Goal: Answer question/provide support: Share knowledge or assist other users

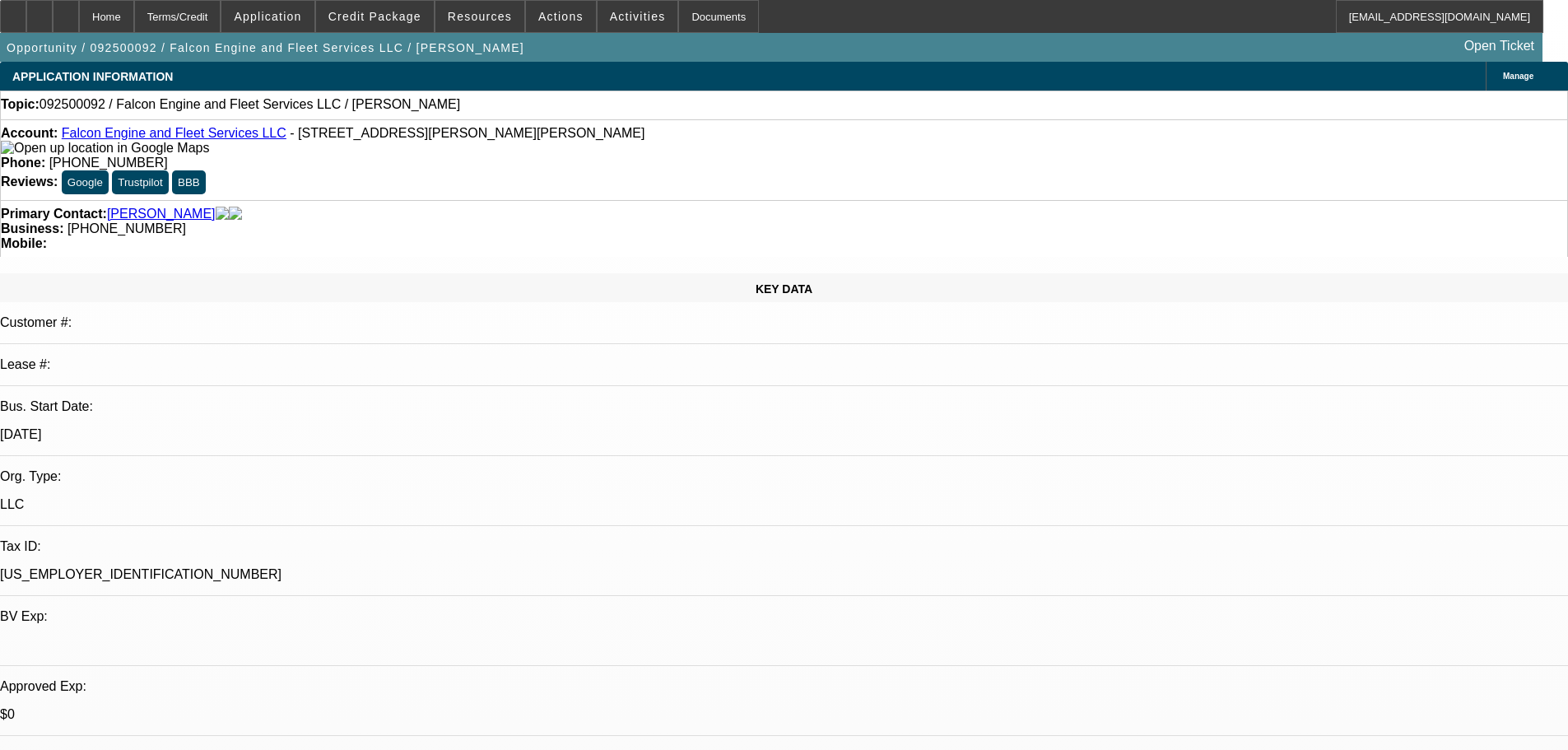
select select "0"
select select "2"
select select "0.1"
select select "4"
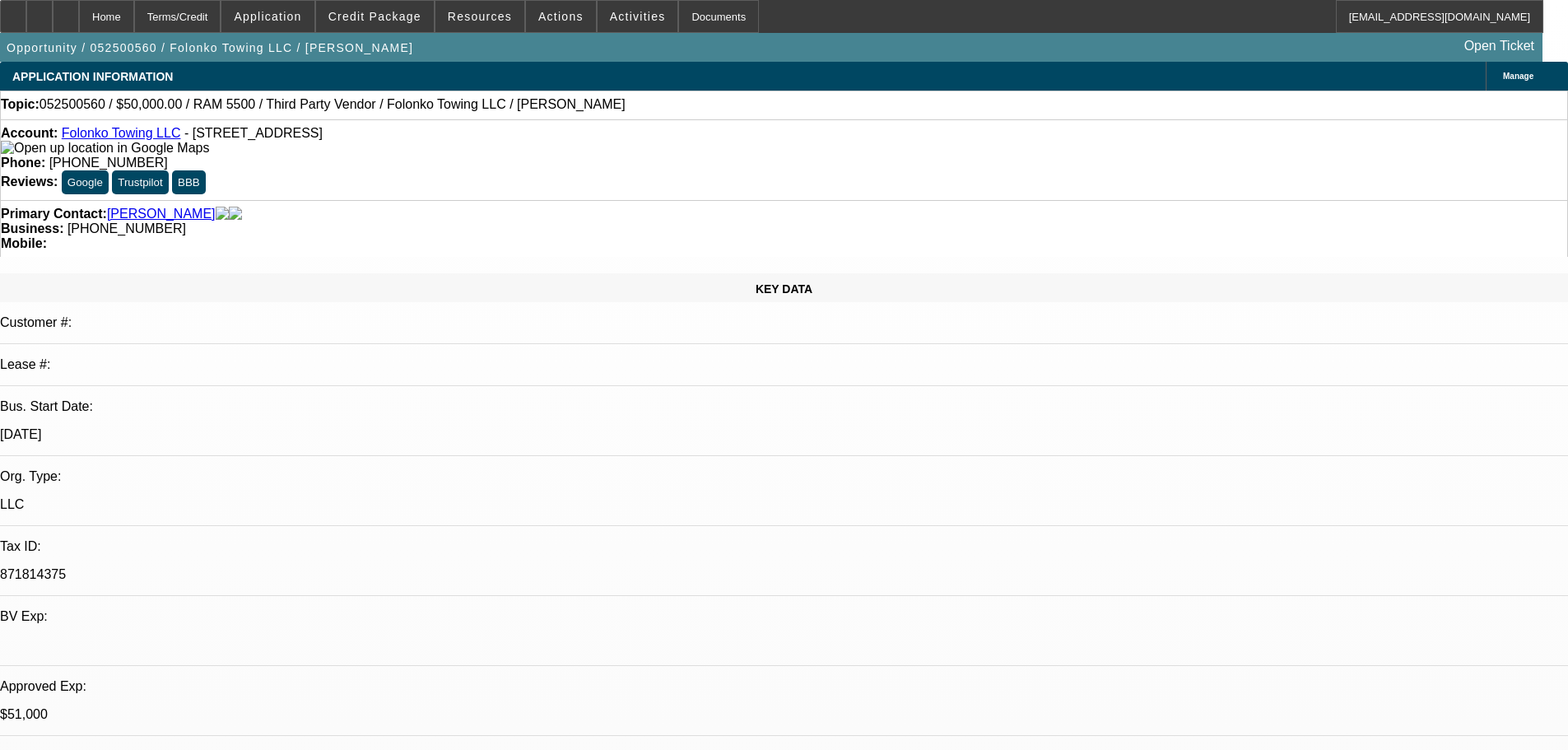
select select "0"
select select "2"
select select "0.1"
select select "4"
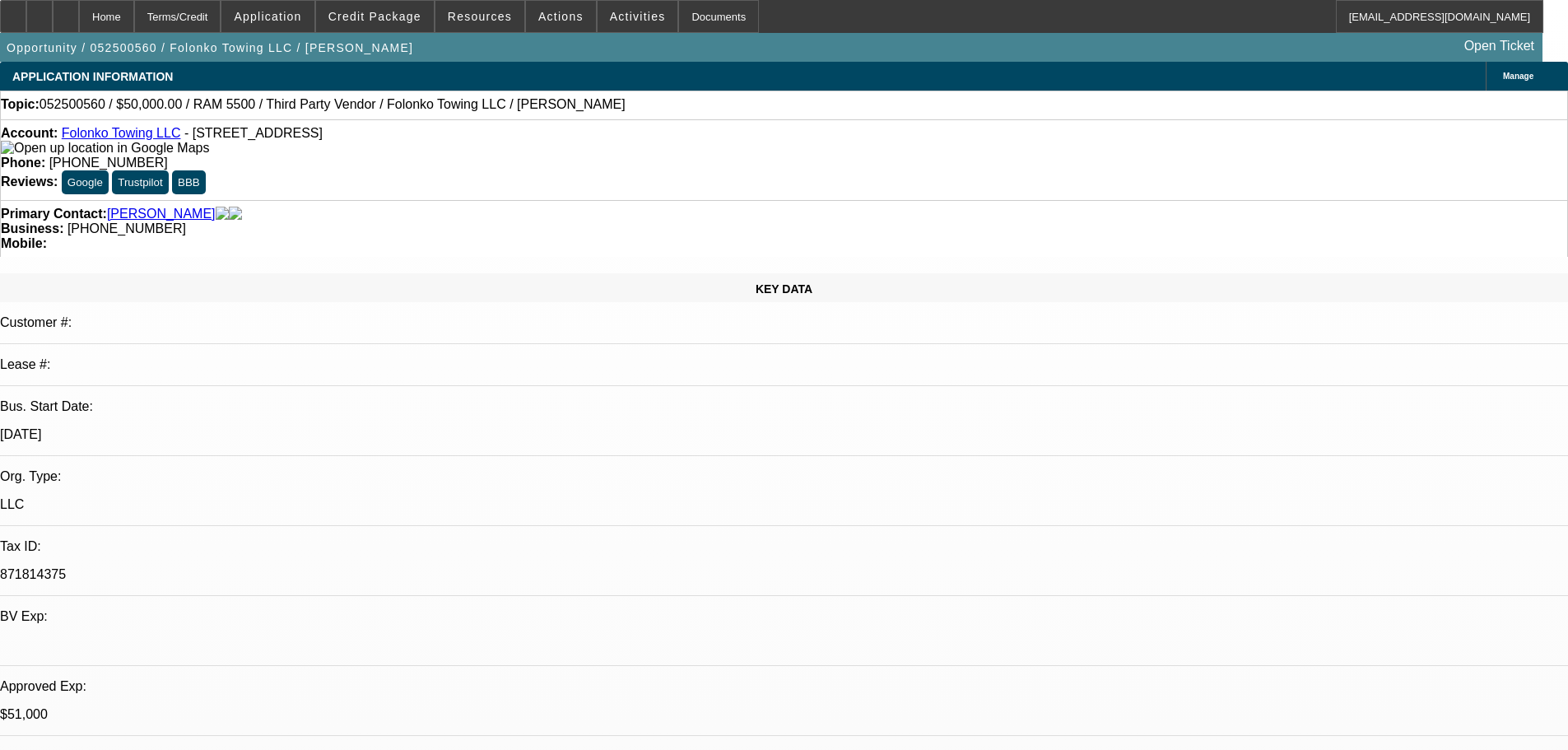
select select "0"
select select "2"
select select "0.1"
select select "4"
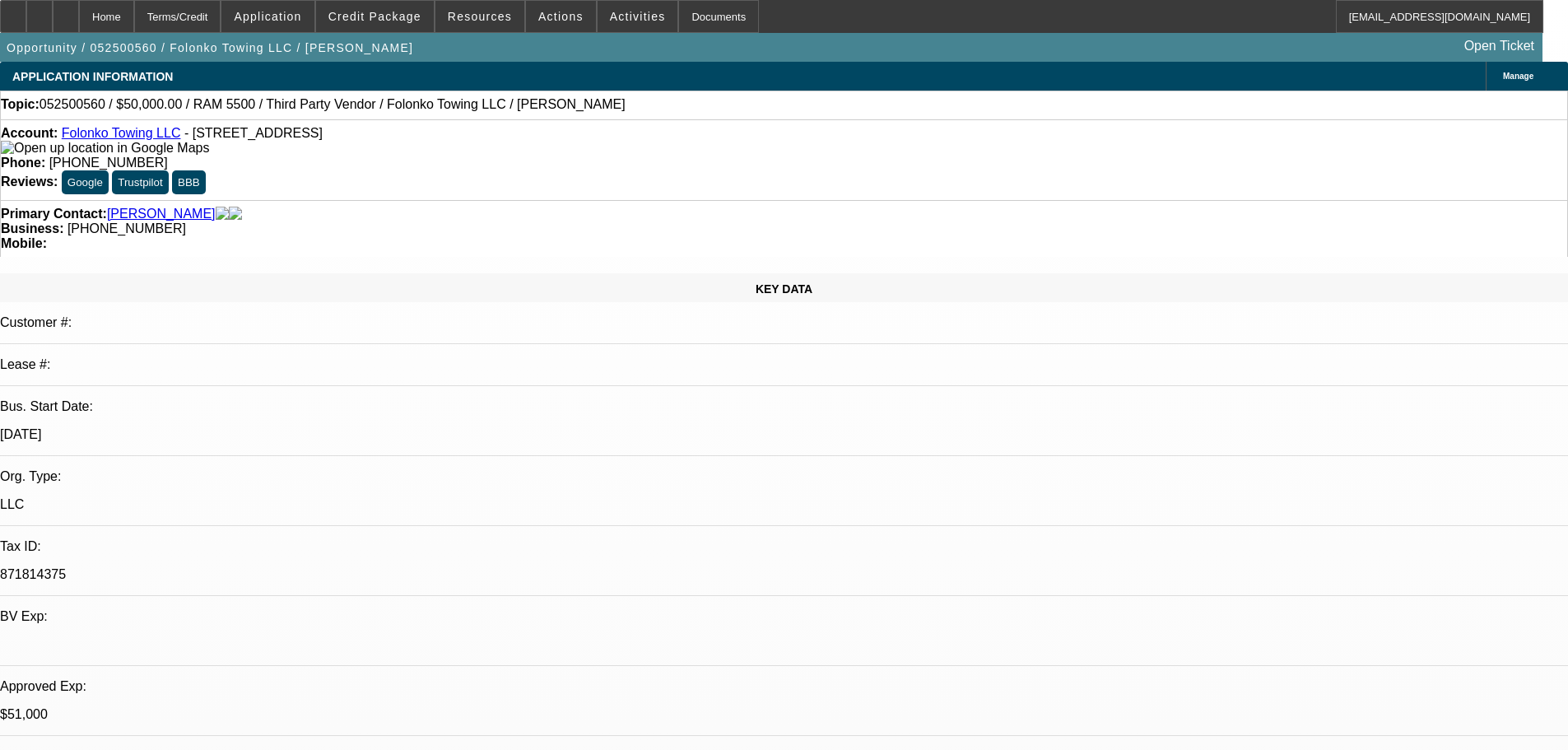
select select "0"
select select "2"
select select "0.1"
select select "4"
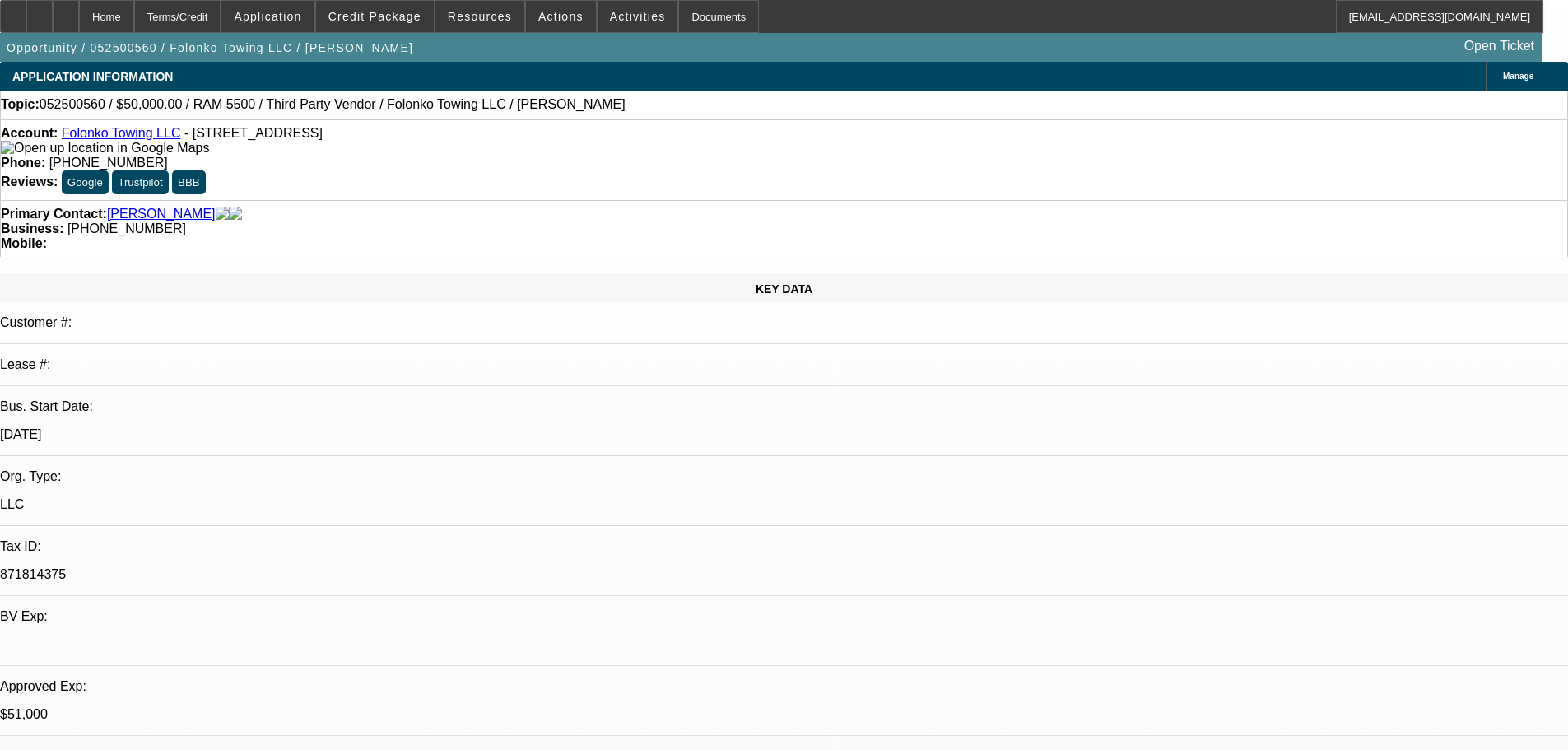
scroll to position [2471, 0]
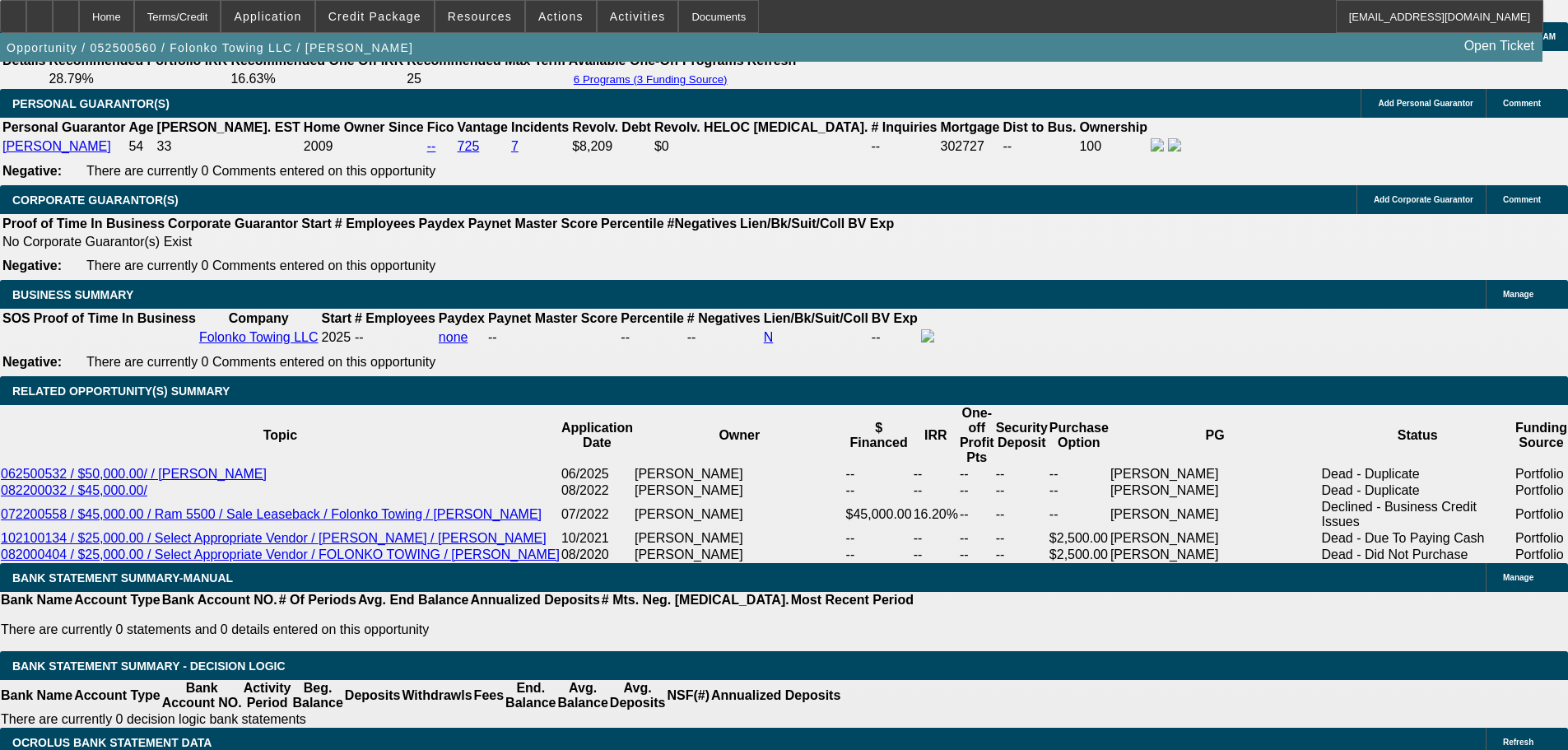
click at [66, 10] on icon at bounding box center [66, 10] width 0 height 0
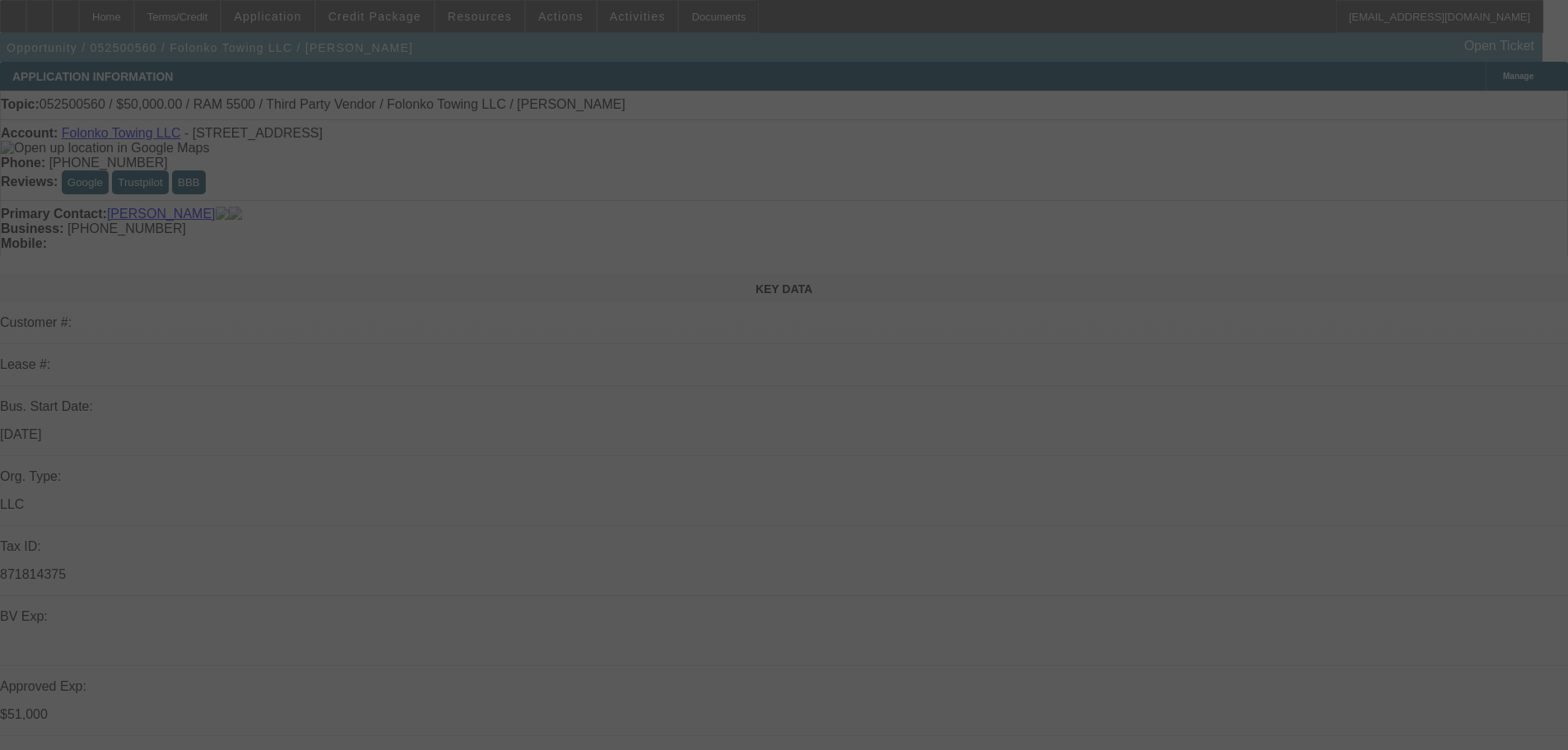
select select "0"
select select "2"
select select "0.1"
select select "0"
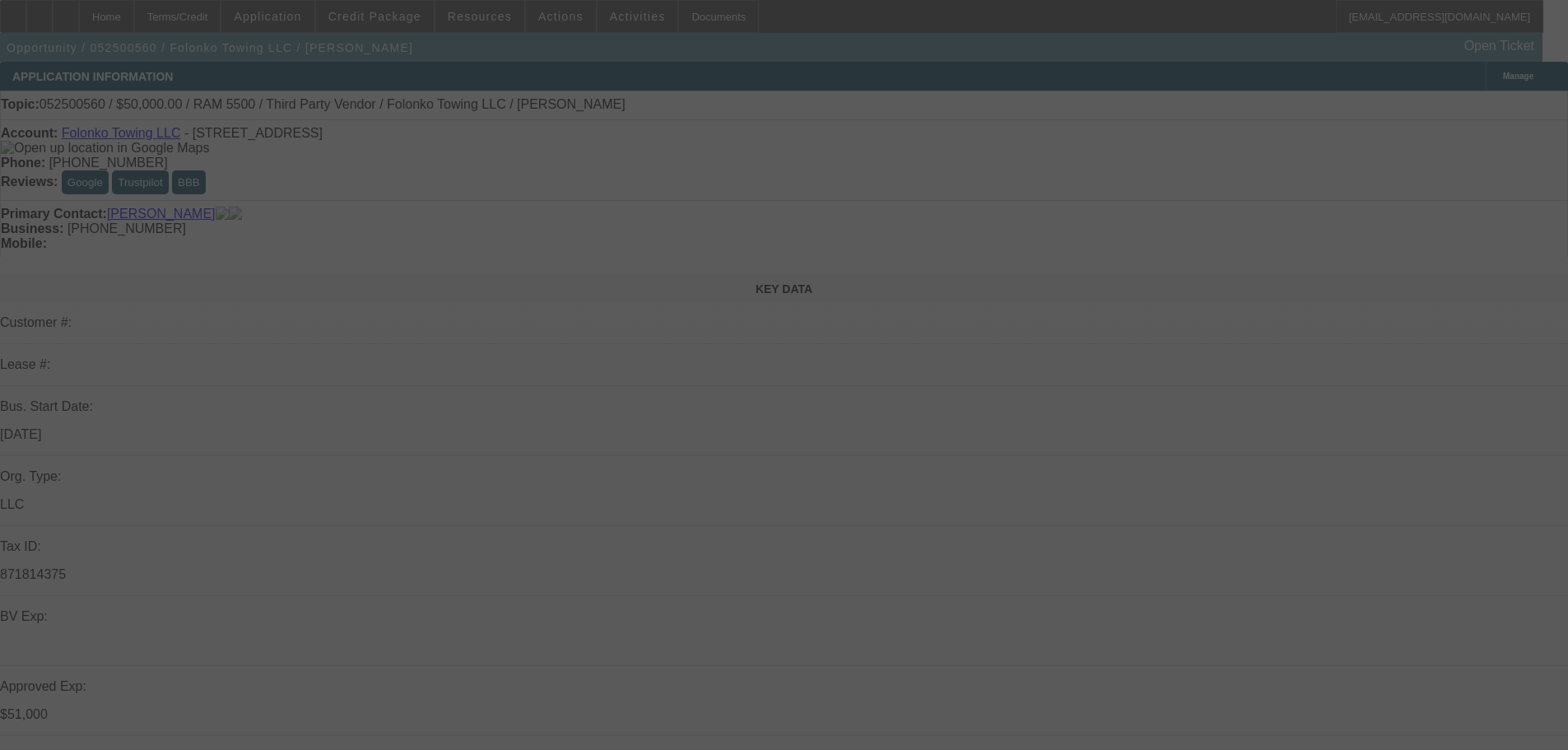
select select "2"
select select "0.1"
select select "0"
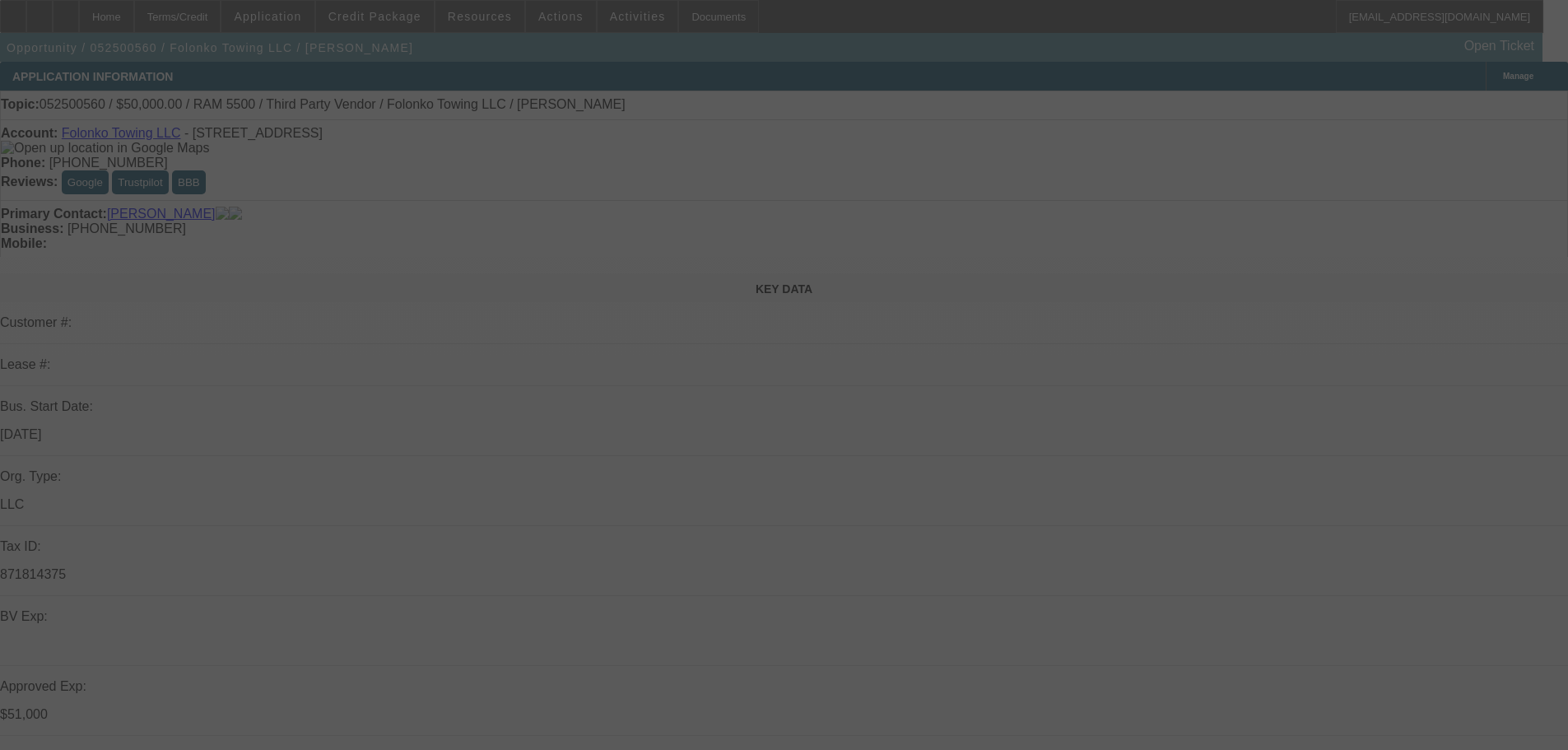
select select "2"
select select "0.1"
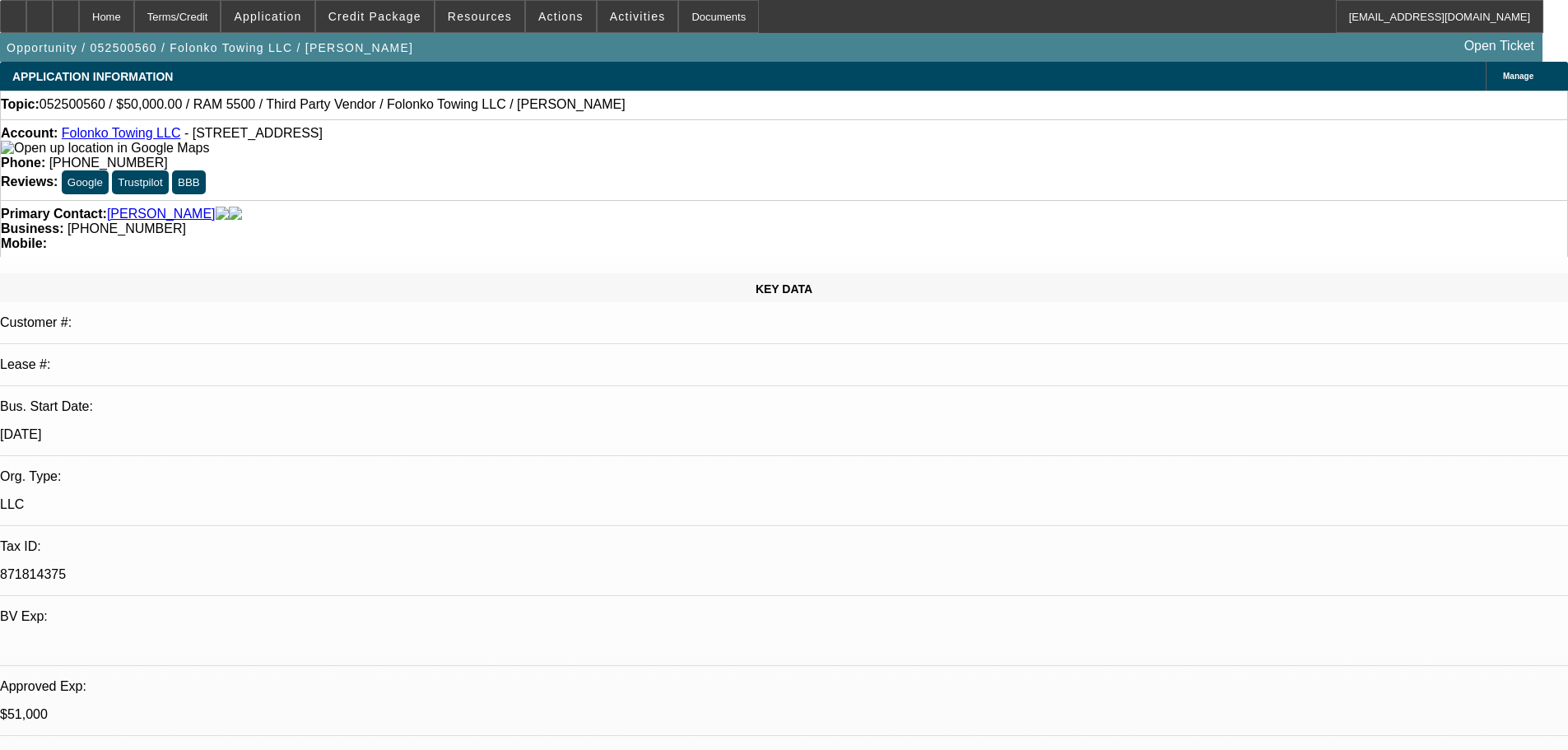
select select "1"
select select "4"
select select "1"
select select "4"
select select "1"
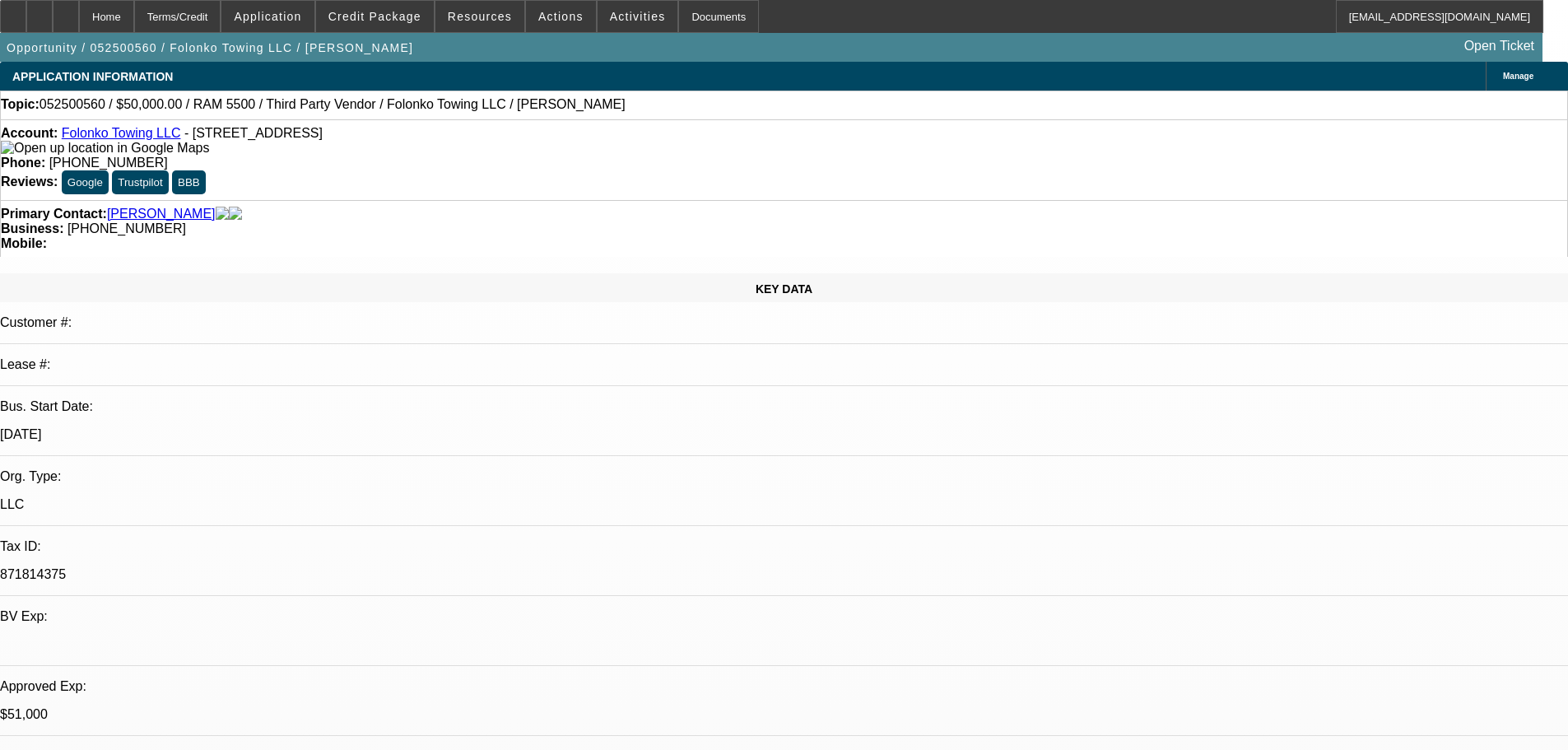
select select "4"
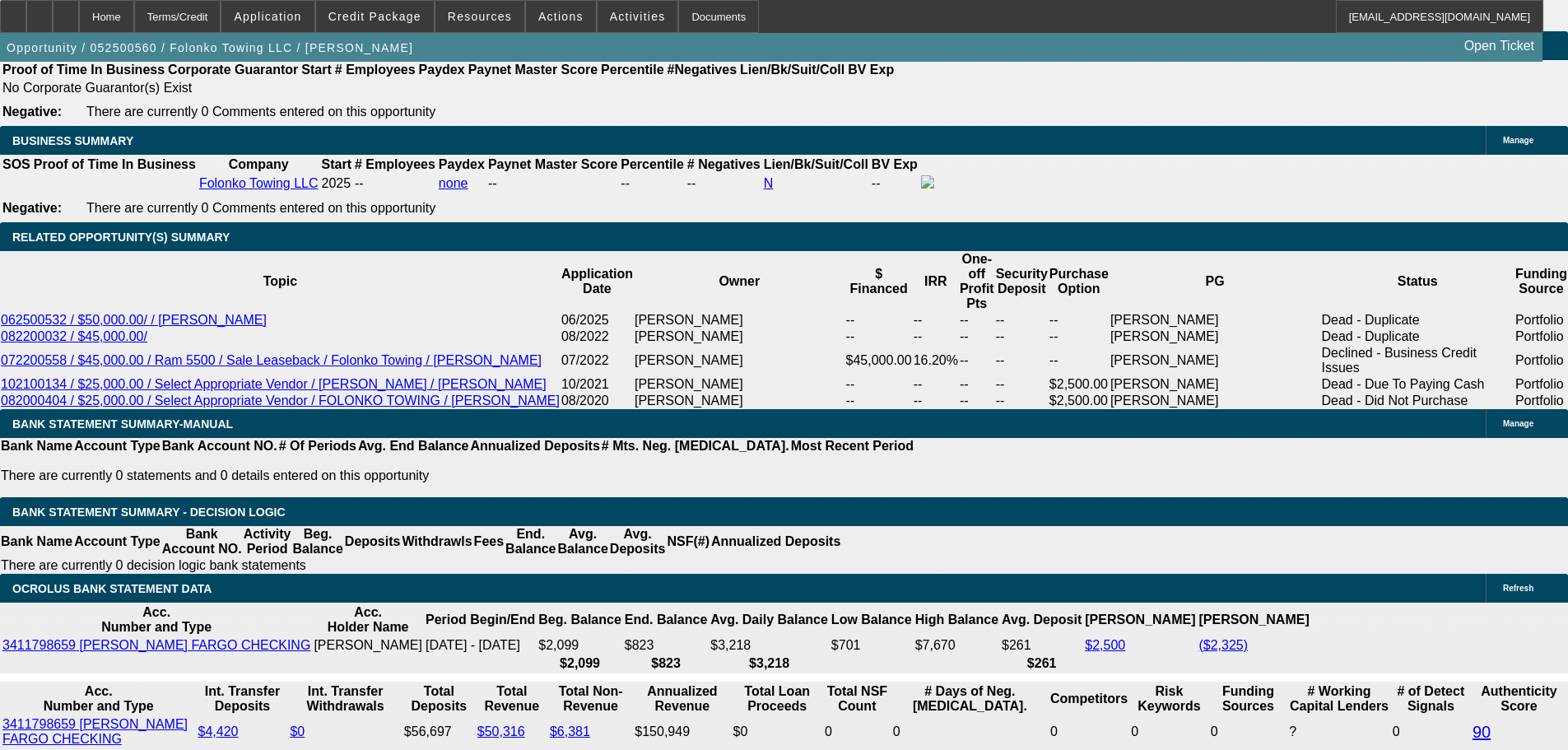
scroll to position [2626, 0]
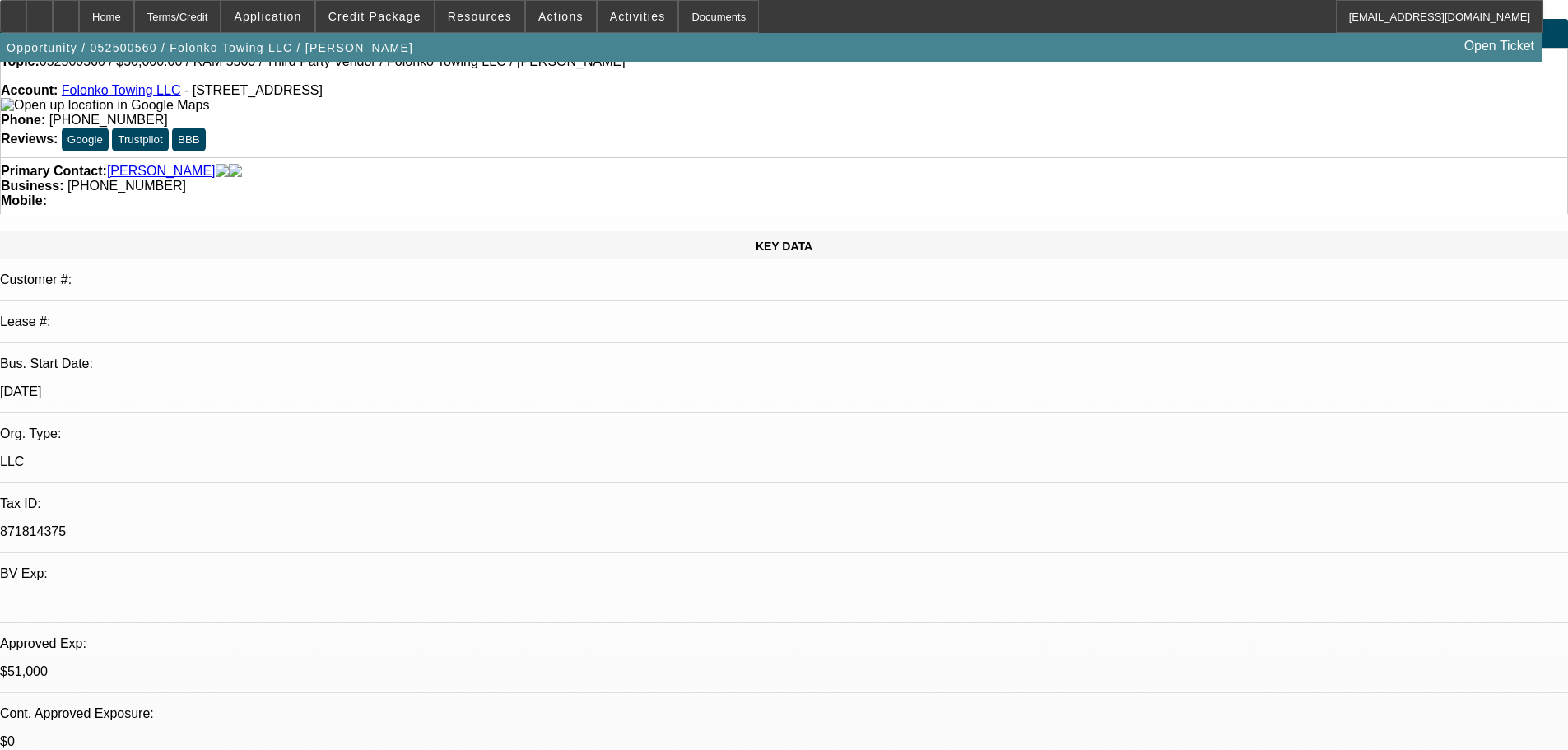
scroll to position [0, 0]
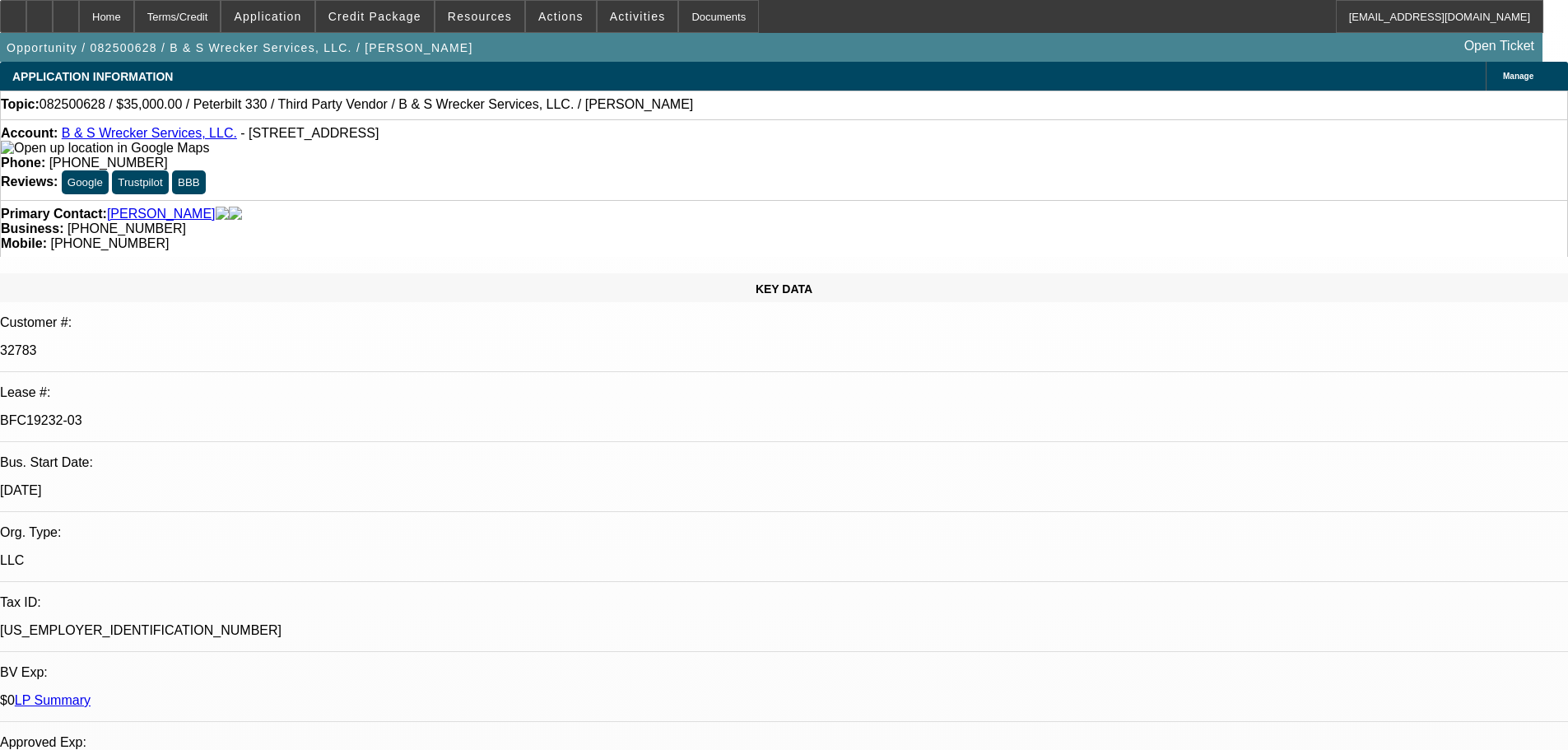
select select "0"
select select "6"
select select "0"
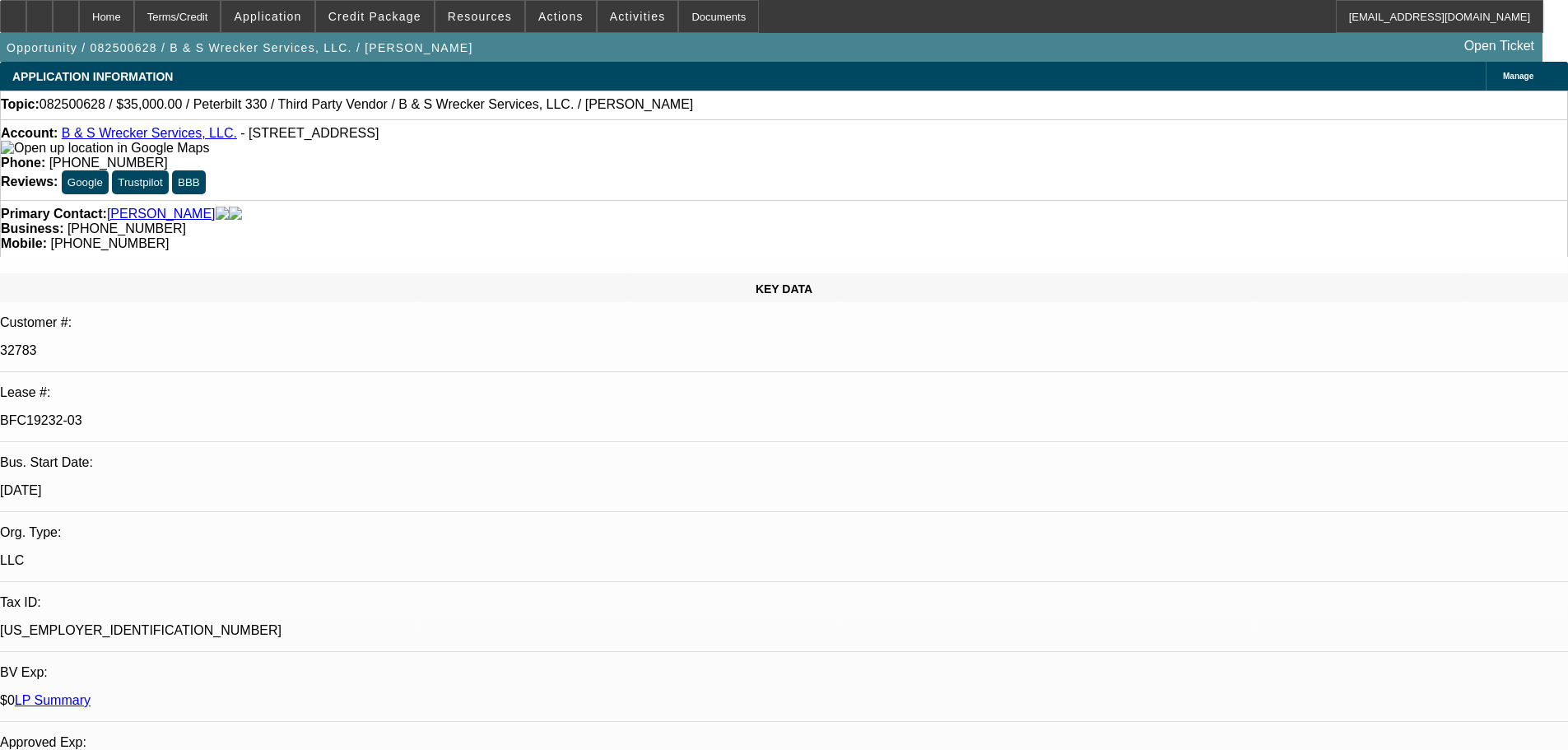
select select "0"
select select "6"
select select "0"
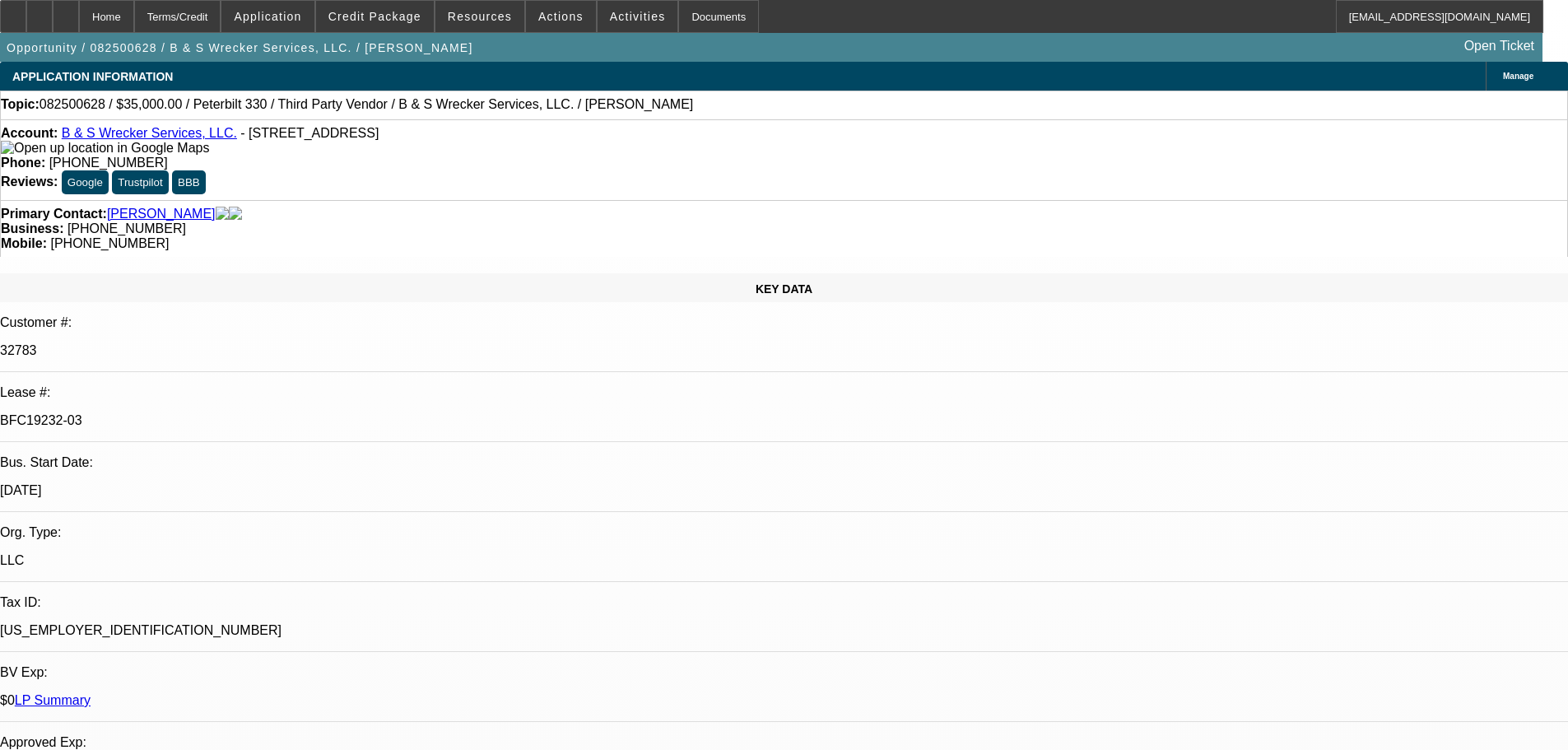
select select "0"
select select "6"
click at [13, 10] on icon at bounding box center [13, 10] width 0 height 0
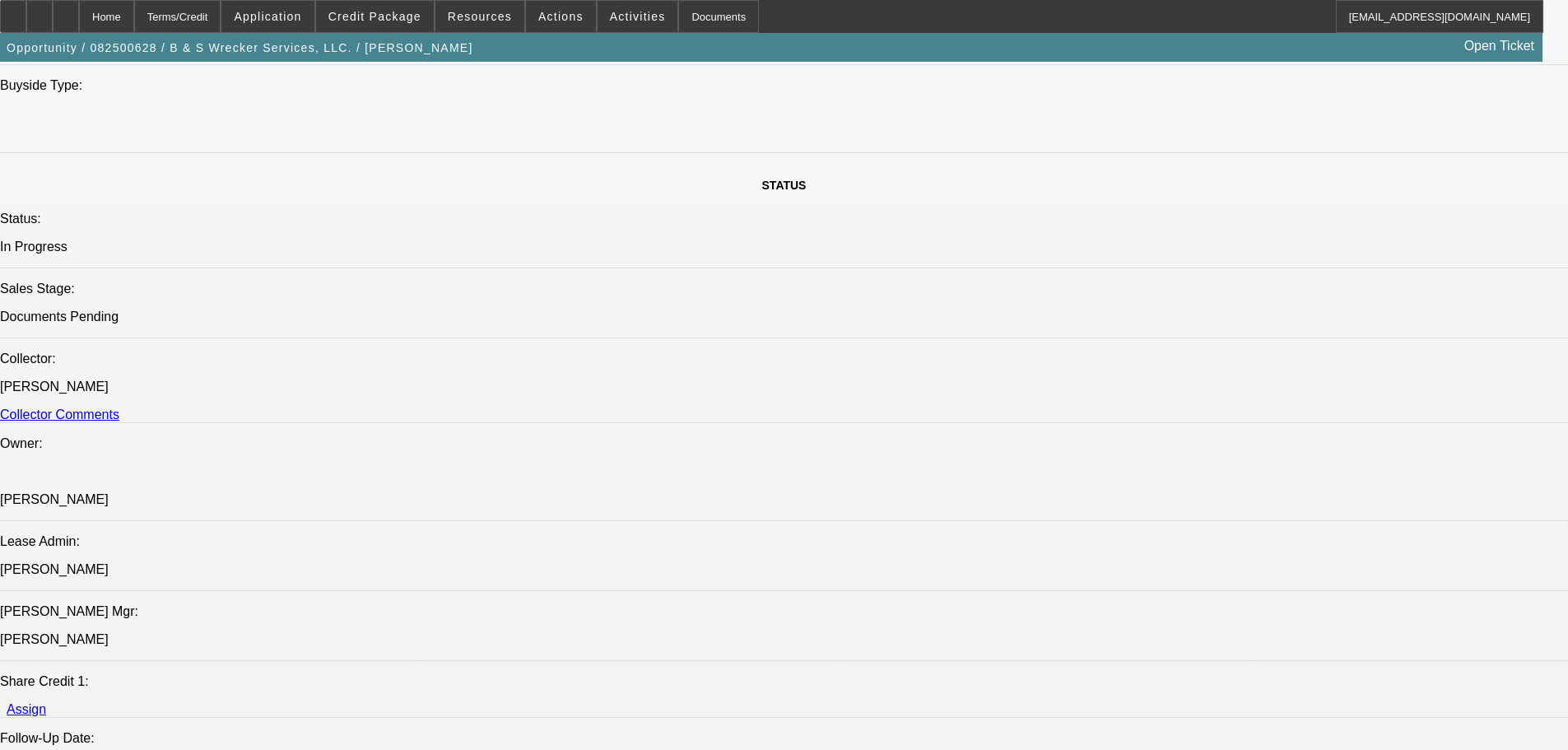
scroll to position [1483, 0]
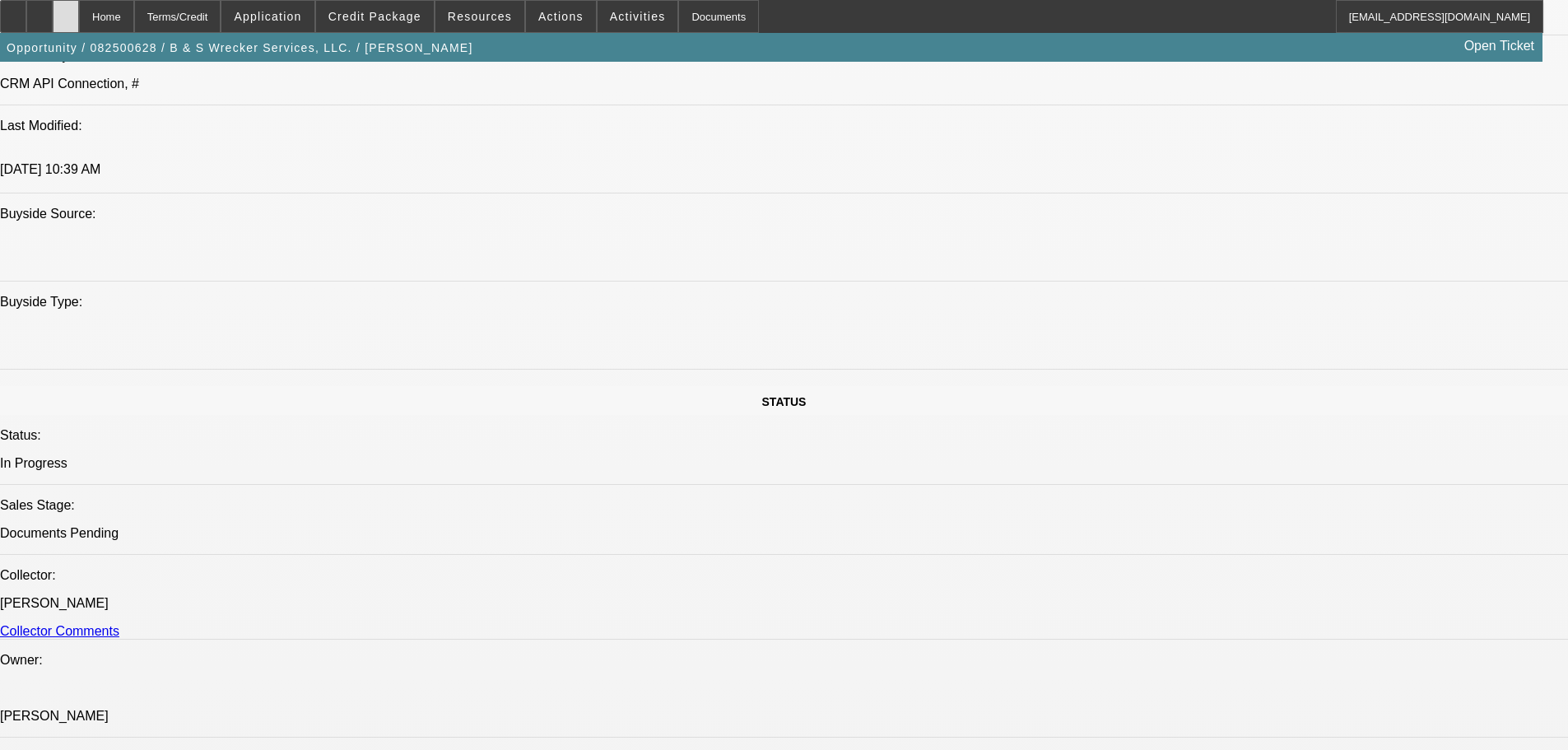
click at [79, 19] on div at bounding box center [66, 16] width 27 height 33
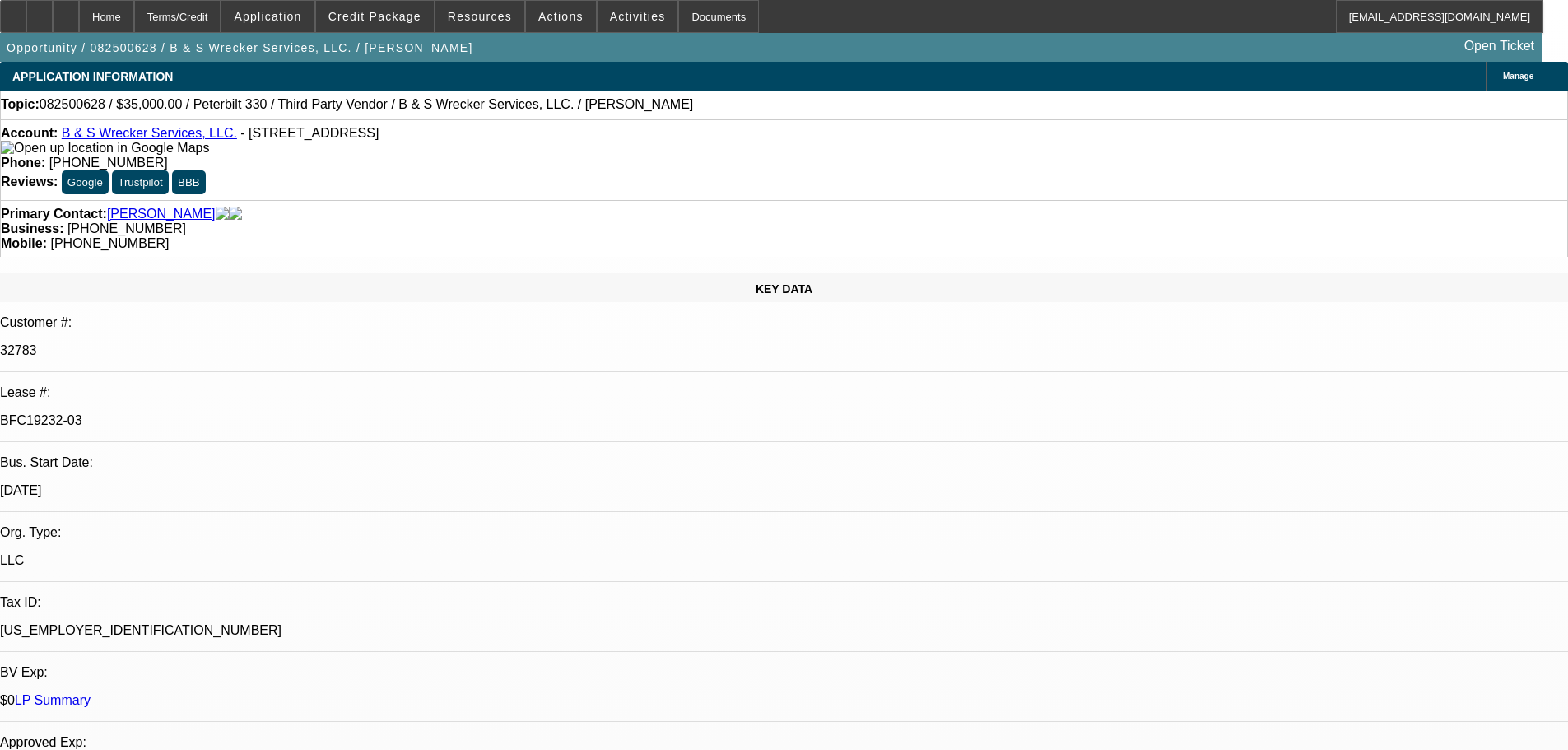
select select "0"
select select "6"
select select "0"
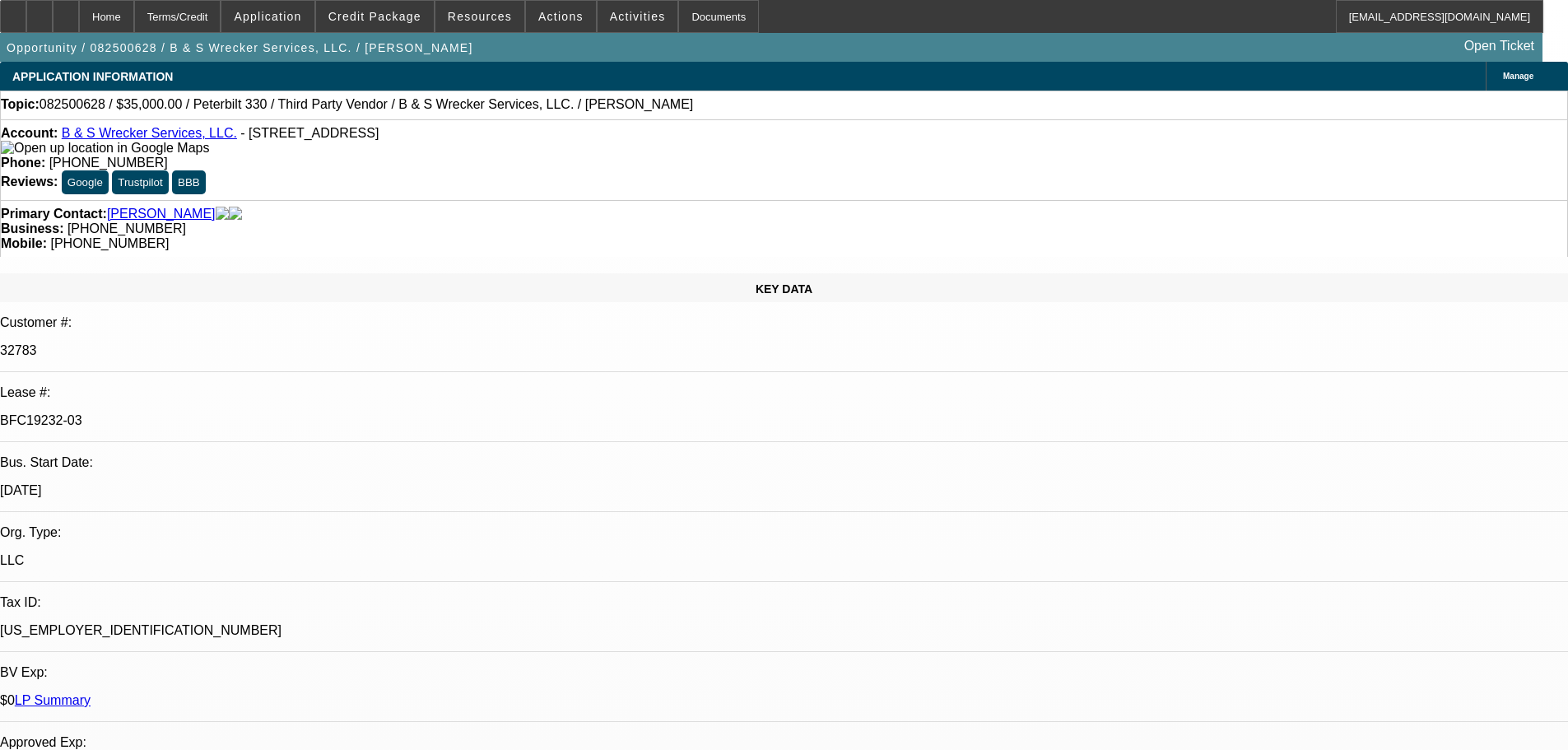
select select "0"
select select "6"
select select "0"
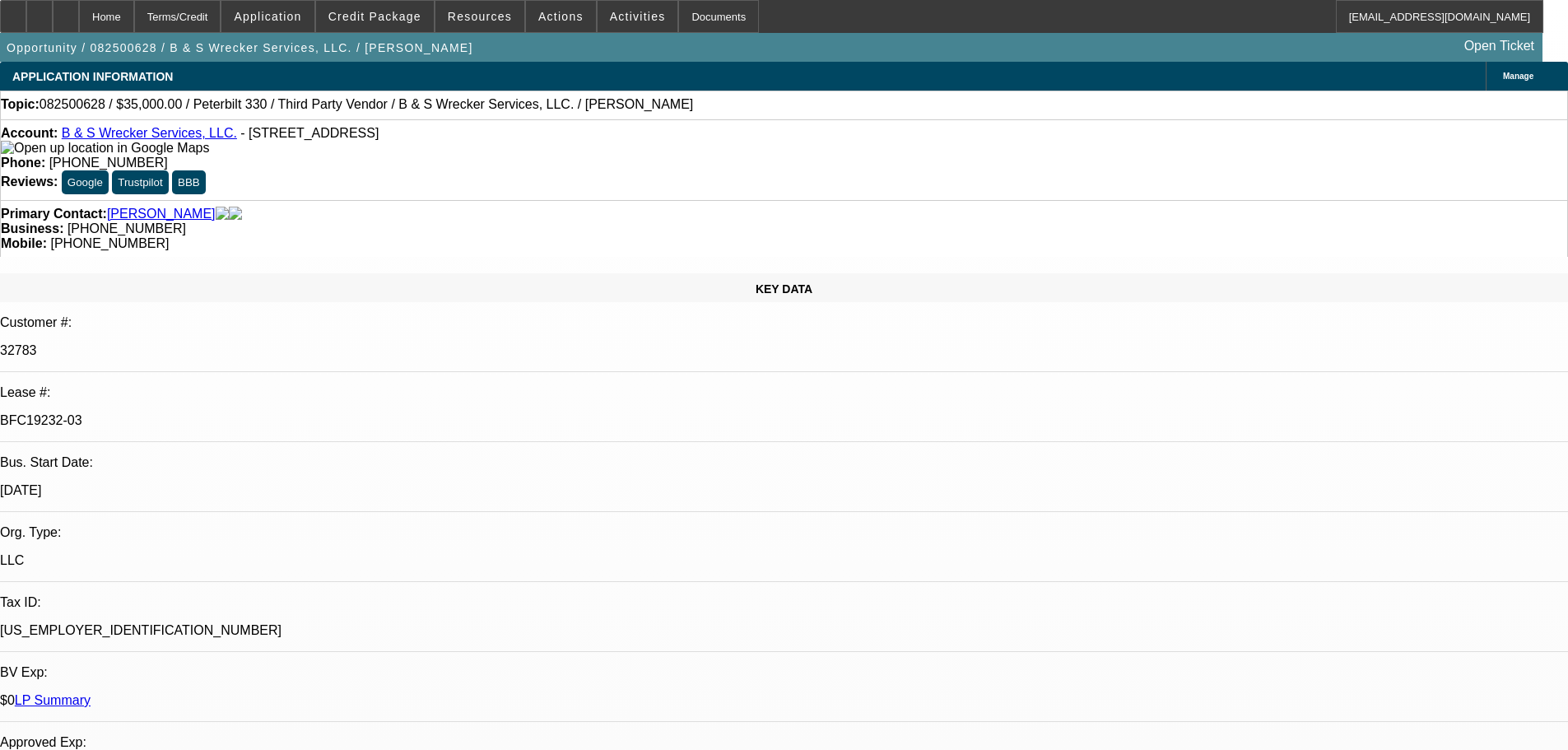
select select "0"
select select "6"
click at [79, 12] on div at bounding box center [66, 16] width 27 height 33
select select "0"
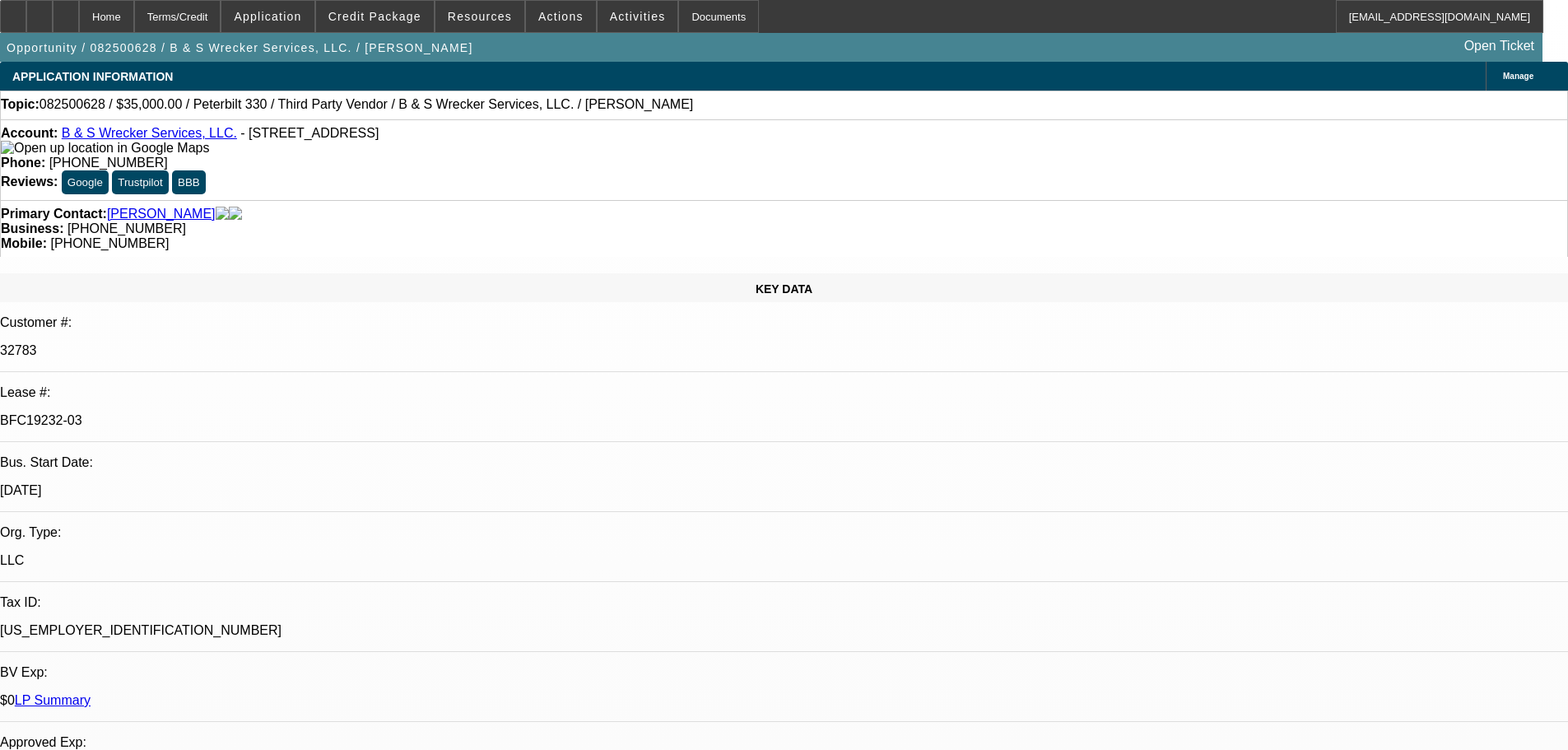
select select "0"
select select "6"
select select "0"
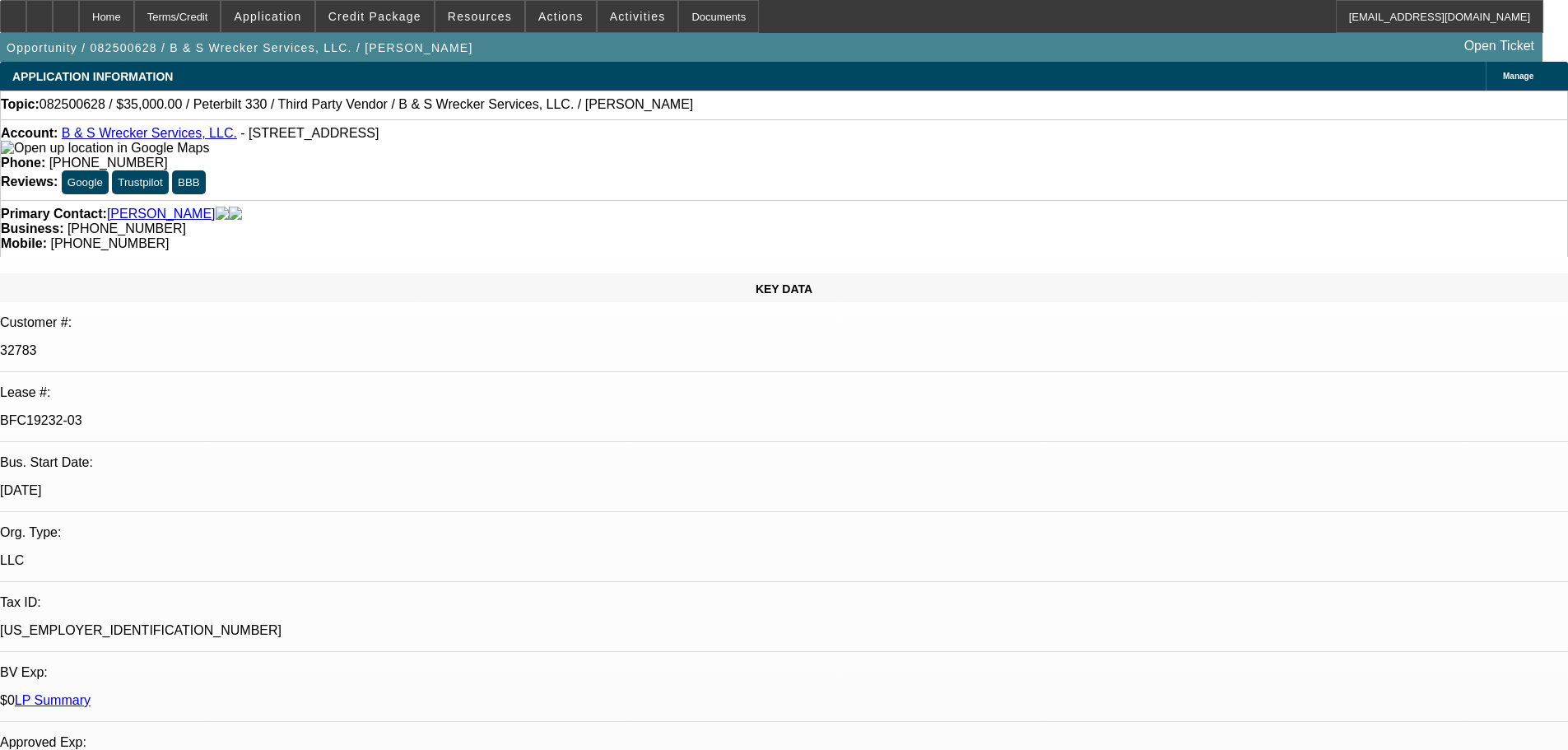
select select "6"
select select "0"
select select "6"
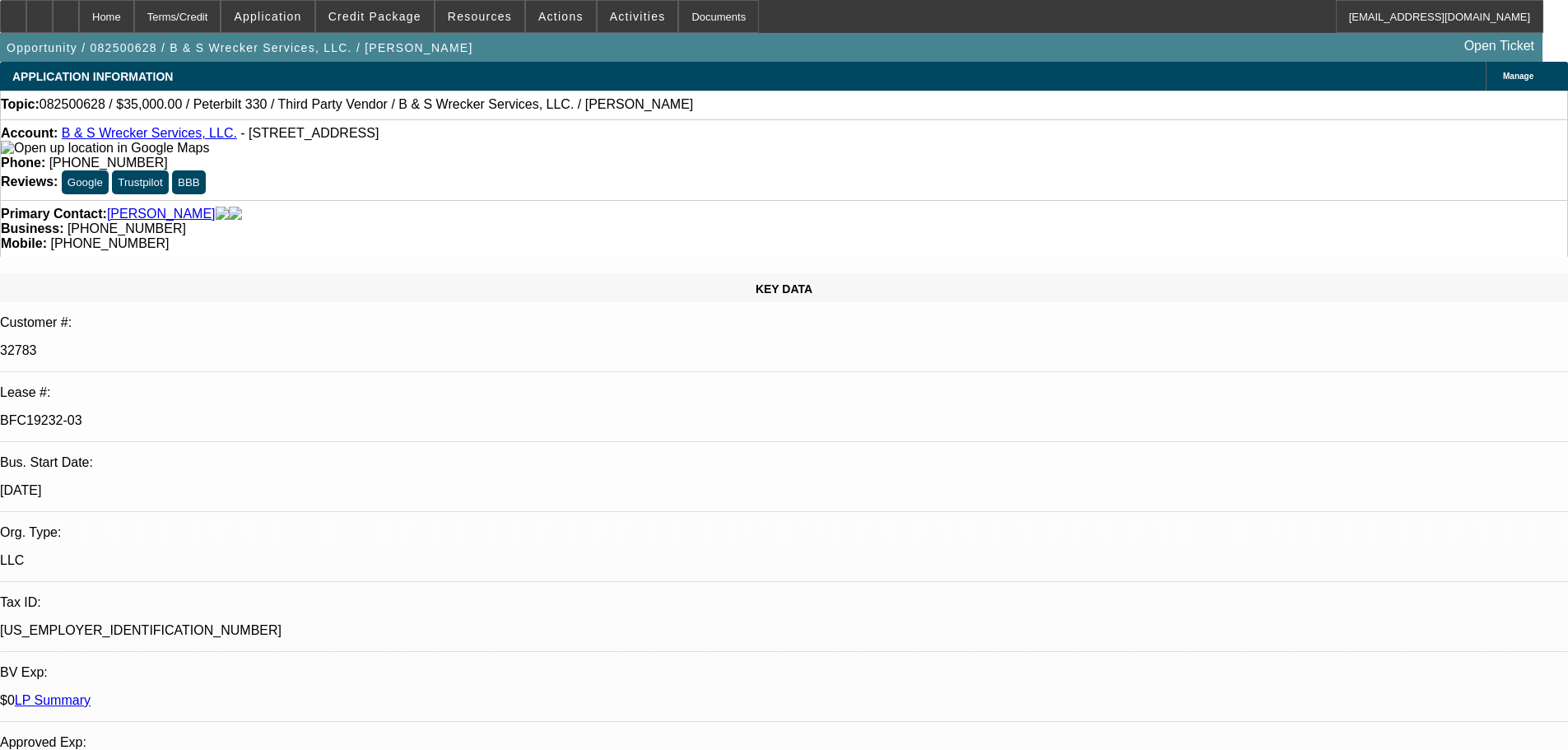
click at [79, 16] on div at bounding box center [66, 16] width 27 height 33
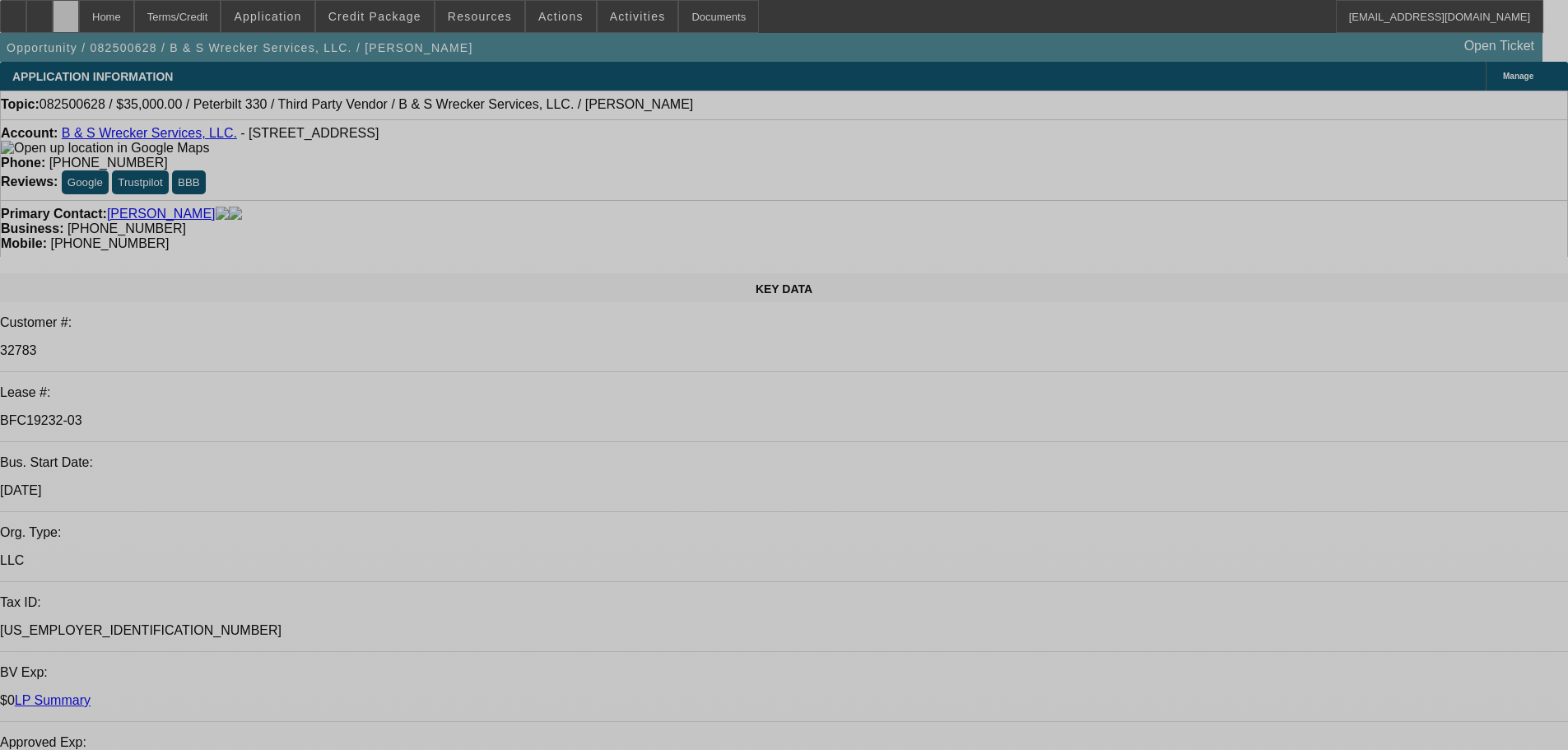
select select "0"
select select "6"
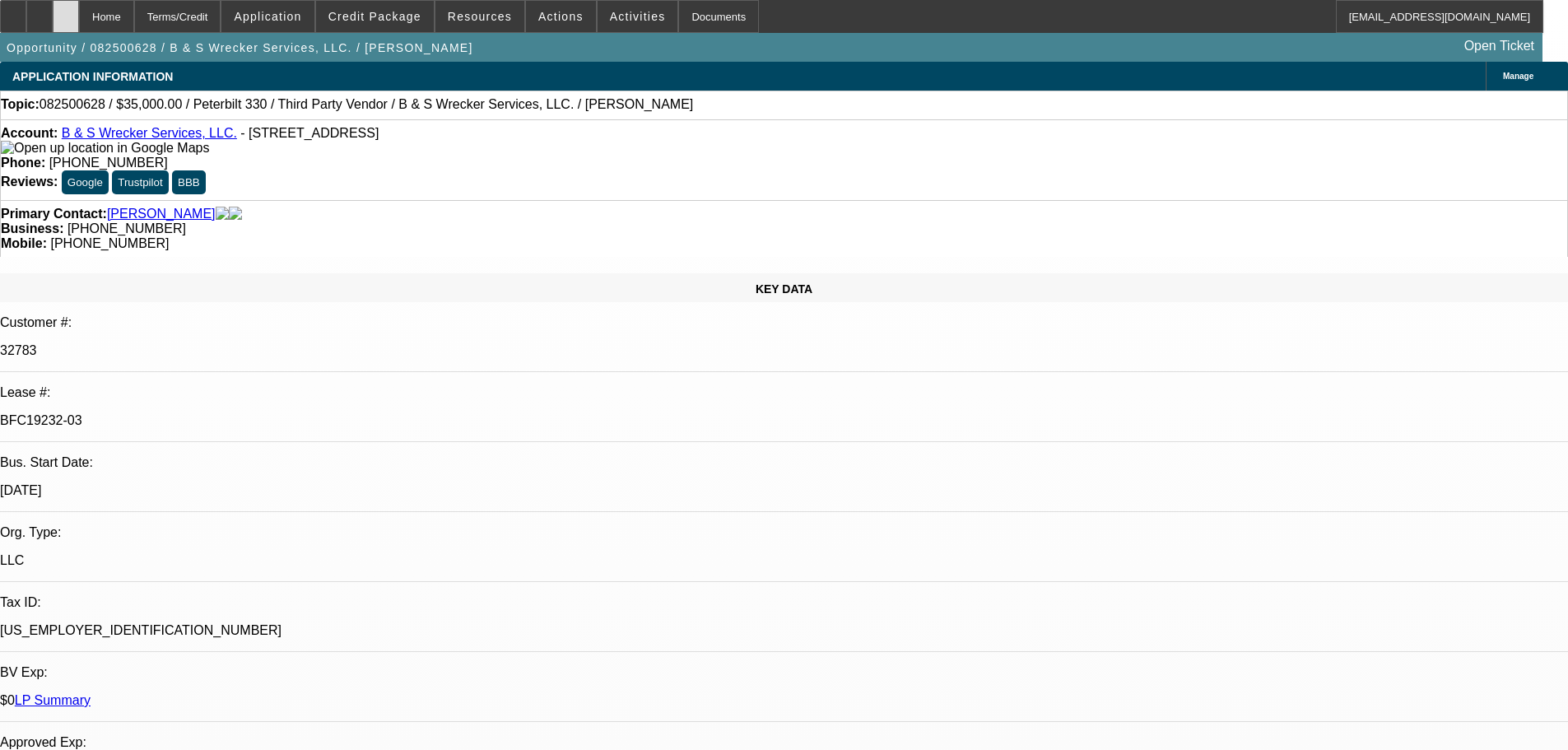
select select "0"
select select "6"
select select "0"
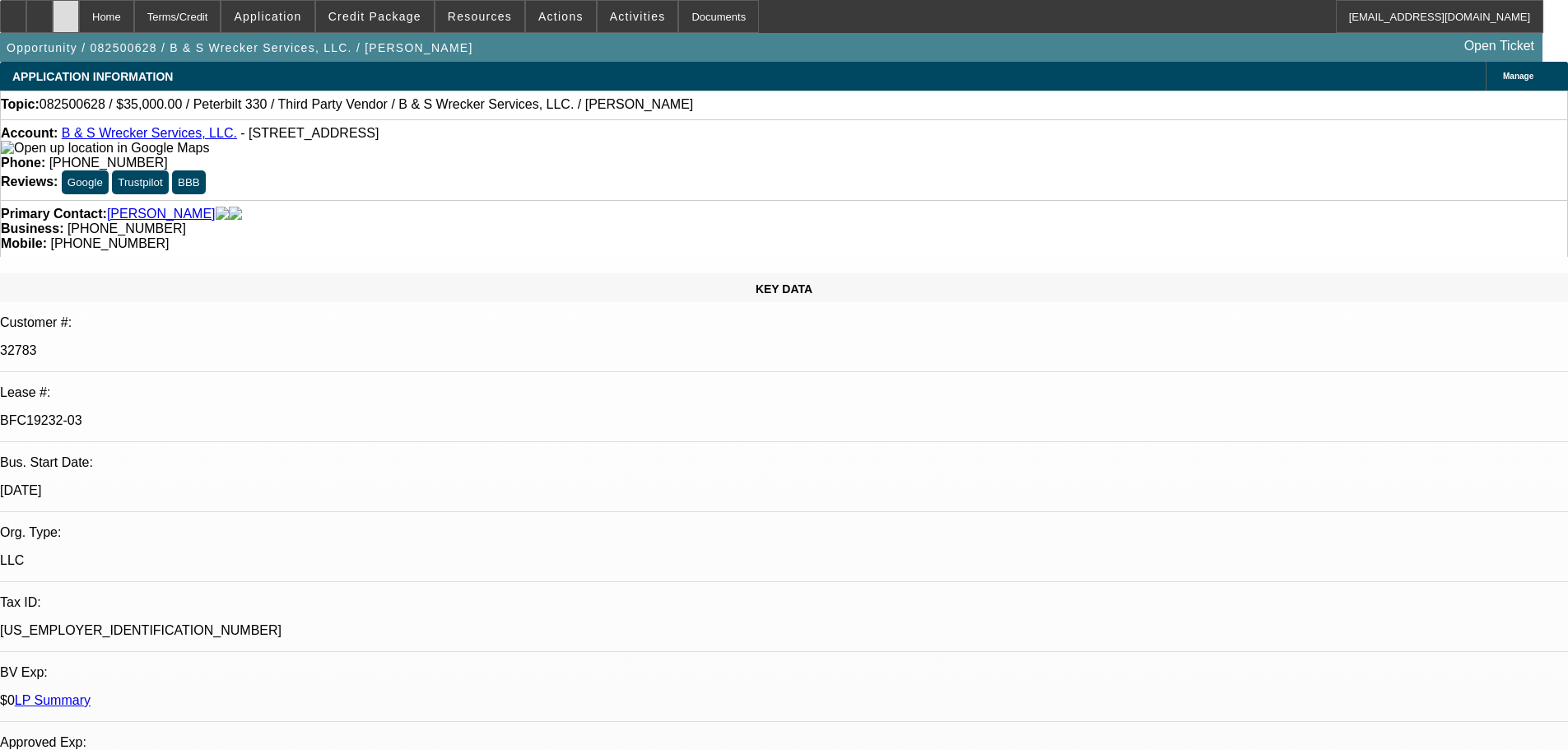
select select "0"
select select "6"
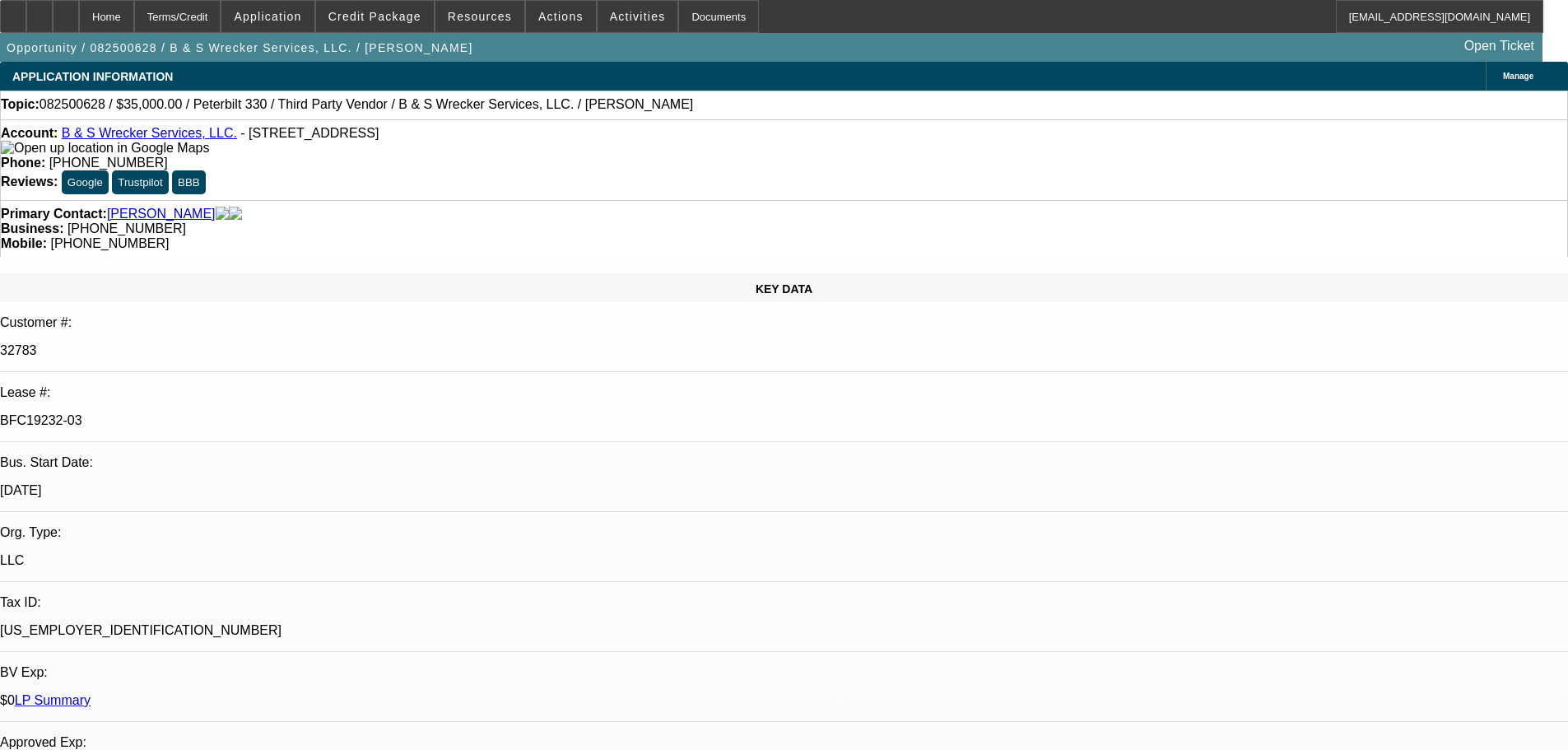
click at [79, 11] on div at bounding box center [66, 16] width 27 height 33
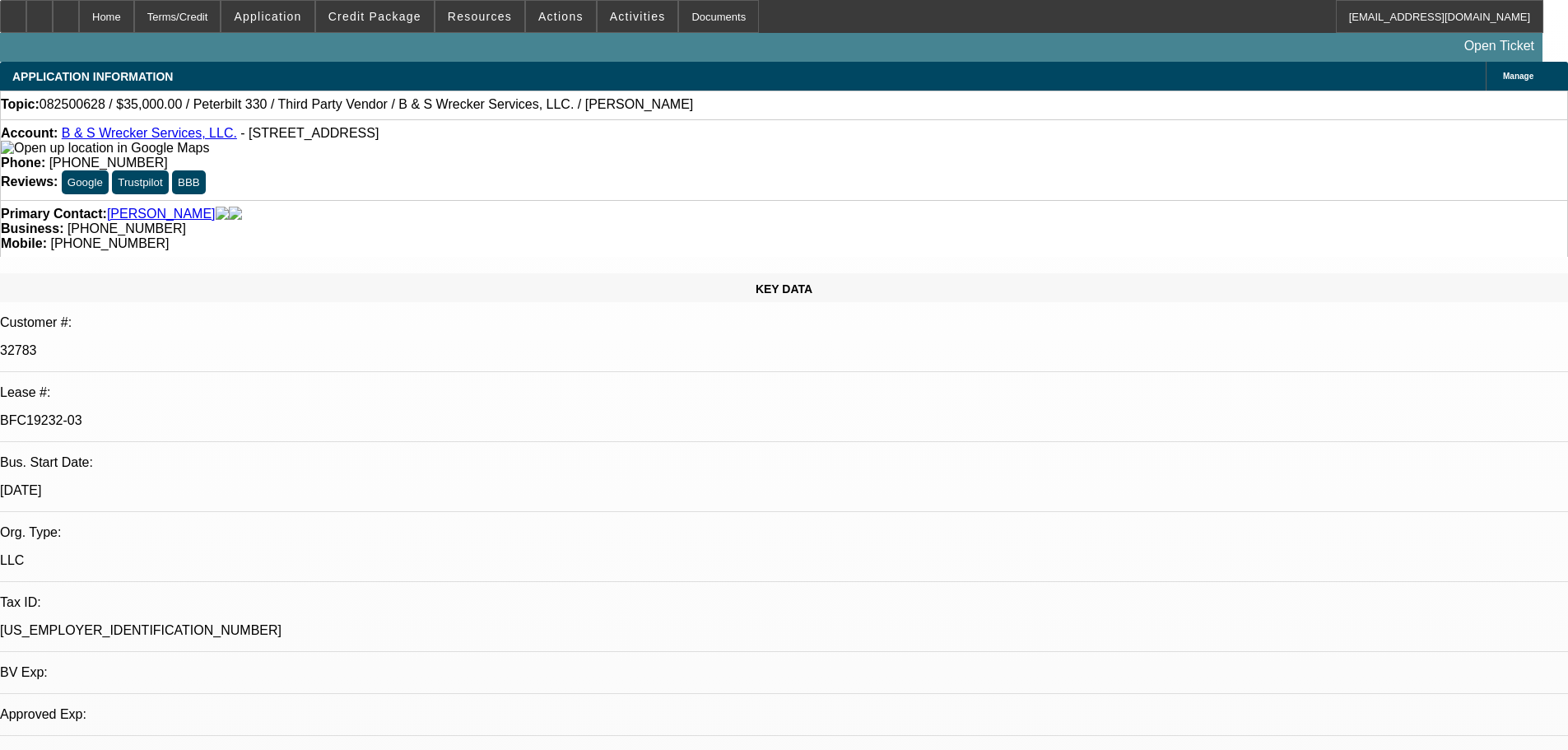
select select "0"
select select "6"
select select "0"
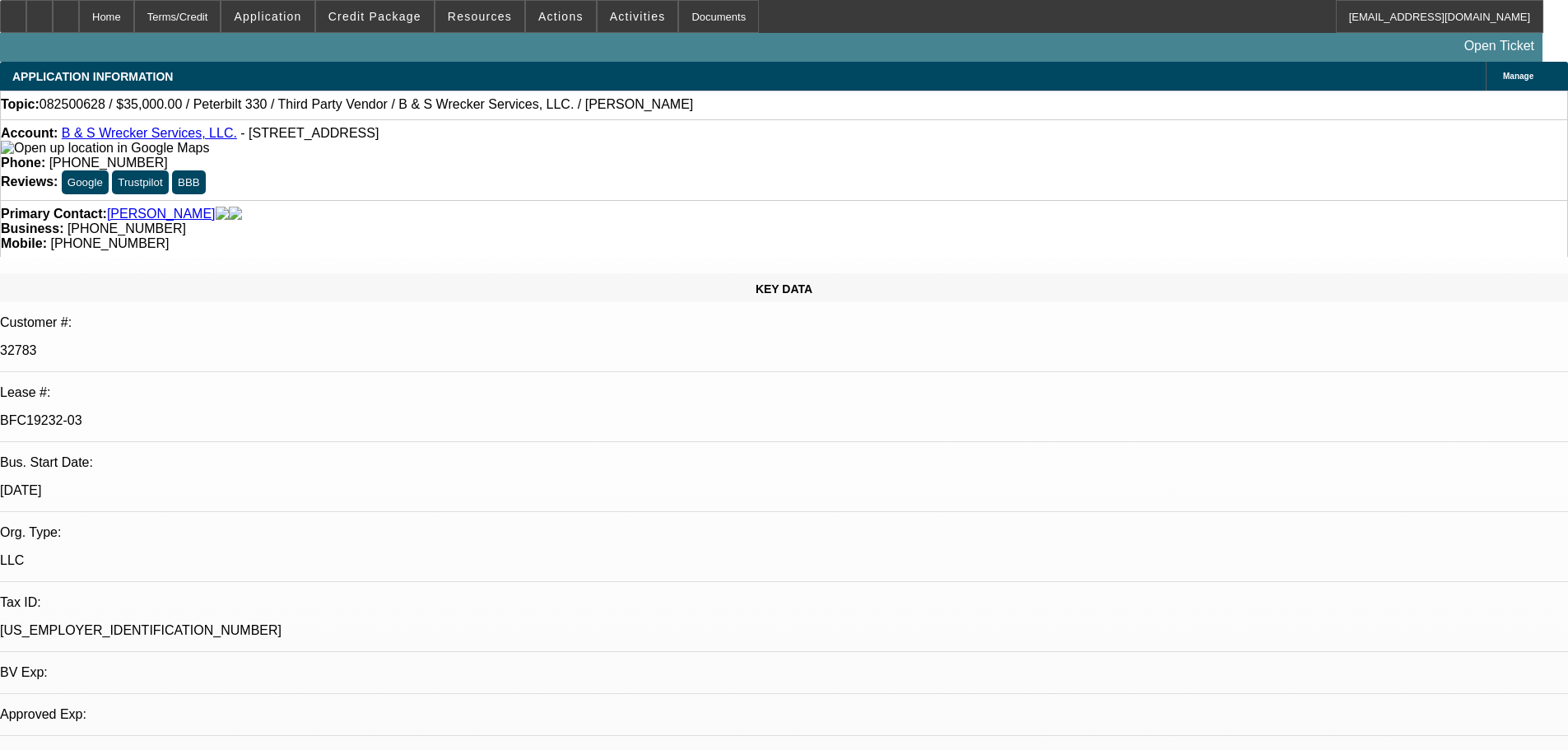
select select "0"
select select "6"
select select "0"
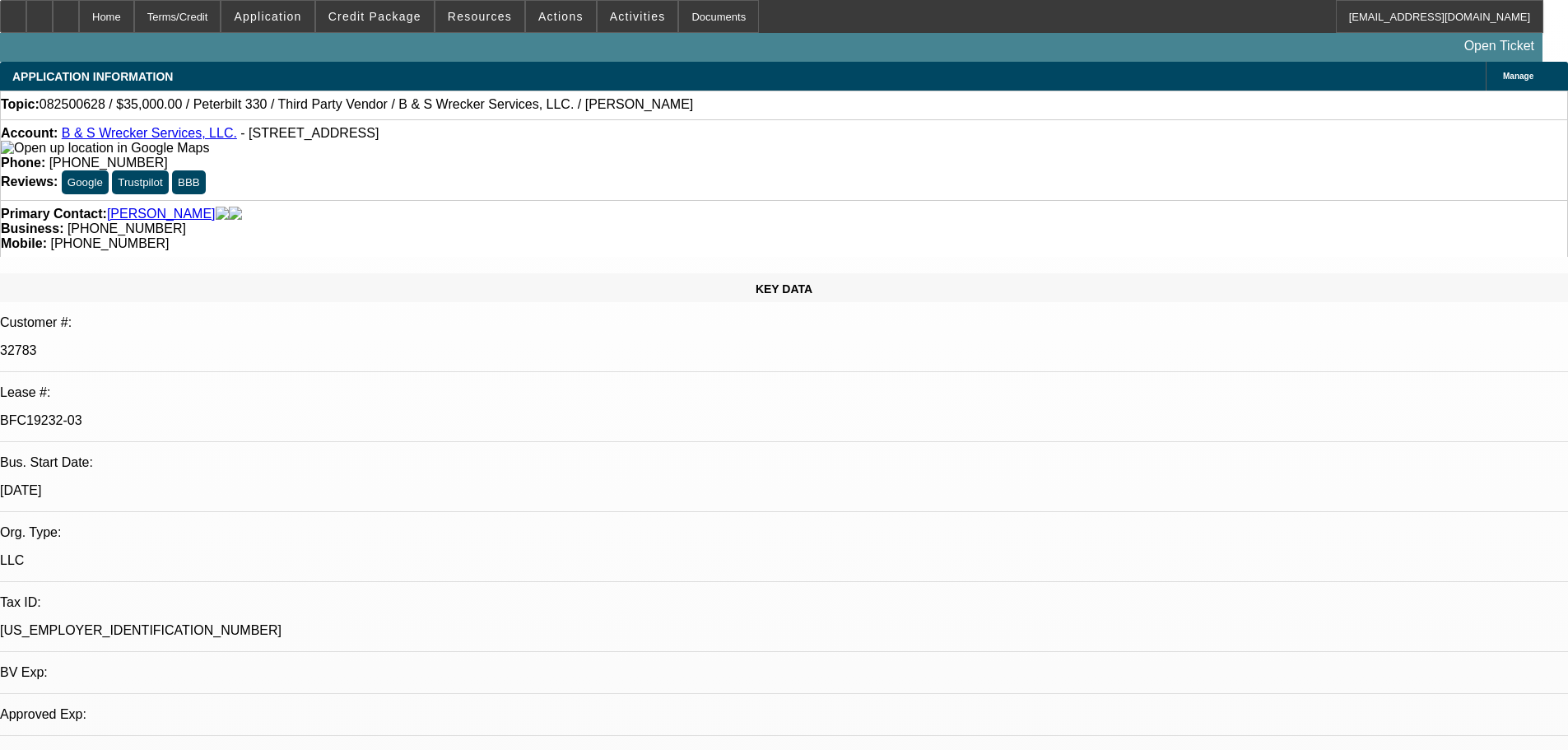
select select "0"
select select "6"
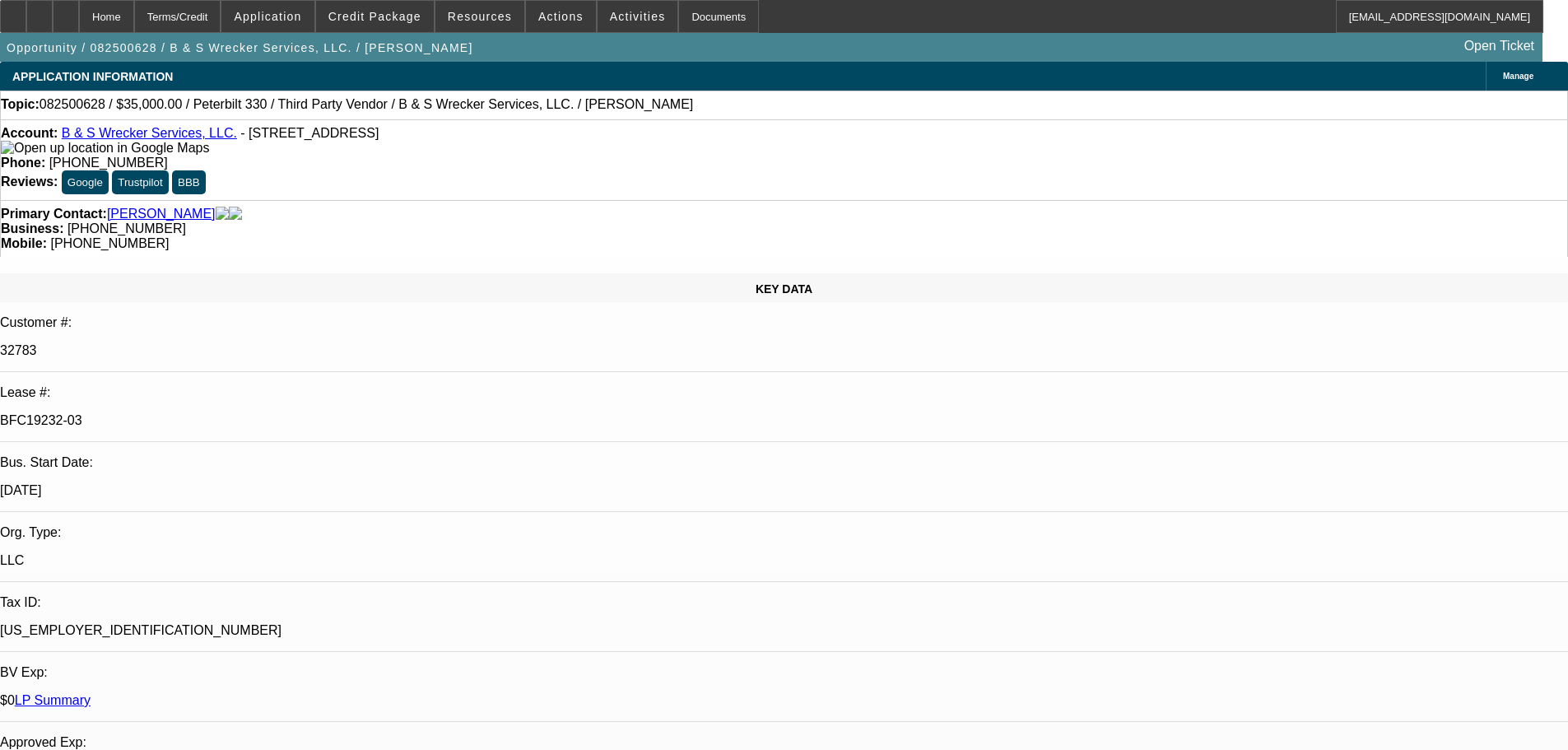
click at [79, 12] on div at bounding box center [66, 16] width 27 height 33
select select "0"
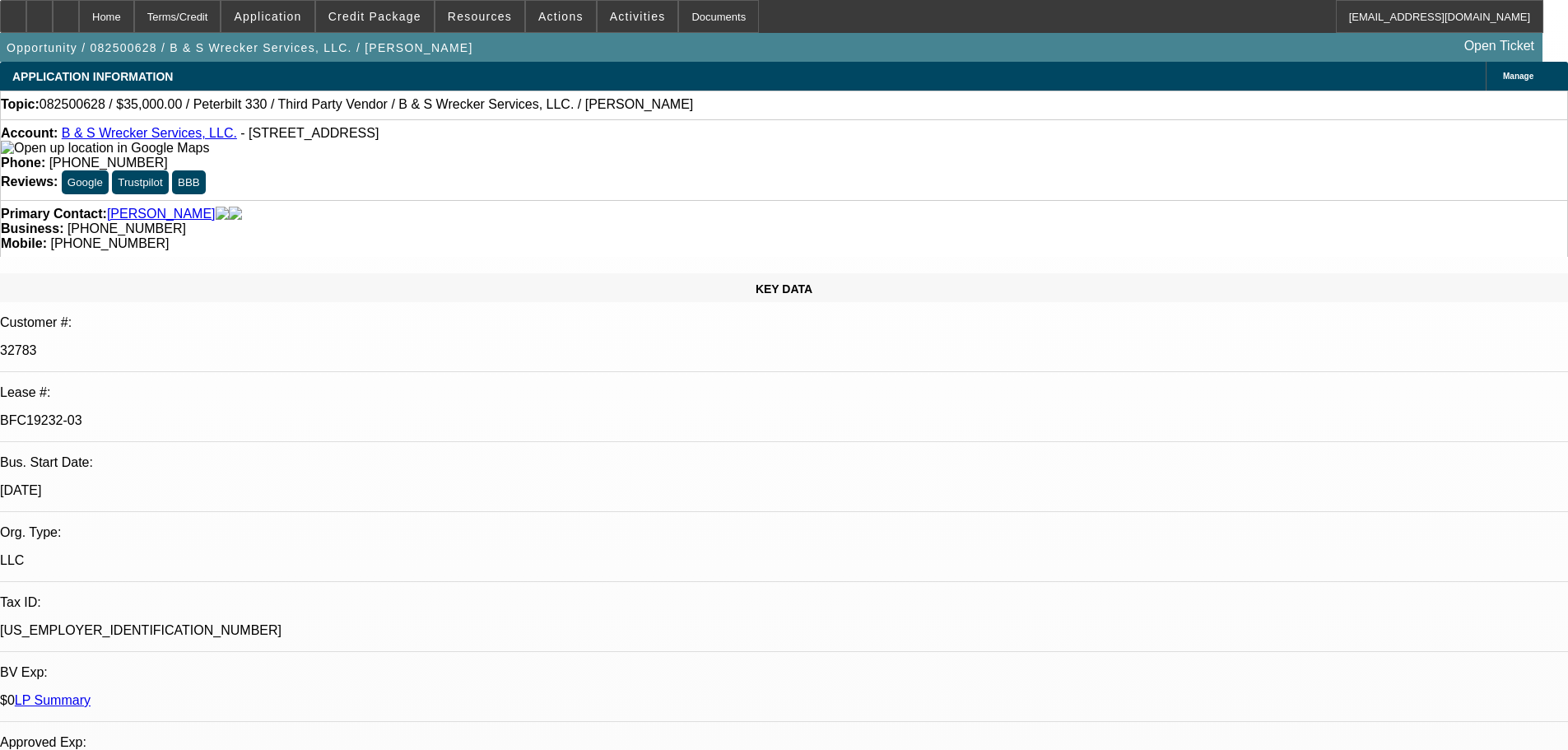
select select "0"
select select "6"
select select "0"
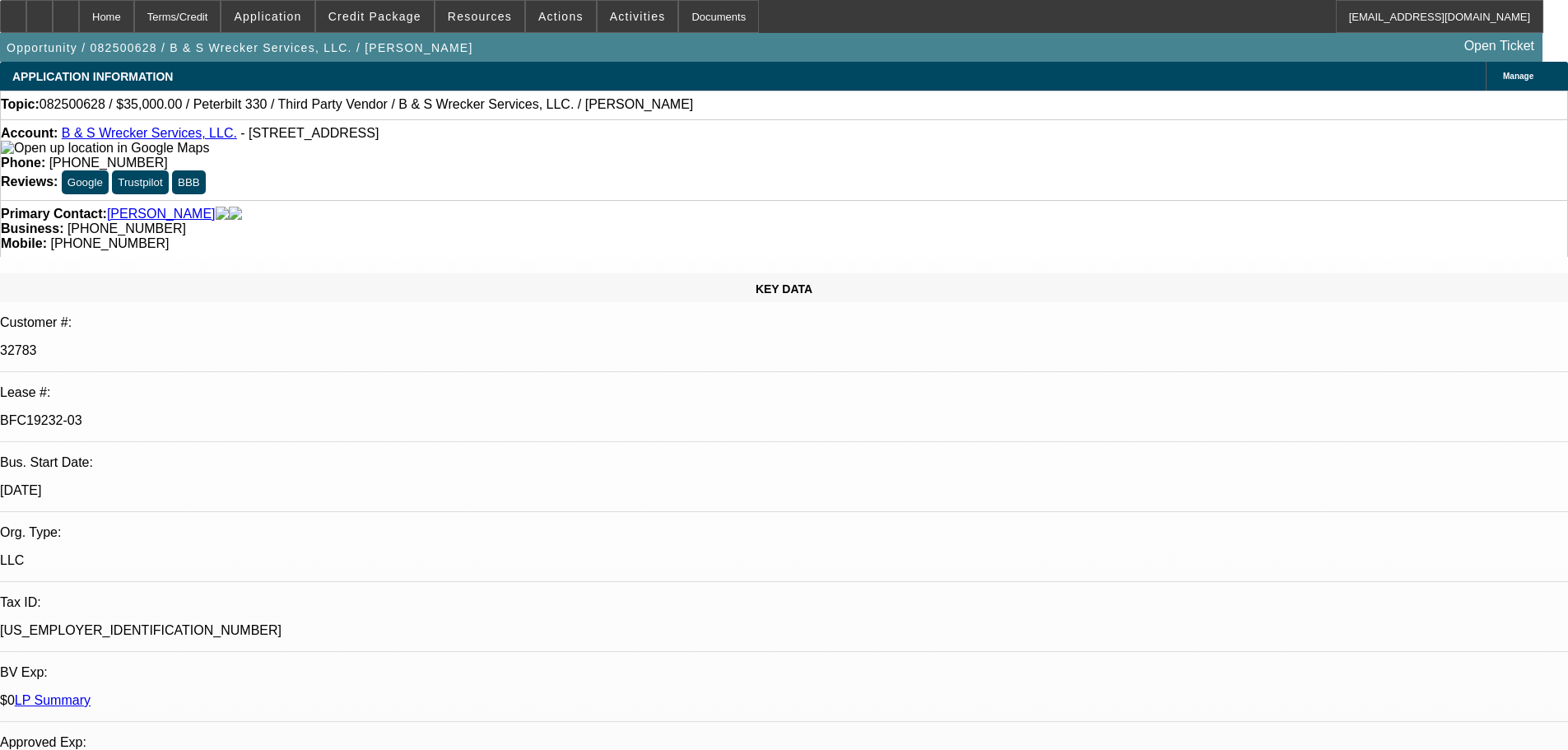
select select "6"
select select "0"
select select "6"
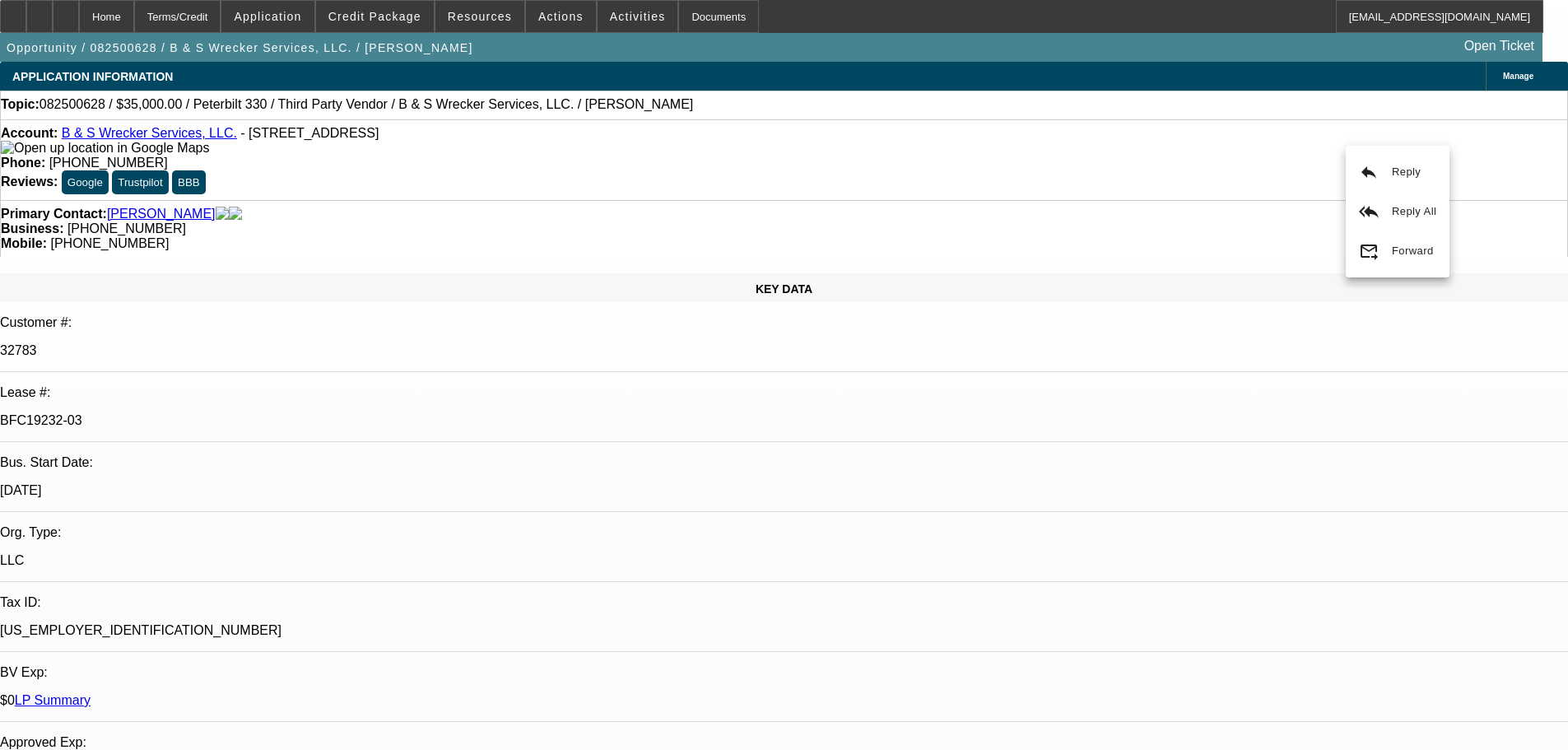
click at [66, 10] on icon at bounding box center [66, 10] width 0 height 0
select select "0"
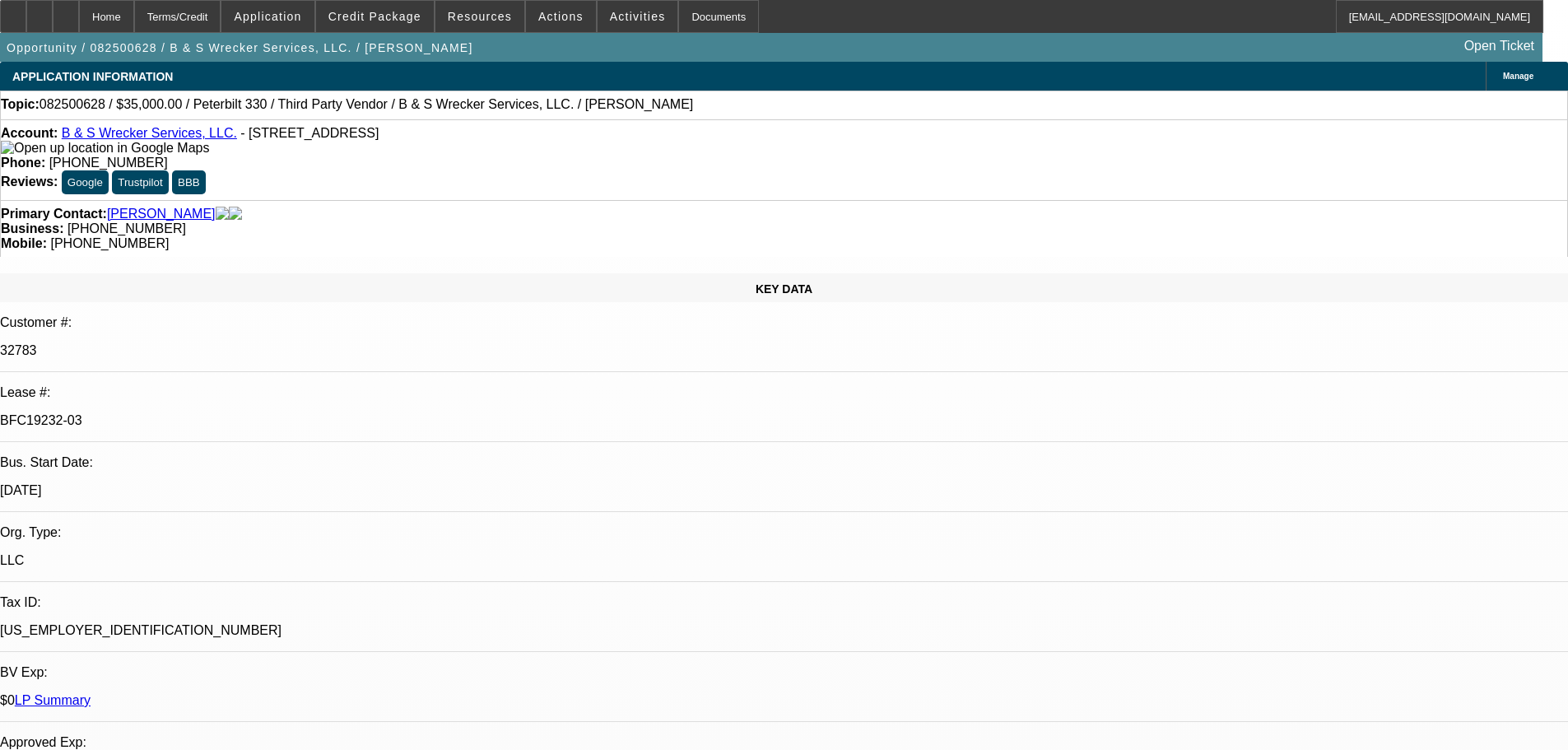
select select "6"
select select "0"
select select "6"
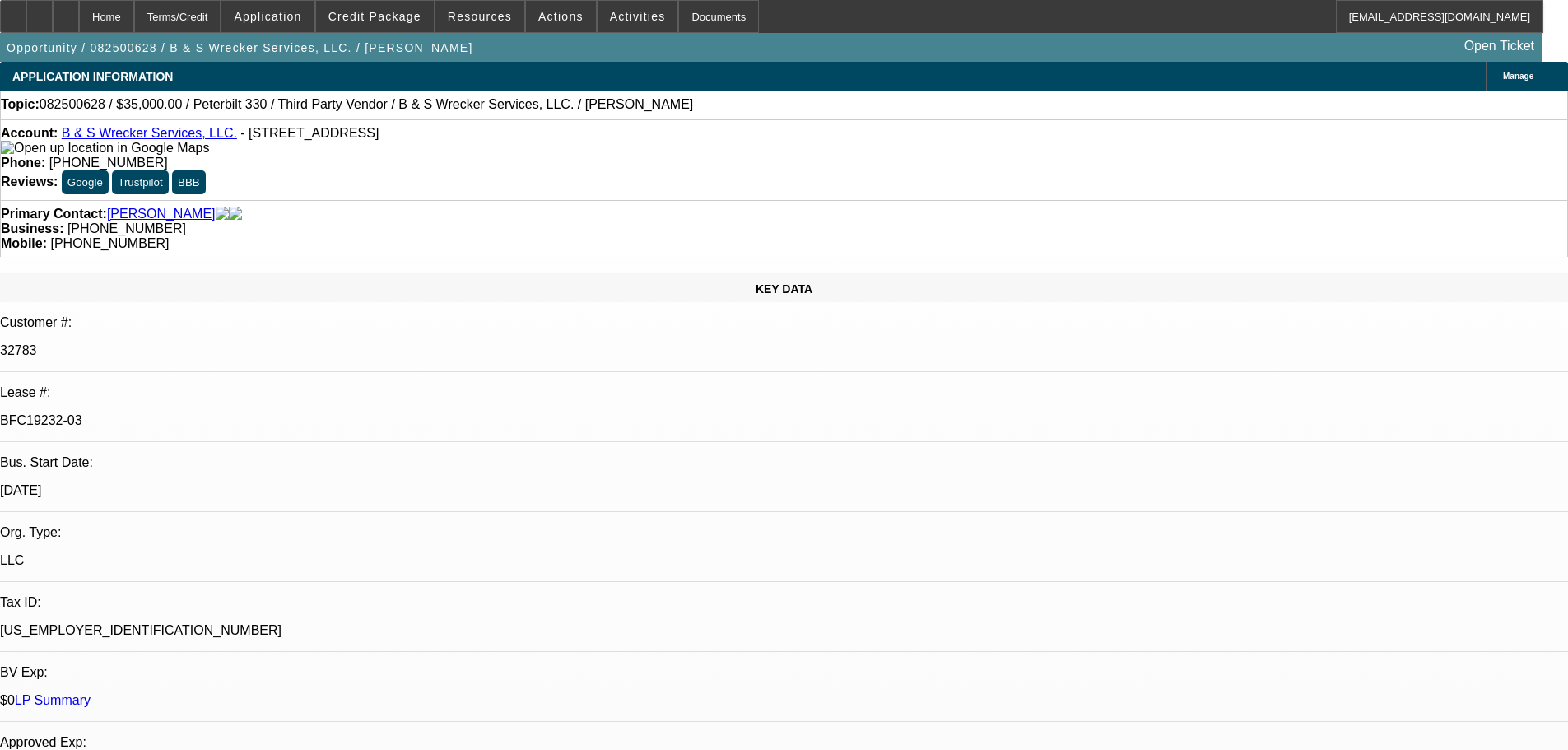
select select "0"
select select "6"
click at [79, 14] on div at bounding box center [66, 16] width 27 height 33
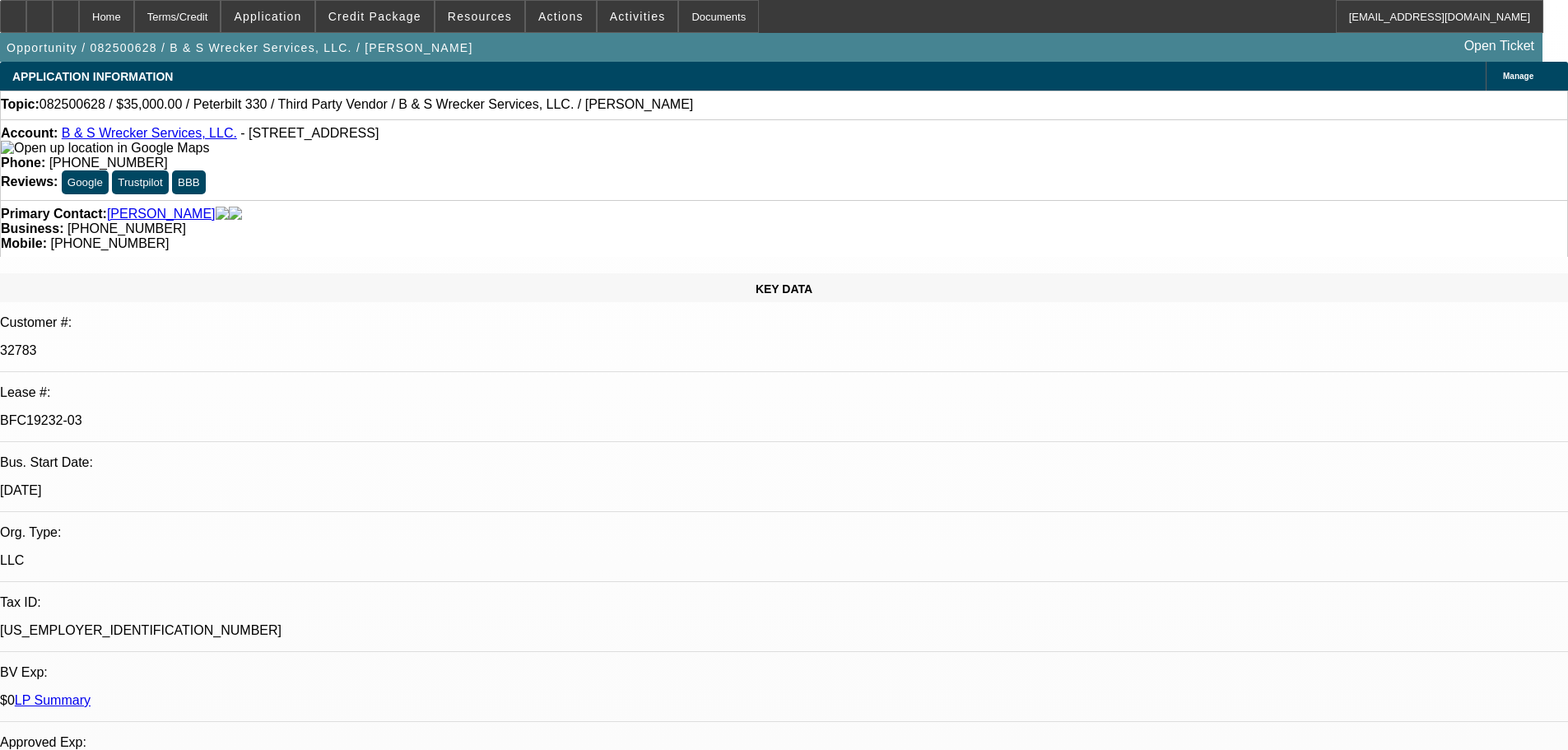
select select "0"
select select "6"
select select "0"
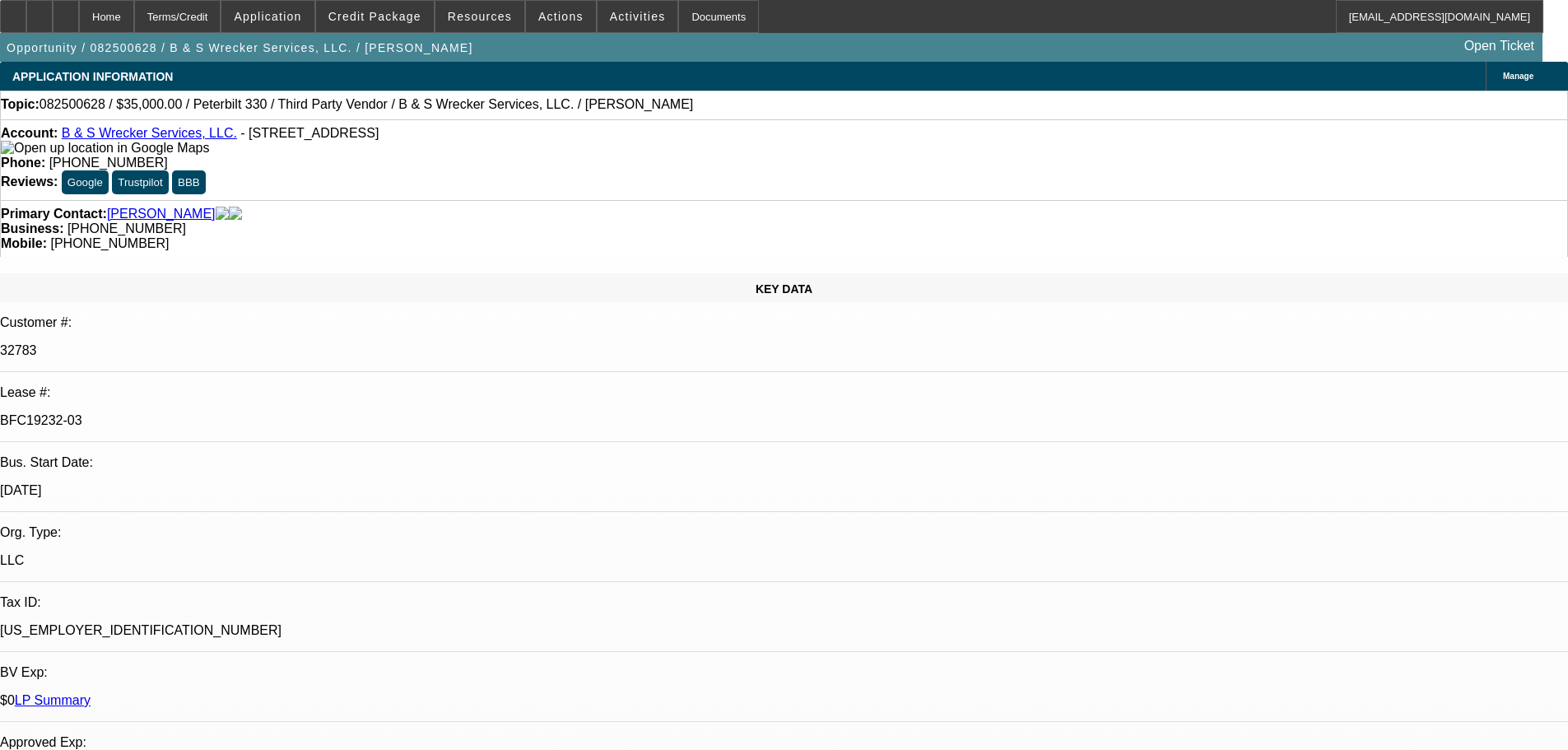
select select "0"
select select "6"
select select "0"
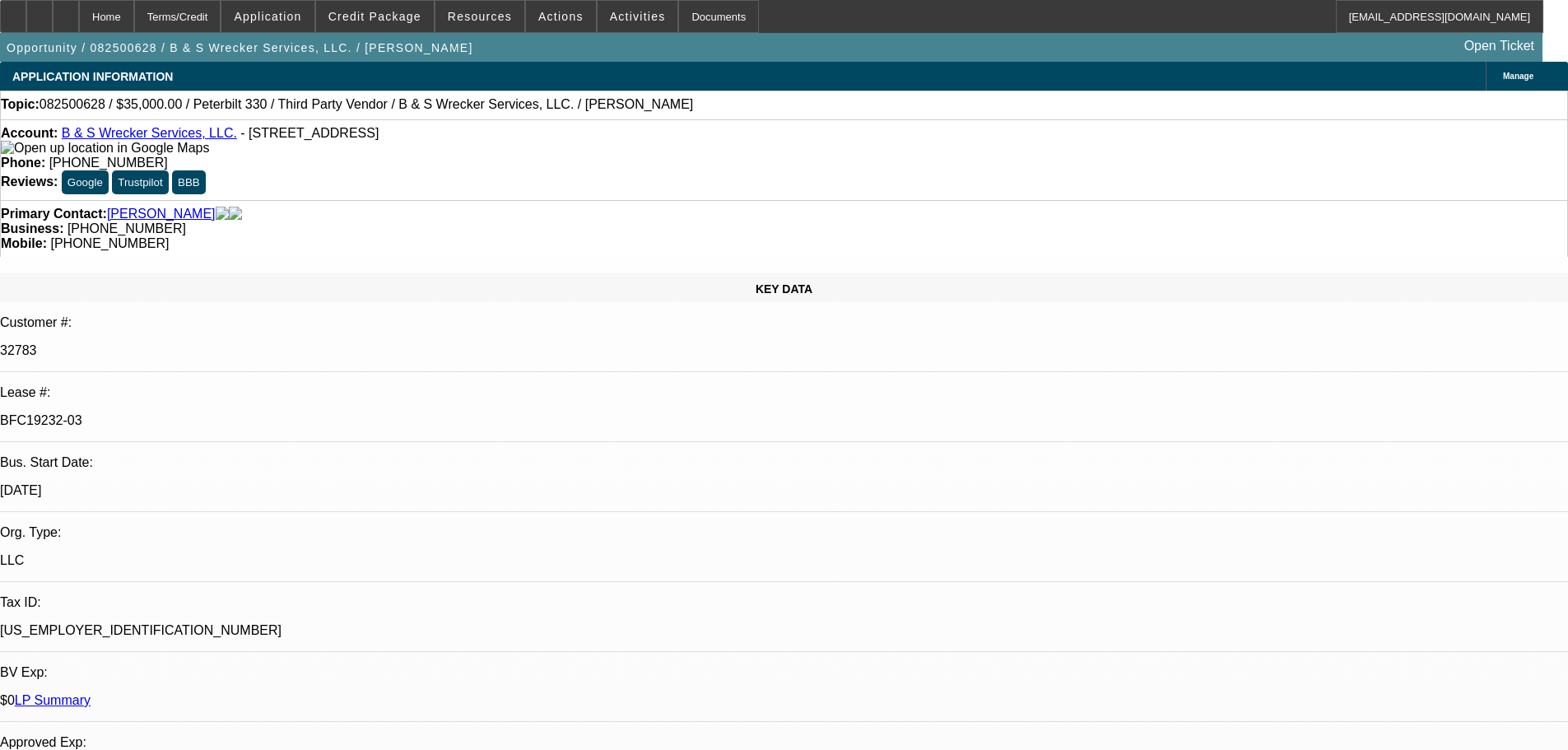
select select "0"
select select "6"
click at [13, 10] on icon at bounding box center [13, 10] width 0 height 0
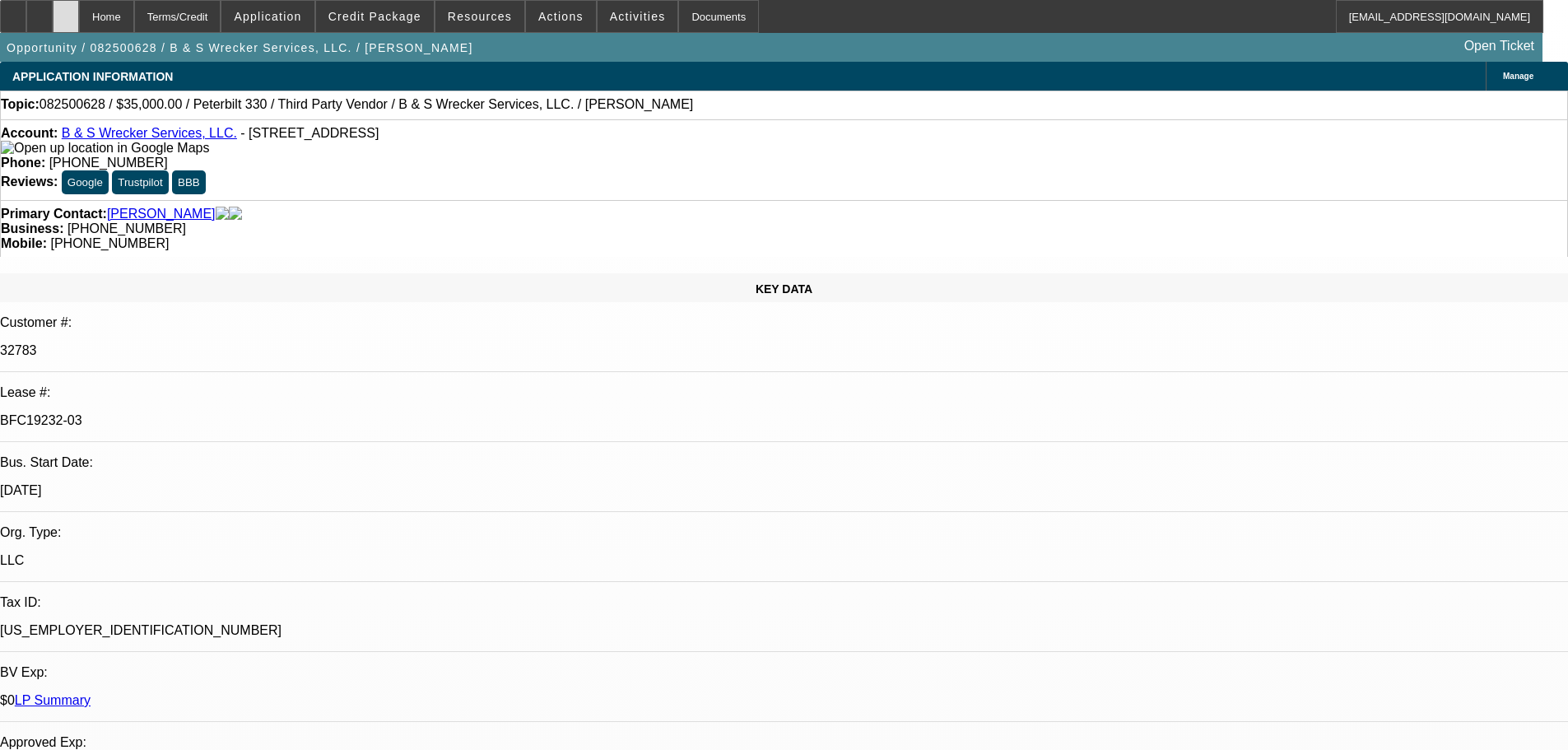
click at [79, 8] on div at bounding box center [66, 16] width 27 height 33
select select "0"
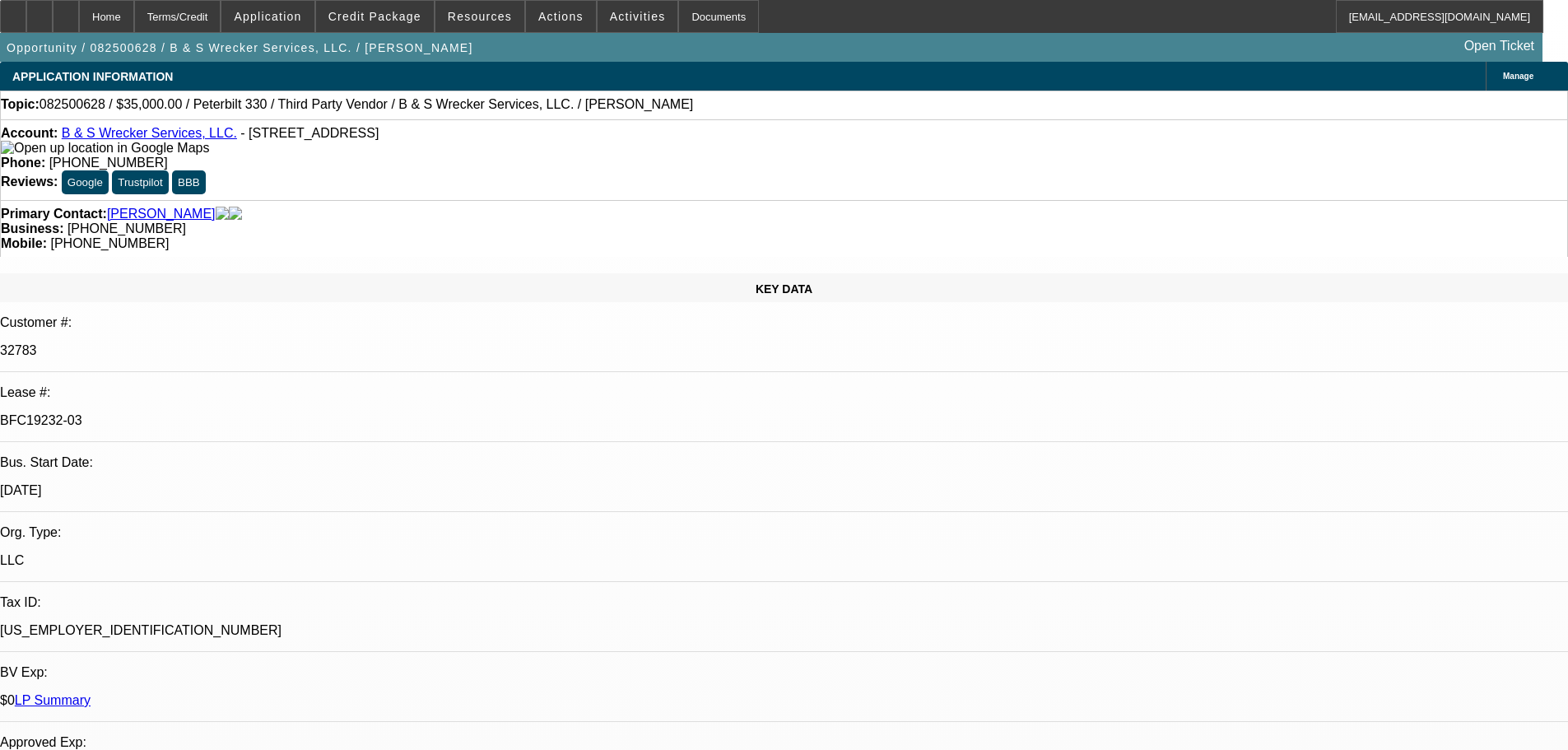
select select "0"
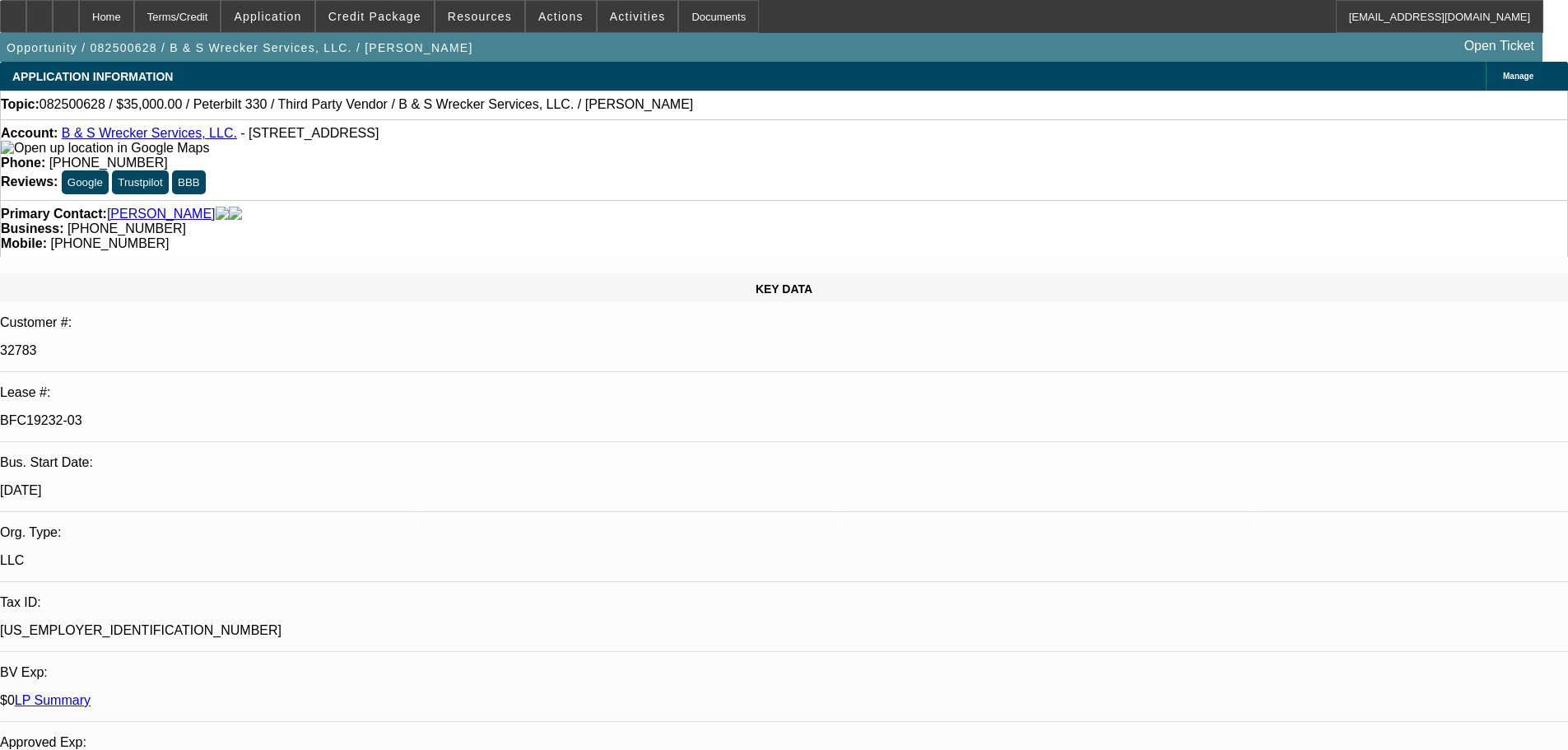
select select "1"
select select "6"
select select "1"
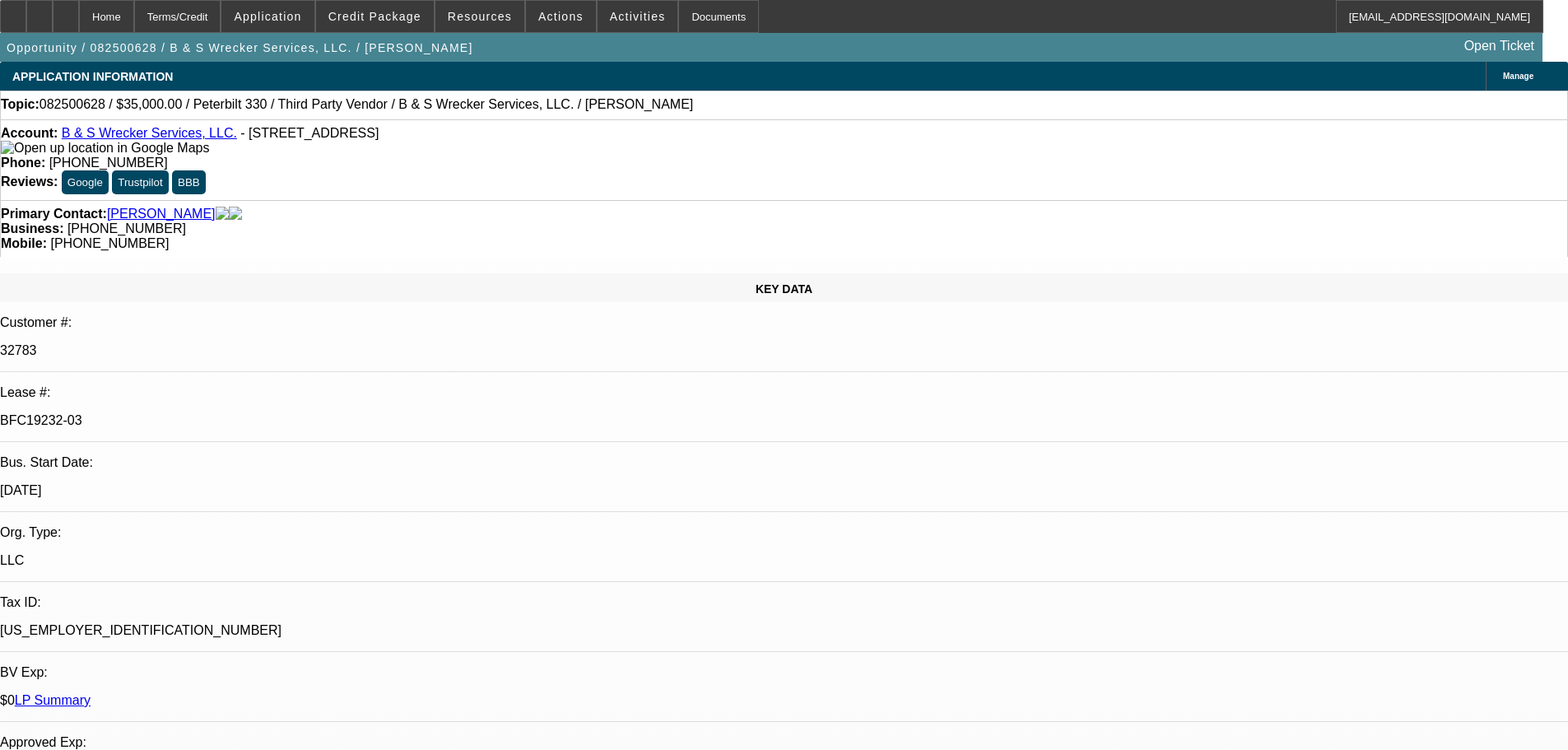
select select "6"
select select "1"
select select "6"
click at [79, 8] on div at bounding box center [66, 16] width 27 height 33
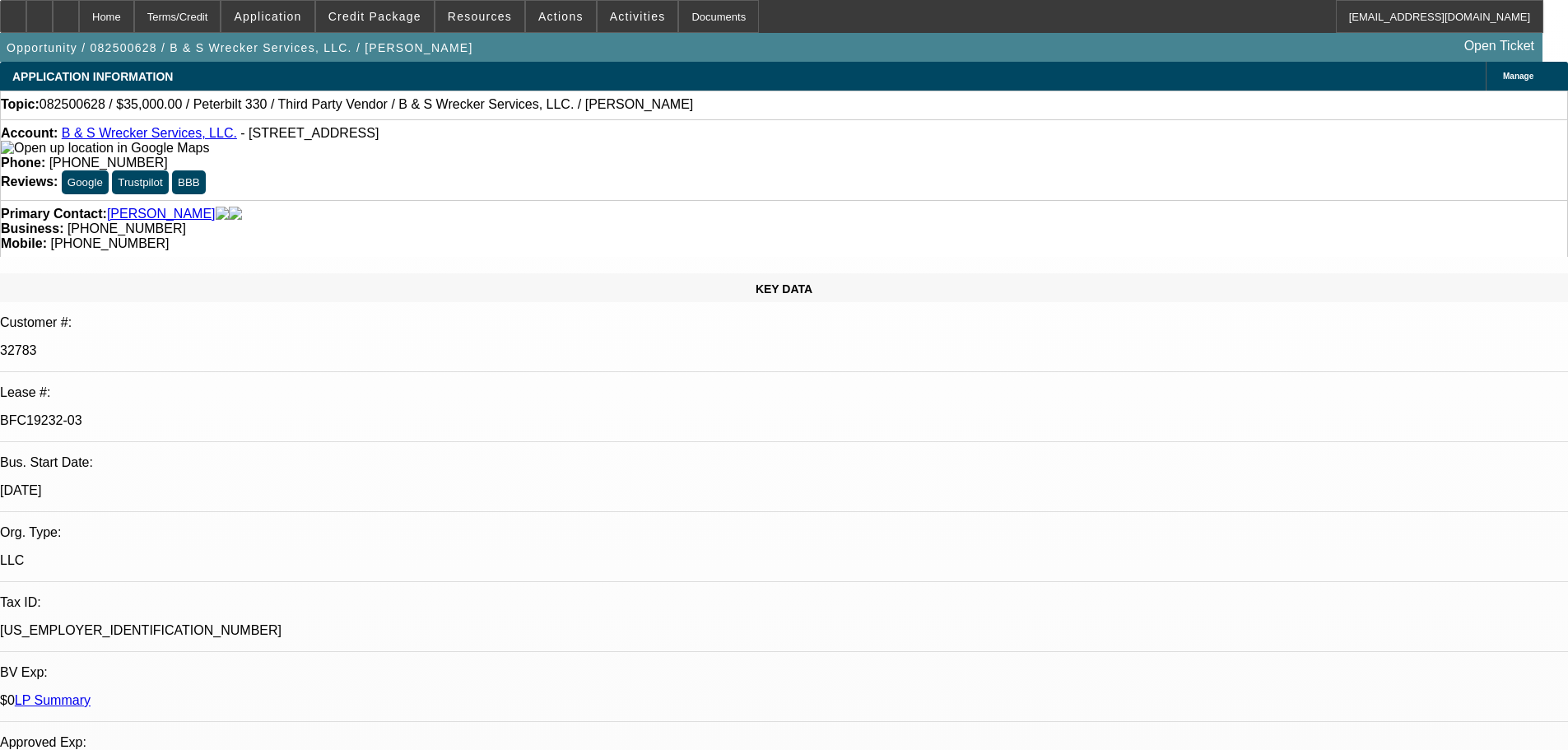
select select "0"
select select "6"
select select "0"
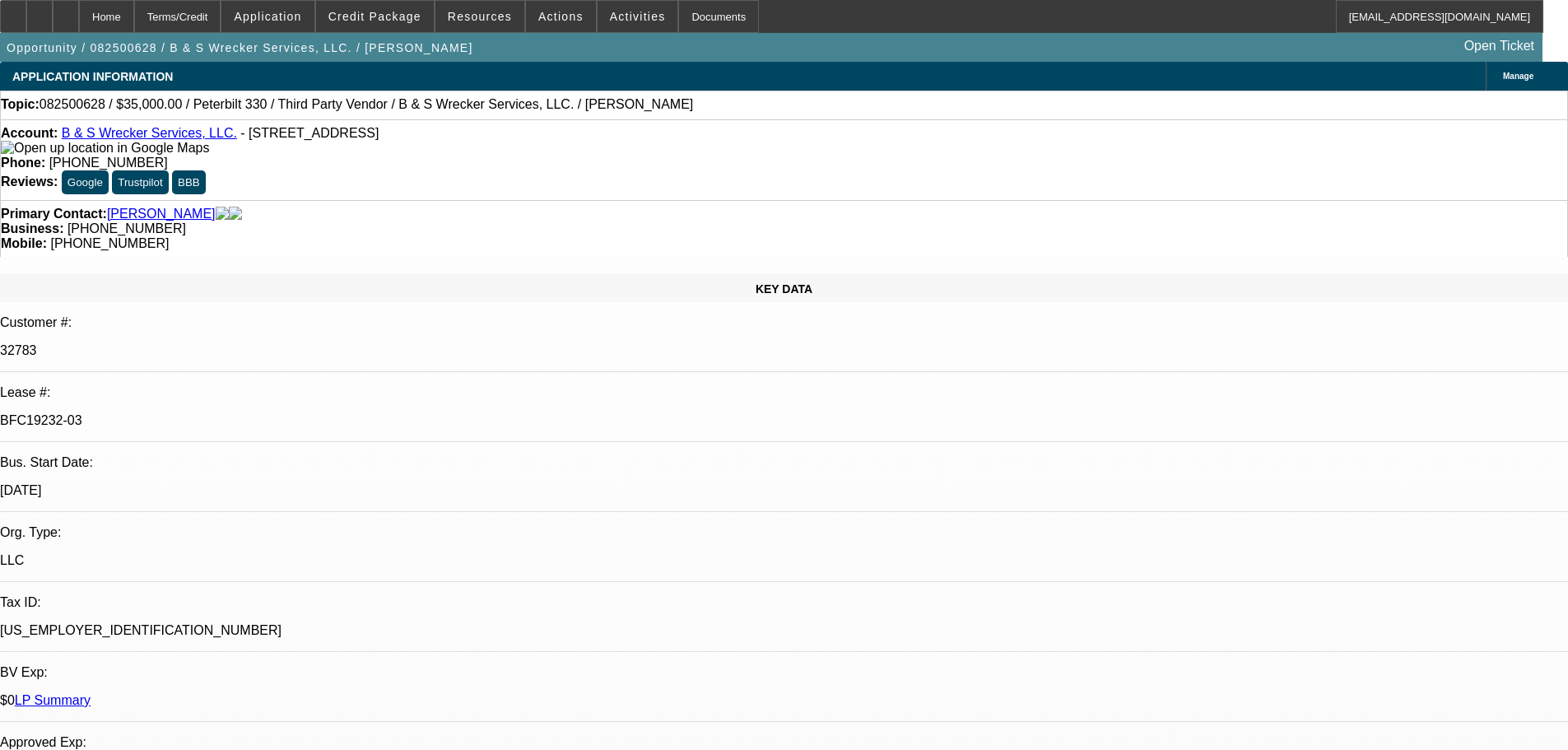
select select "0"
select select "6"
select select "0"
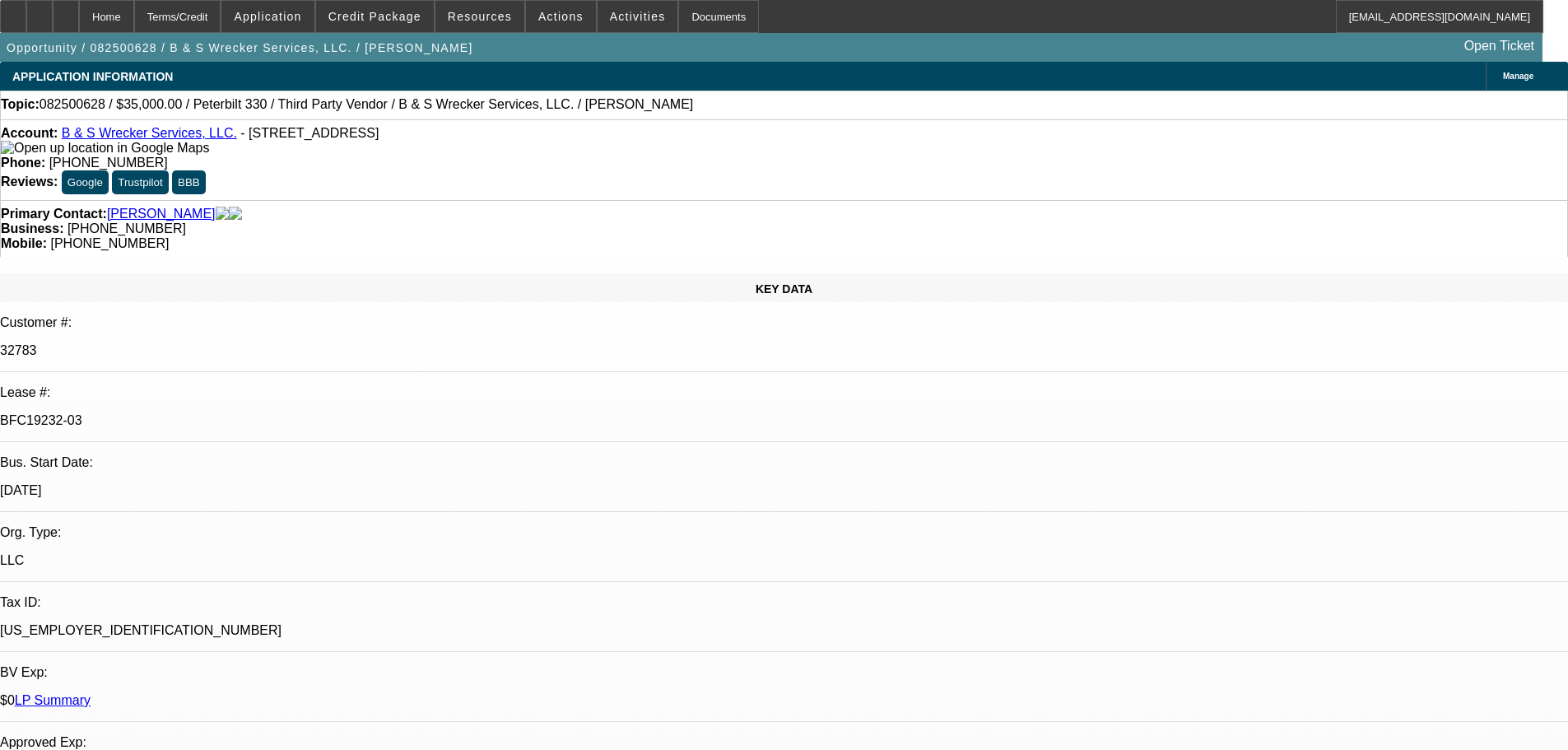
select select "0"
select select "6"
click at [79, 14] on div at bounding box center [66, 16] width 27 height 33
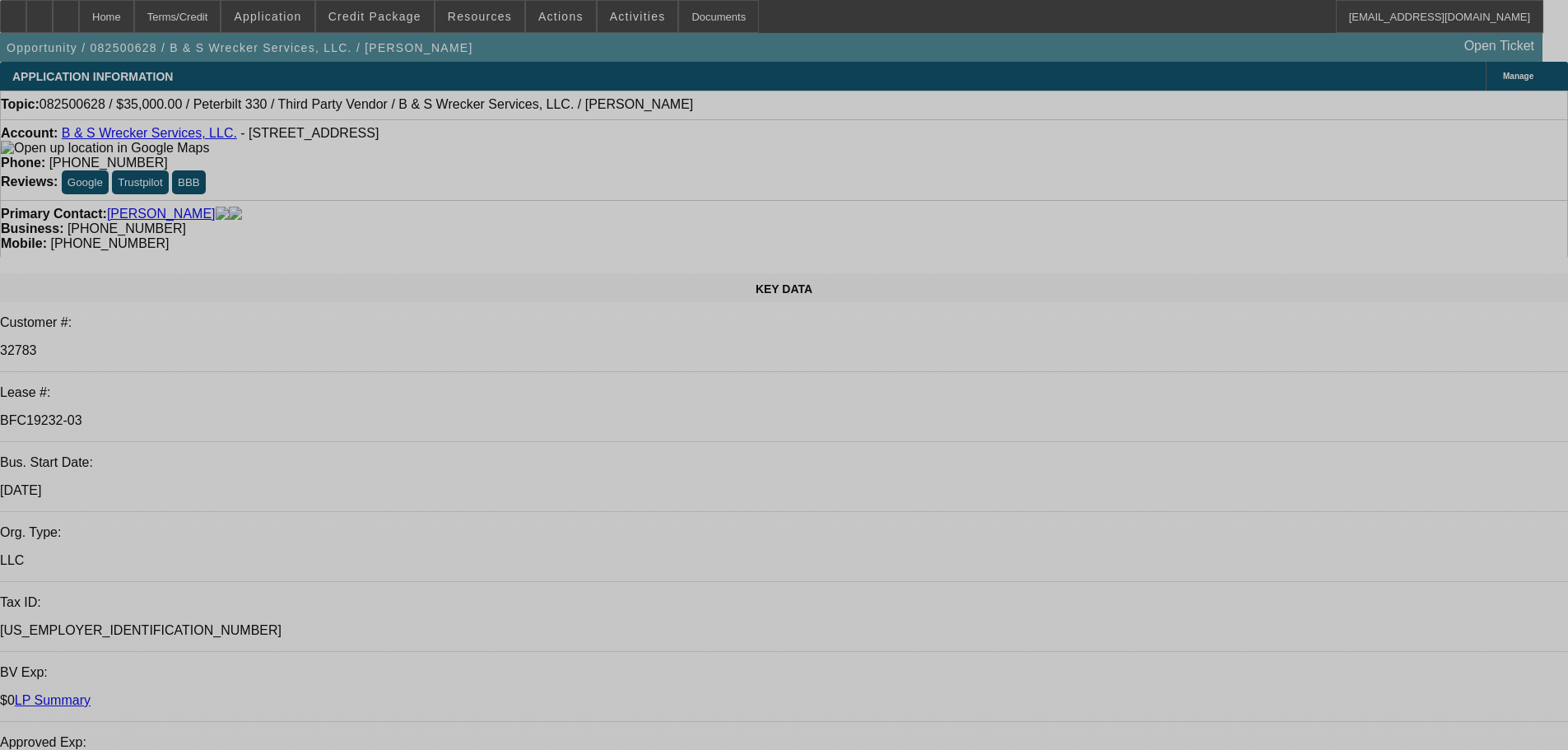
select select "0"
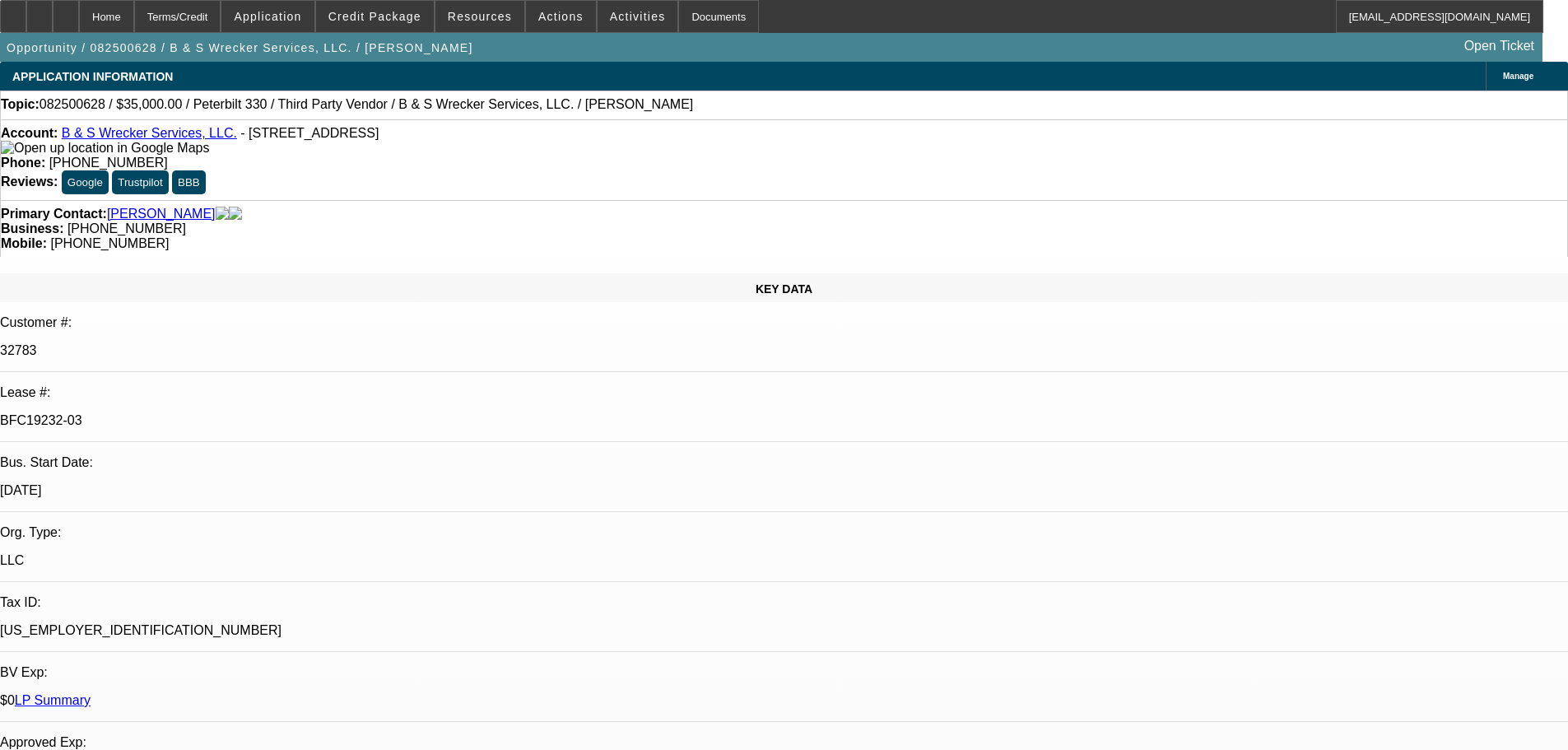
select select "0"
select select "6"
select select "0"
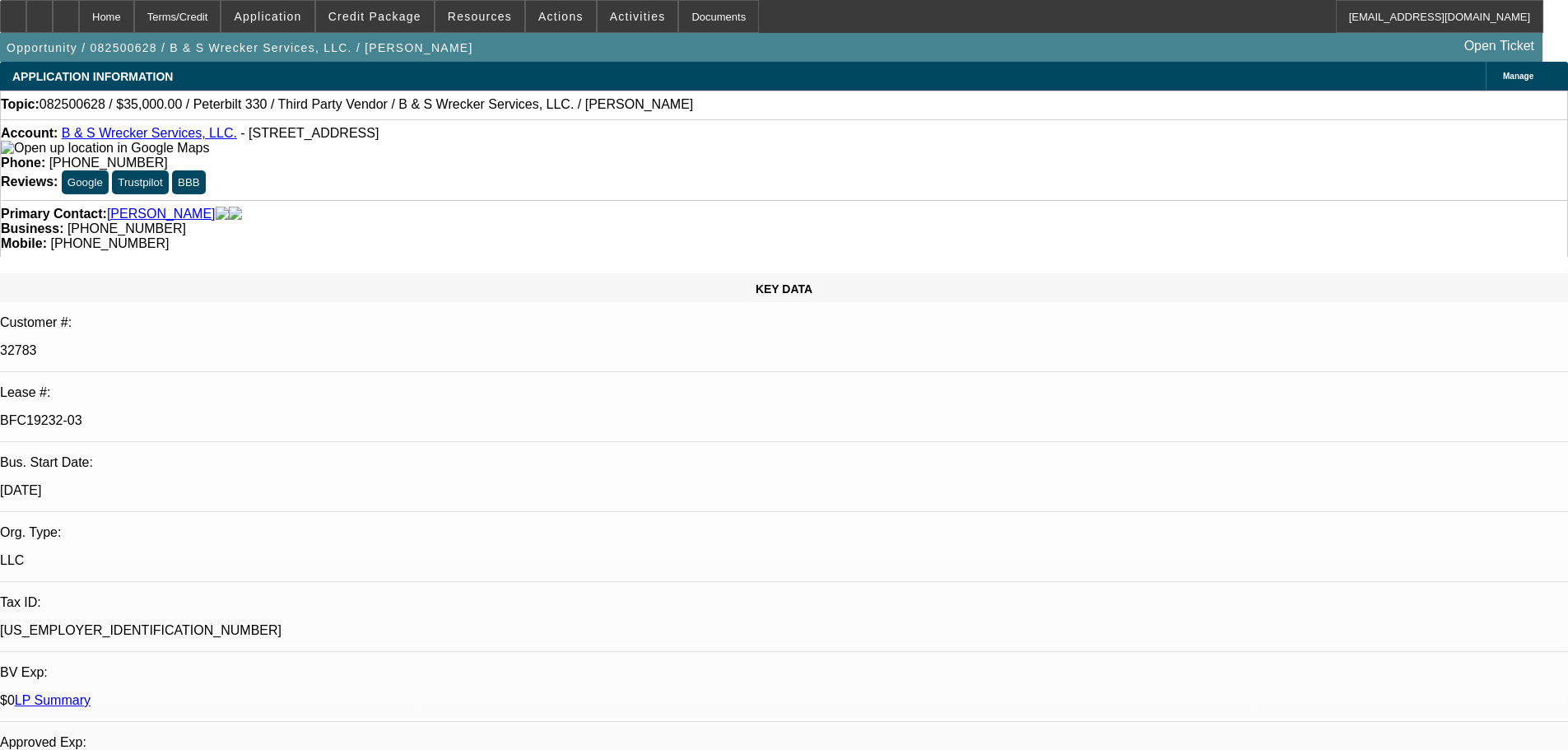
select select "0"
select select "6"
select select "0"
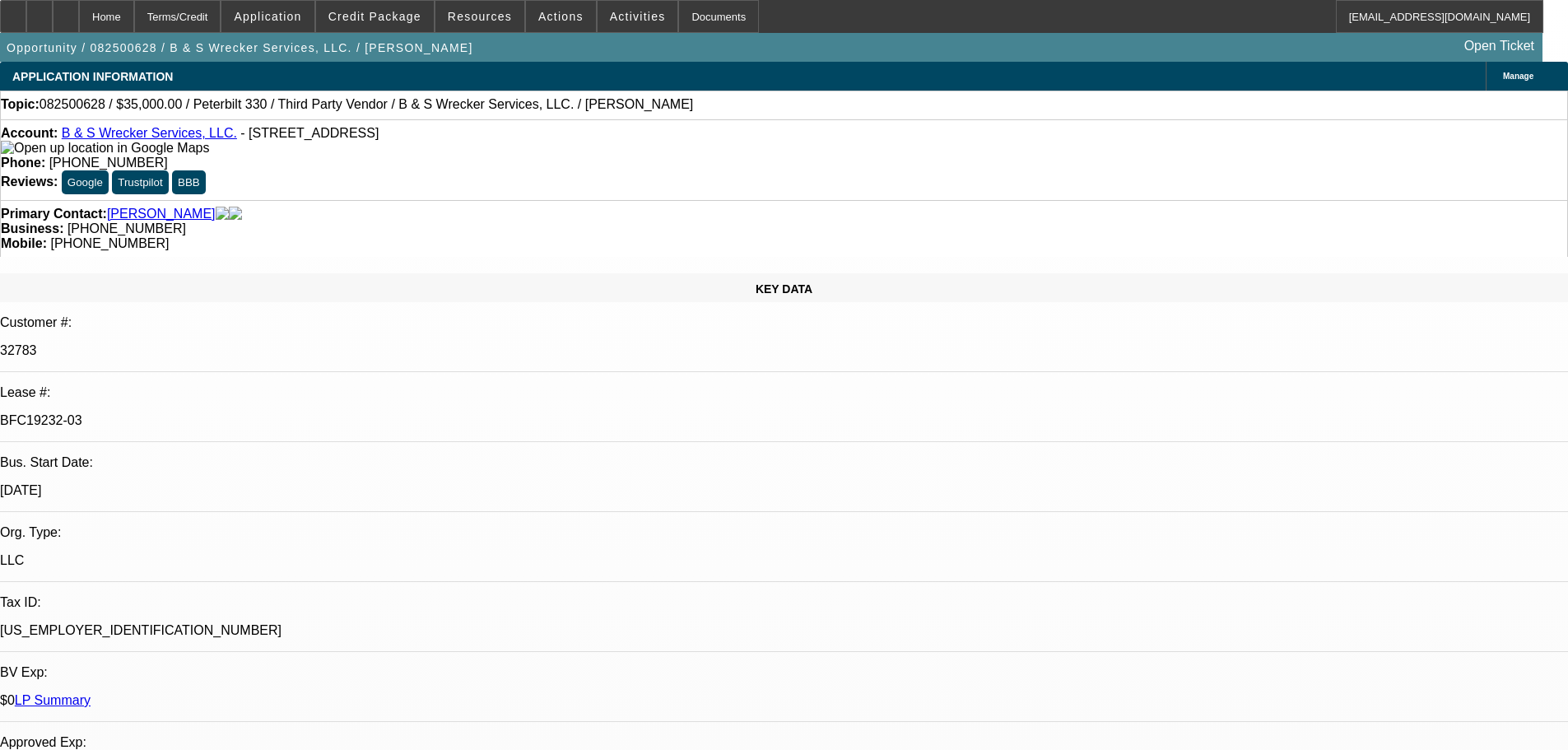
select select "6"
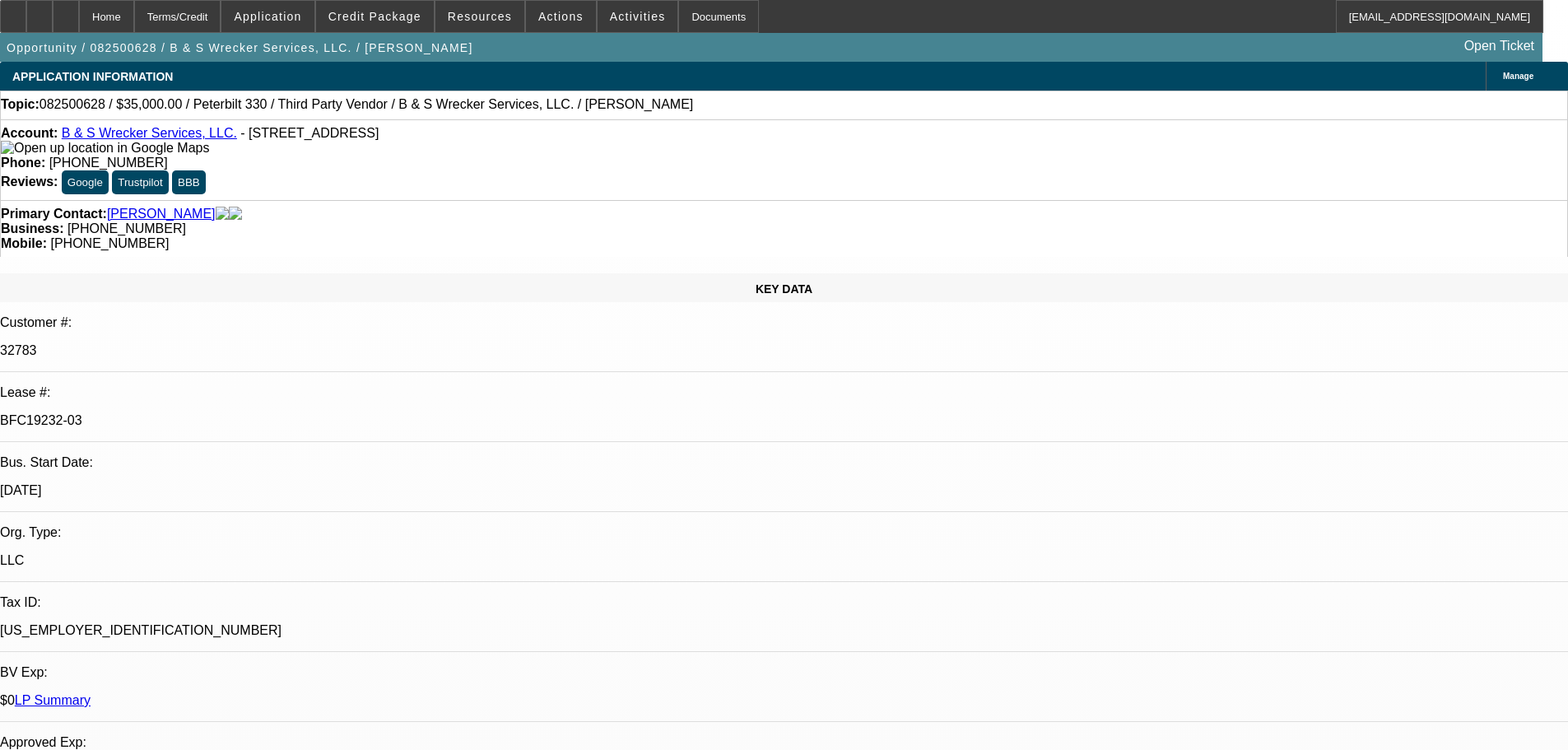
click at [79, 24] on div at bounding box center [66, 16] width 27 height 33
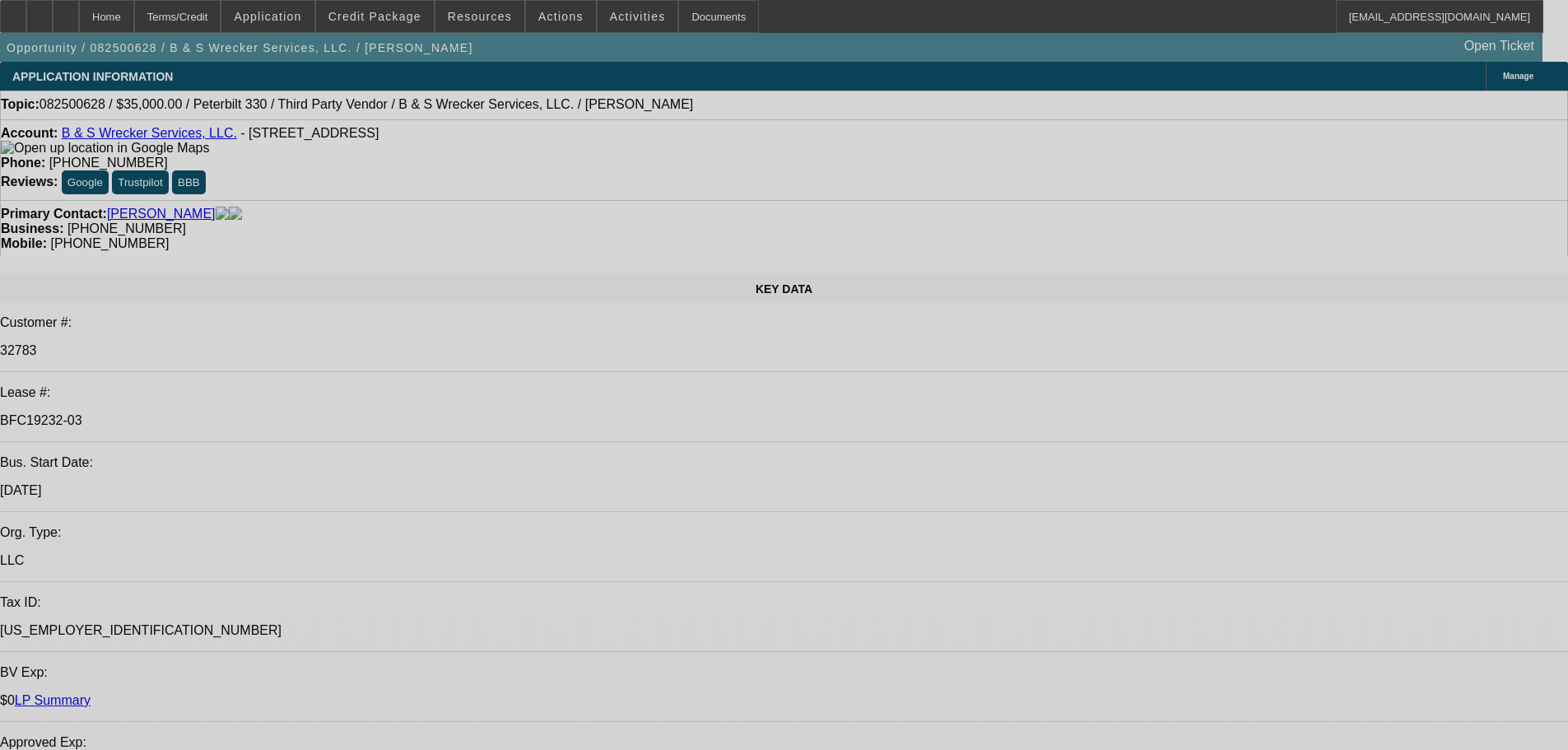
select select "0"
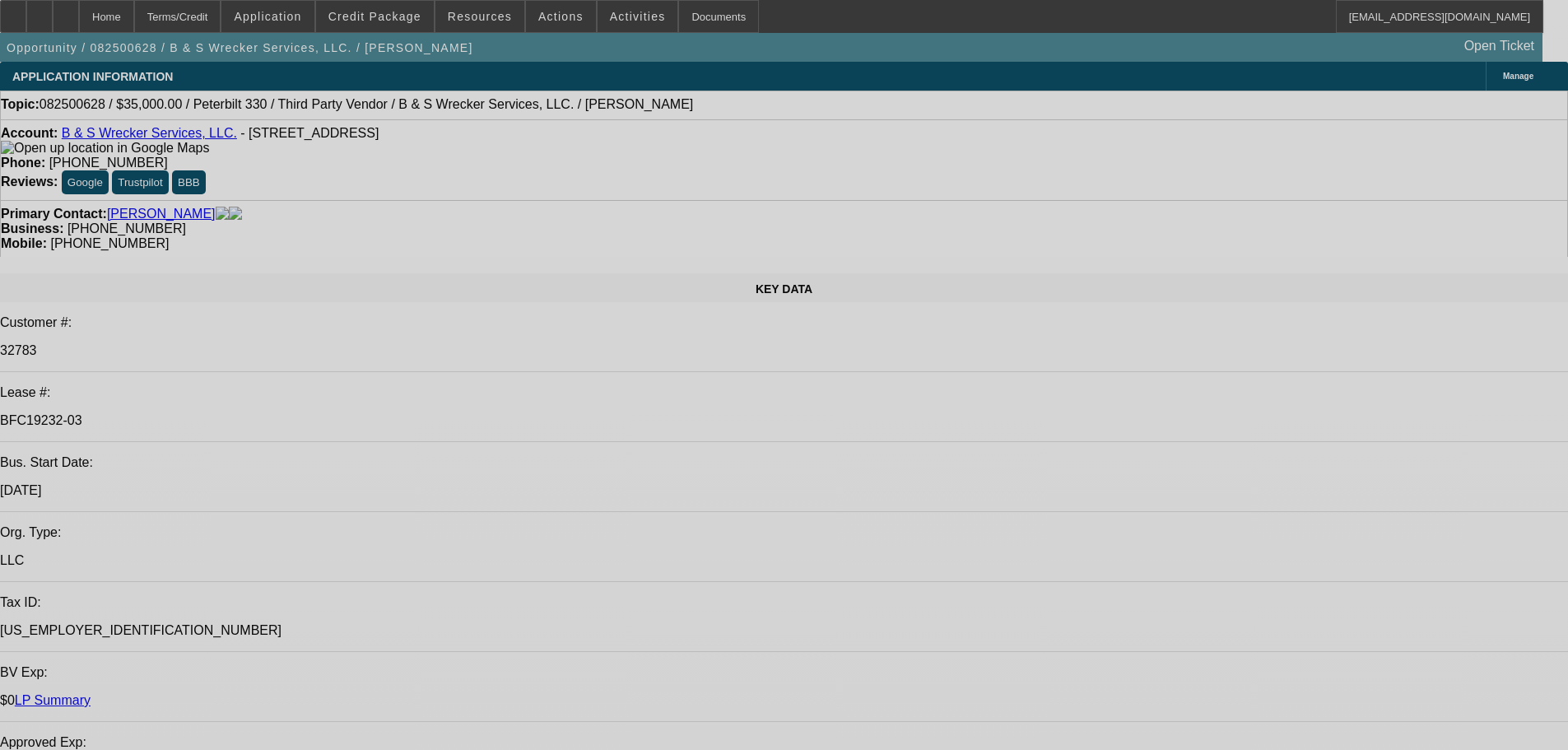
select select "0"
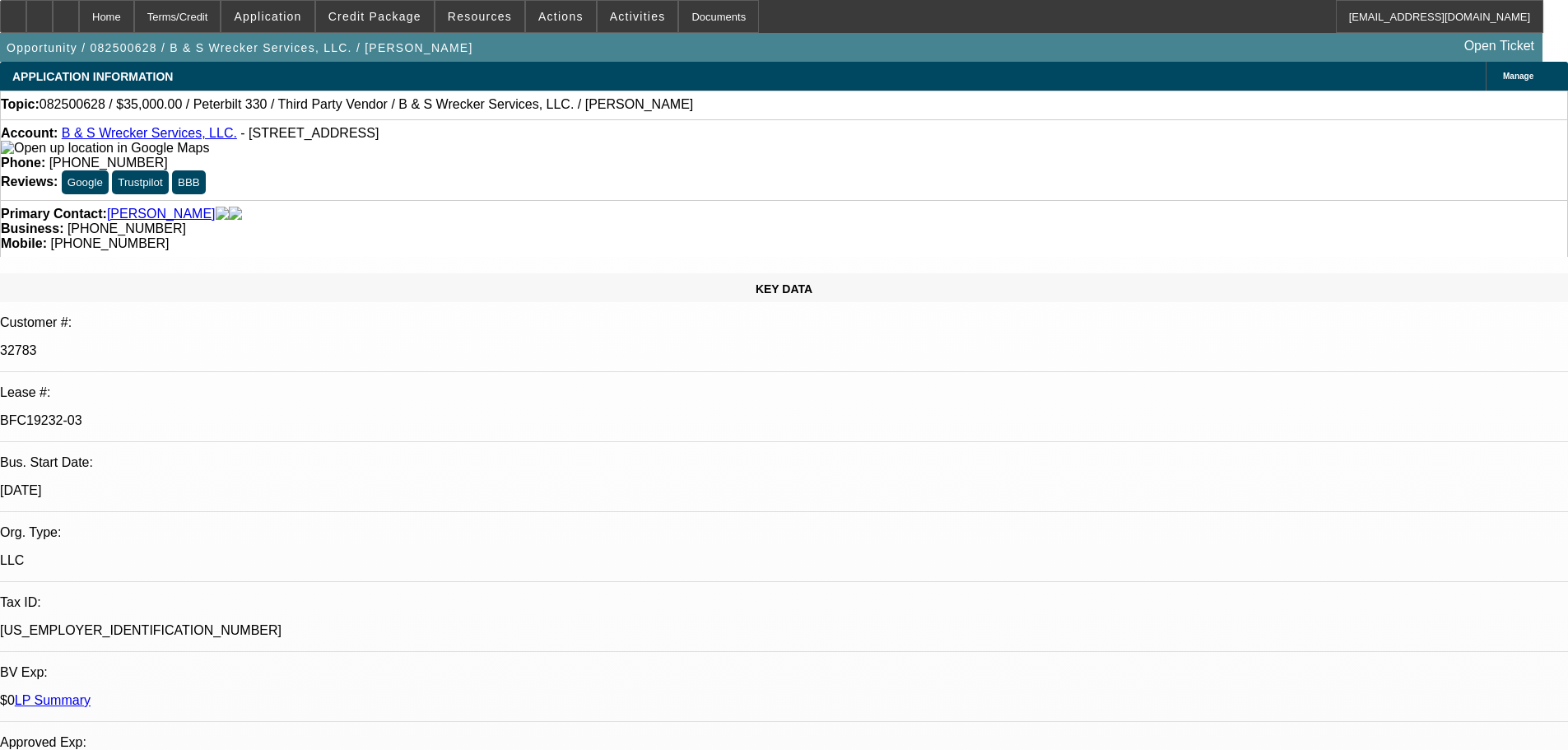
select select "0"
select select "6"
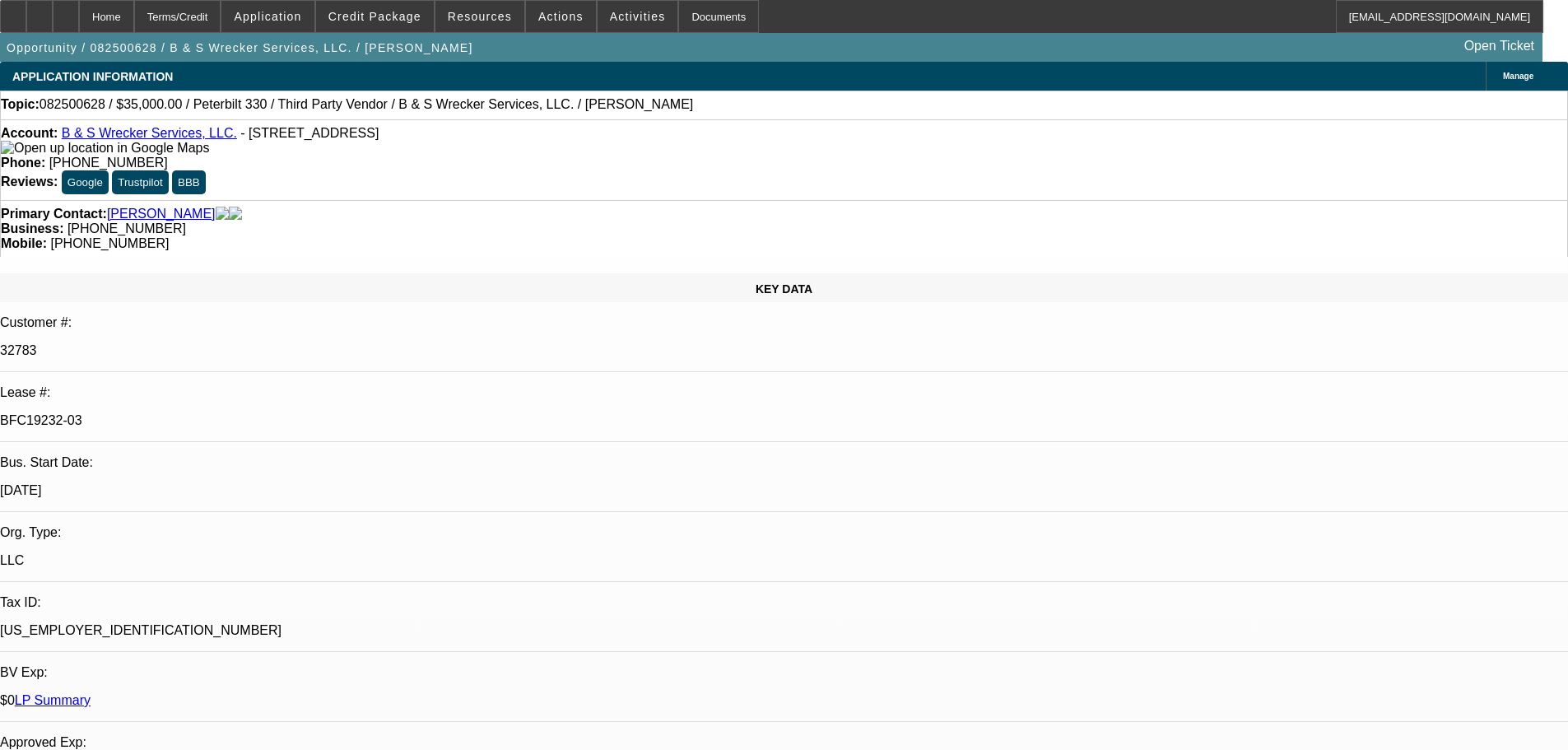
select select "6"
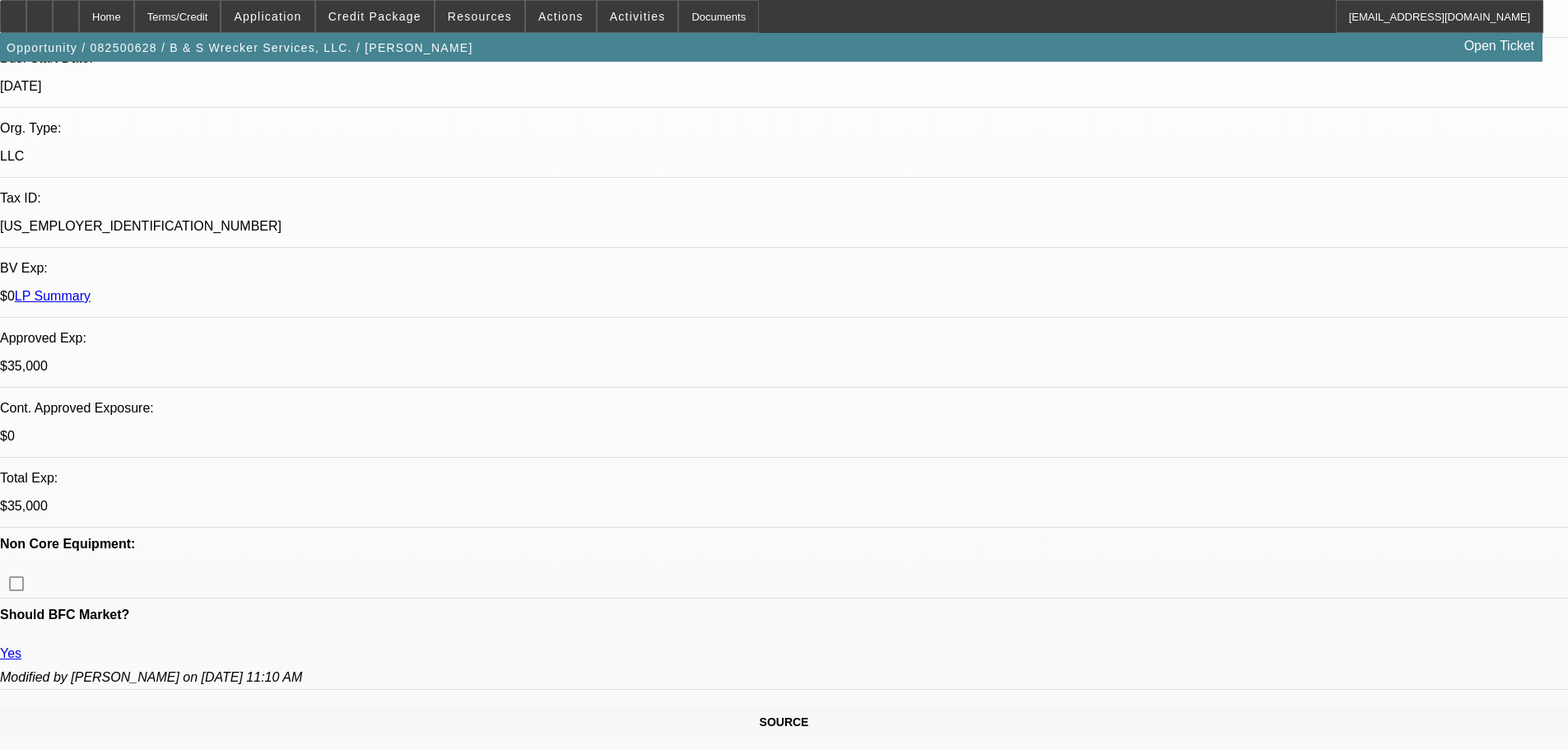
scroll to position [412, 0]
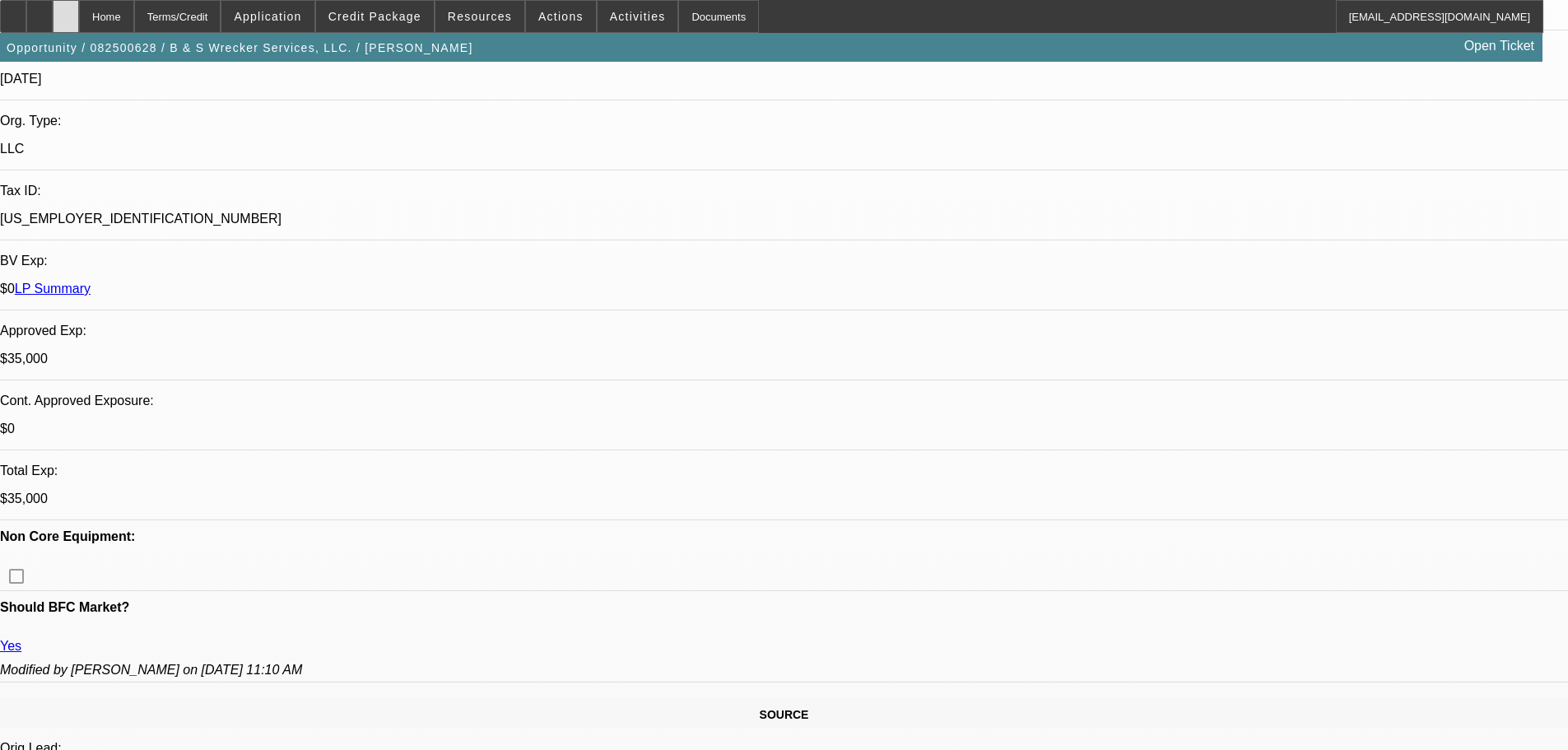
click at [79, 11] on div at bounding box center [66, 16] width 27 height 33
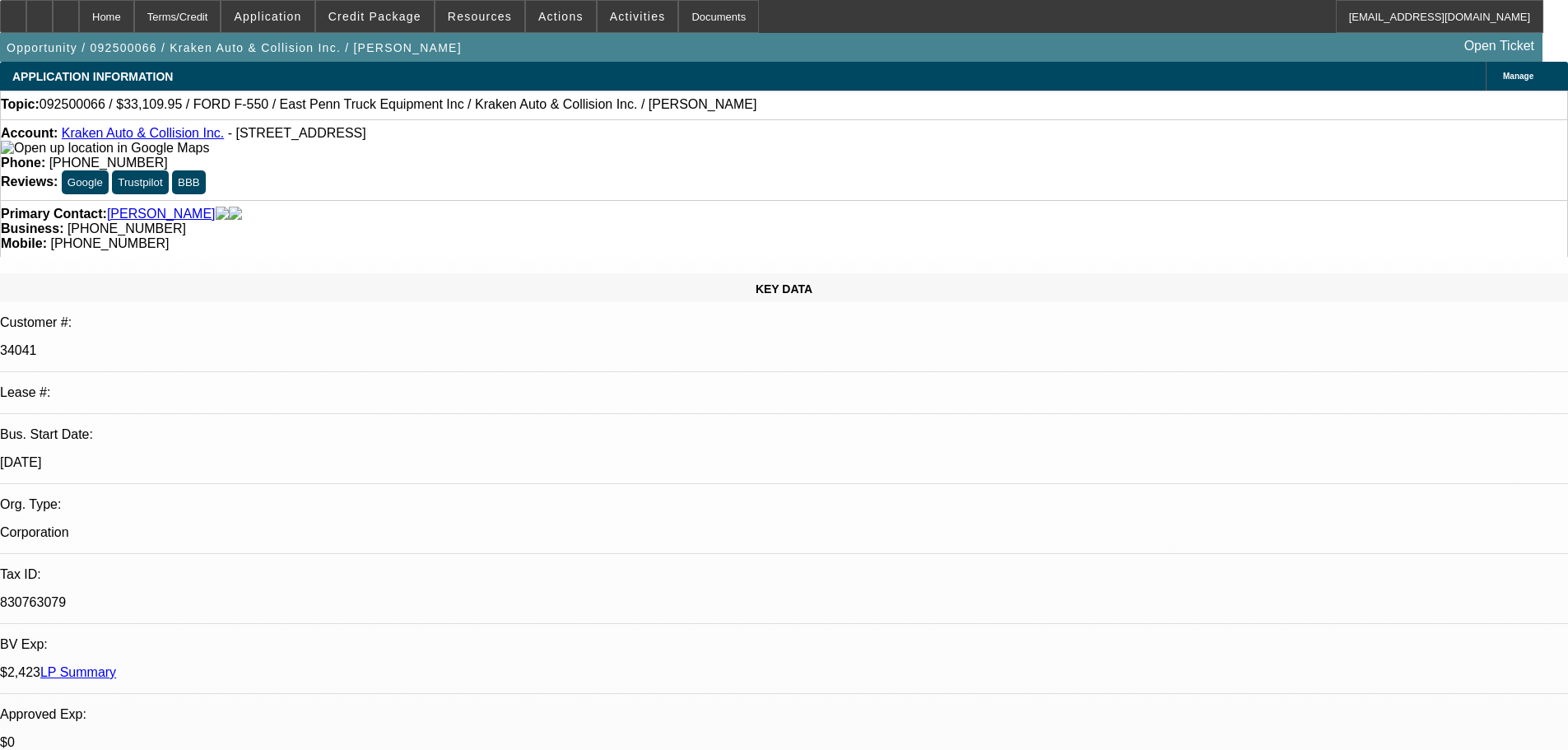
select select "0"
select select "0.1"
select select "4"
select select "0"
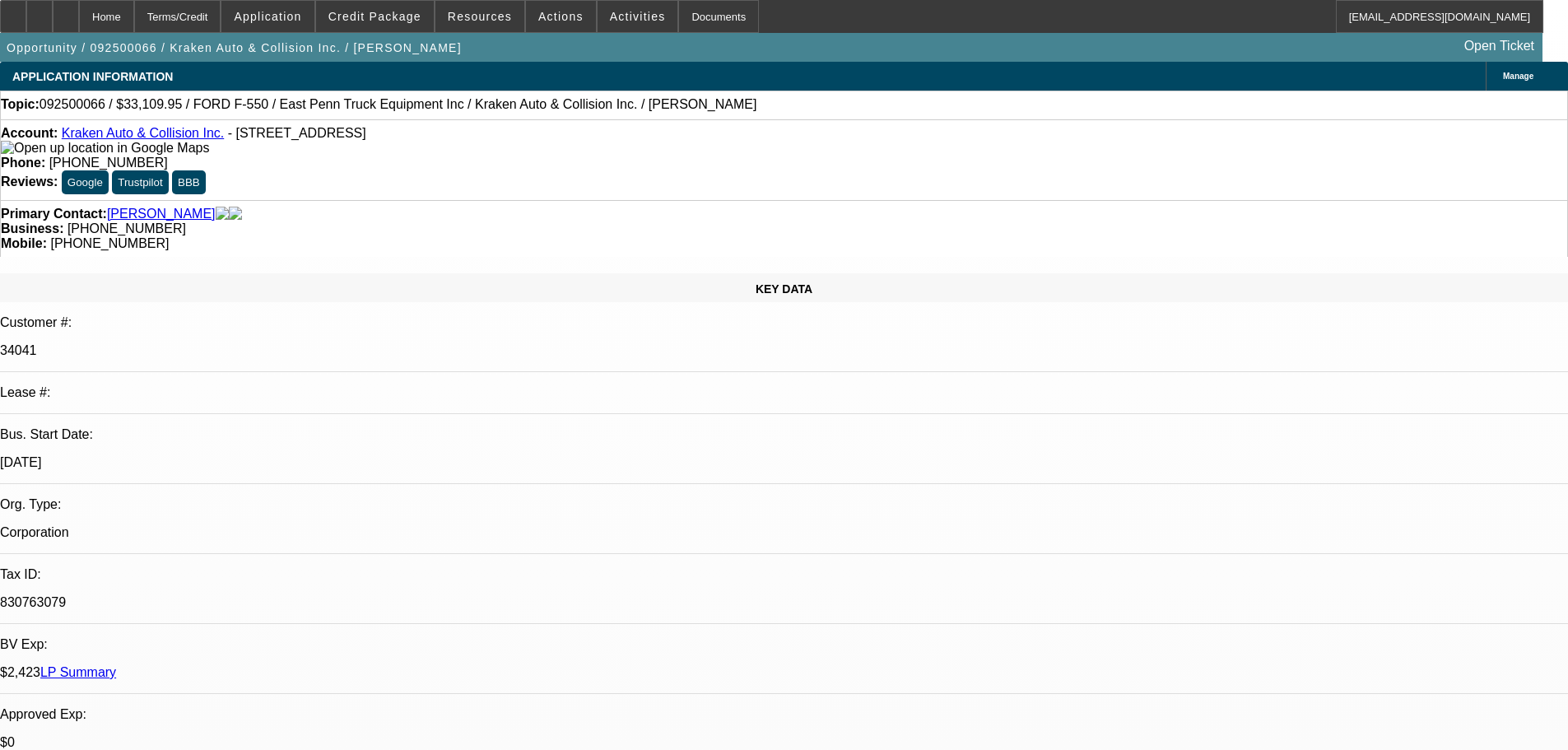
select select "0"
select select "0.1"
select select "4"
select select "0"
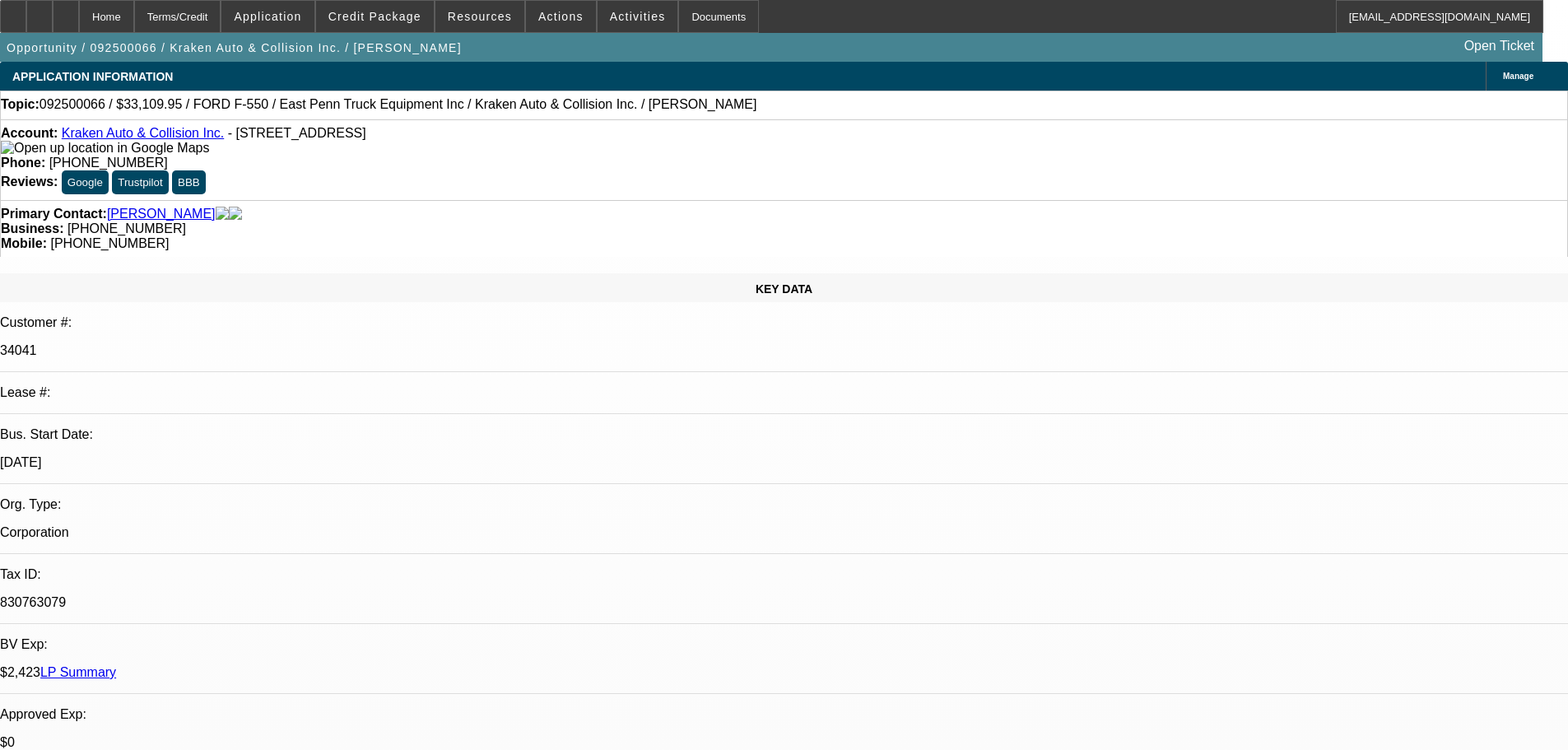
select select "0.1"
select select "4"
select select "0"
select select "0.1"
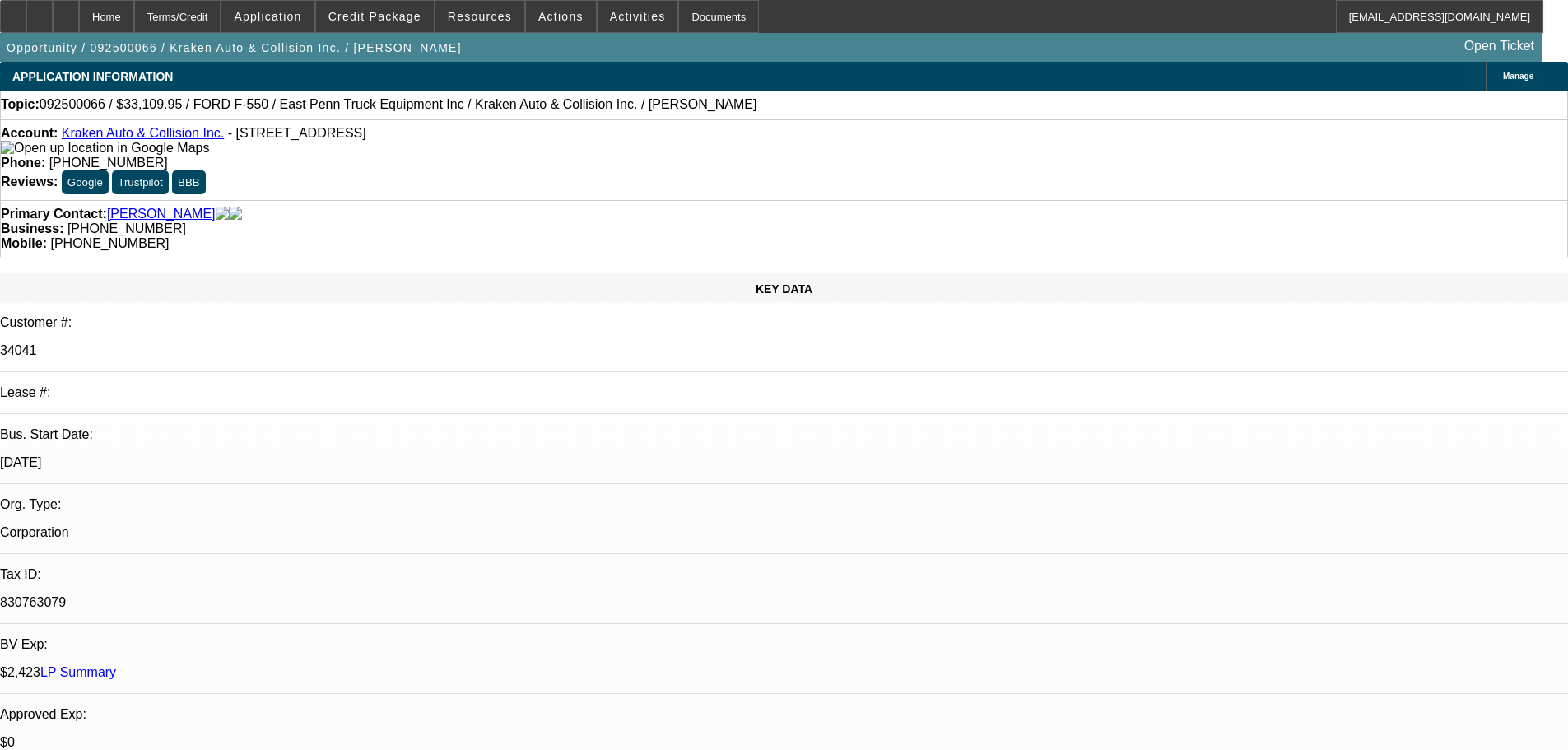
select select "4"
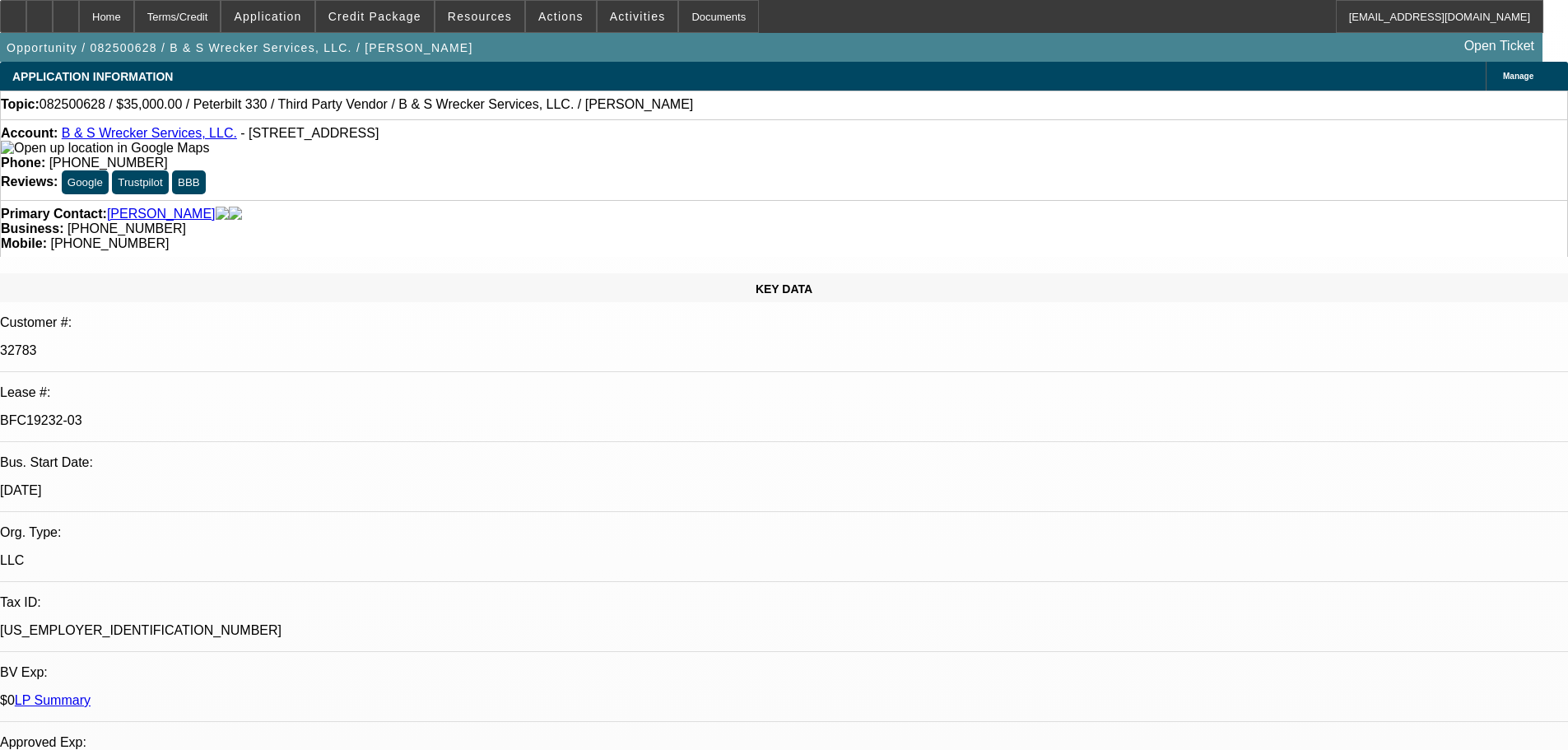
select select "0"
select select "6"
select select "0"
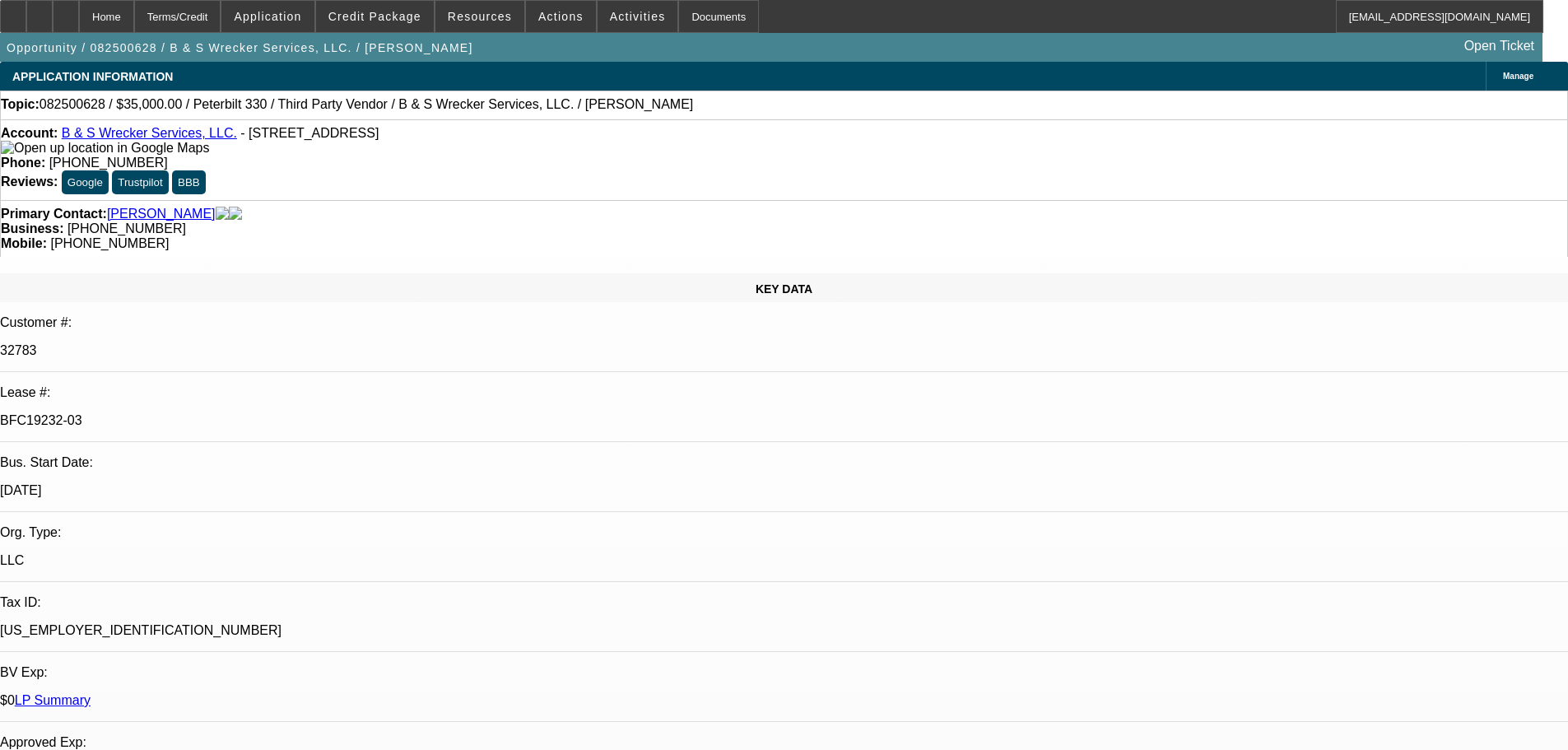
select select "0"
select select "6"
select select "0"
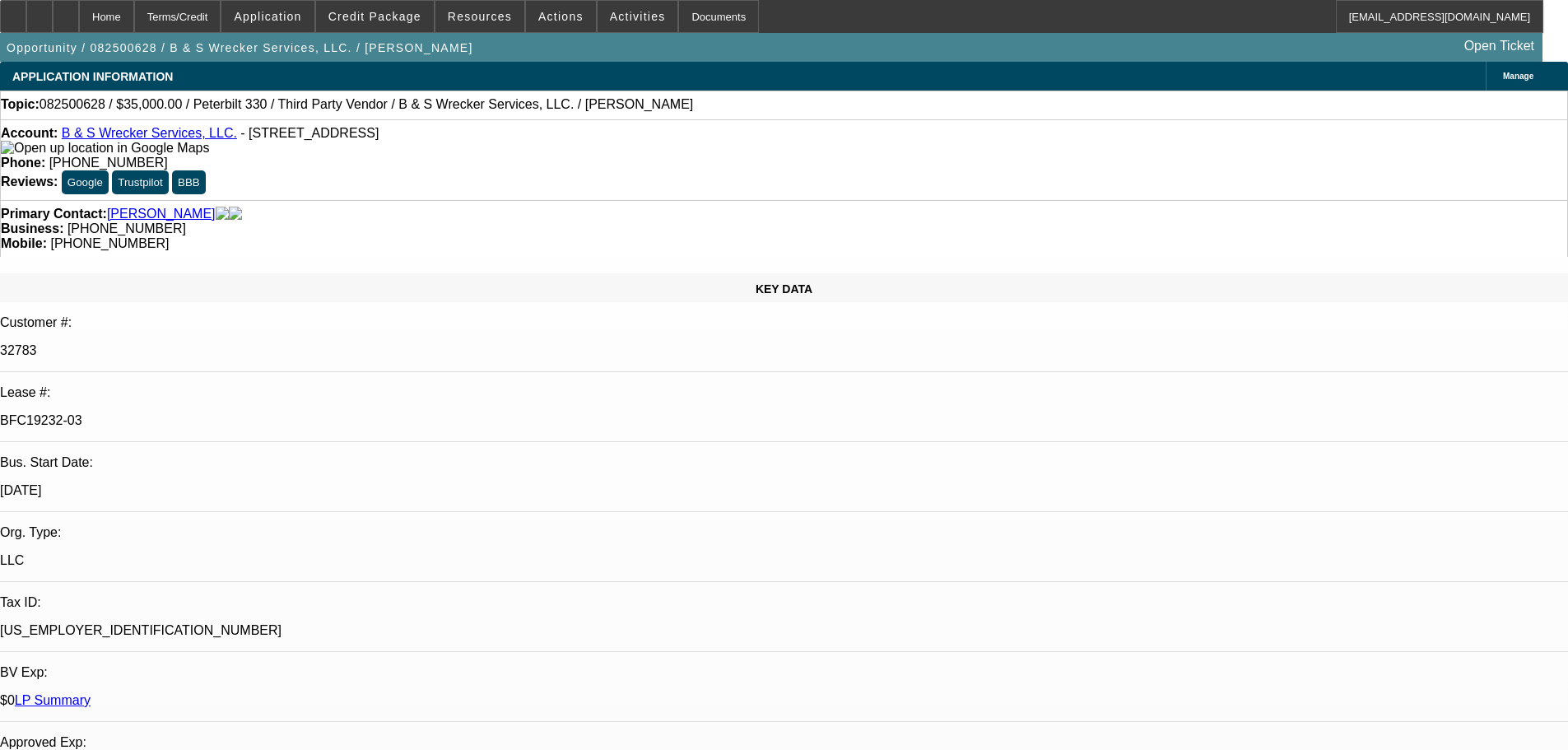
select select "0"
select select "6"
click at [741, 107] on div "Topic: 082500628 / $35,000.00 / Peterbilt 330 / Third Party Vendor / B & S Wrec…" at bounding box center [784, 104] width 1566 height 15
click at [79, 25] on div at bounding box center [66, 16] width 27 height 33
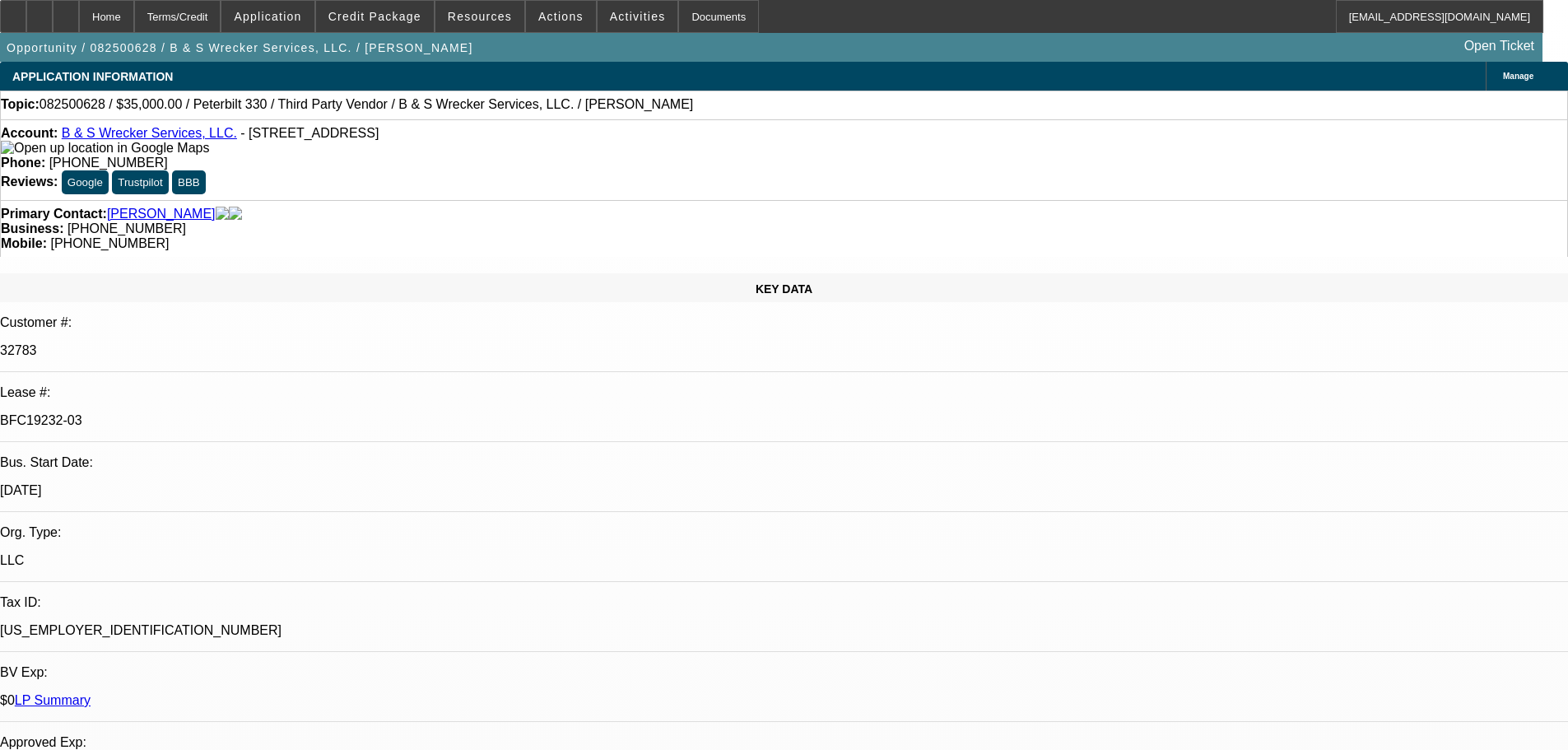
select select "0"
select select "6"
select select "0"
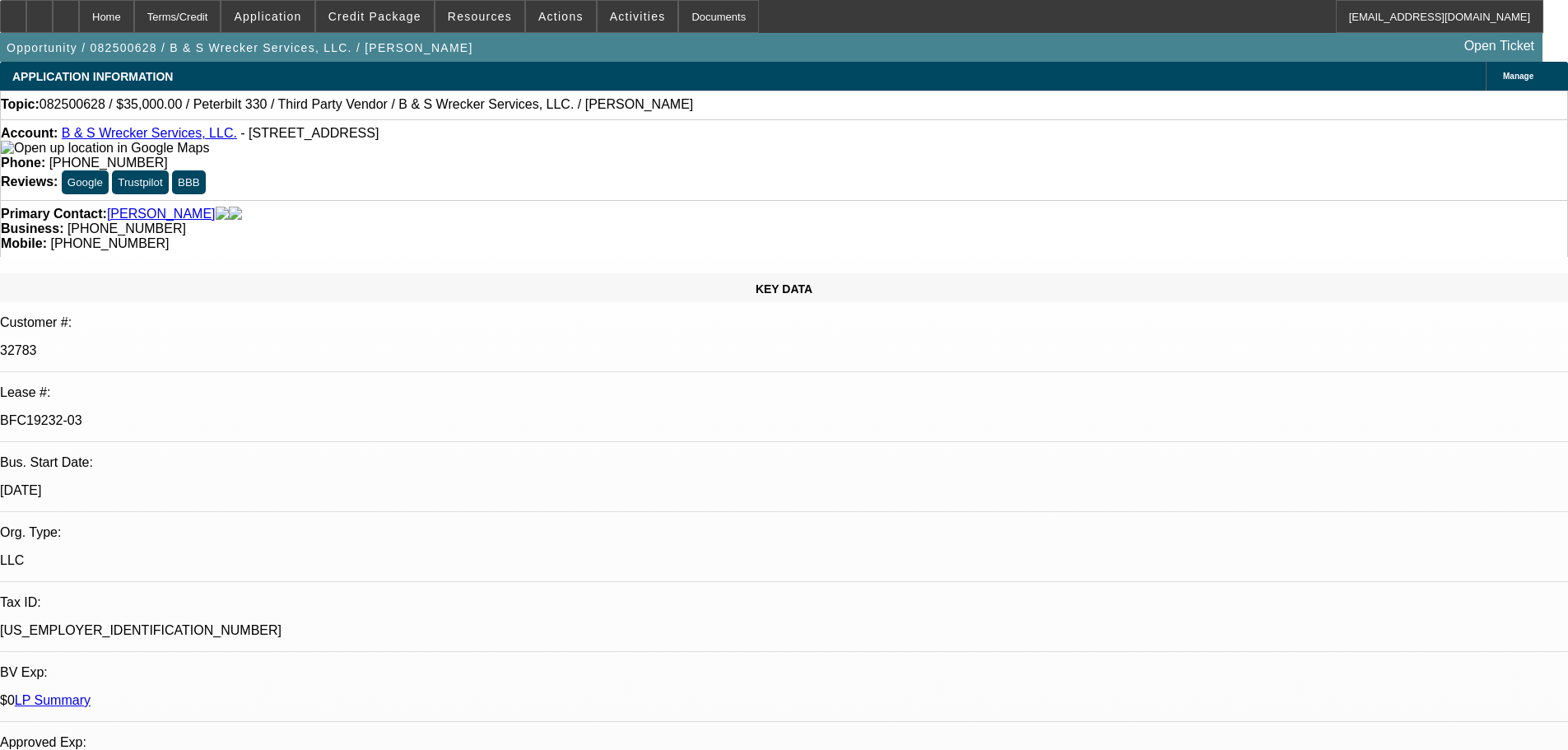
select select "0"
select select "6"
select select "0"
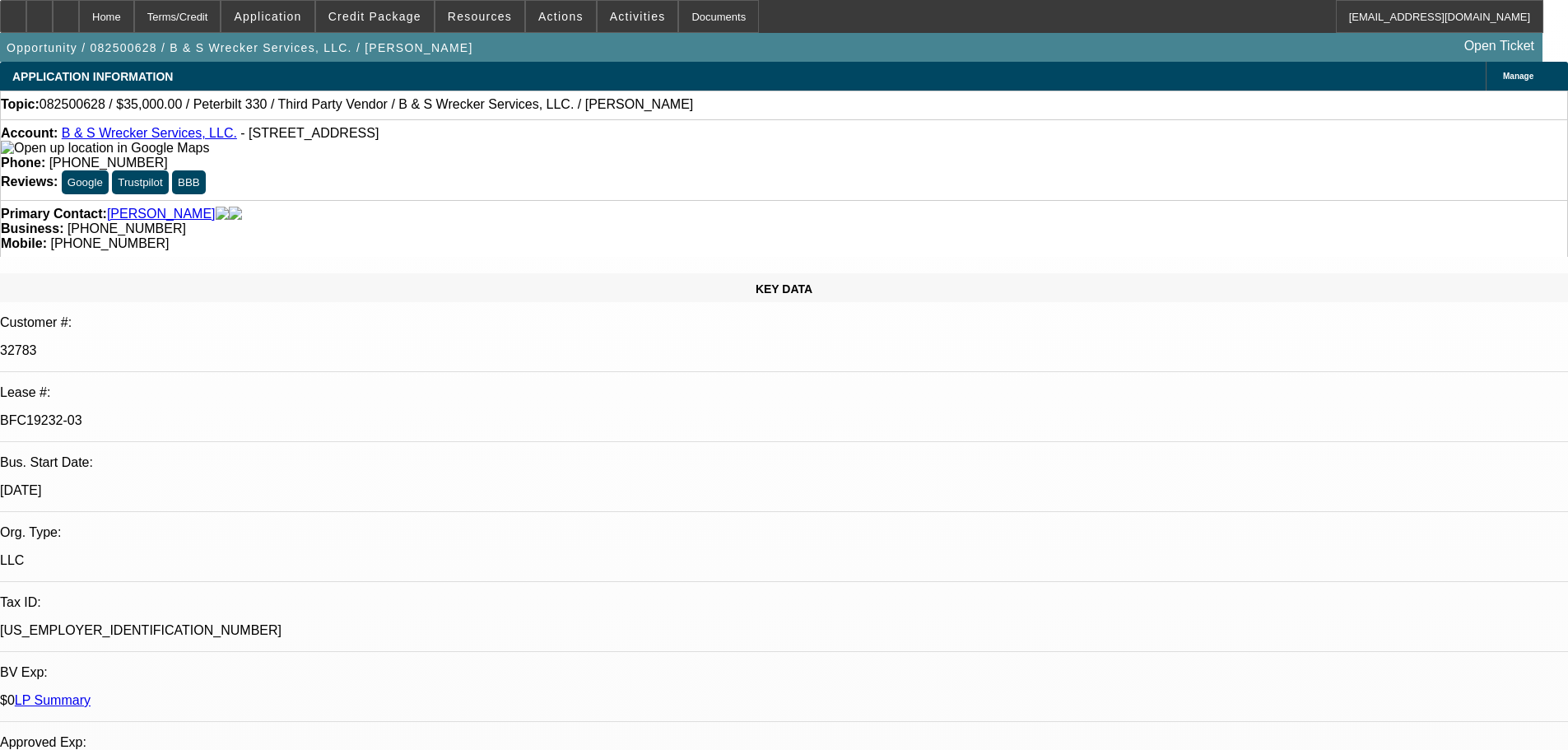
select select "0"
select select "6"
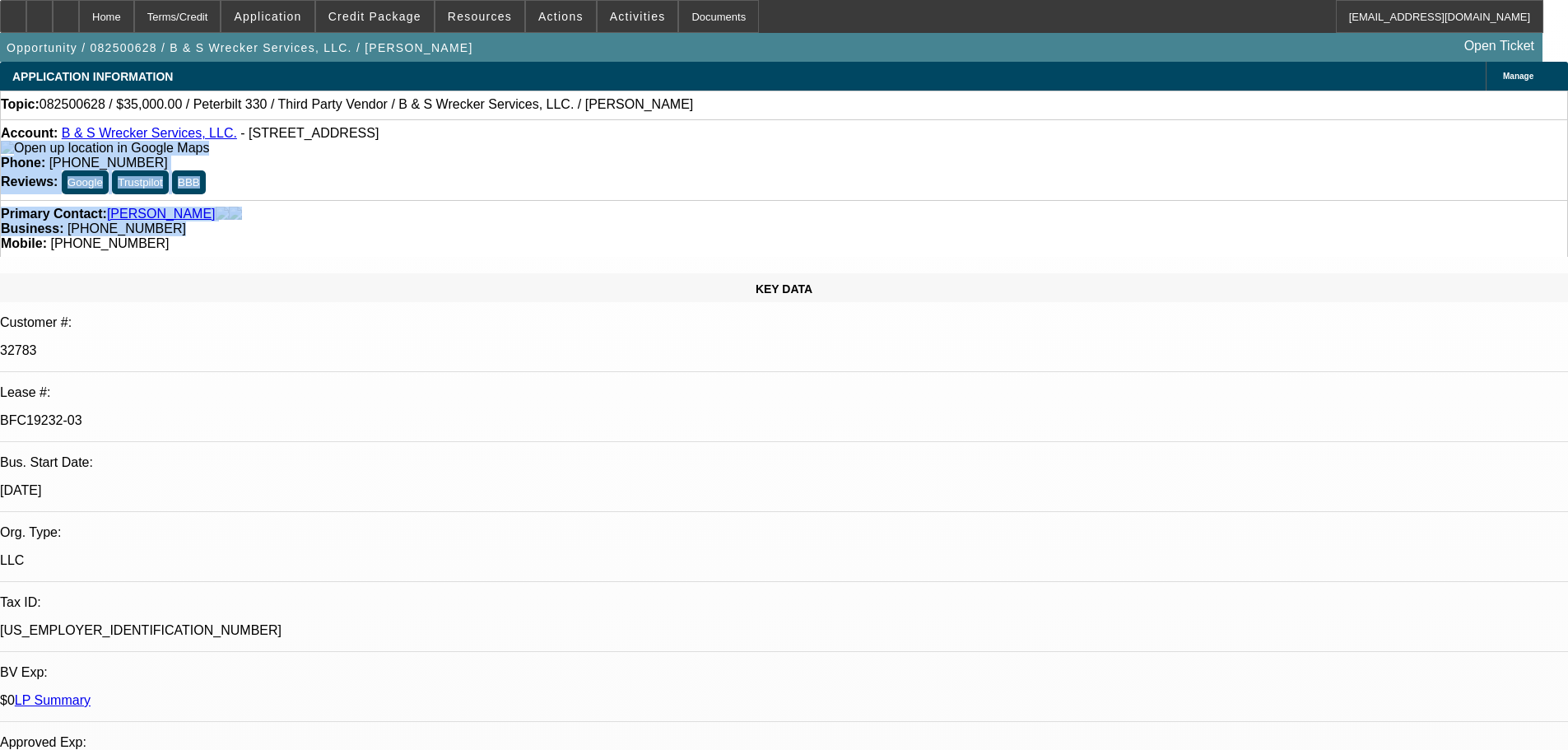
drag, startPoint x: 694, startPoint y: 176, endPoint x: 9, endPoint y: 149, distance: 685.5
click at [486, 151] on div "Account: B & S Wrecker Services, LLC. - [STREET_ADDRESS]" at bounding box center [784, 141] width 1566 height 29
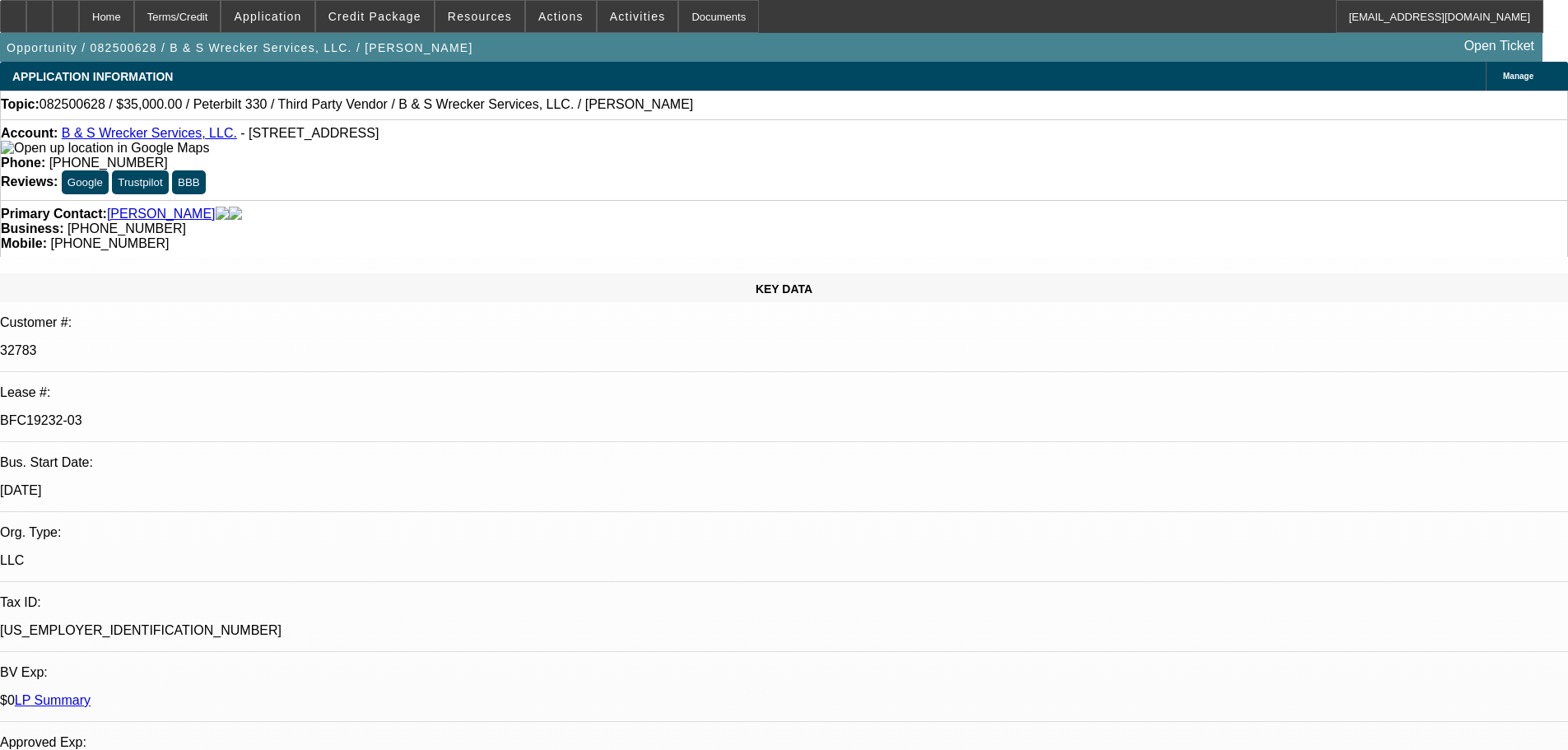
drag, startPoint x: 1535, startPoint y: 639, endPoint x: 1027, endPoint y: 617, distance: 508.5
click at [66, 10] on icon at bounding box center [66, 10] width 0 height 0
select select "0"
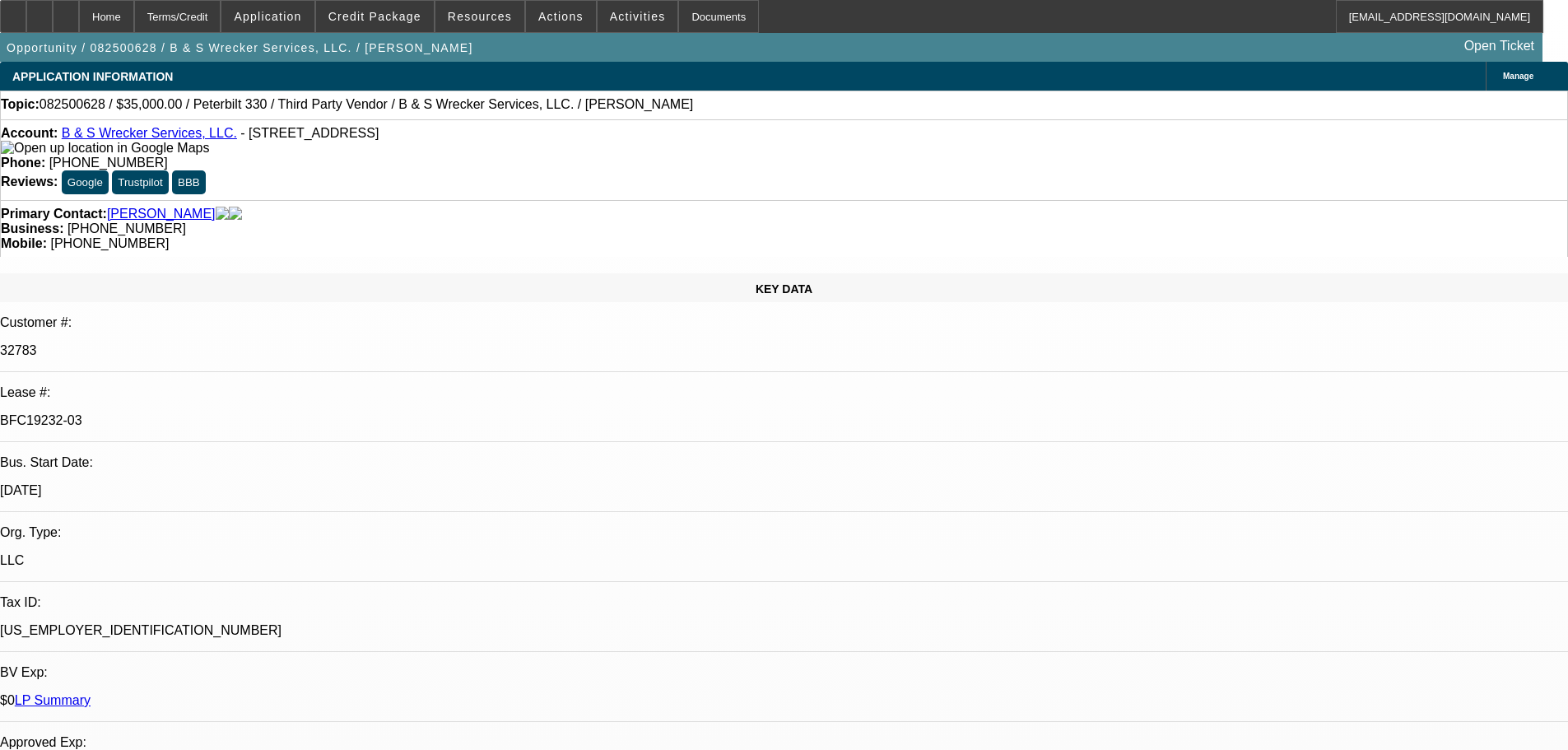
select select "0"
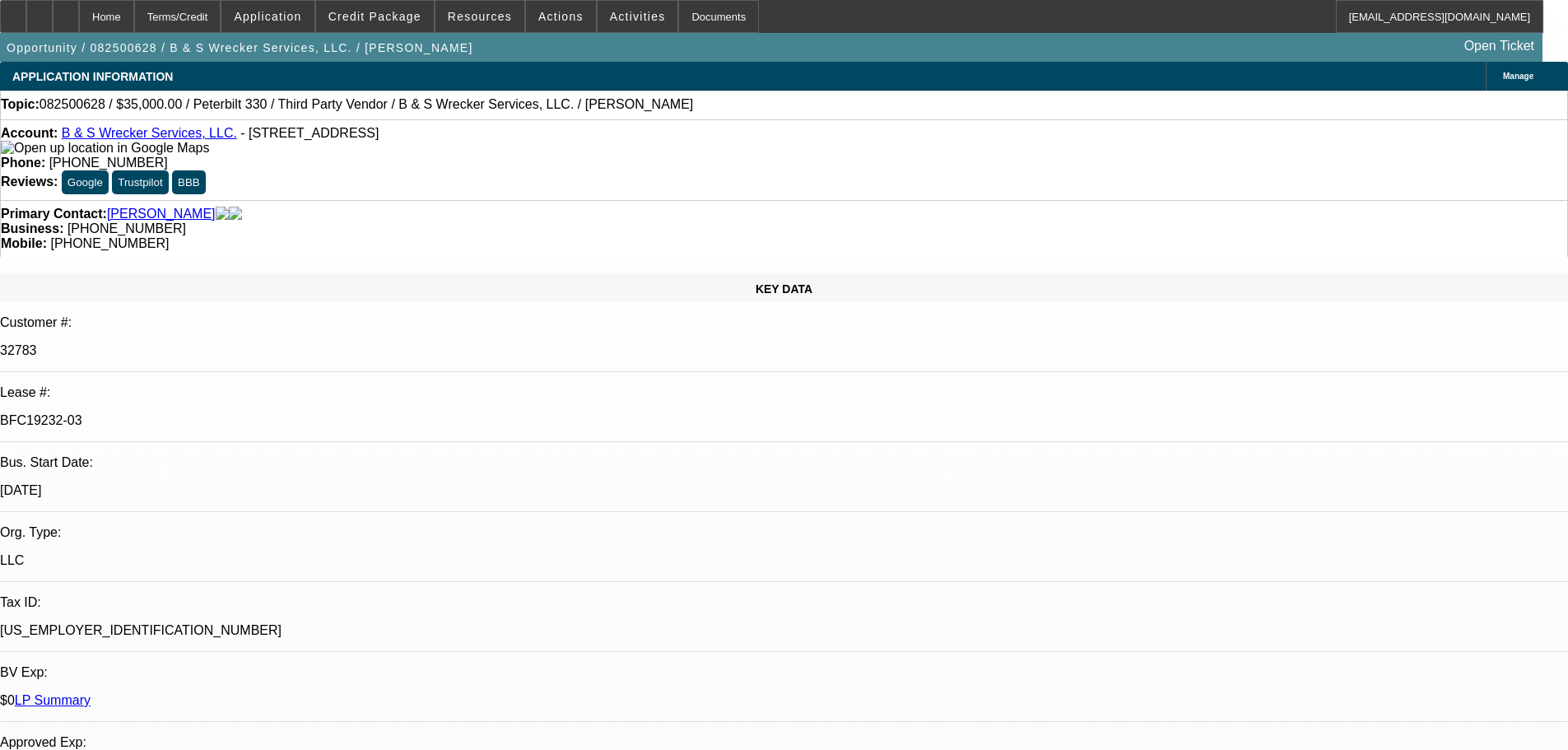
select select "0"
select select "1"
select select "6"
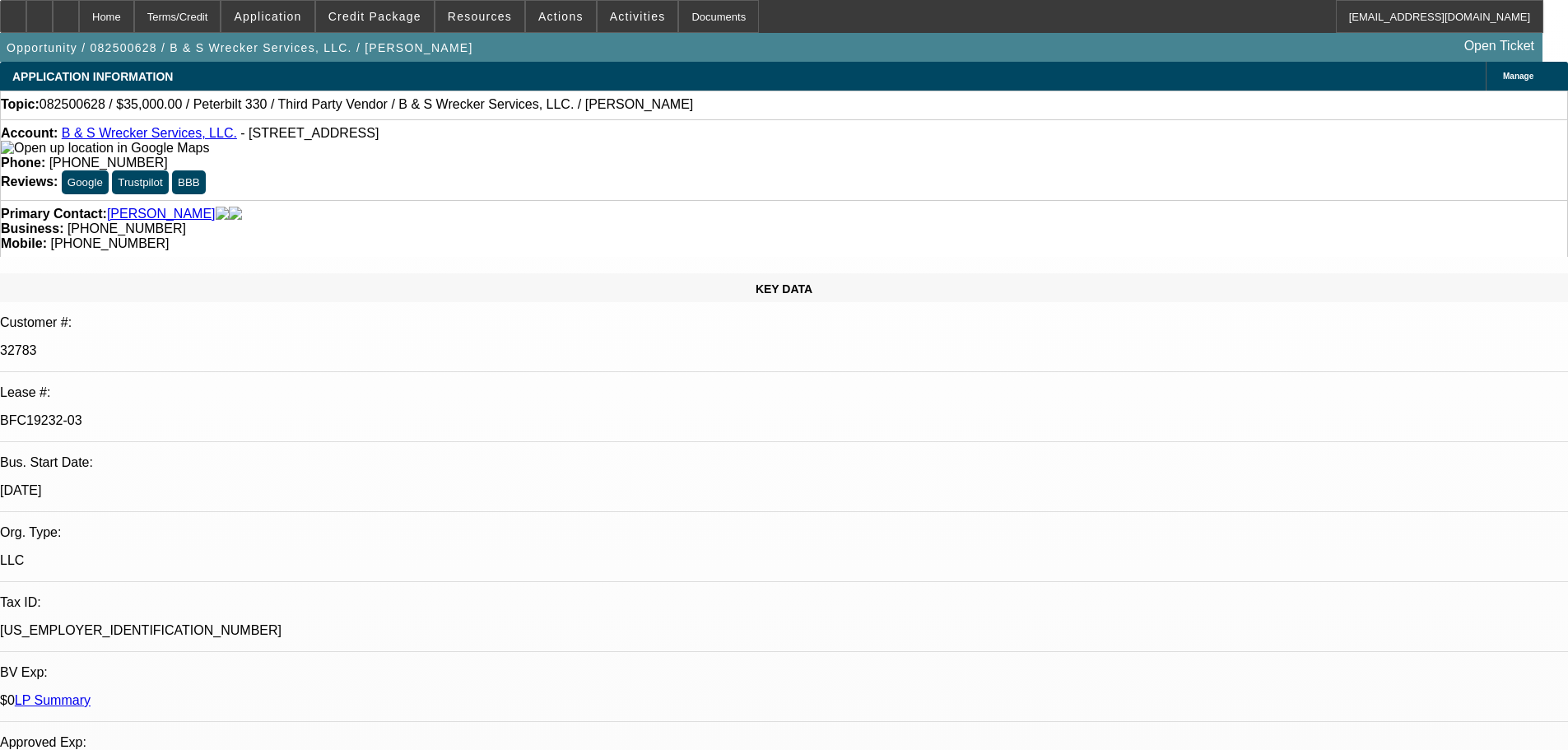
select select "1"
select select "6"
select select "1"
select select "6"
select select "1"
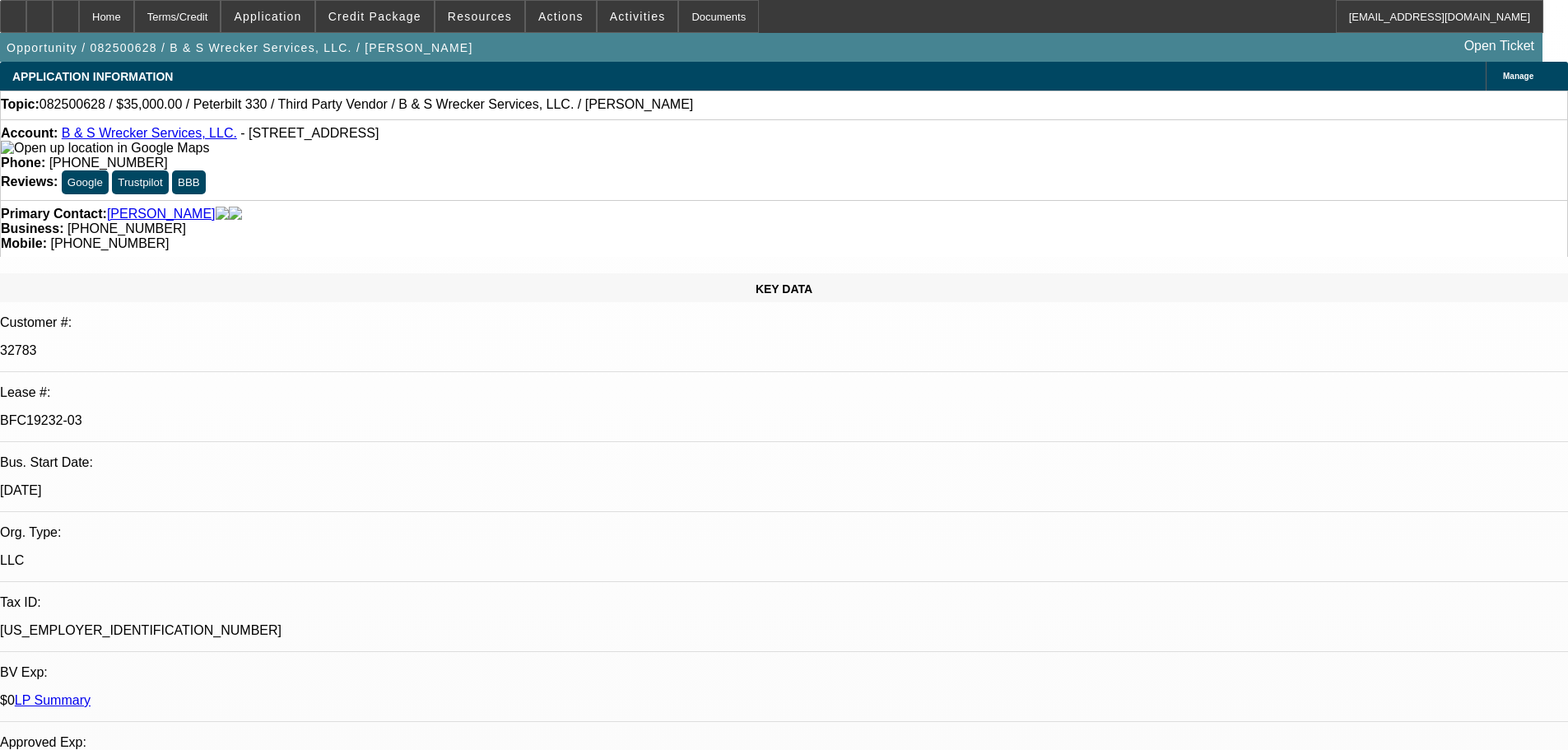
select select "1"
click at [79, 27] on div at bounding box center [66, 16] width 27 height 33
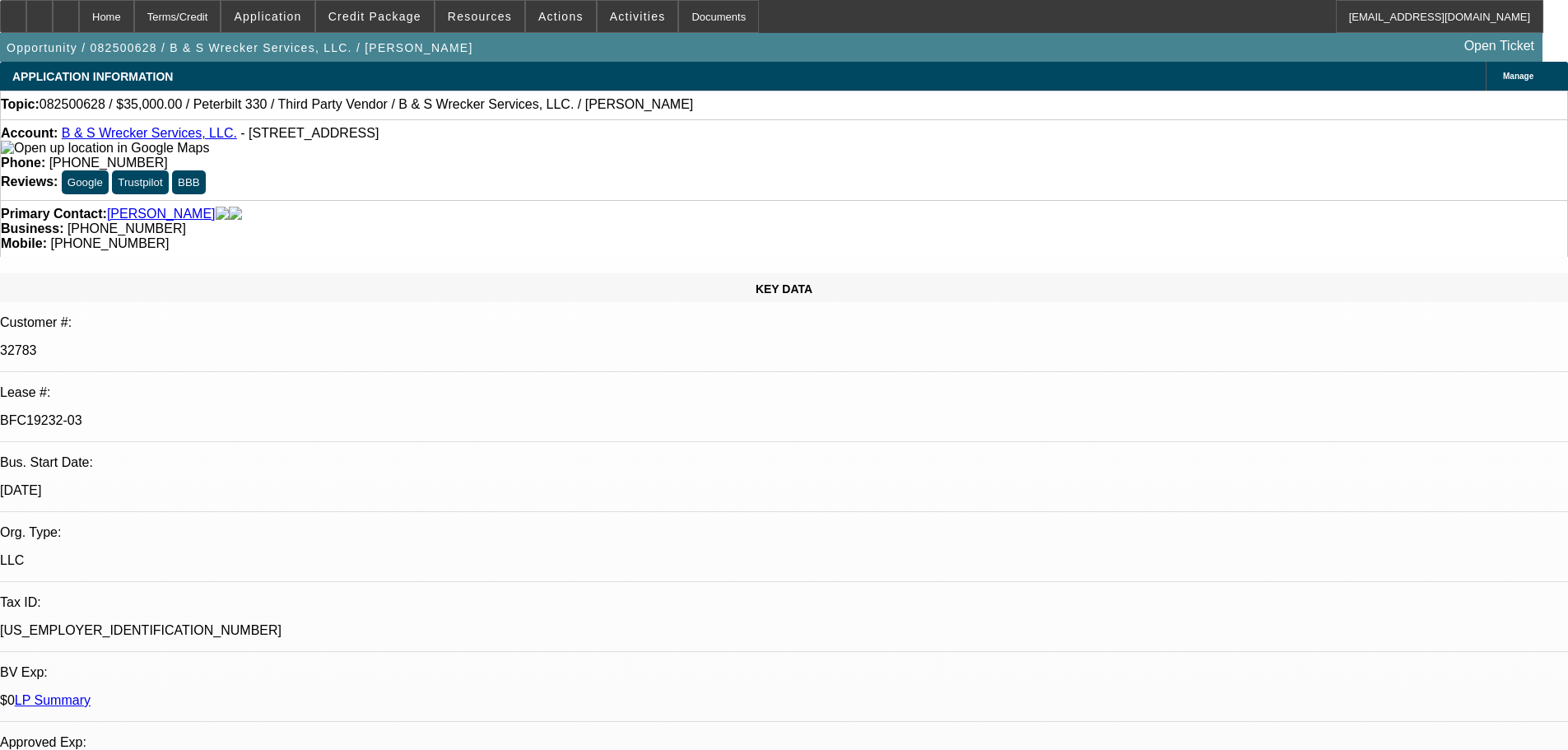
select select "0"
select select "6"
select select "0"
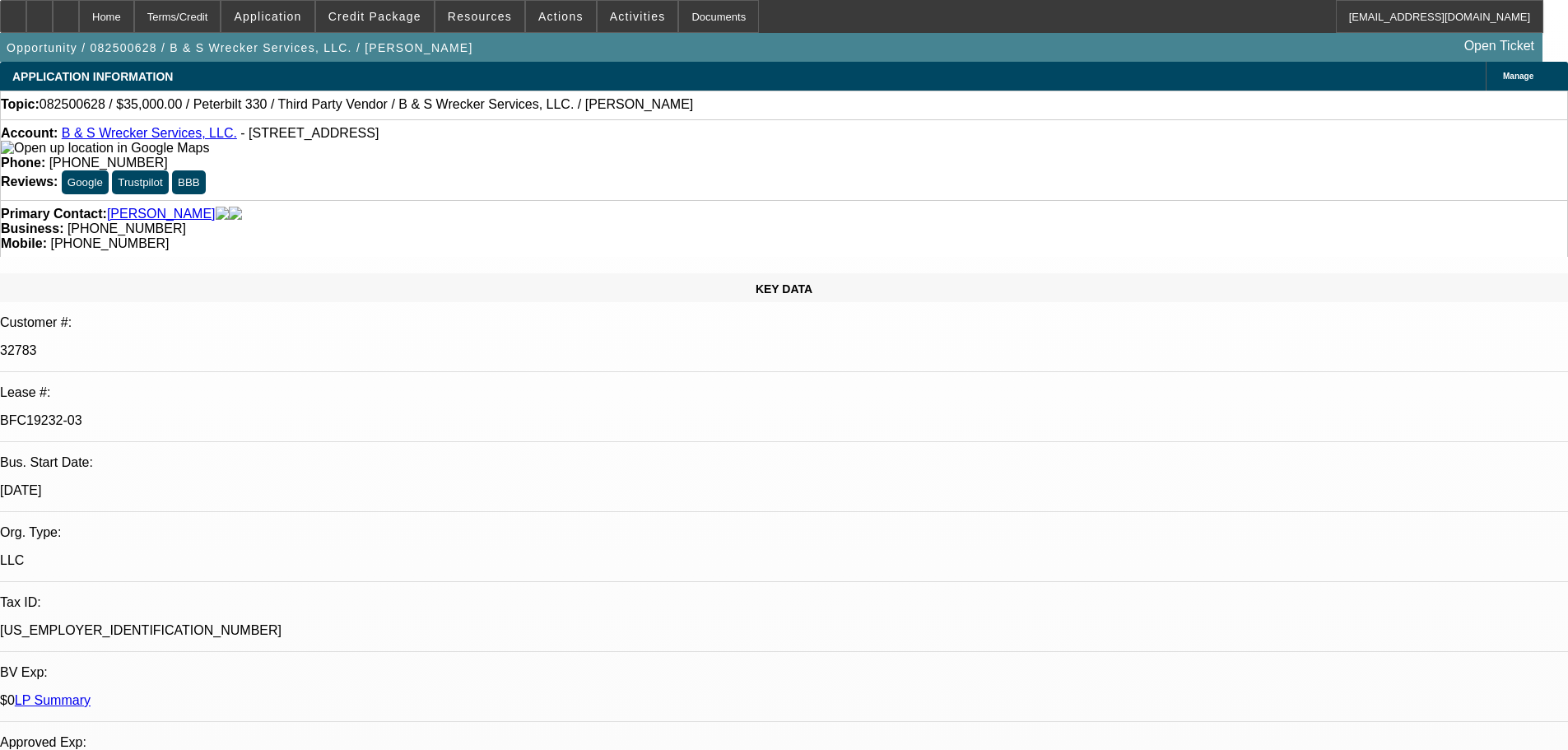
select select "0"
select select "6"
select select "0"
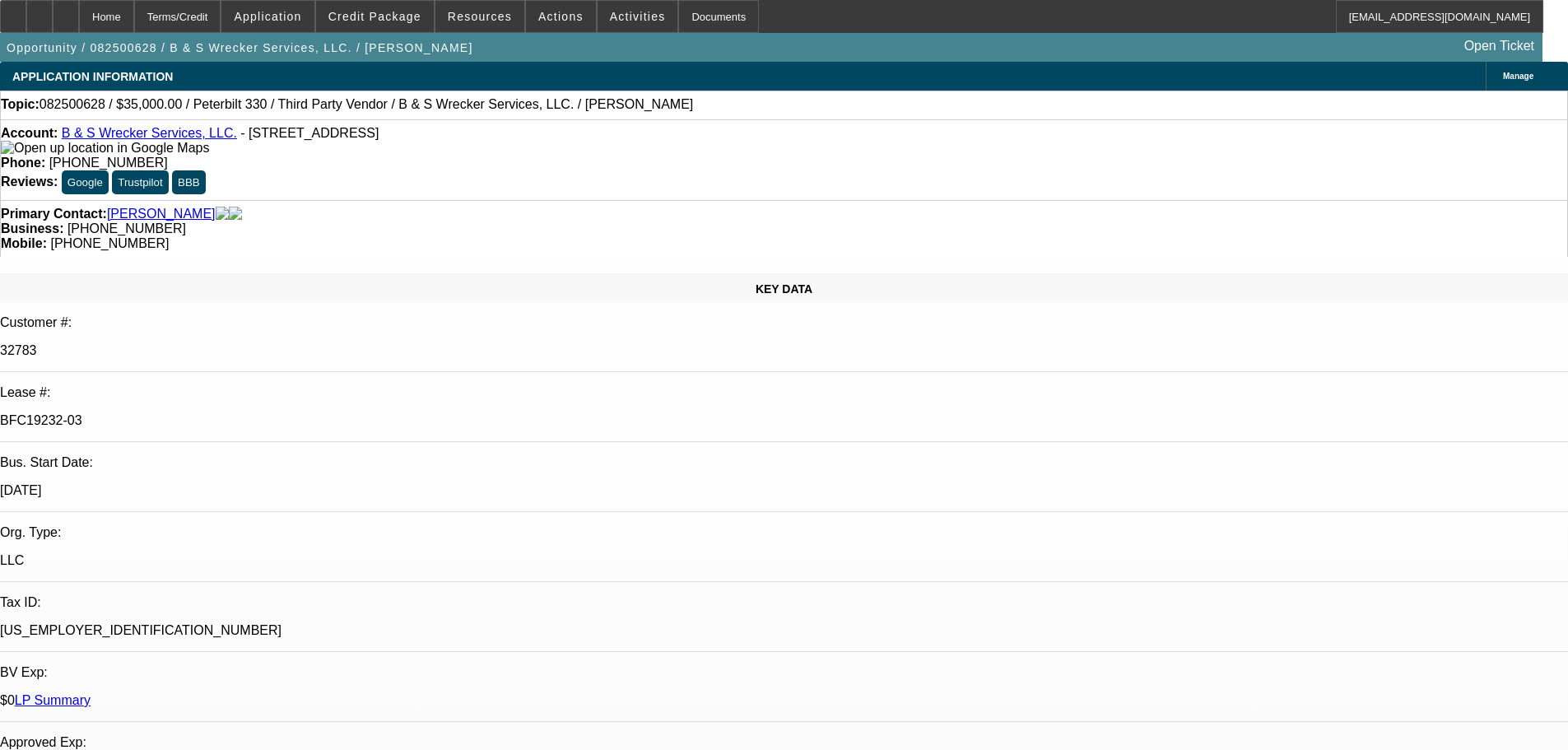
select select "0"
select select "6"
click at [79, 16] on div at bounding box center [66, 16] width 27 height 33
select select "0"
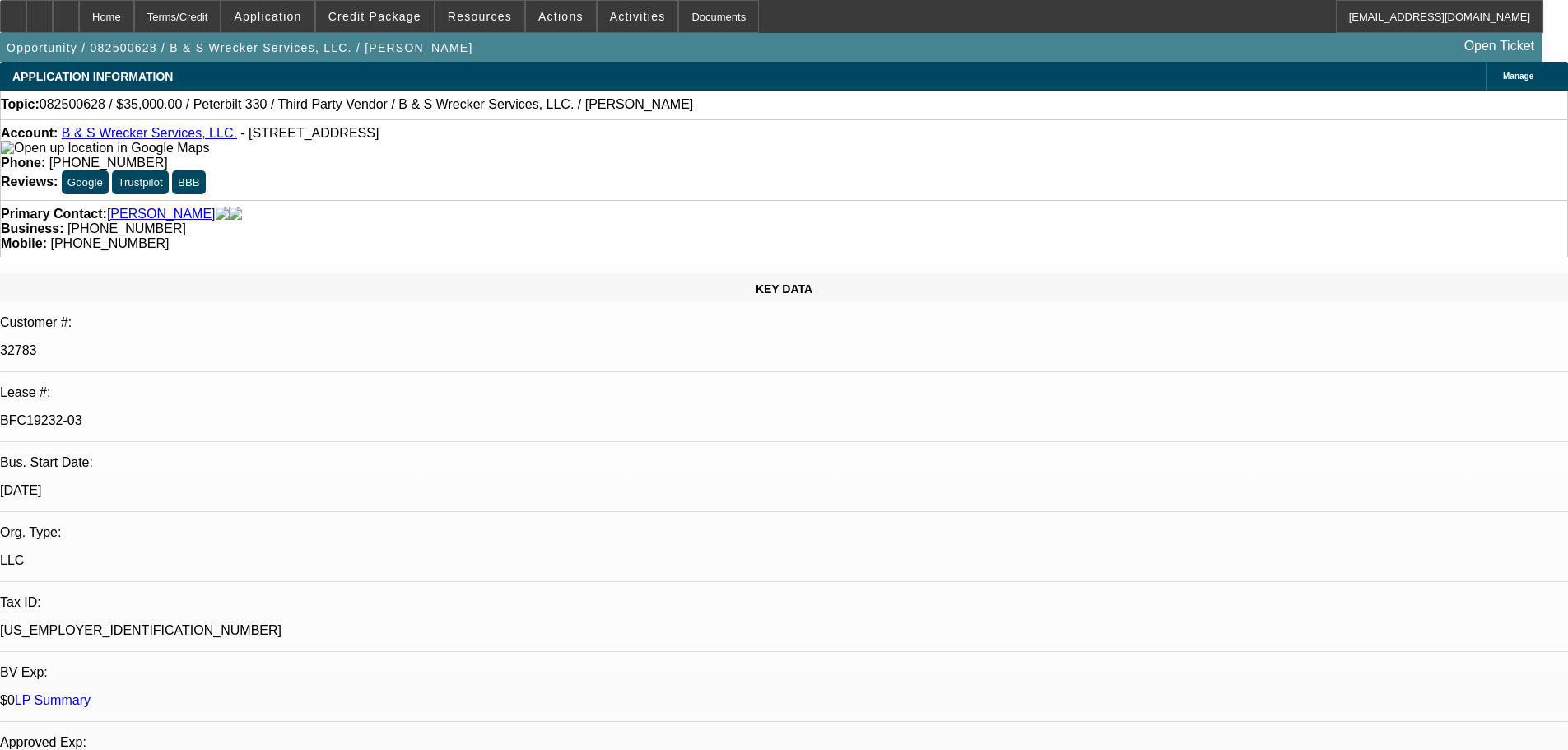
select select "0"
select select "6"
select select "0"
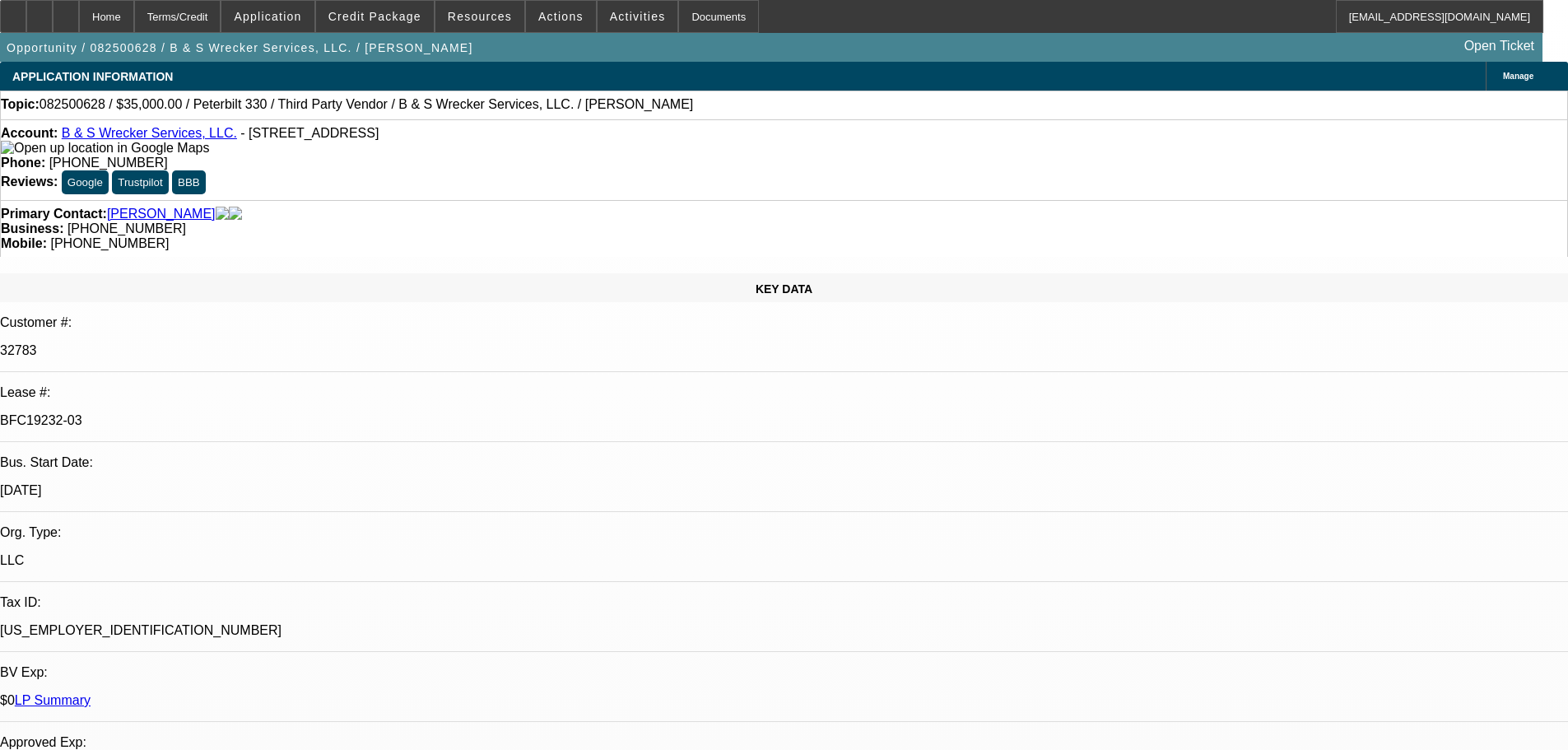
select select "6"
select select "0"
select select "6"
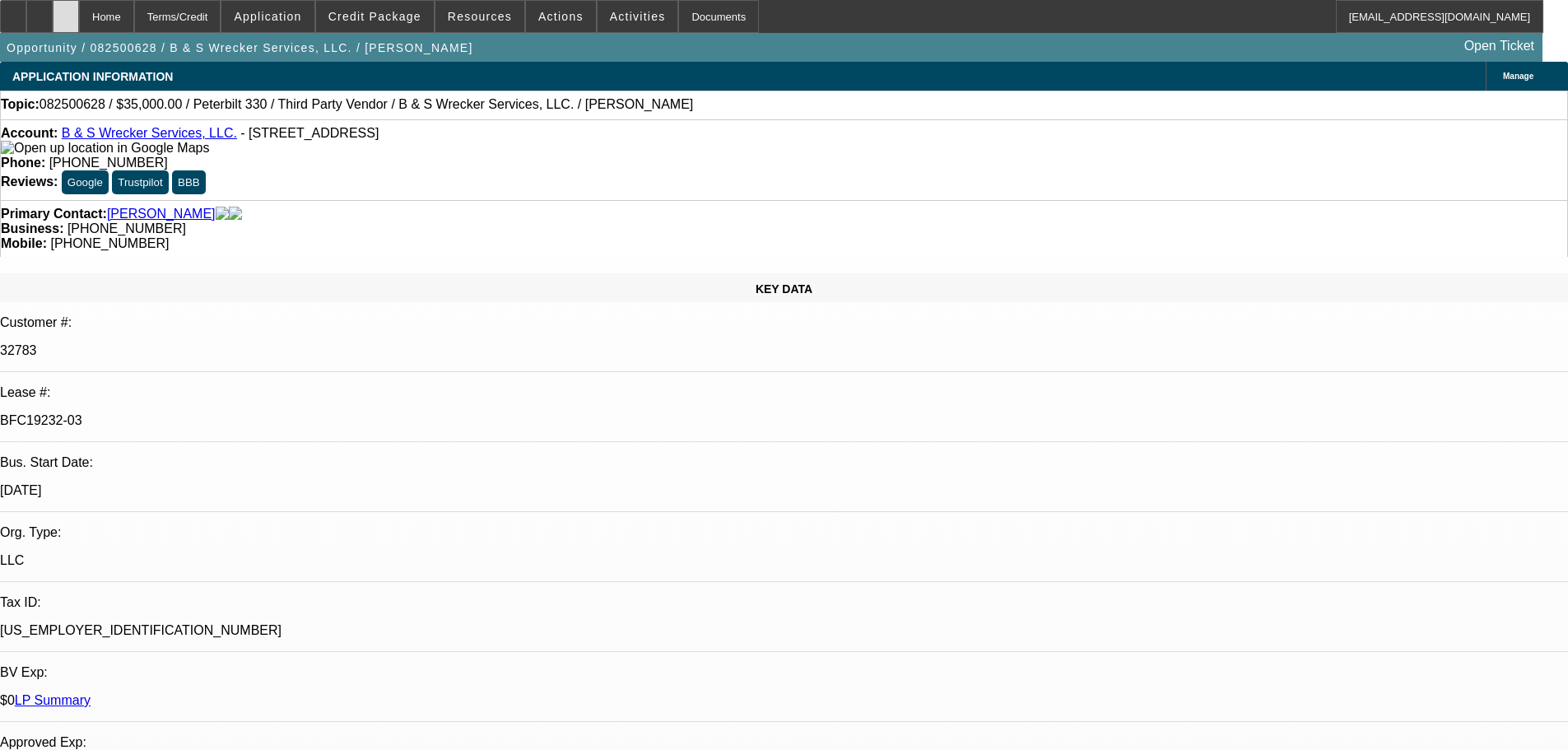
click at [66, 10] on icon at bounding box center [66, 10] width 0 height 0
select select "0"
select select "6"
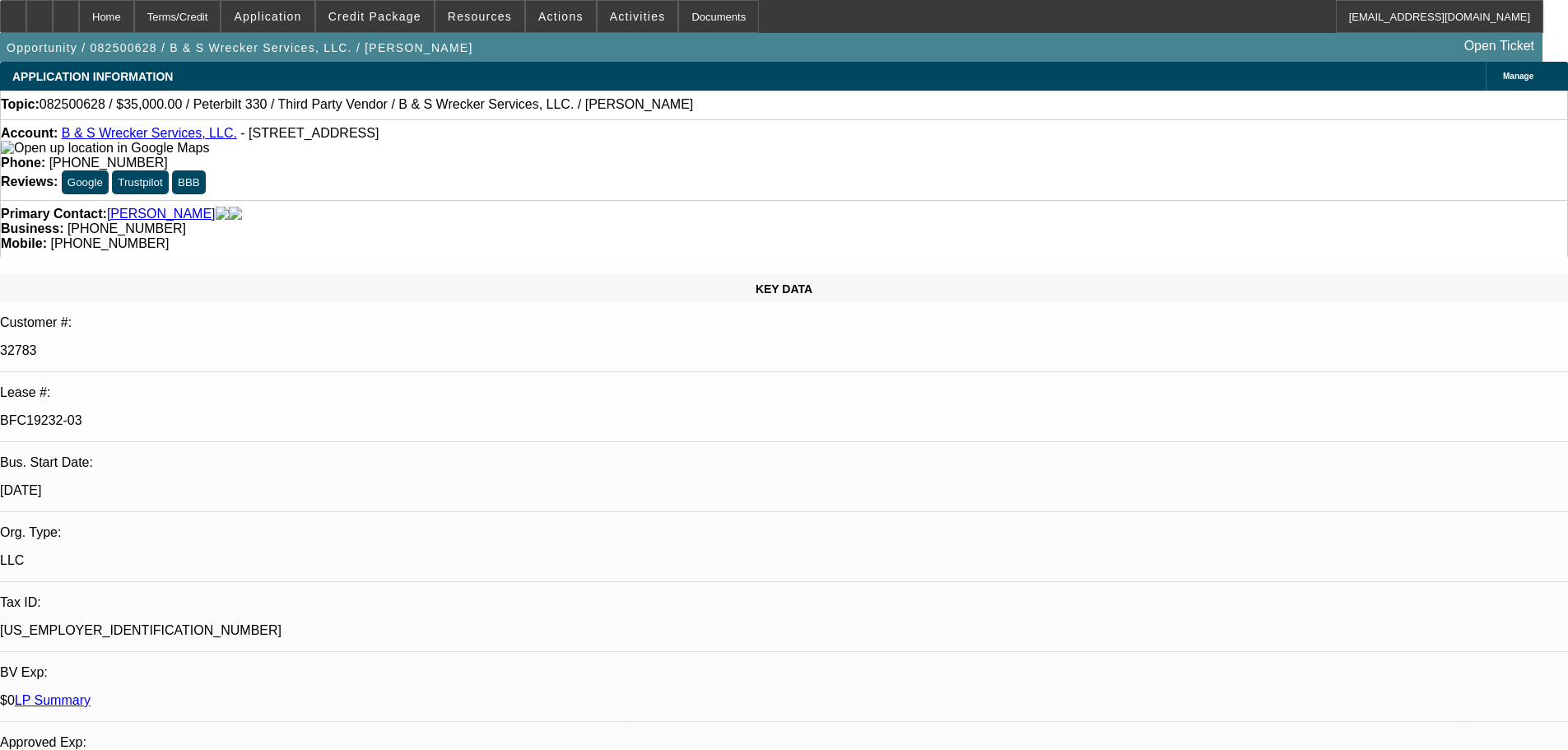
select select "0"
select select "6"
select select "0"
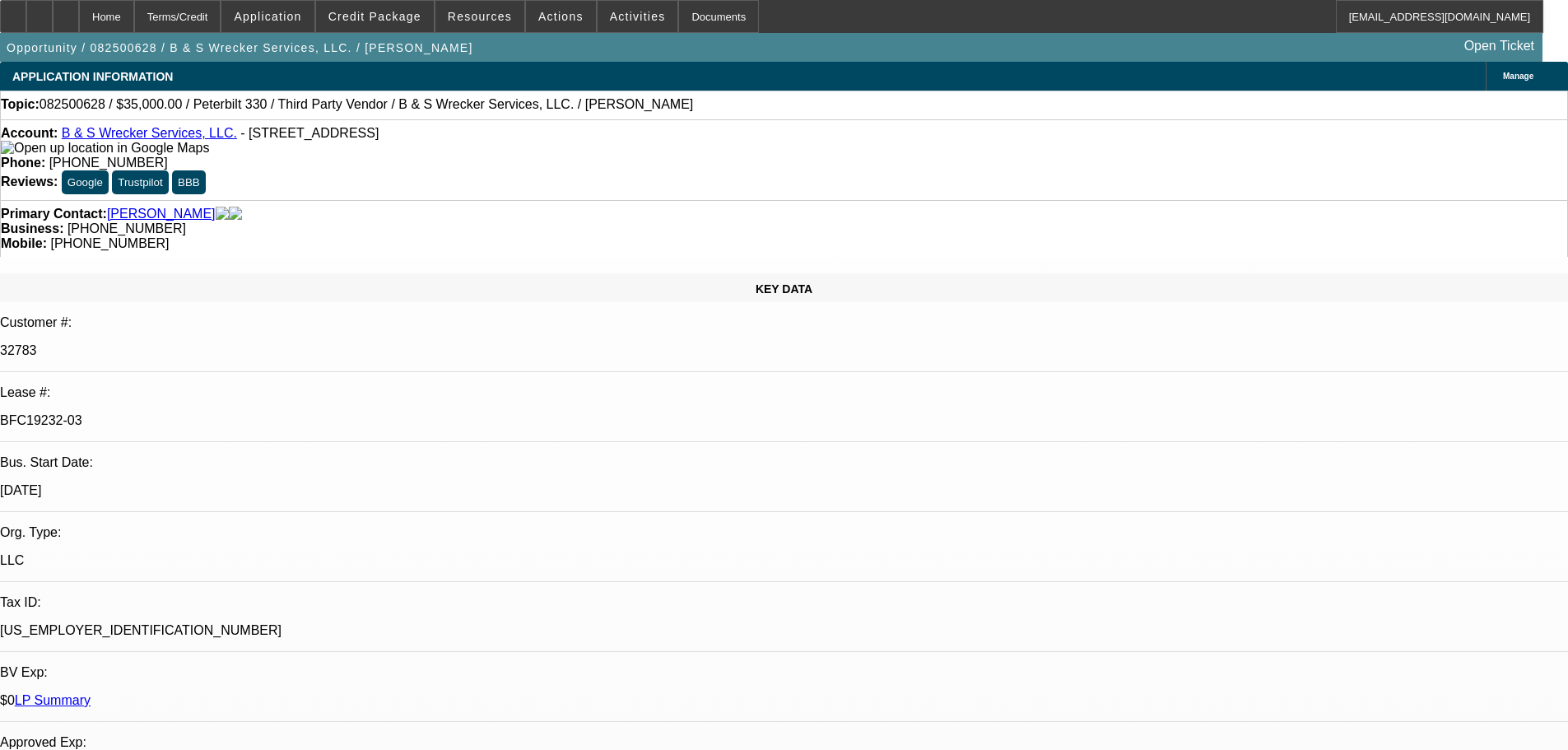
select select "0"
select select "6"
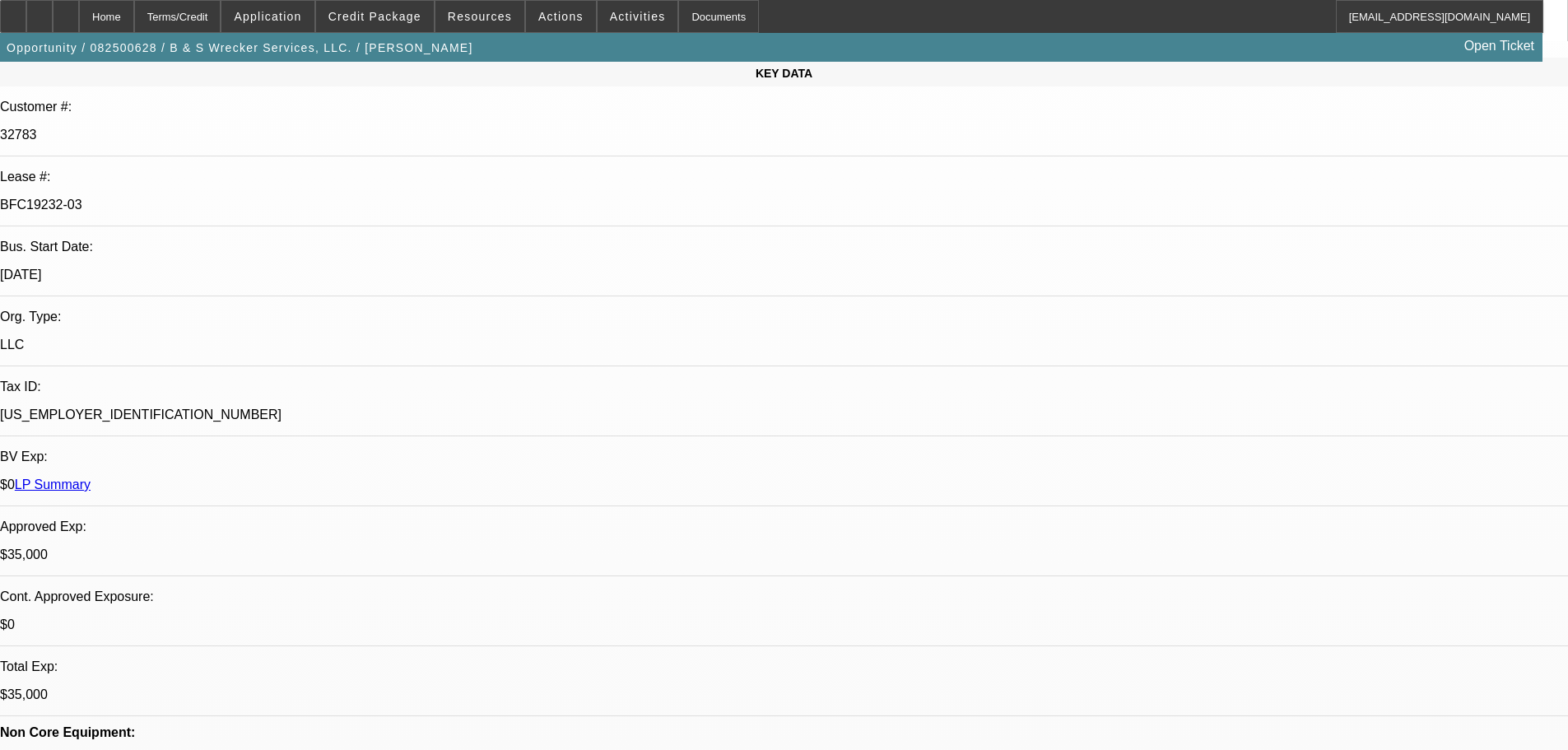
scroll to position [412, 0]
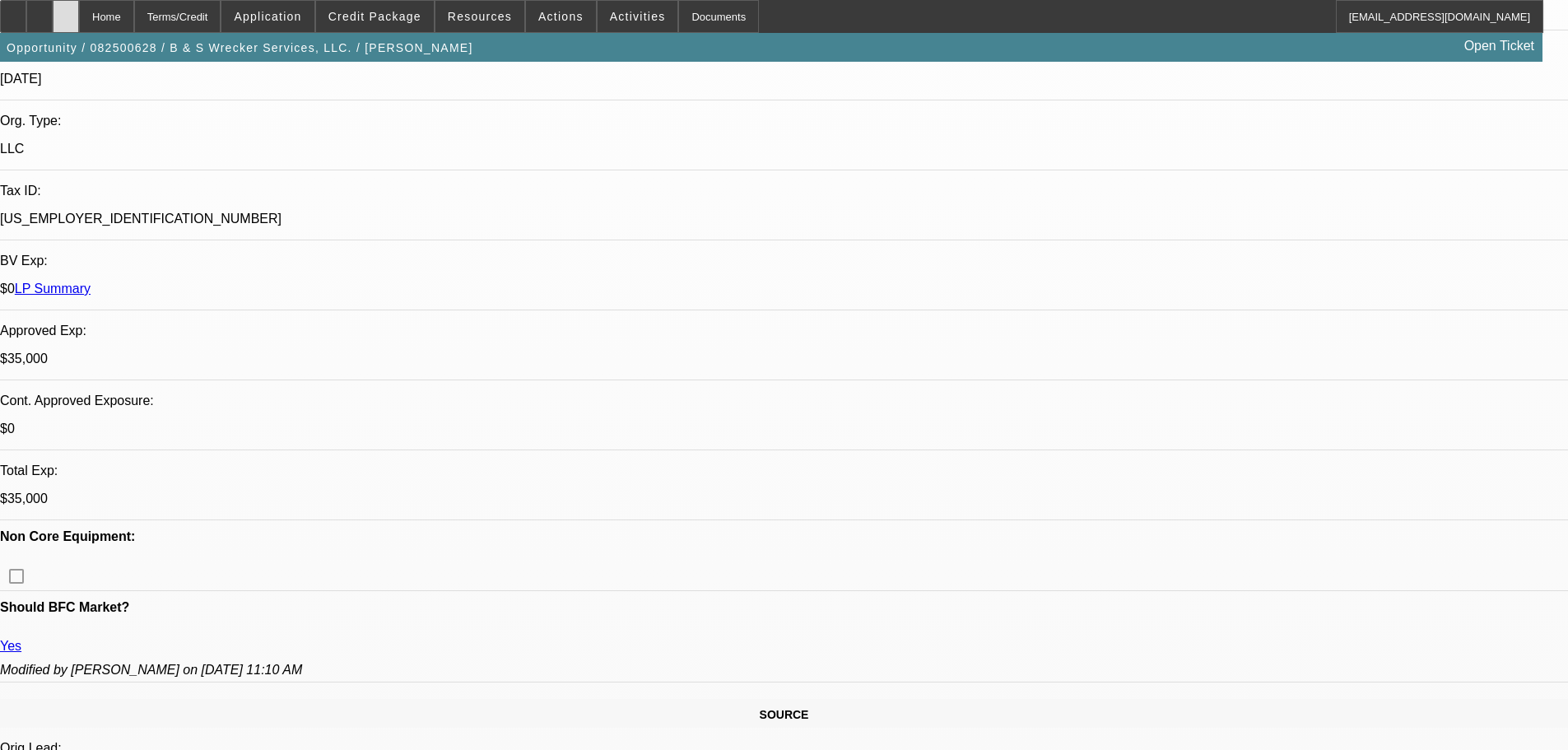
click at [79, 17] on div at bounding box center [66, 16] width 27 height 33
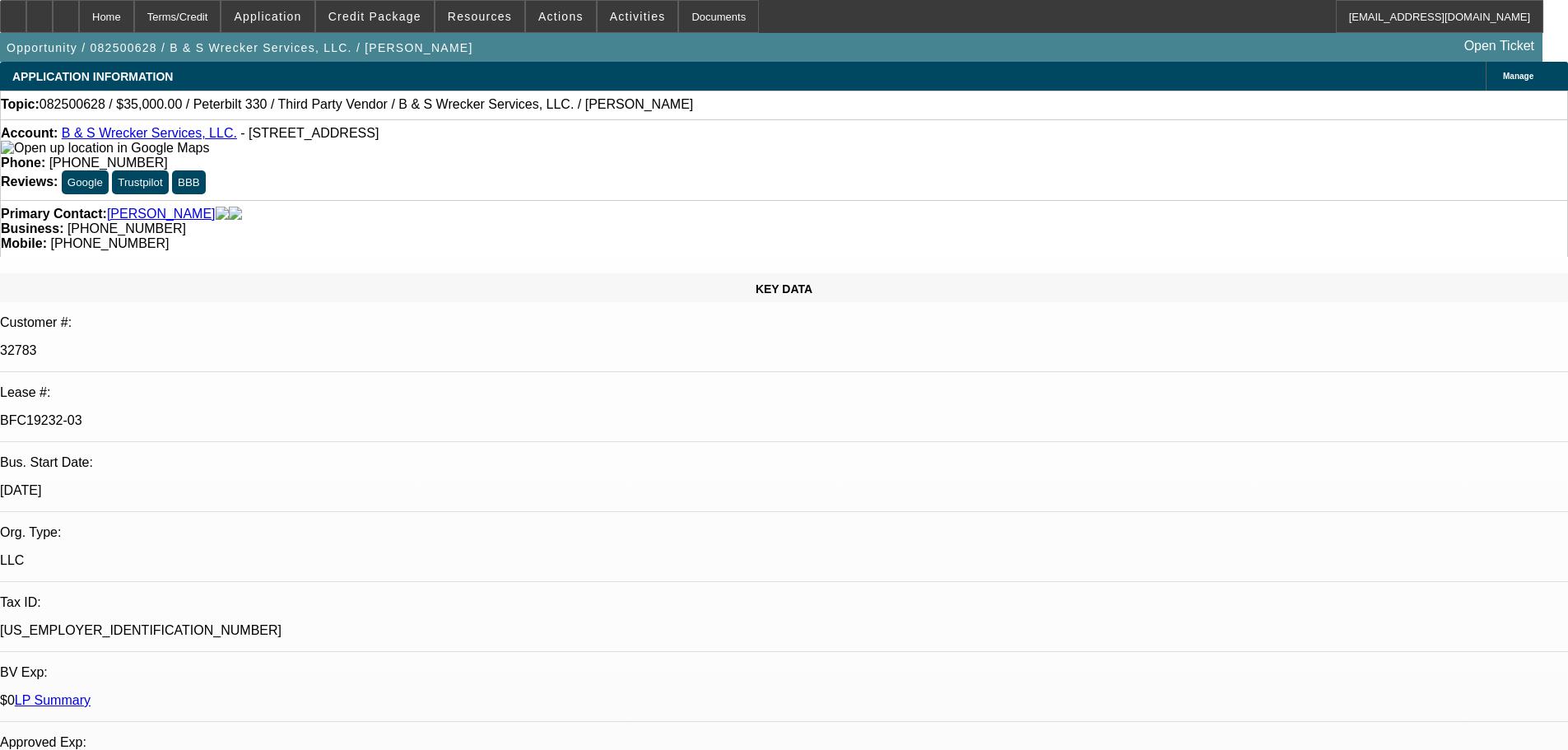
select select "0"
select select "6"
select select "0"
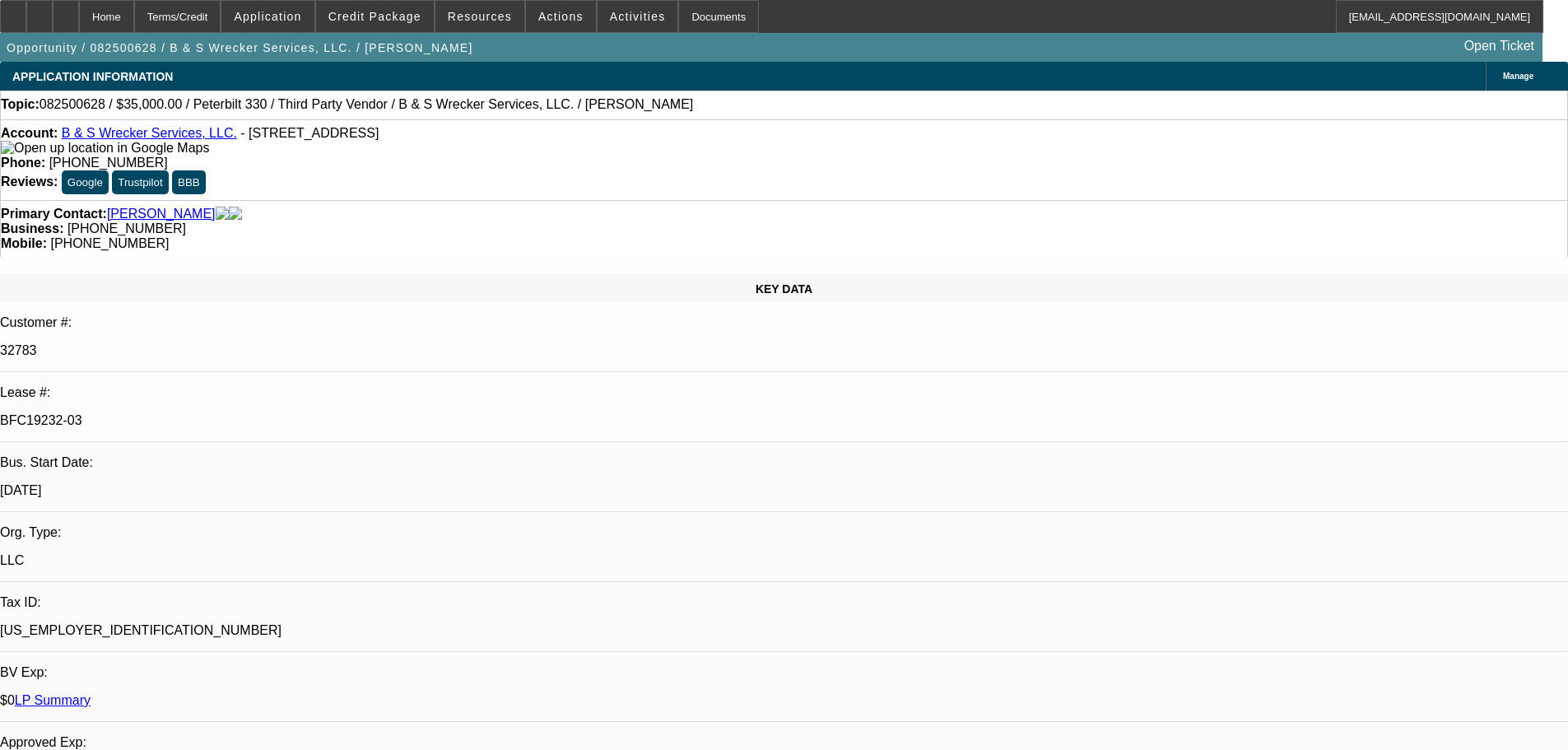
select select "0"
select select "6"
select select "0"
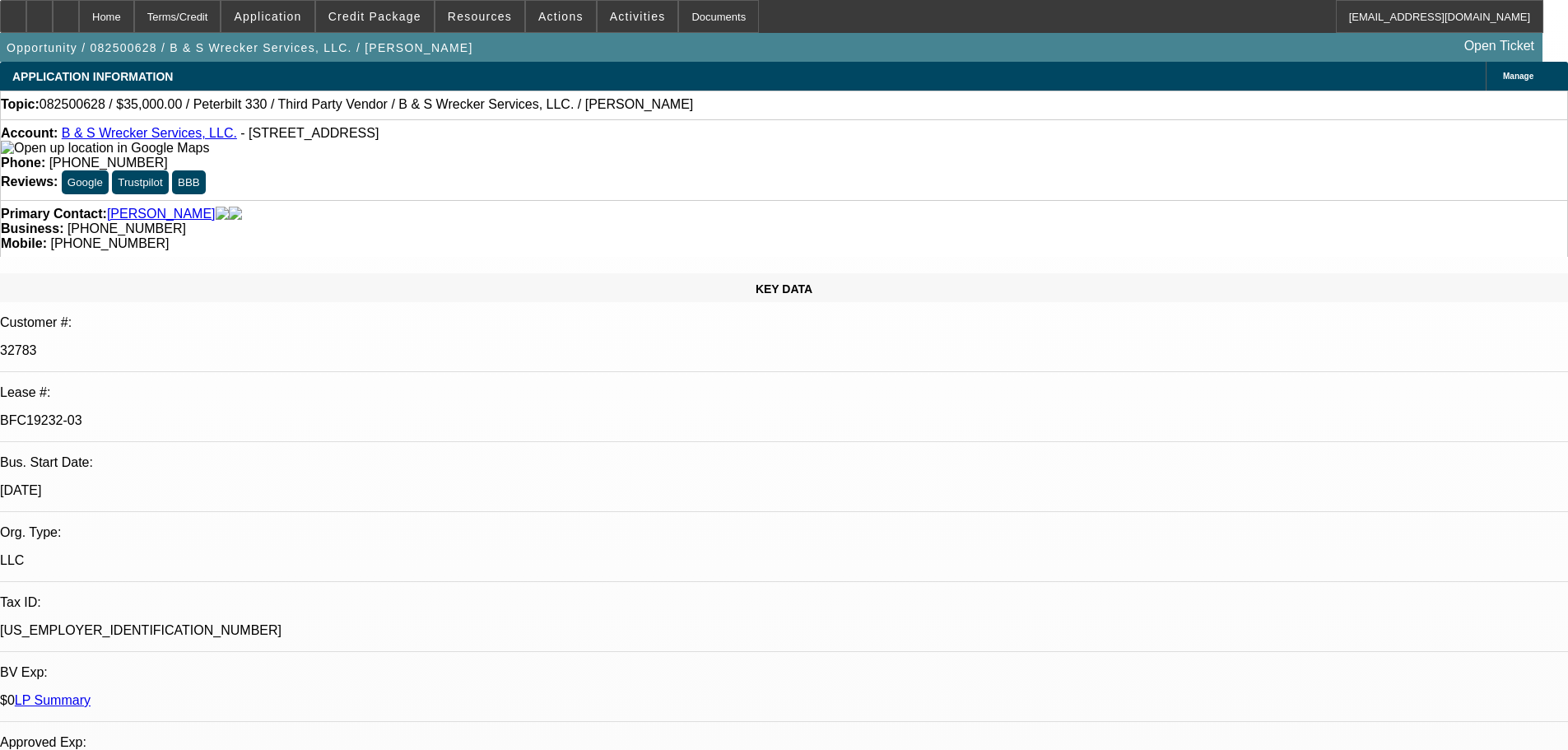
select select "0"
select select "6"
click at [79, 14] on div at bounding box center [66, 16] width 27 height 33
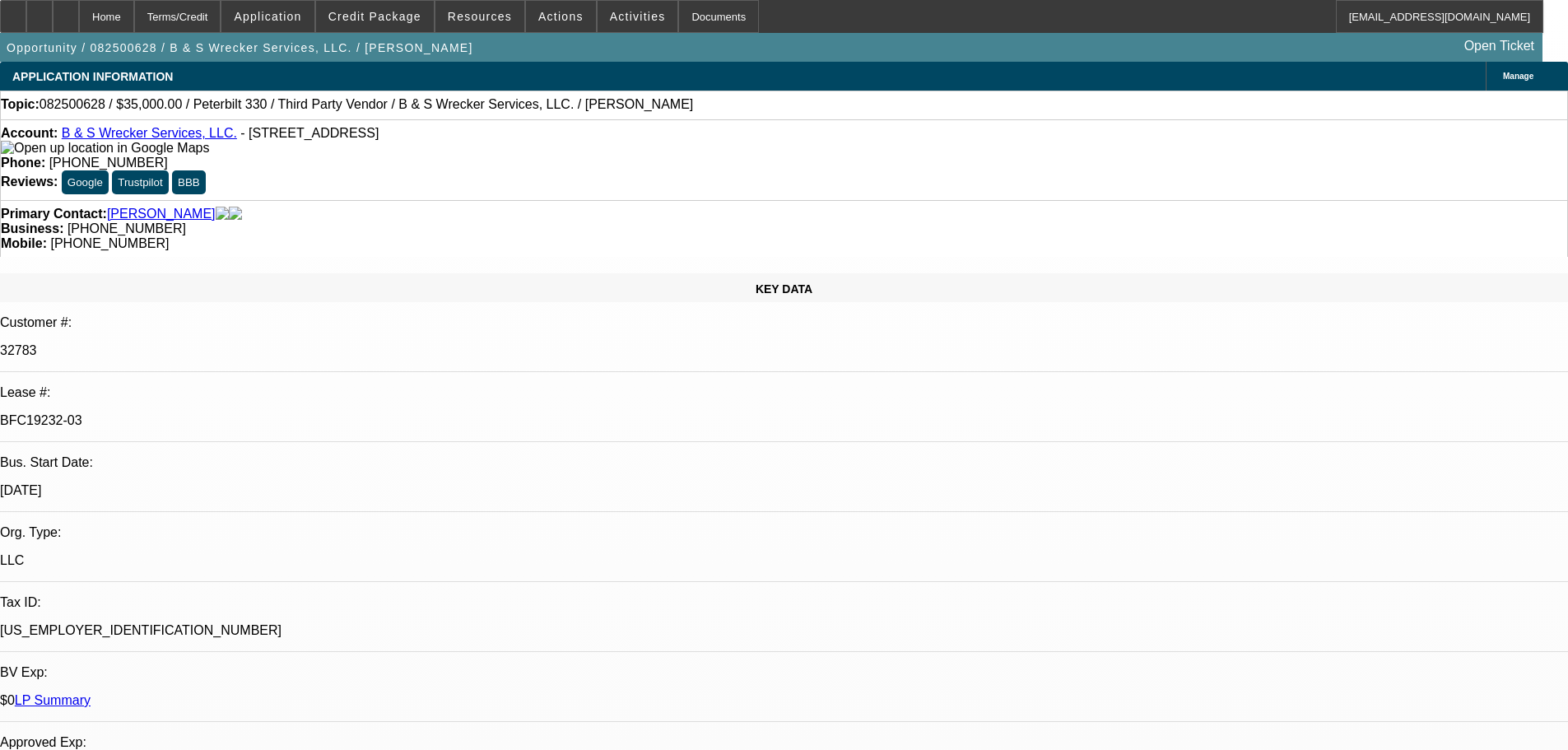
select select "0"
select select "6"
select select "0"
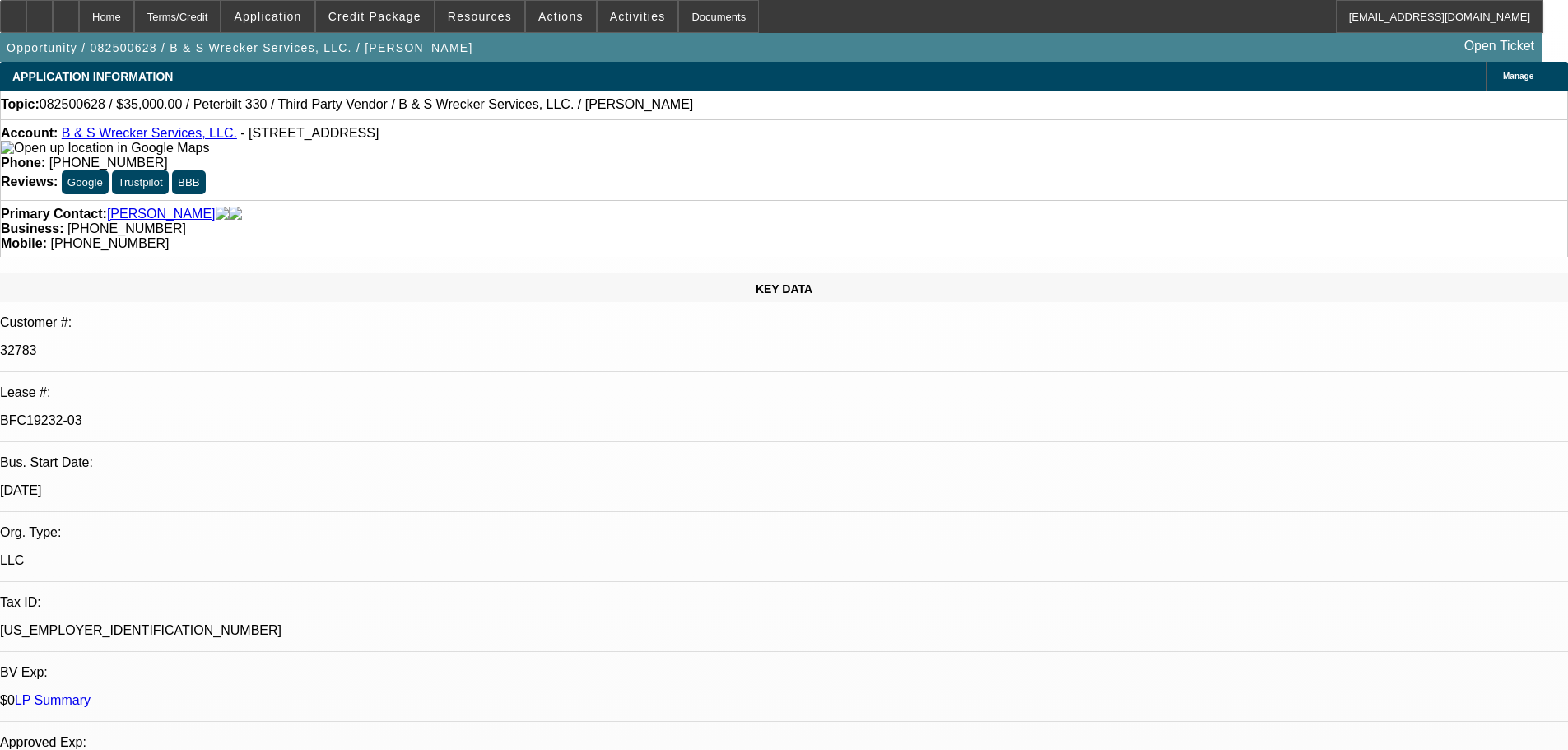
select select "0"
select select "6"
select select "0"
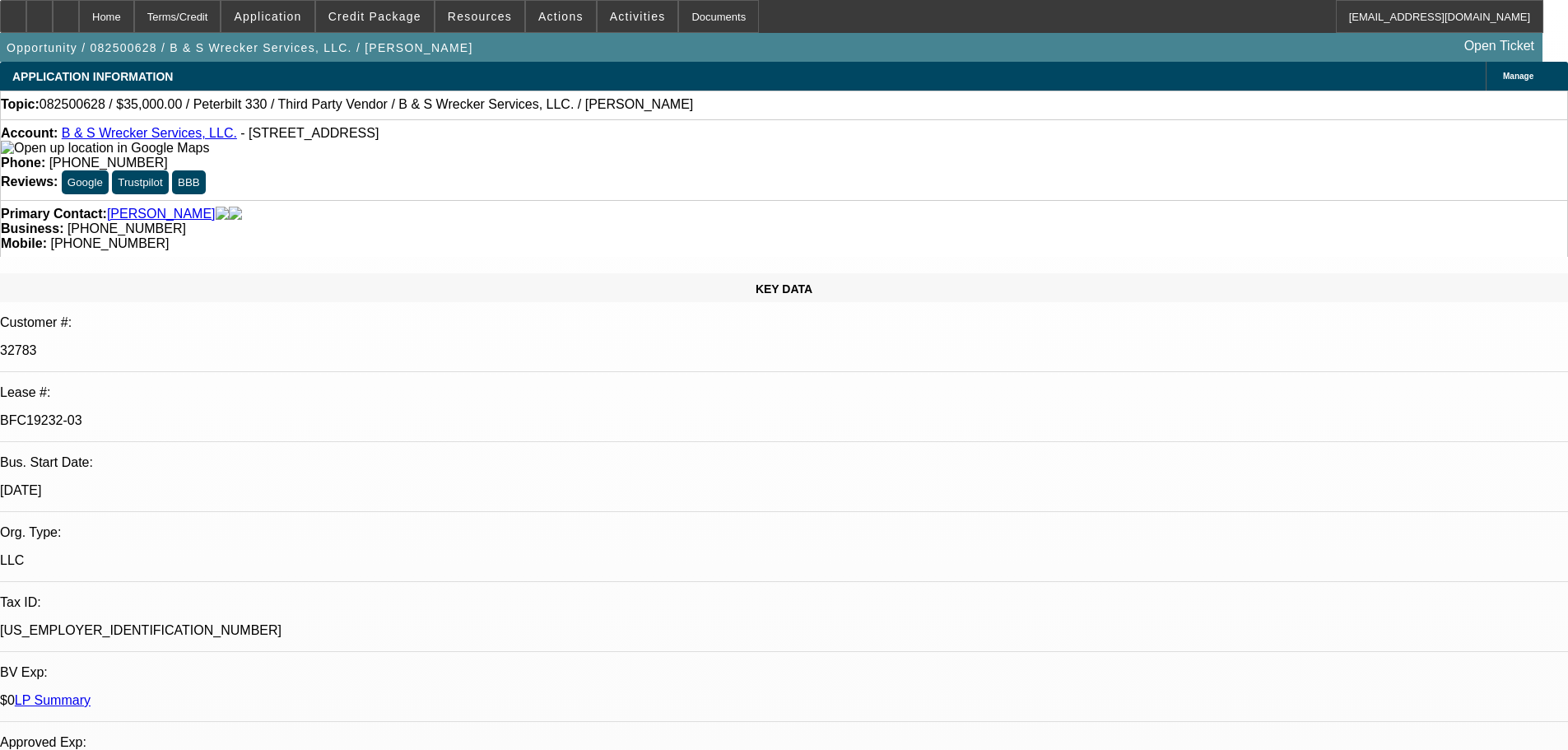
select select "0"
select select "6"
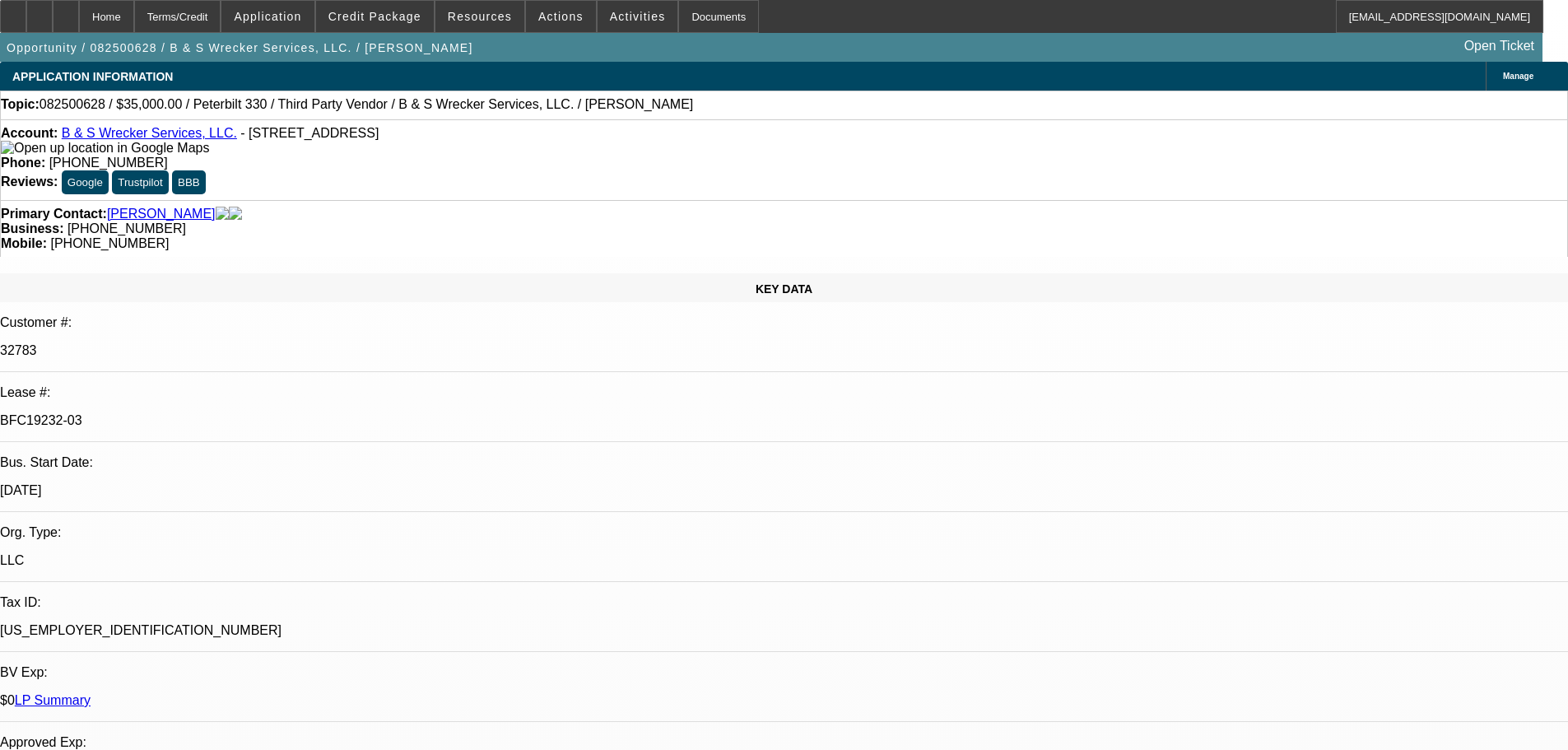
click at [66, 10] on icon at bounding box center [66, 10] width 0 height 0
select select "0"
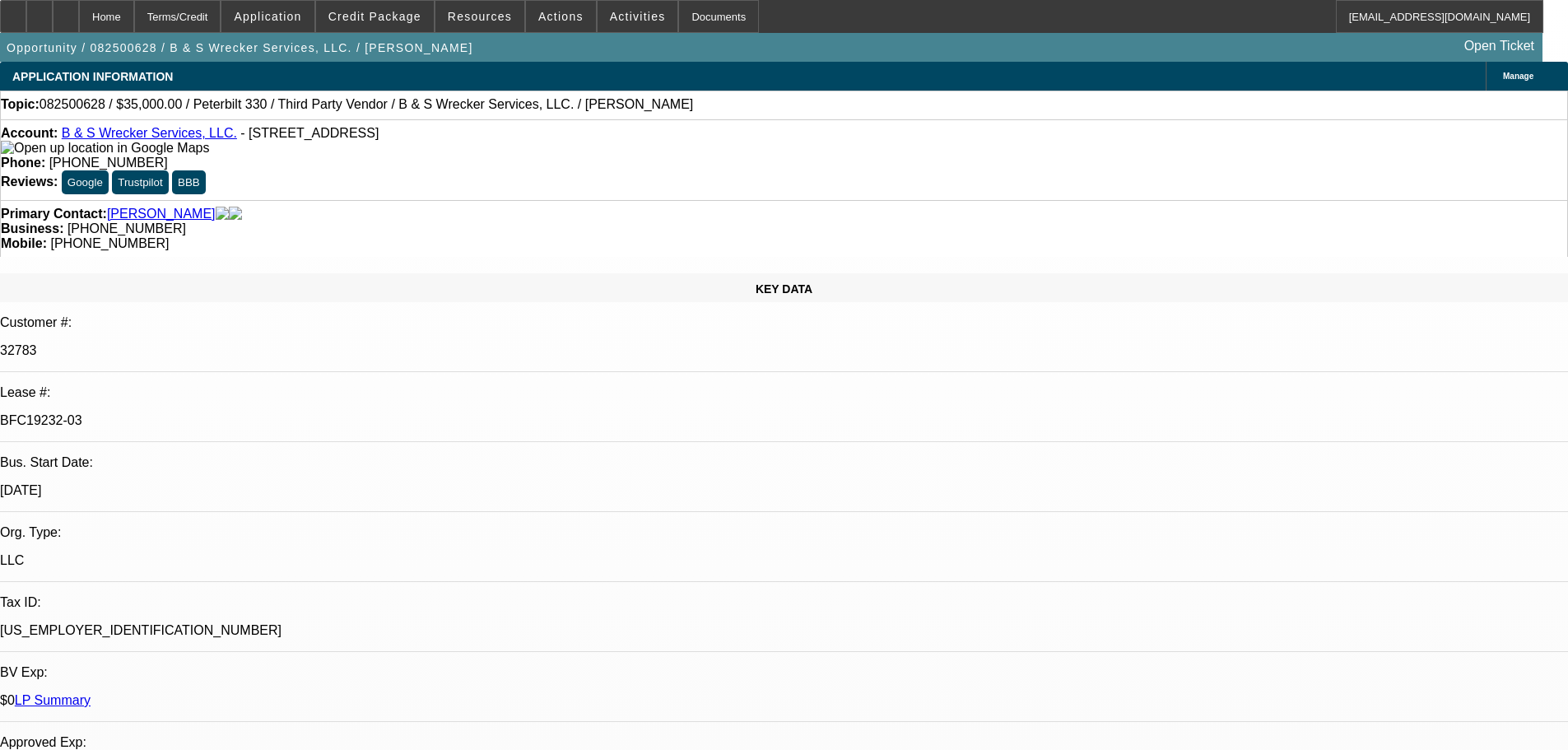
select select "0"
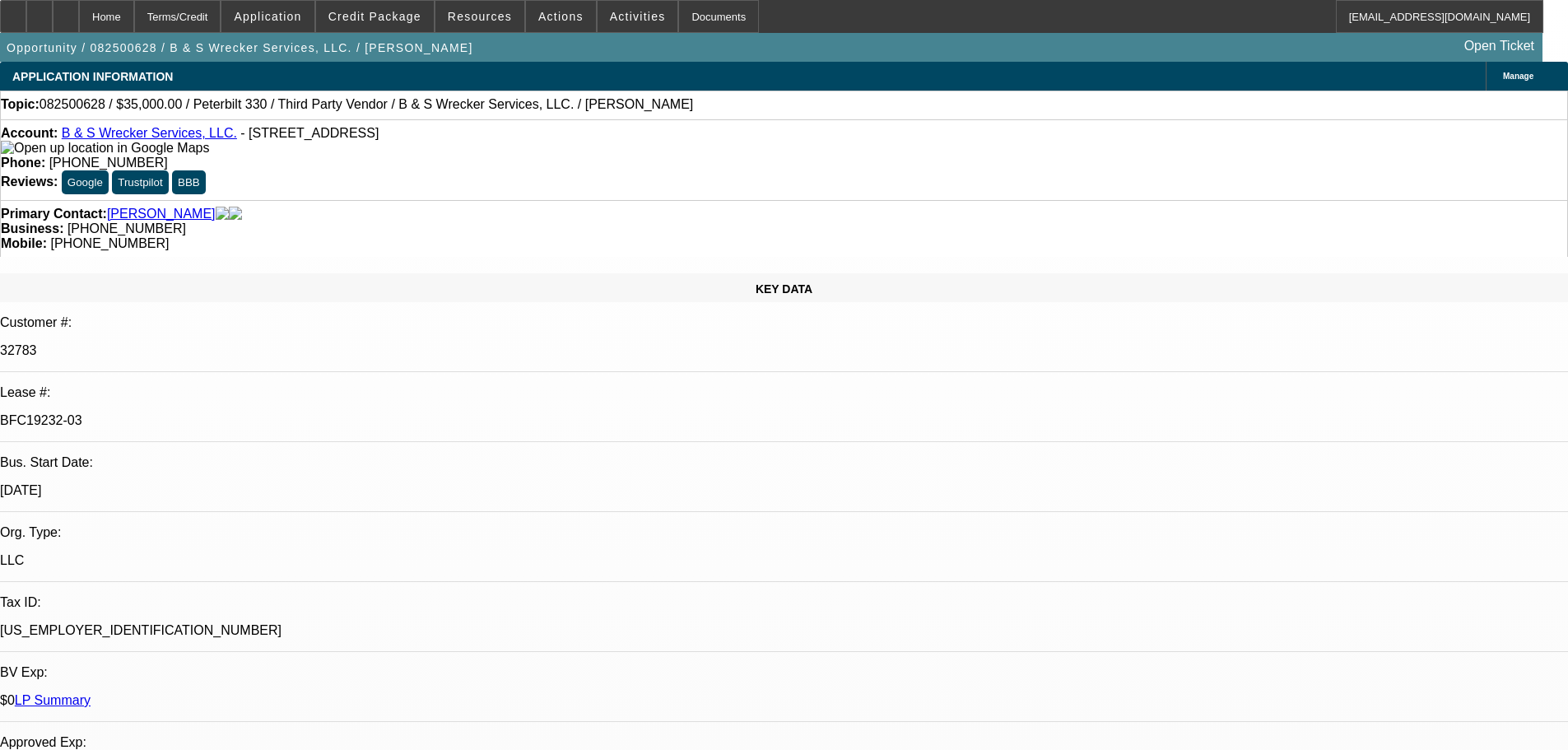
select select "0"
select select "1"
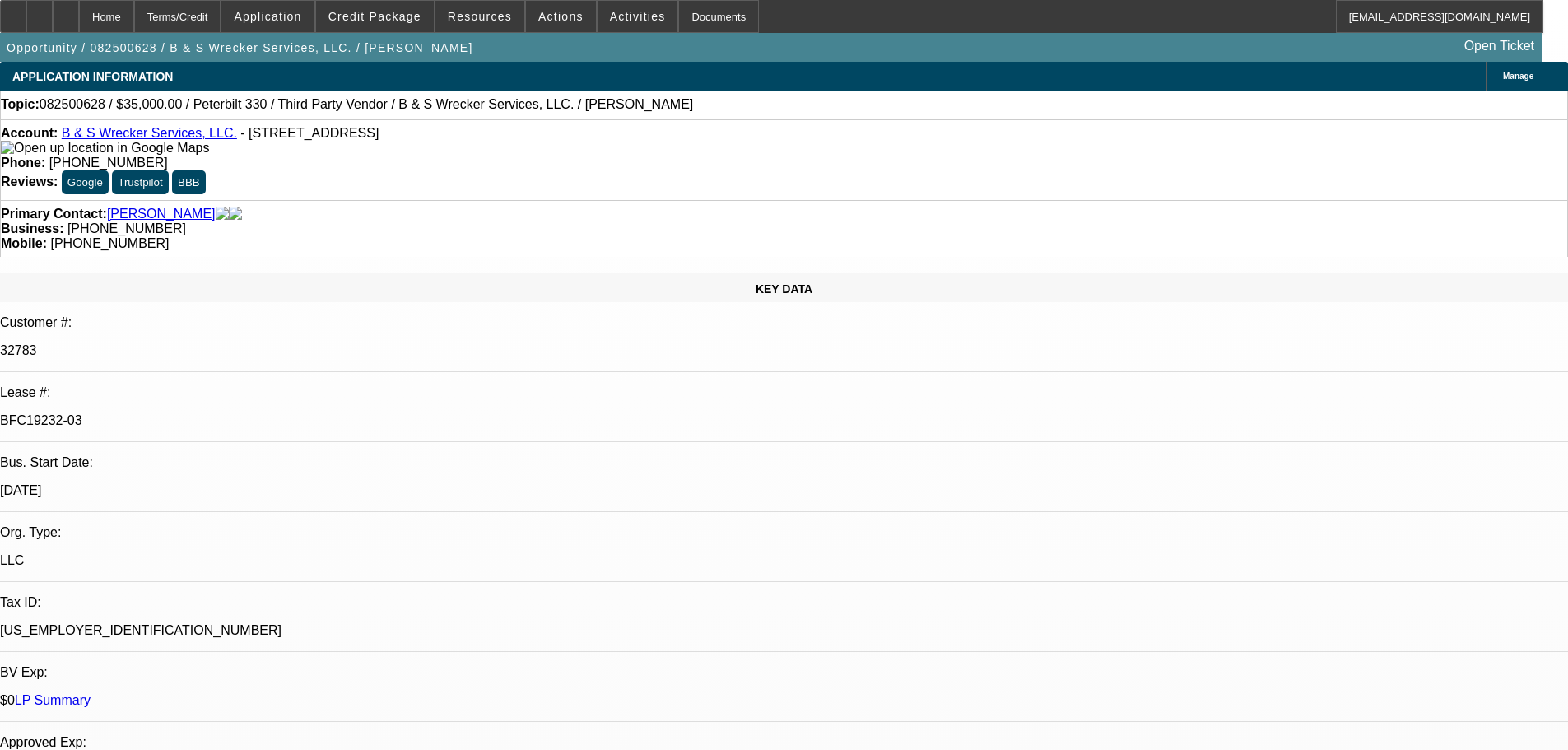
select select "6"
select select "1"
select select "6"
select select "1"
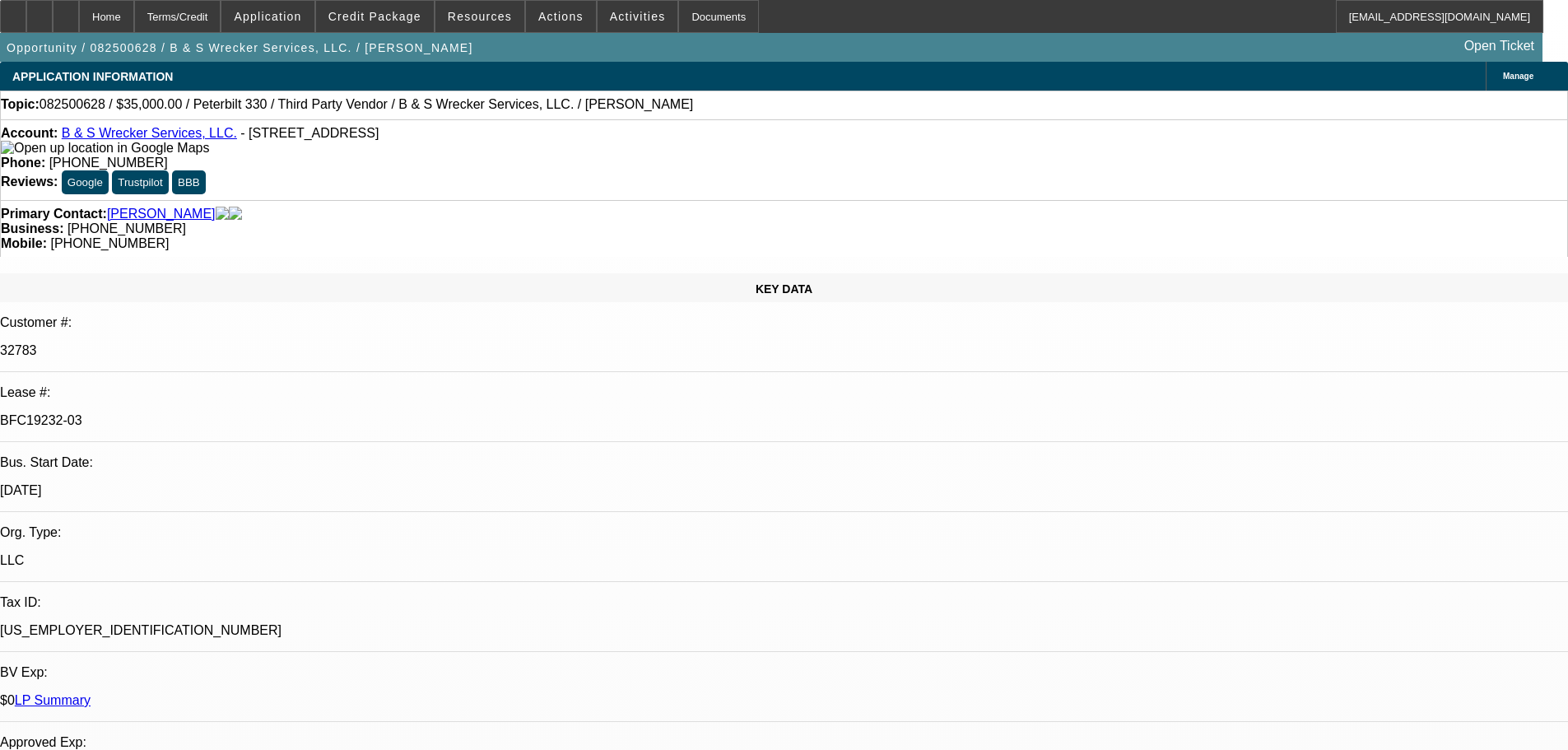
select select "1"
select select "6"
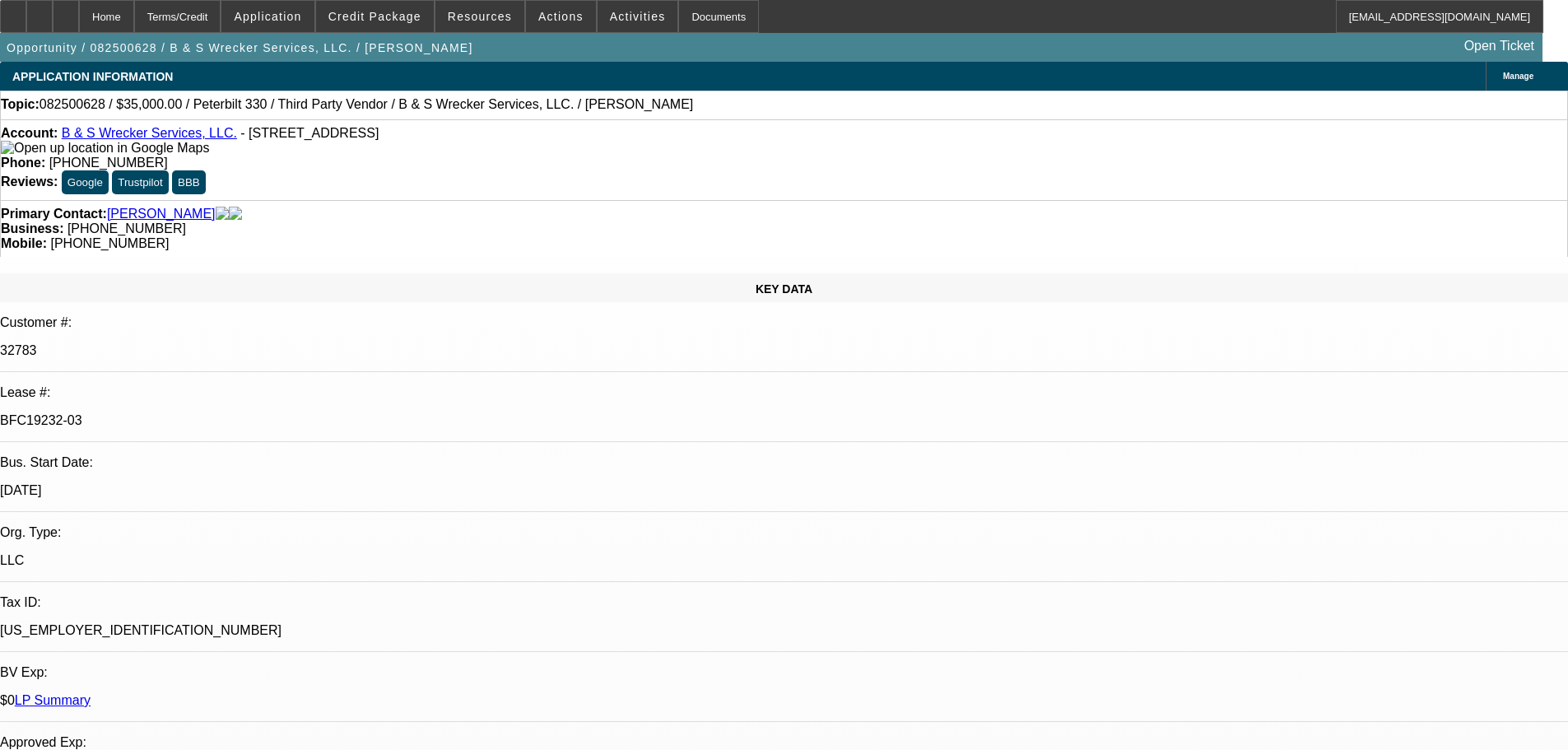
drag, startPoint x: 1217, startPoint y: 402, endPoint x: 1224, endPoint y: 342, distance: 60.4
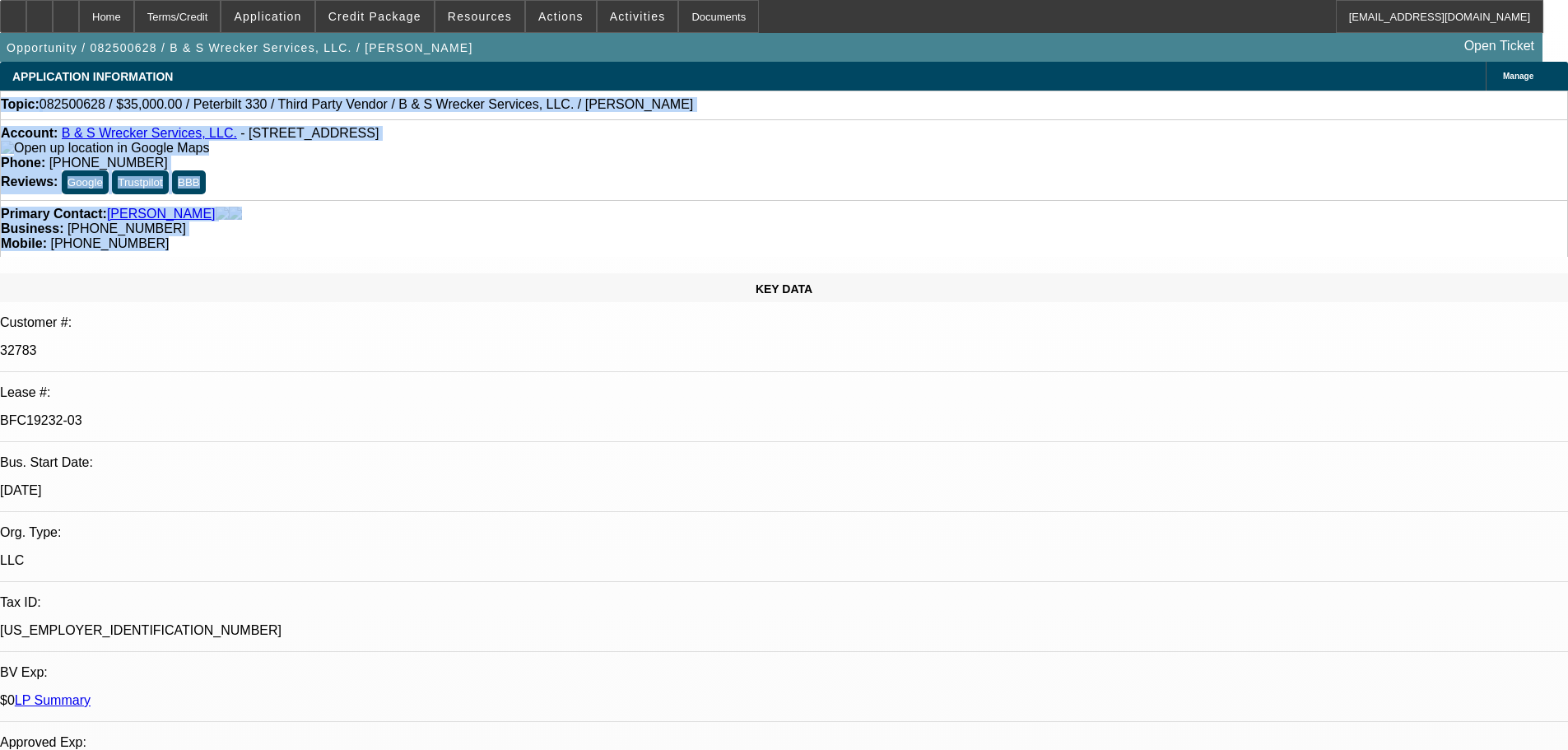
drag, startPoint x: 916, startPoint y: 178, endPoint x: -2, endPoint y: 107, distance: 920.7
click at [0, 107] on html "Home Terms/Credit Application Credit Package Resources Actions Activities Docum…" at bounding box center [784, 375] width 1568 height 750
click at [14, 108] on div "Topic: 082500628 / $35,000.00 / Peterbilt 330 / Third Party Vendor / B & S Wrec…" at bounding box center [784, 104] width 1566 height 15
drag, startPoint x: 14, startPoint y: 108, endPoint x: 916, endPoint y: 186, distance: 905.4
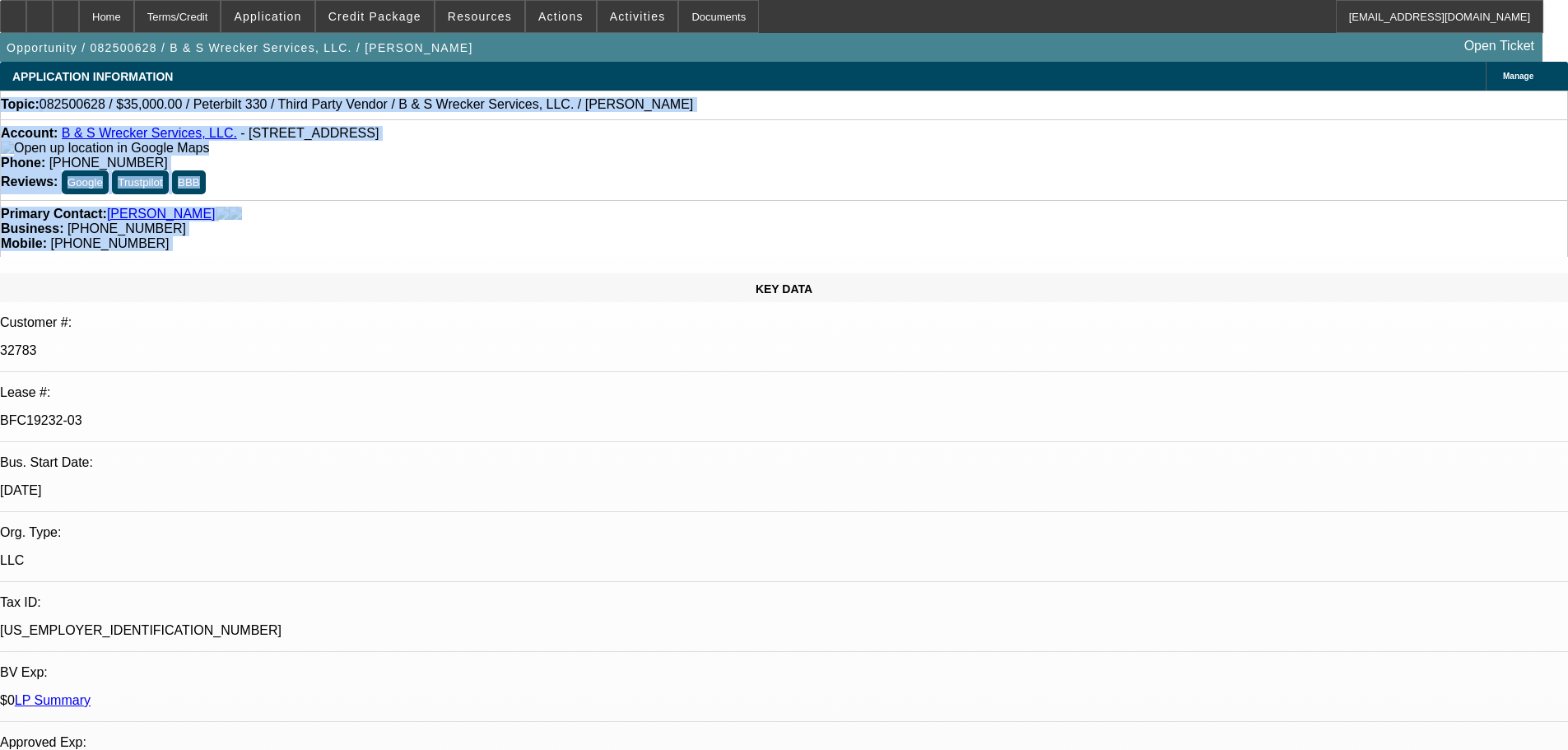
click at [916, 236] on div "Mobile: (325) 721-8162" at bounding box center [784, 243] width 1566 height 15
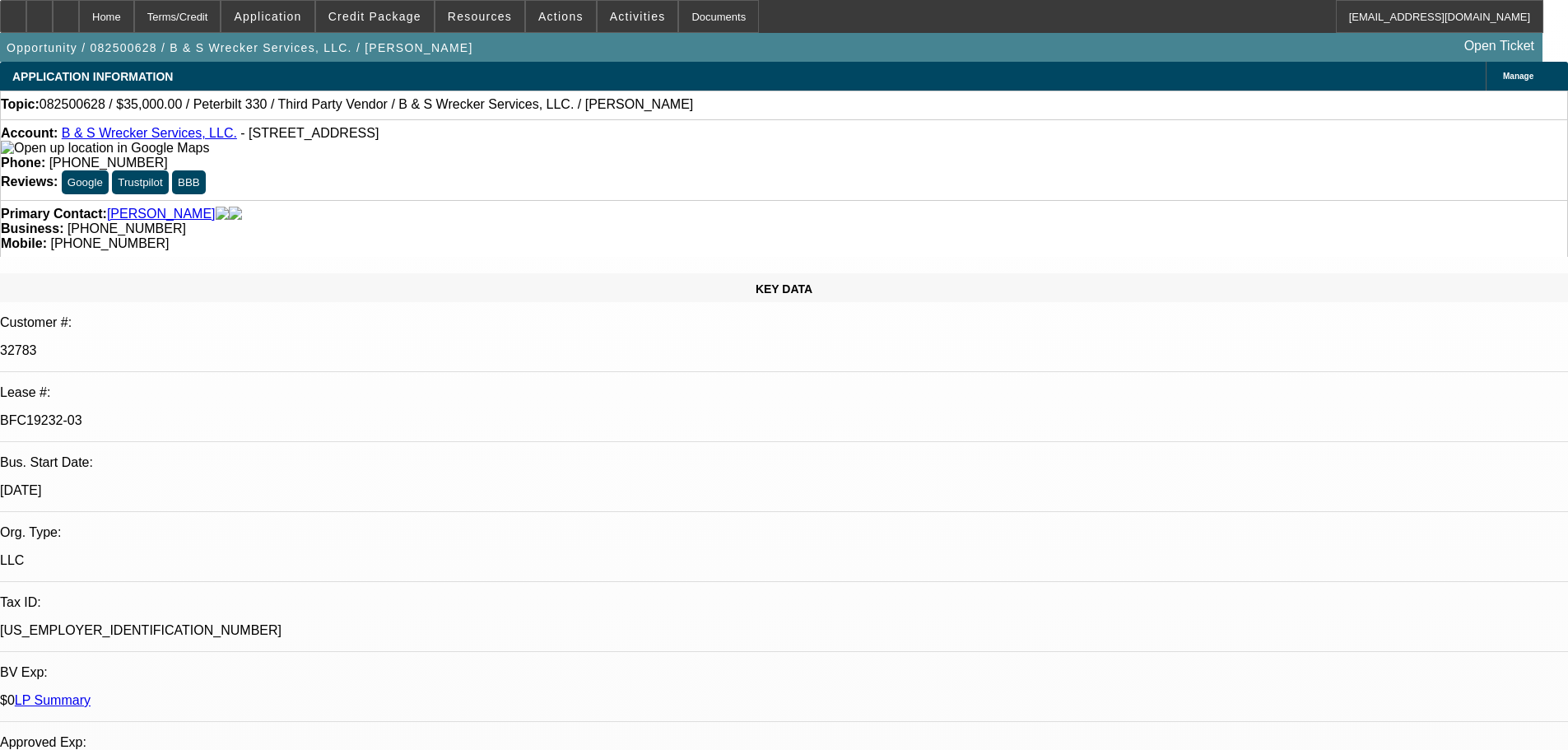
click at [940, 200] on div "Primary Contact: Swiney, Billy Business: (325) 725-8513 Mobile: (325) 721-8162" at bounding box center [784, 229] width 1568 height 57
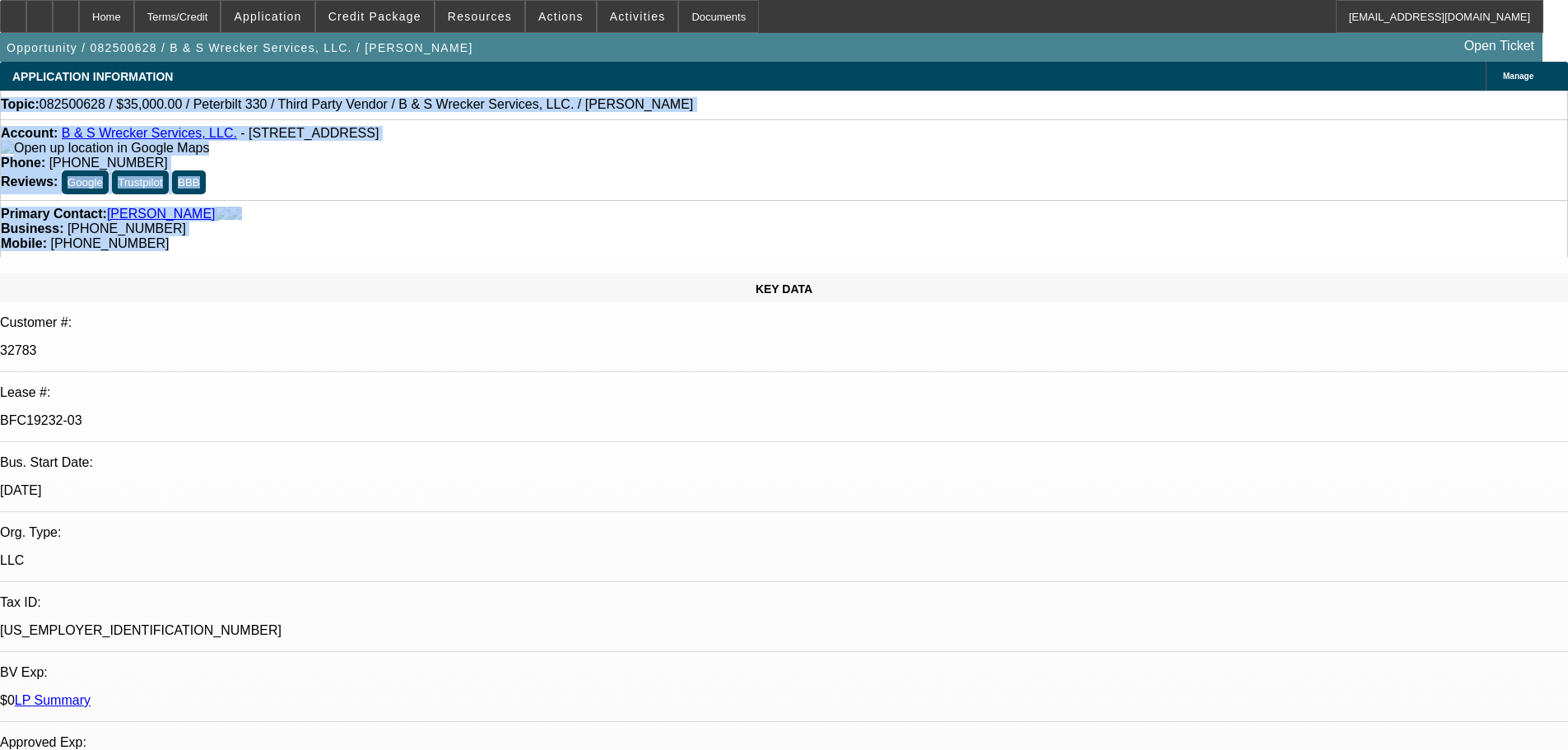
drag, startPoint x: 927, startPoint y: 185, endPoint x: 15, endPoint y: 104, distance: 915.6
click at [15, 104] on div "Topic: 082500628 / $35,000.00 / Peterbilt 330 / Third Party Vendor / B & S Wrec…" at bounding box center [784, 104] width 1566 height 15
drag, startPoint x: 18, startPoint y: 104, endPoint x: 949, endPoint y: 192, distance: 935.1
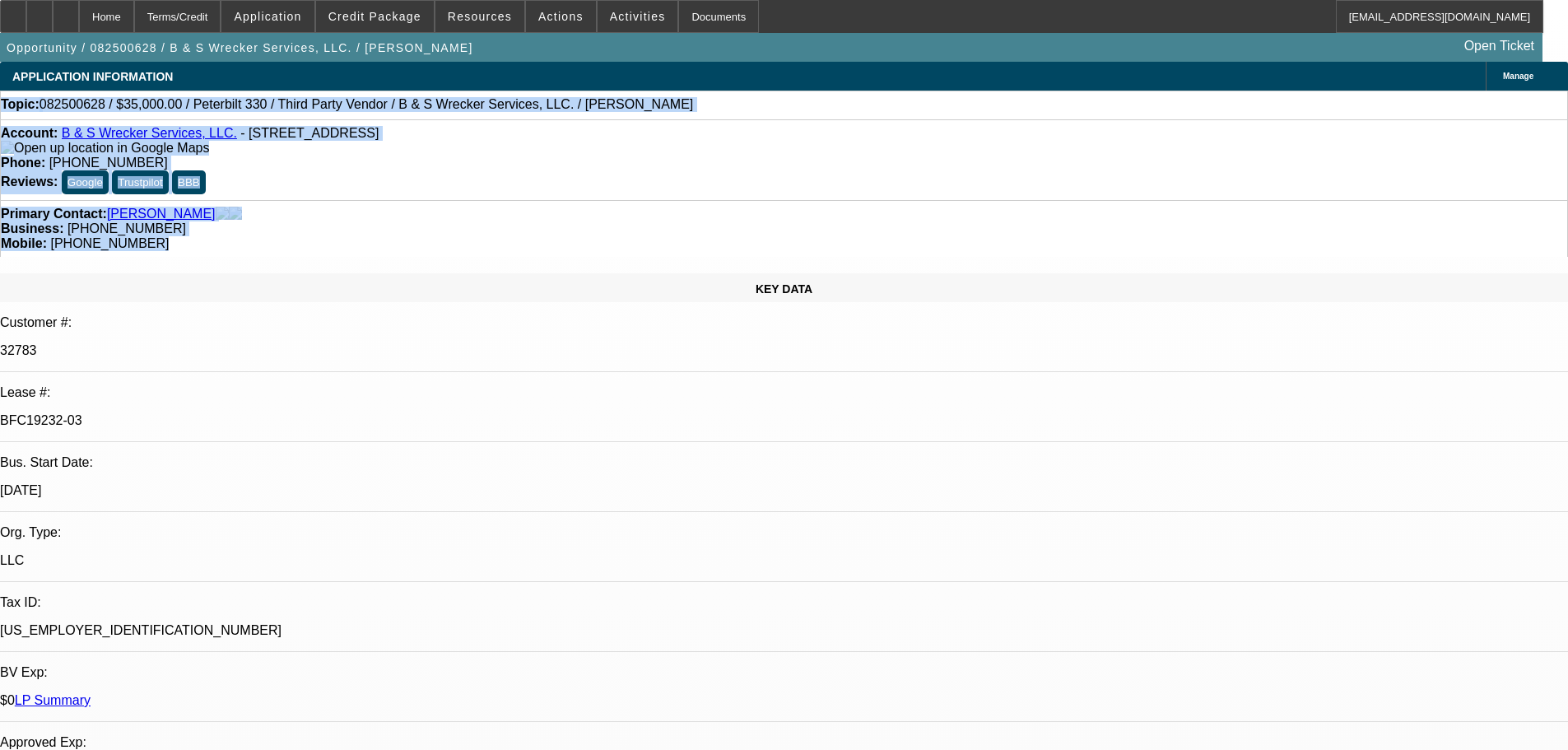
click at [947, 200] on div "Primary Contact: Swiney, Billy Business: (325) 725-8513 Mobile: (325) 721-8162" at bounding box center [784, 229] width 1568 height 57
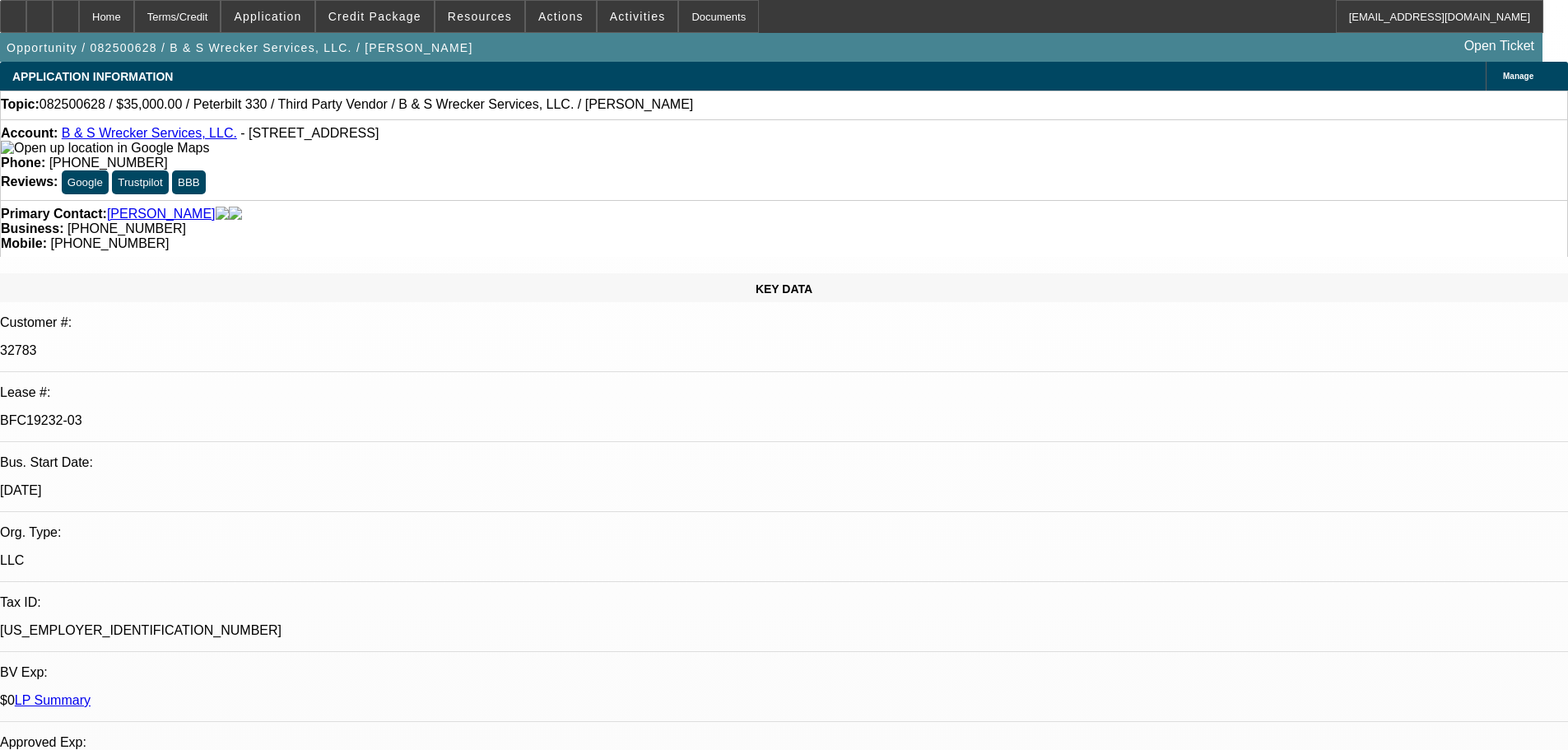
click at [915, 200] on div "Primary Contact: Swiney, Billy Business: (325) 725-8513 Mobile: (325) 721-8162" at bounding box center [784, 229] width 1568 height 57
click at [718, 112] on div "Topic: 082500628 / $35,000.00 / Peterbilt 330 / Third Party Vendor / B & S Wrec…" at bounding box center [784, 104] width 1566 height 15
click at [22, 16] on div at bounding box center [13, 16] width 27 height 33
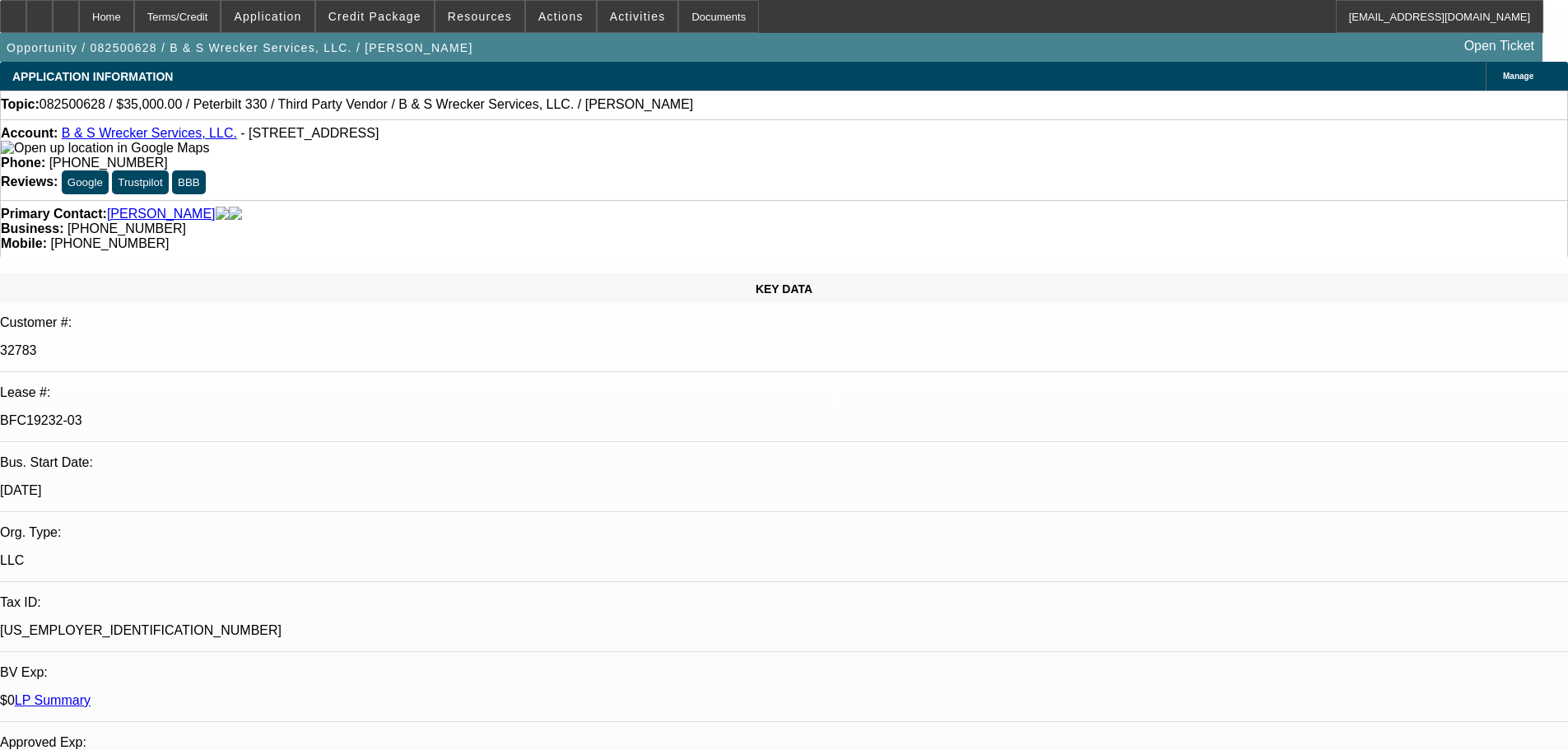
scroll to position [330, 0]
click at [1334, 354] on button "reply Reply" at bounding box center [1345, 359] width 103 height 40
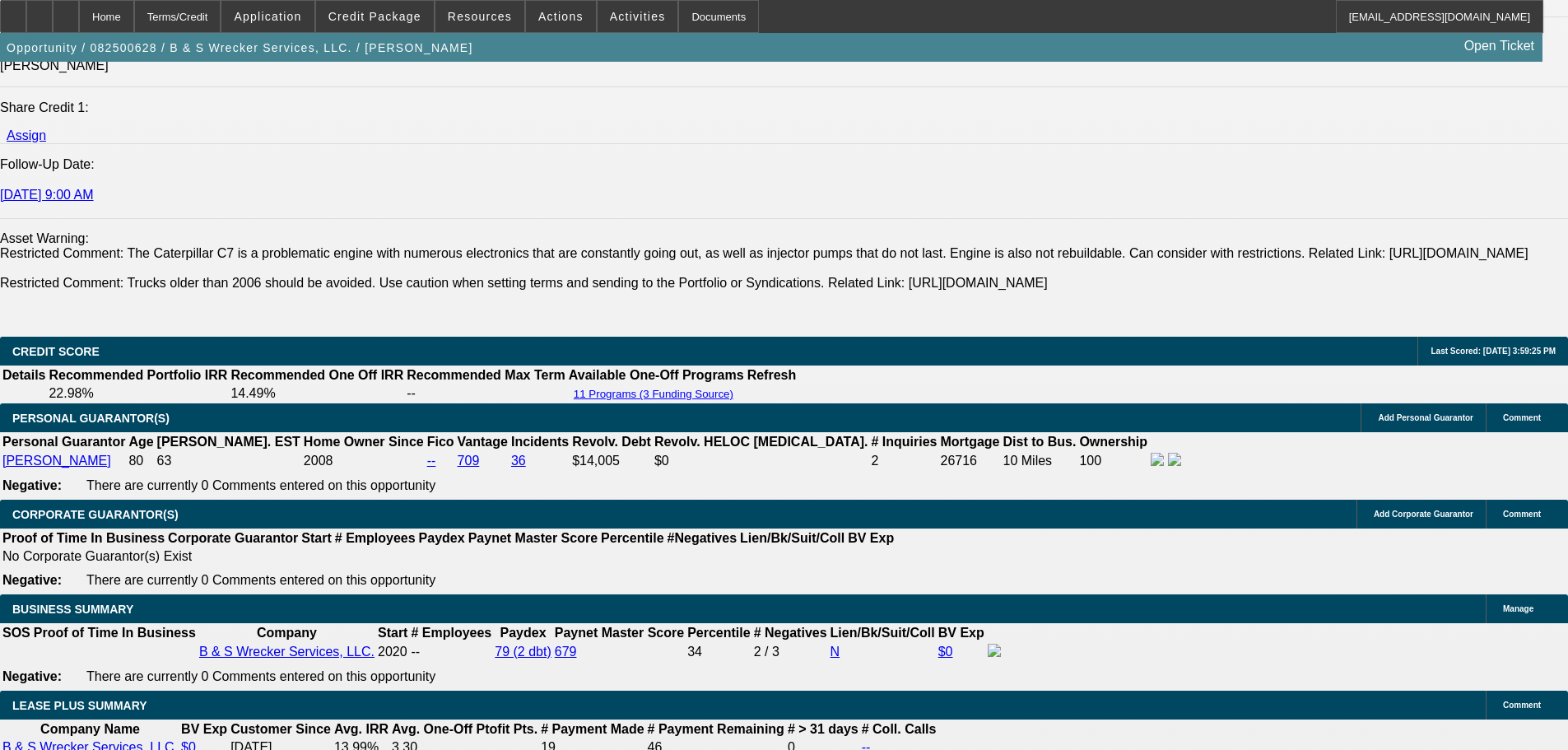
scroll to position [2389, 0]
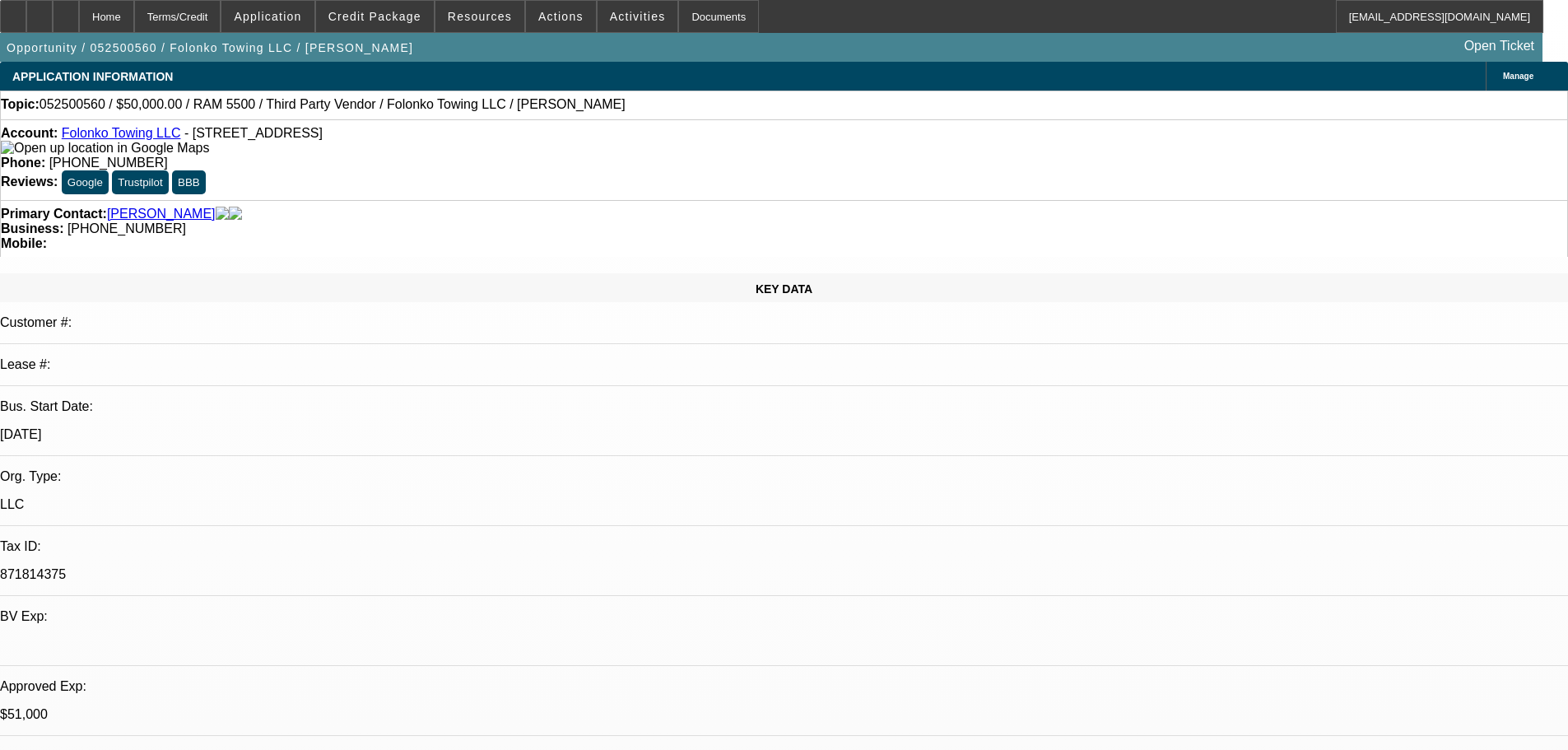
select select "0"
select select "2"
select select "0.1"
select select "4"
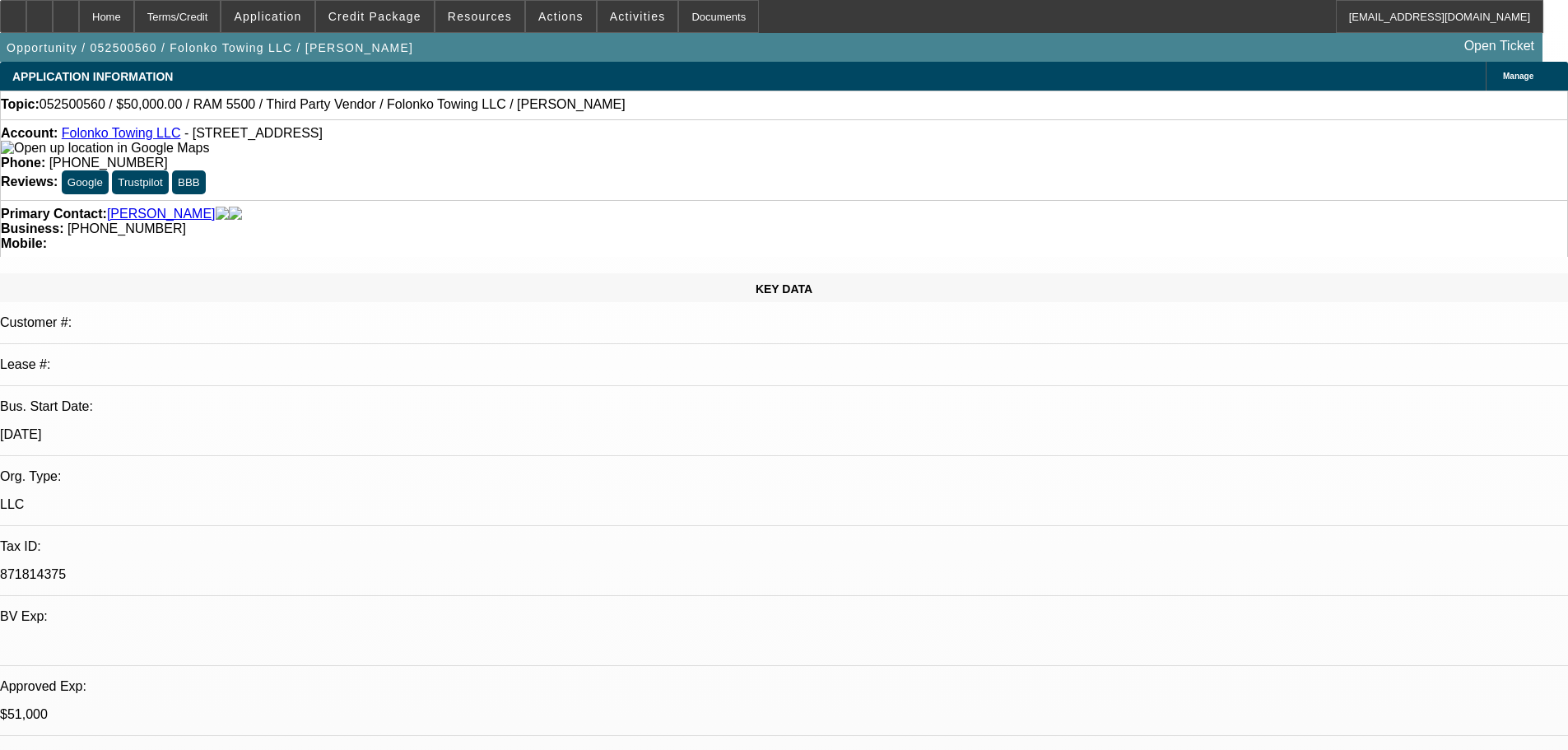
select select "0"
select select "2"
select select "0.1"
select select "4"
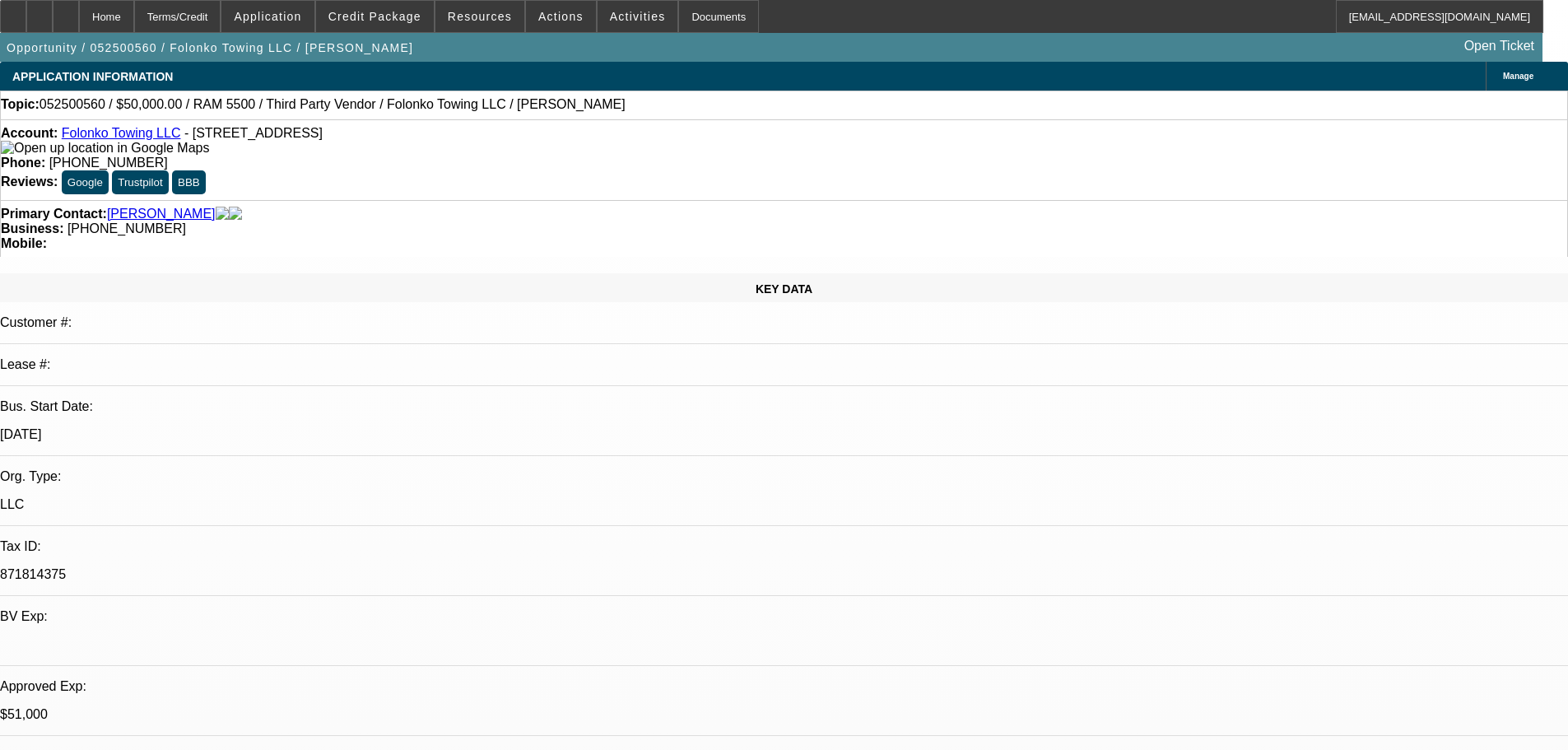
select select "0"
select select "2"
select select "0.1"
select select "4"
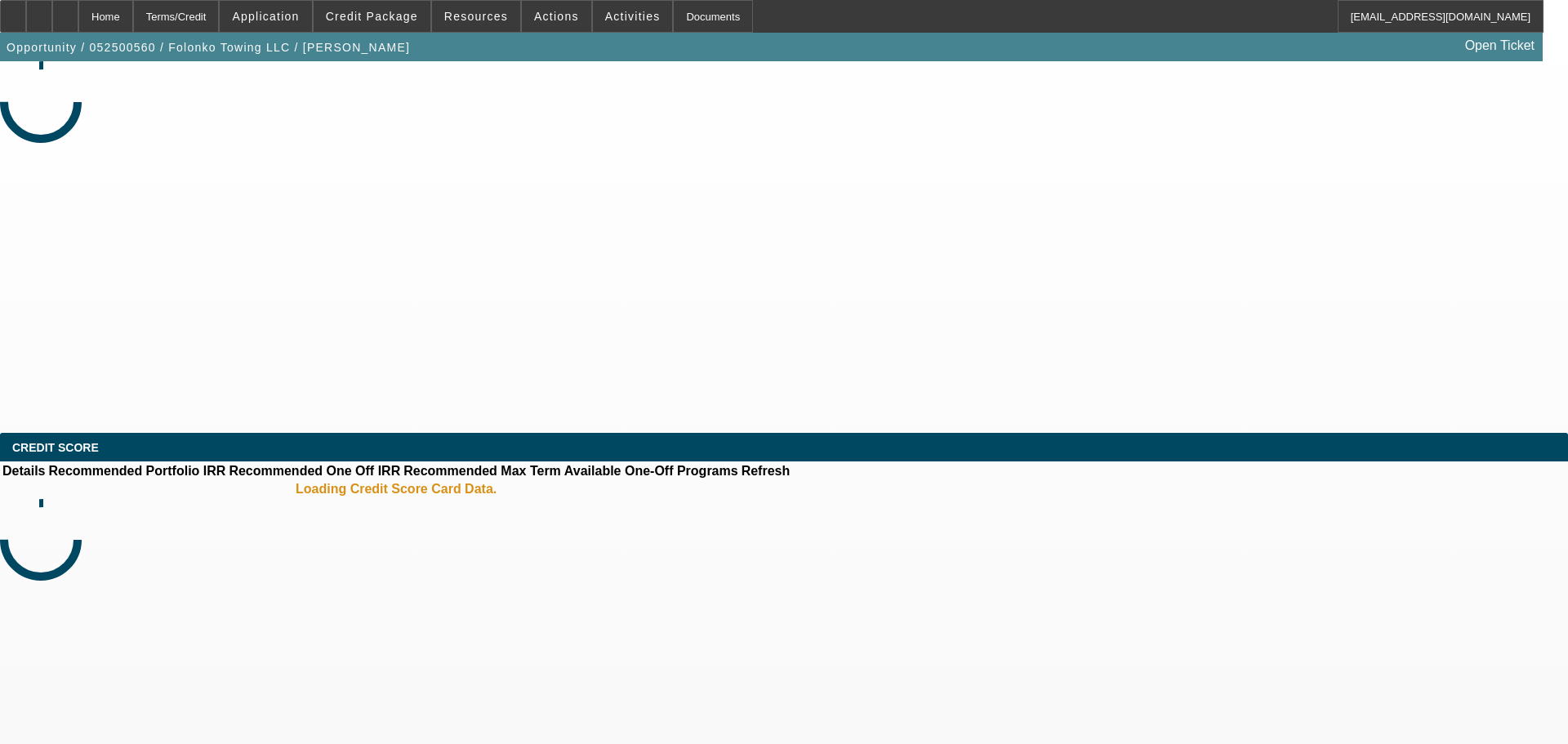
select select "0"
select select "2"
select select "0.1"
select select "0"
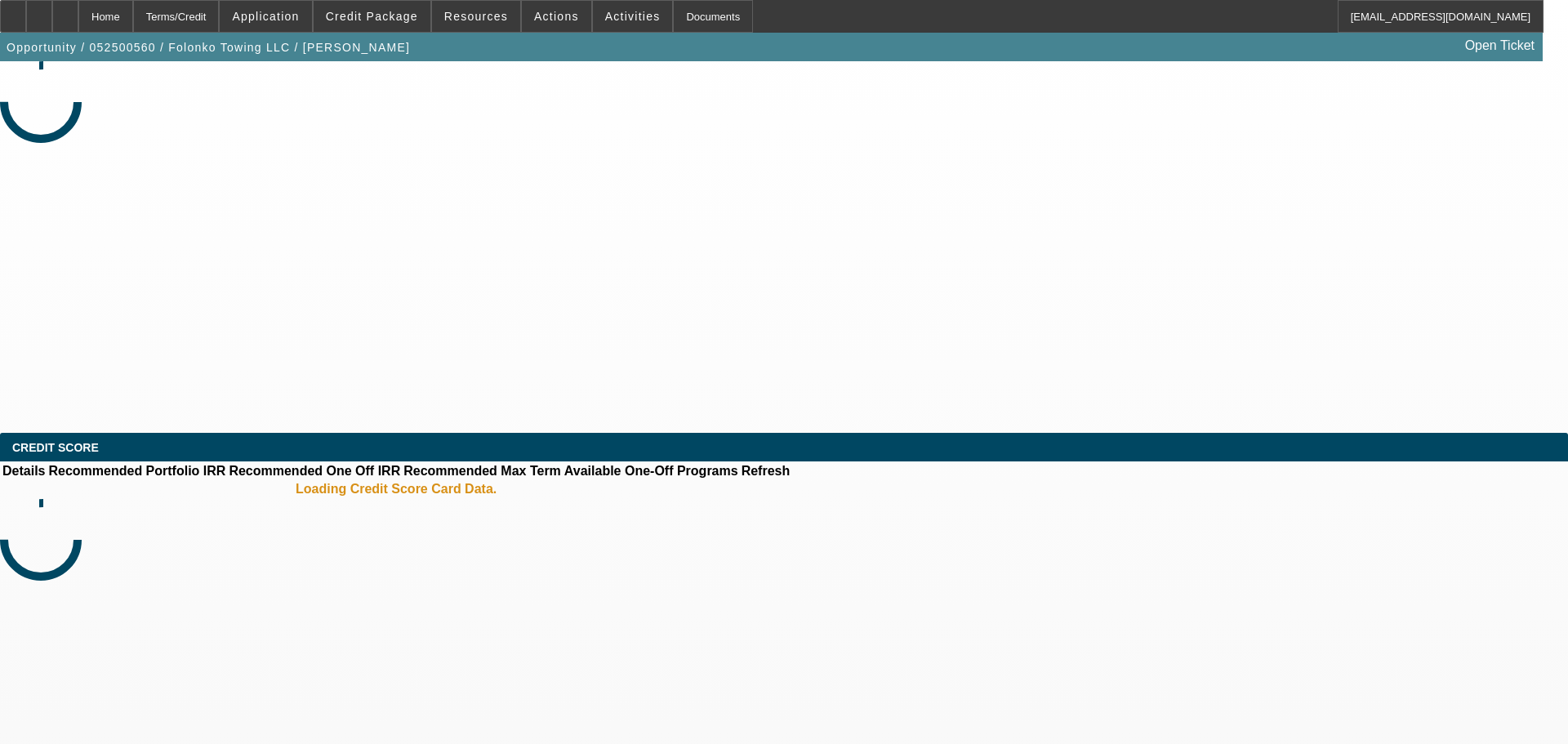
select select "2"
select select "0.1"
select select "0"
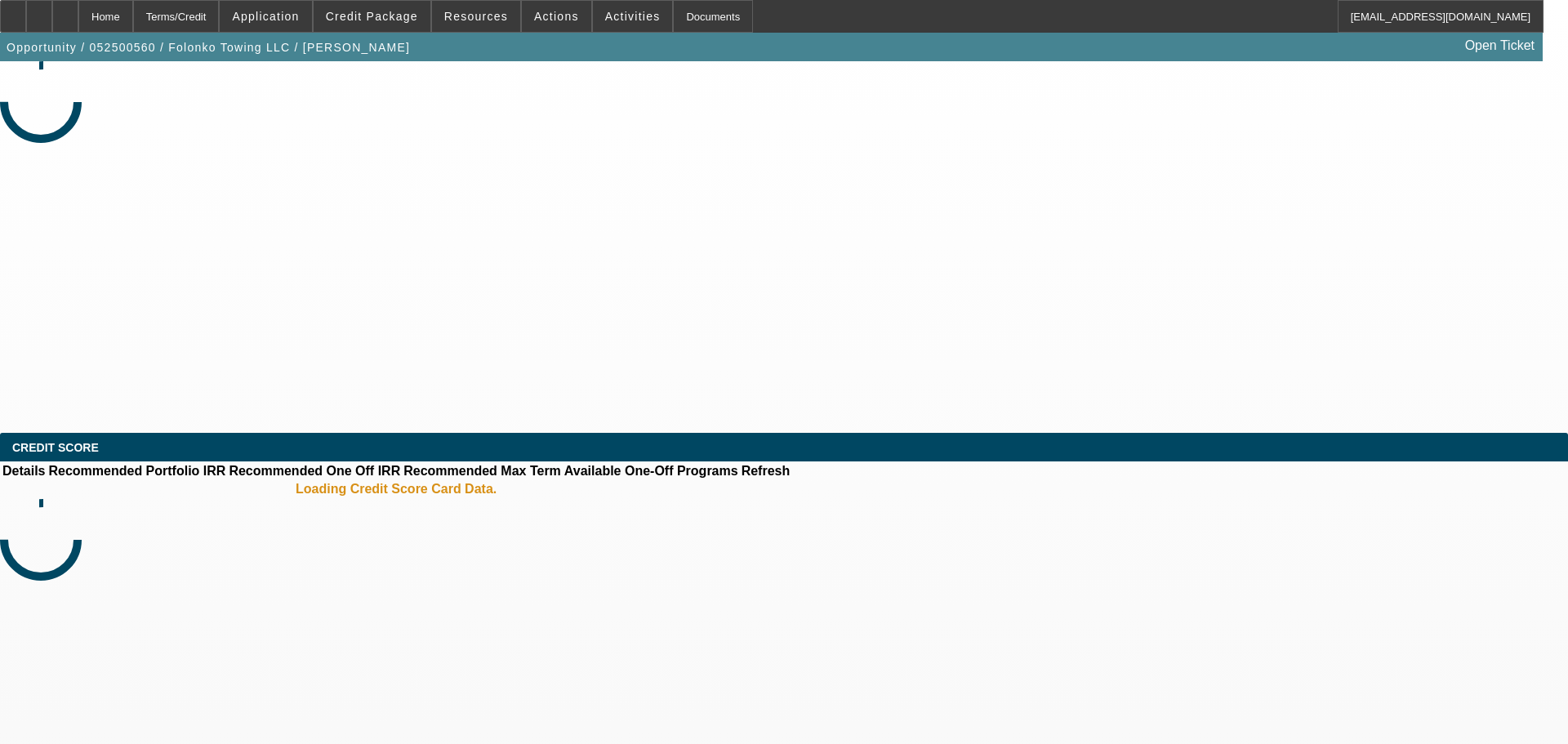
select select "2"
select select "0.1"
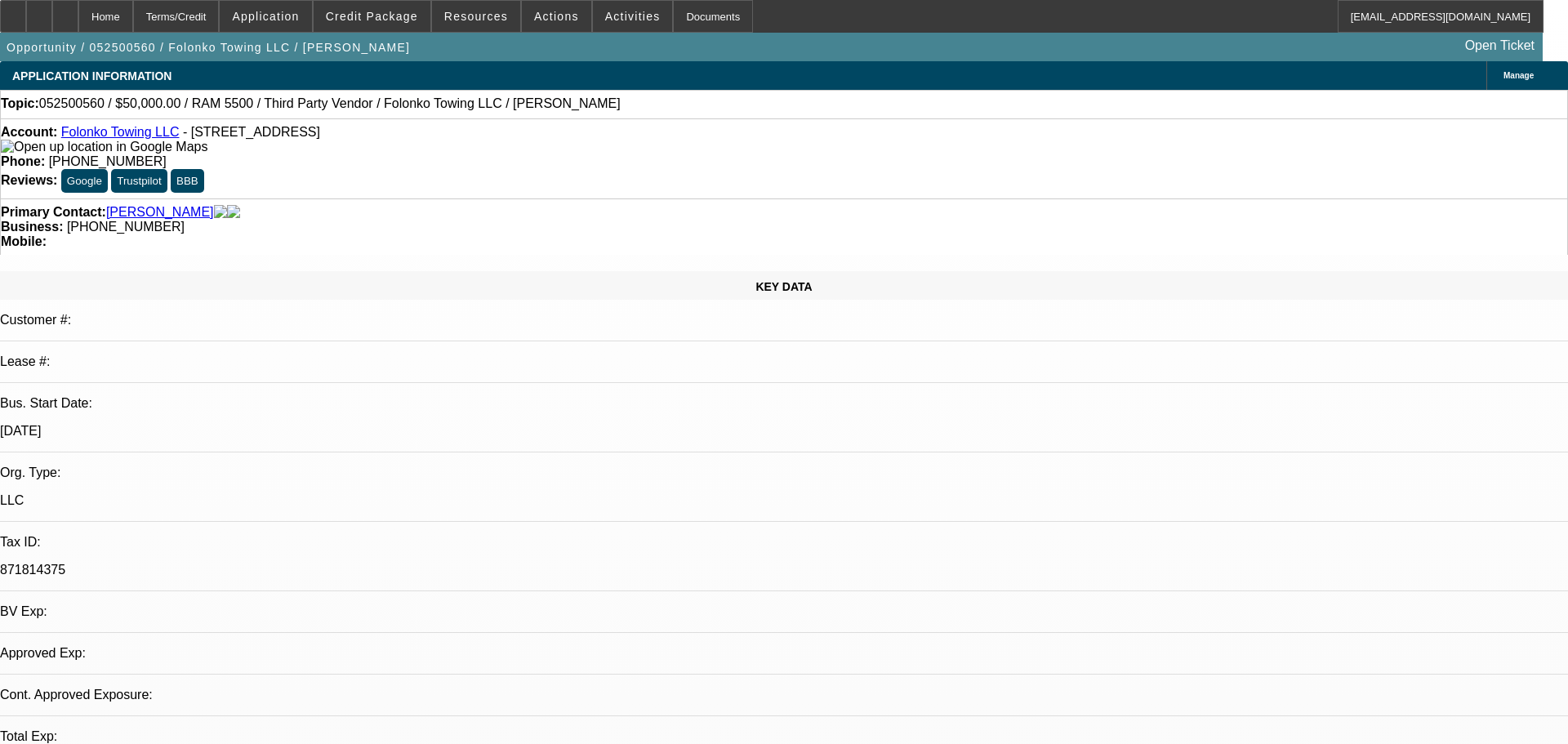
select select "4"
click at [412, 154] on div "Account: Folonko Towing LLC - [STREET_ADDRESS]" at bounding box center [778, 140] width 1554 height 29
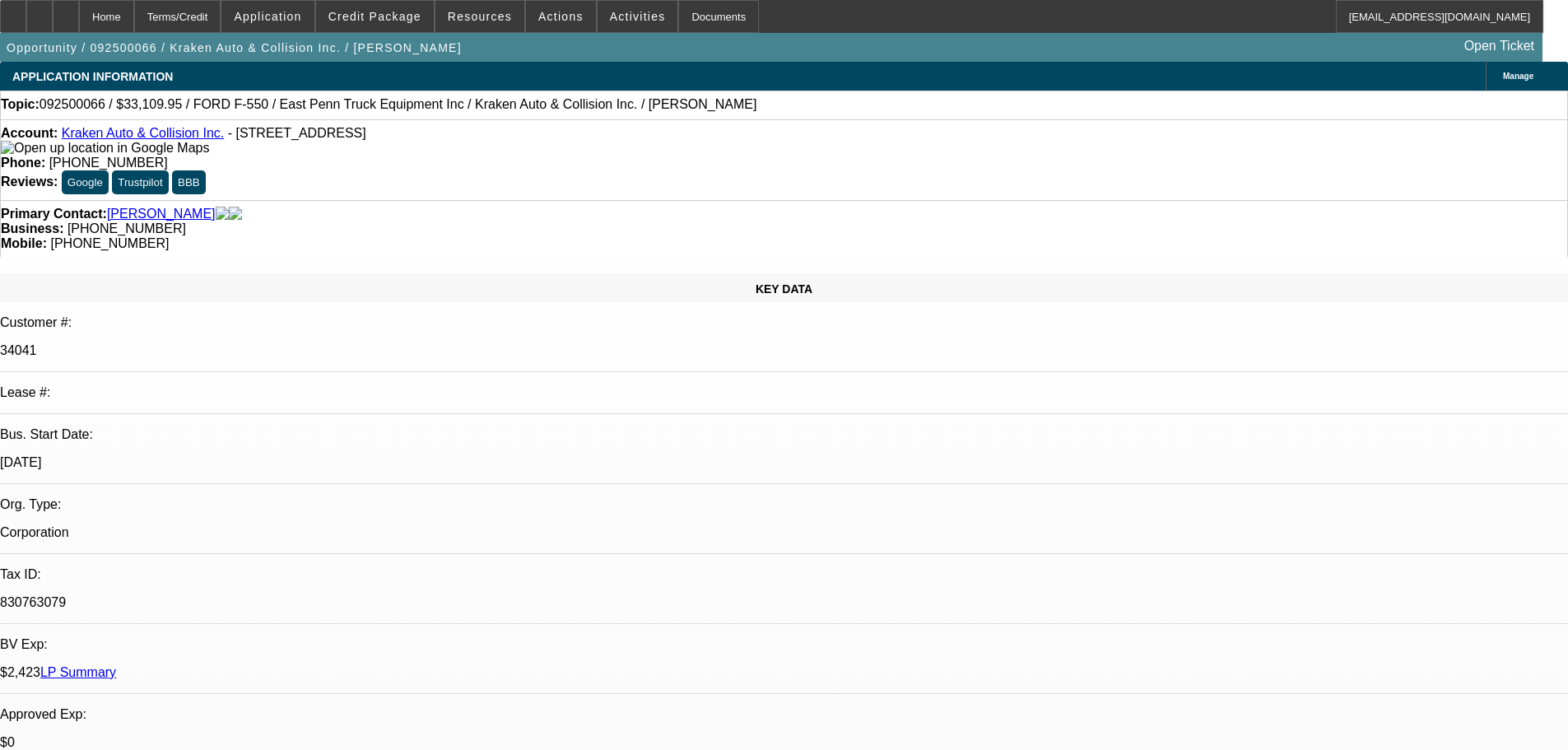
select select "0"
select select "0.1"
select select "4"
select select "0"
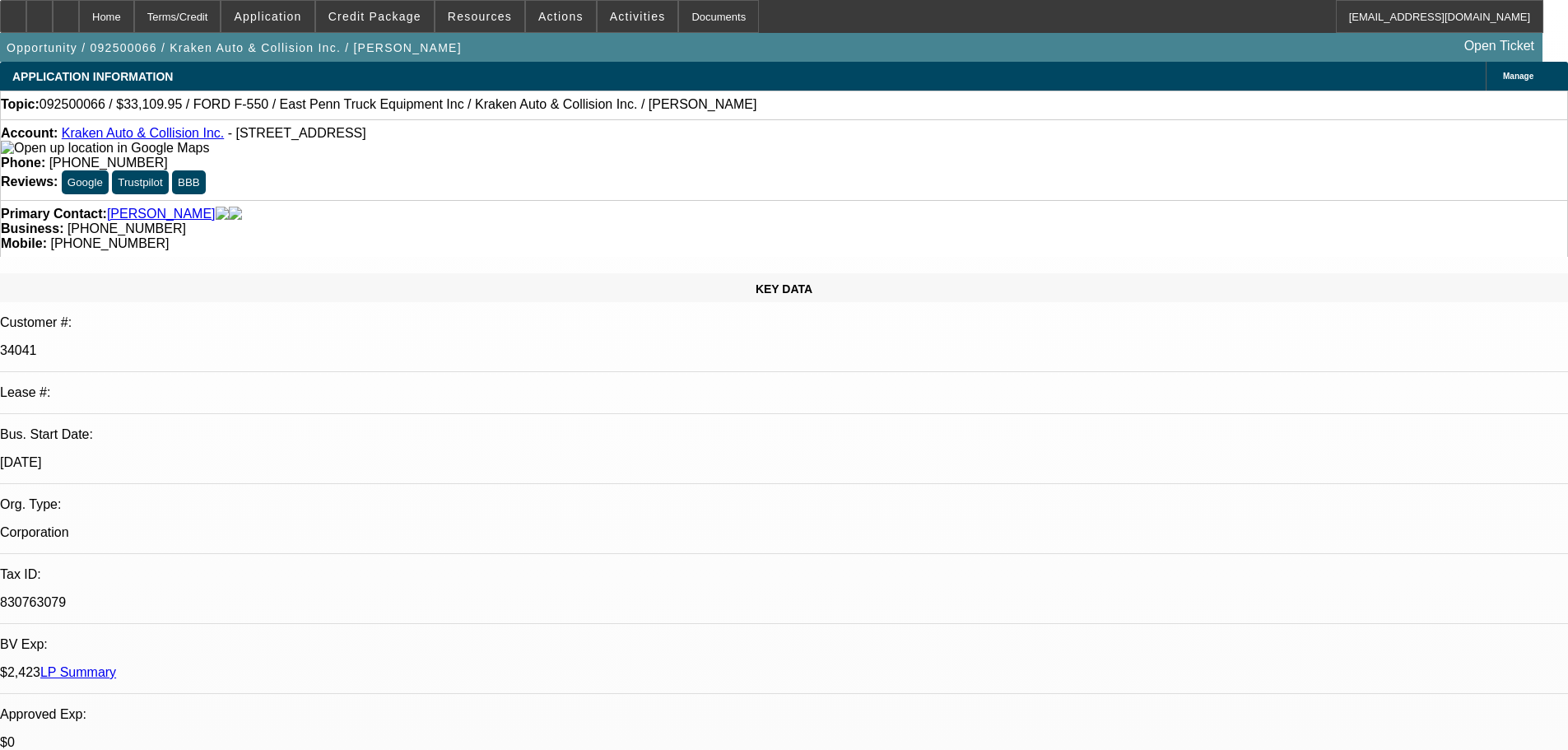
select select "0"
select select "0.1"
select select "4"
select select "0"
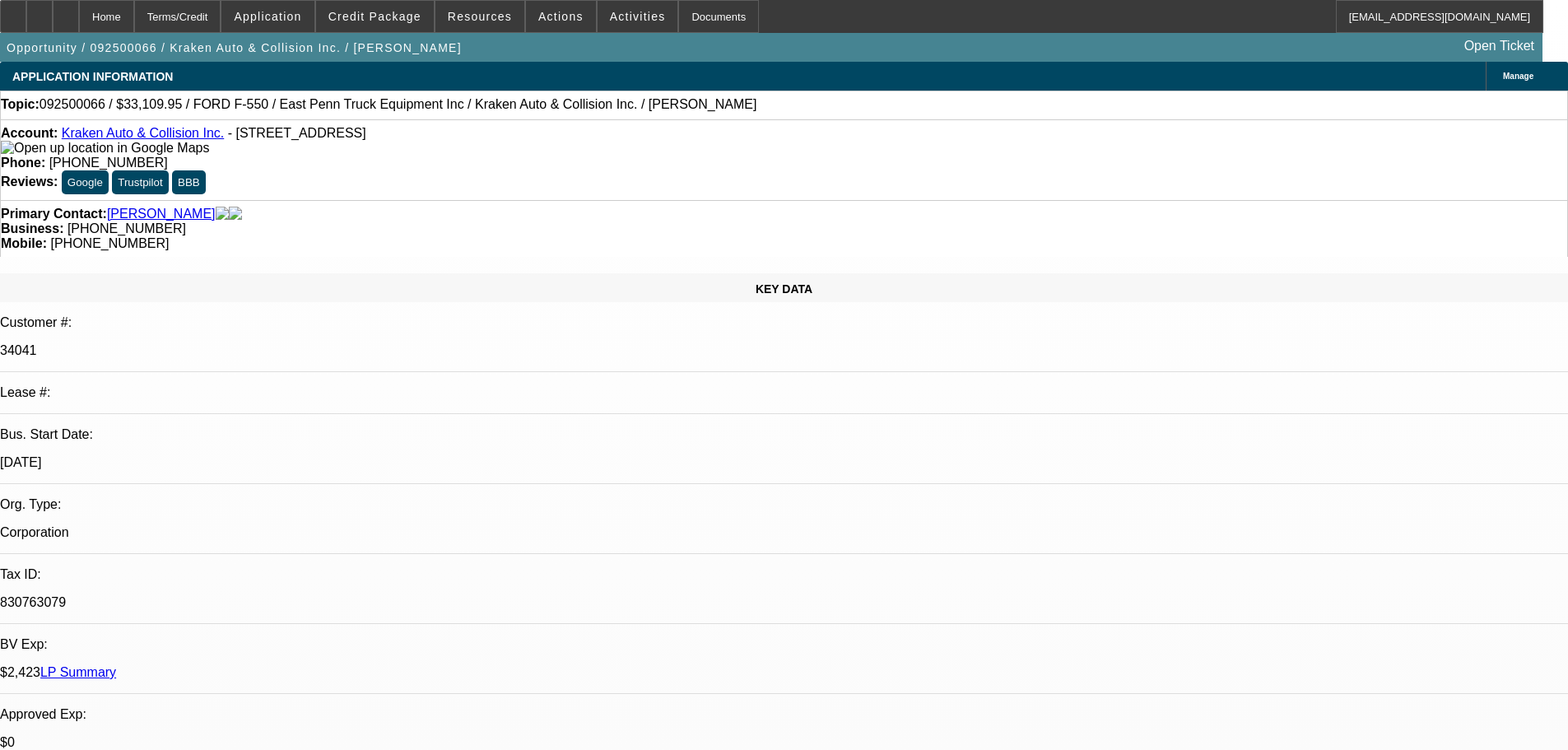
select select "0.1"
select select "4"
select select "0"
select select "0.1"
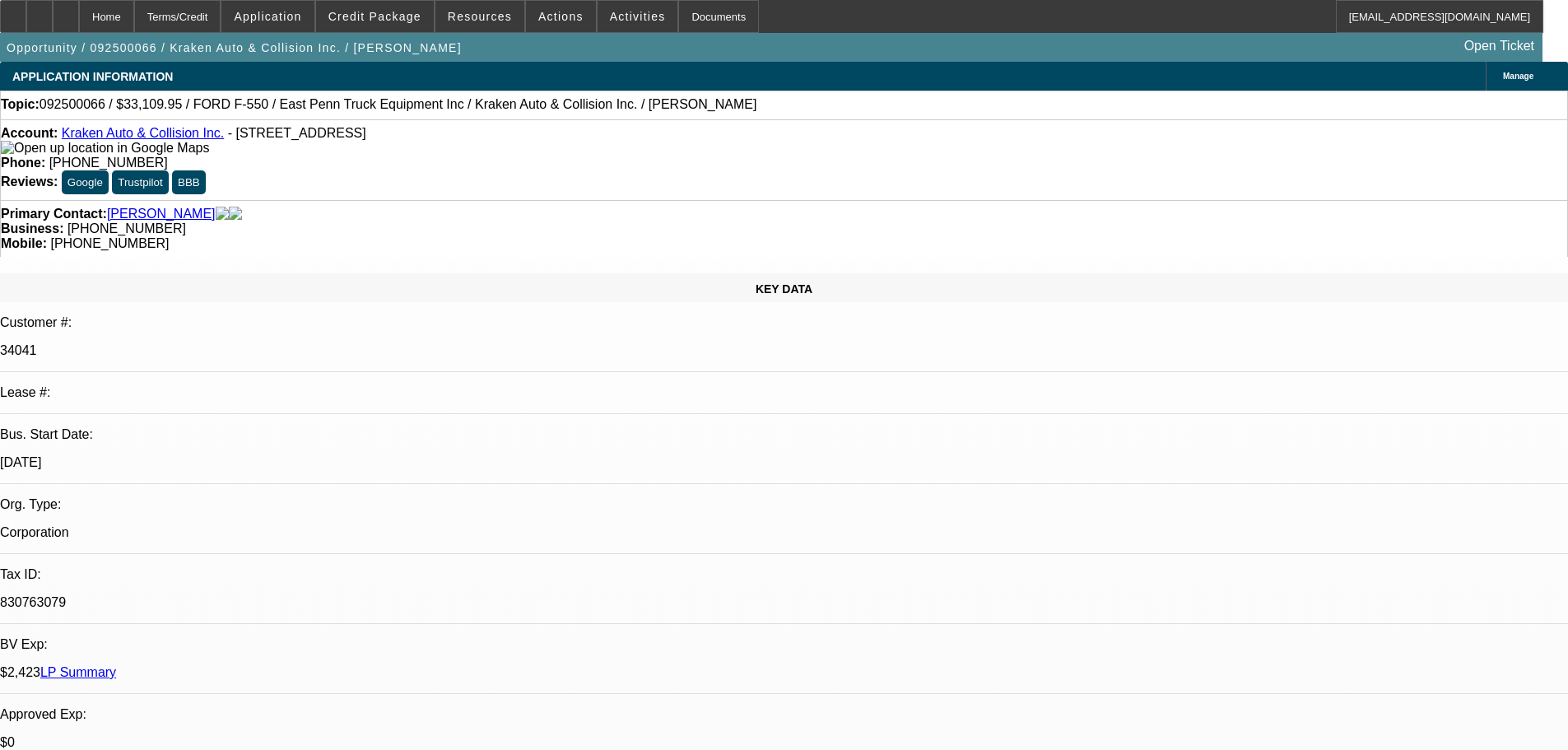
select select "4"
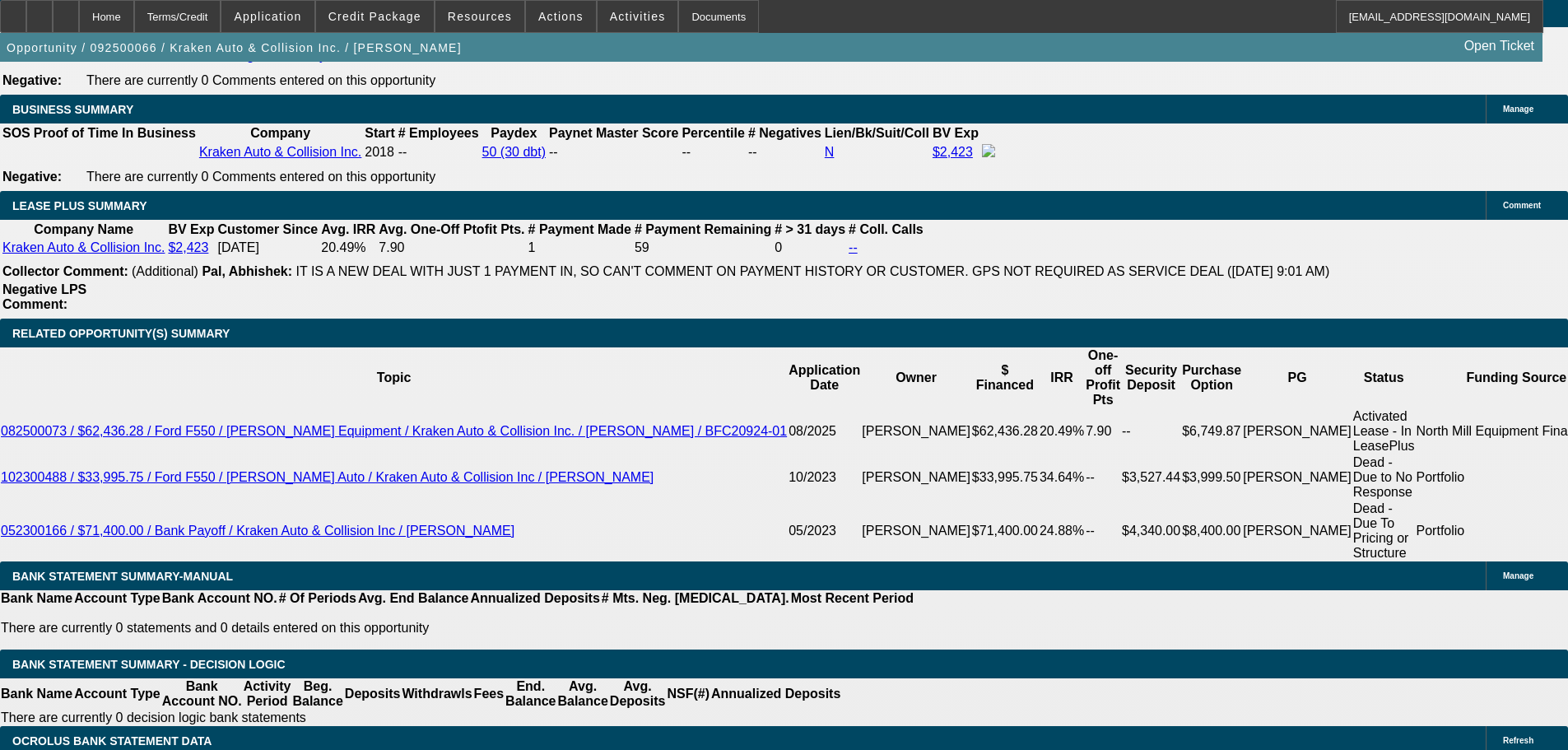
click at [79, 22] on div at bounding box center [66, 16] width 27 height 33
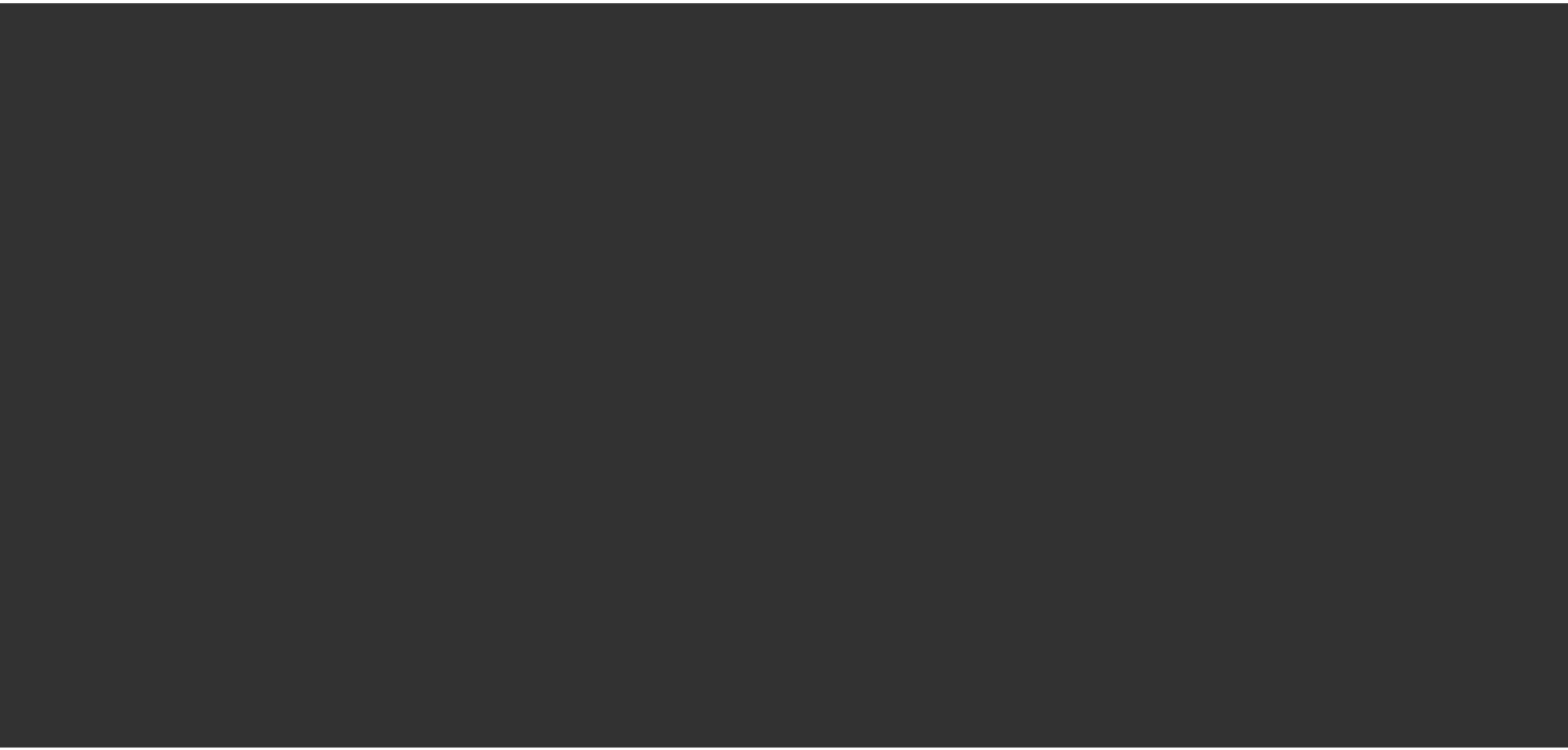
scroll to position [1535, 0]
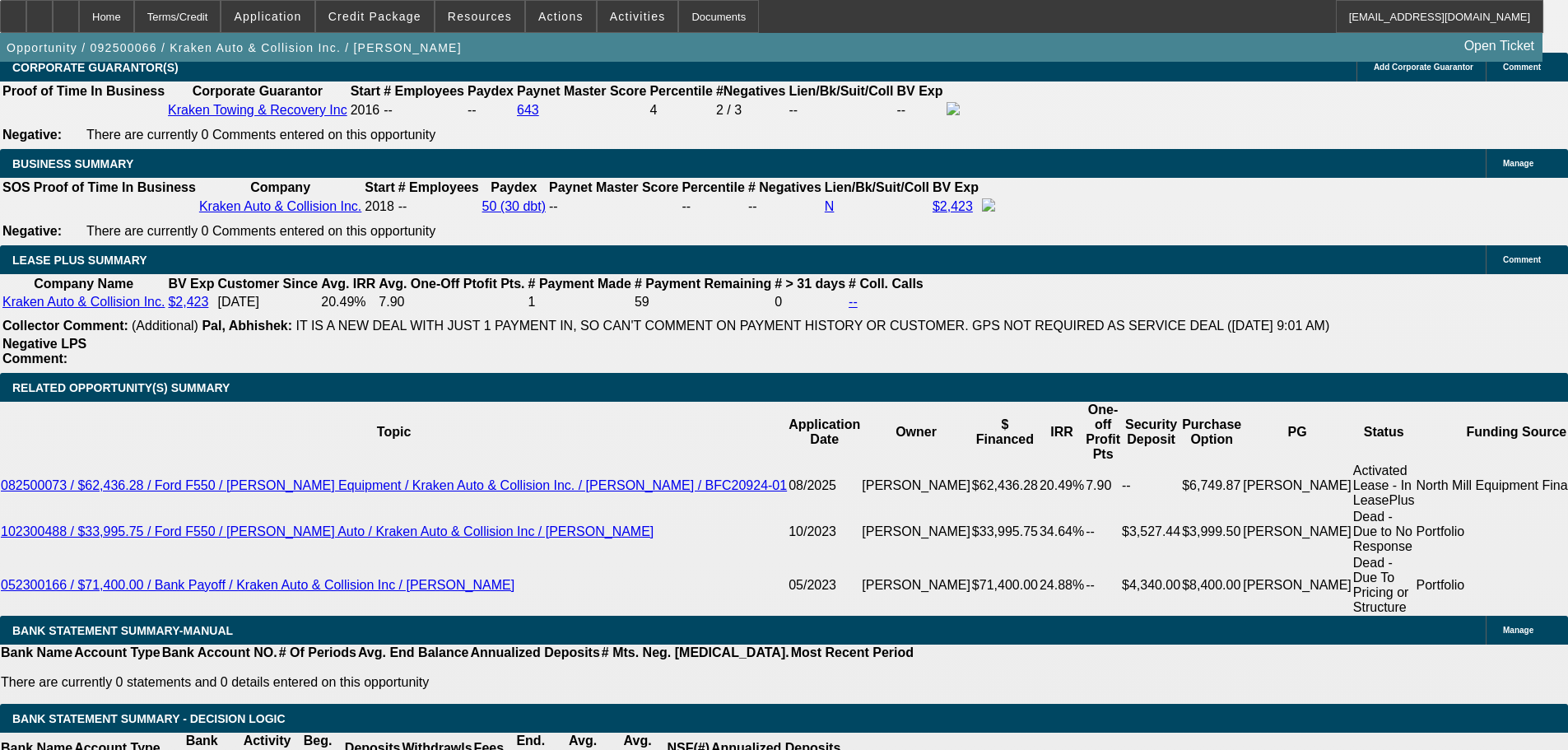
select select "0"
select select "0.1"
select select "4"
select select "0"
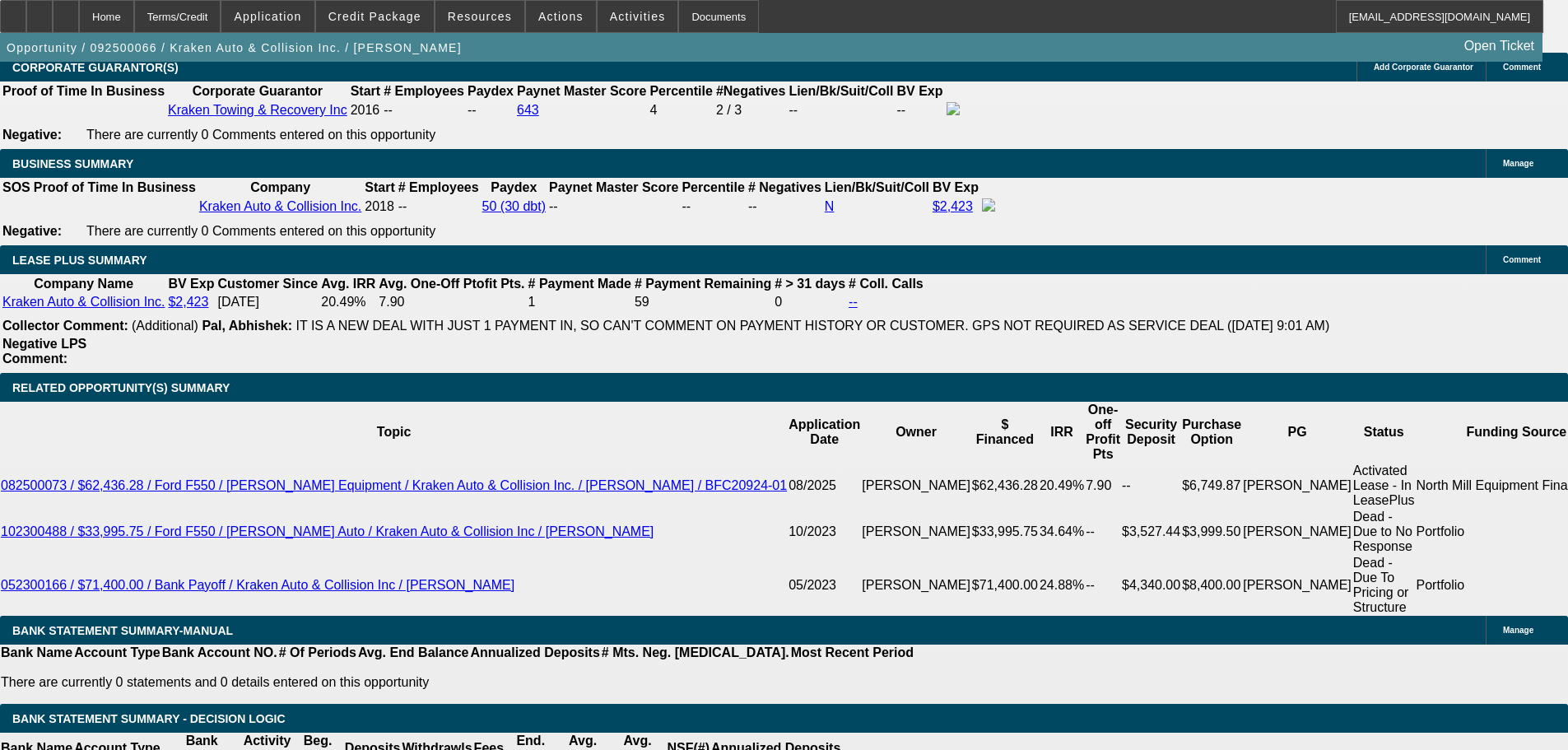
select select "0"
select select "0.1"
select select "4"
select select "0"
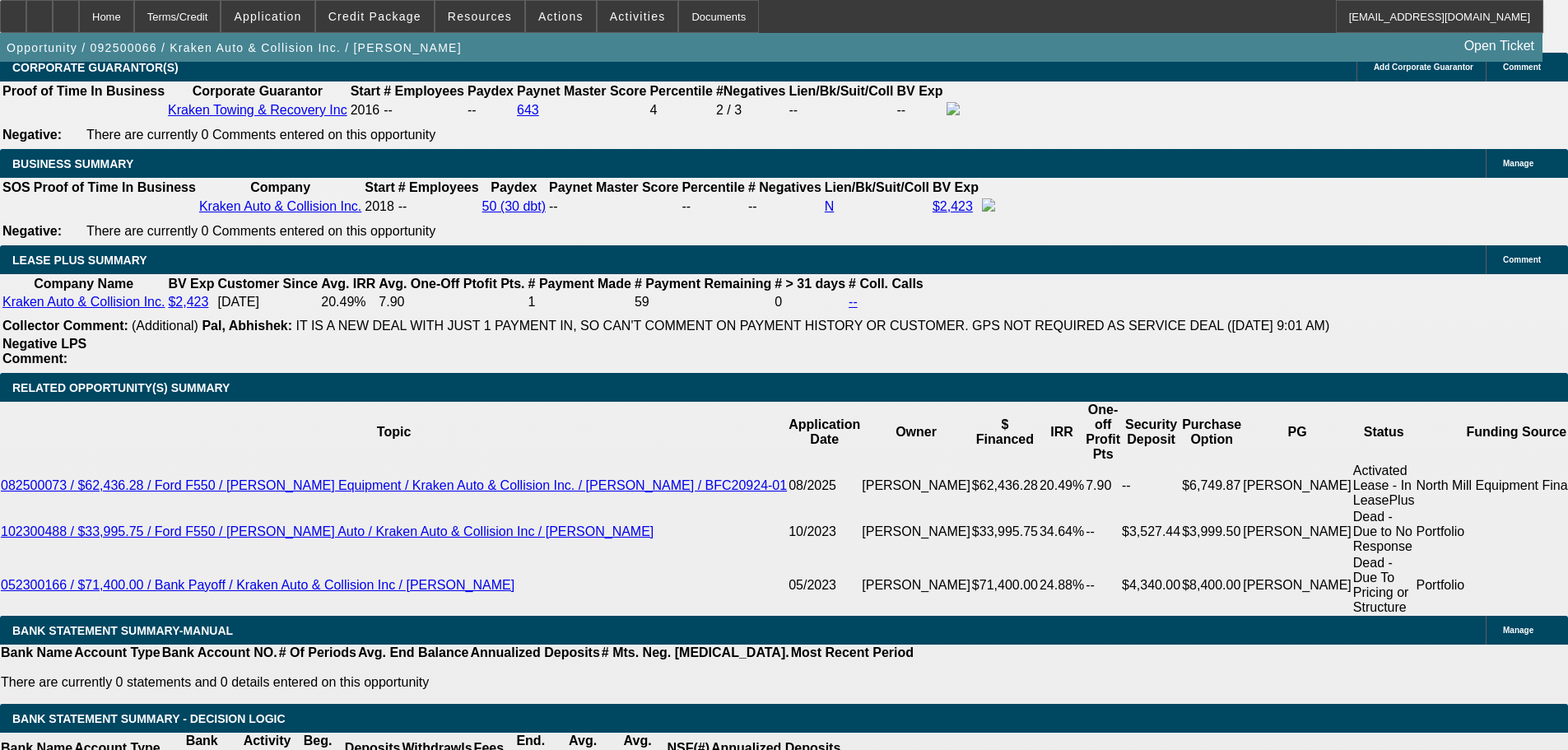
select select "0.1"
select select "4"
select select "0"
select select "0.1"
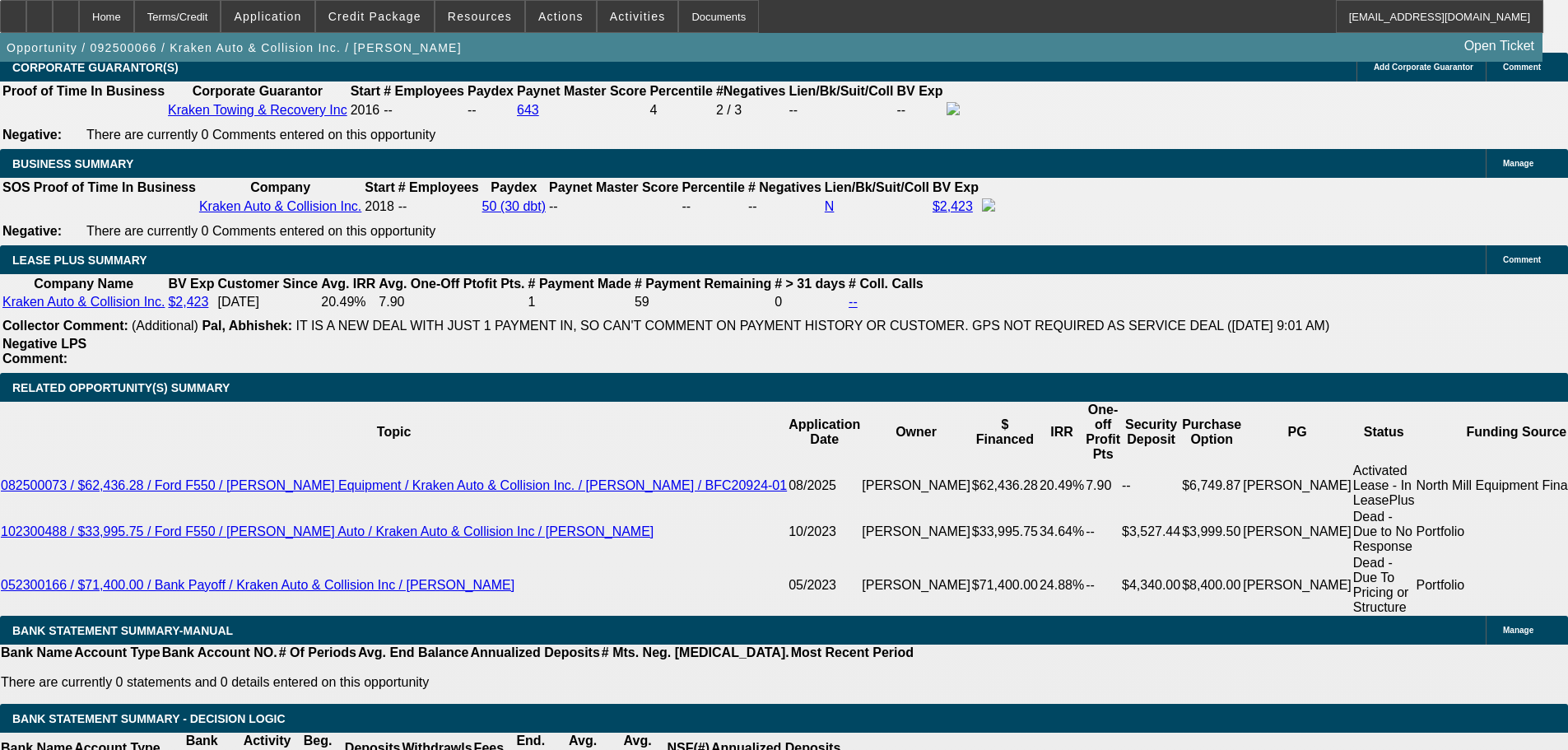
select select "4"
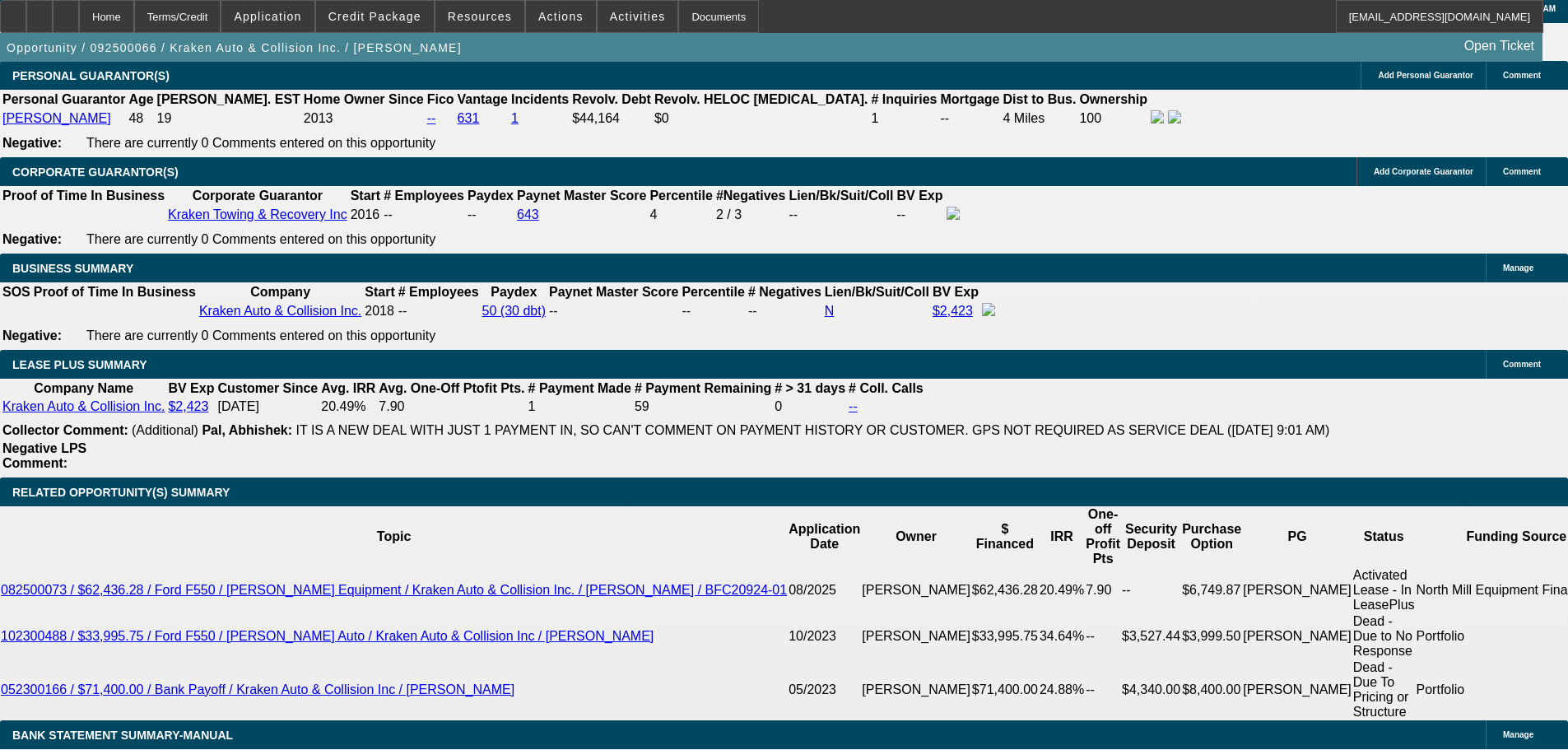
scroll to position [2449, 0]
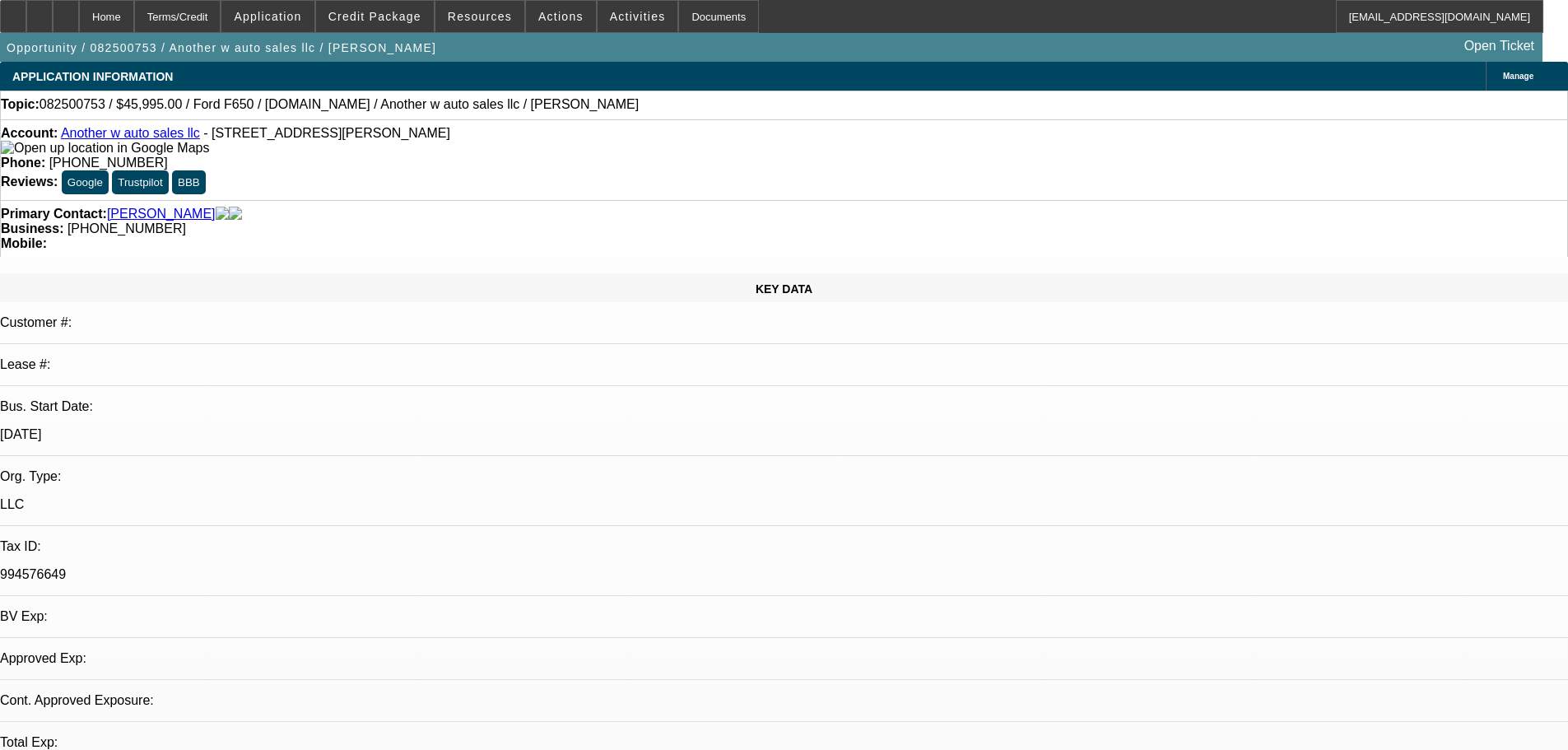
select select "0"
select select "2"
select select "0"
select select "6"
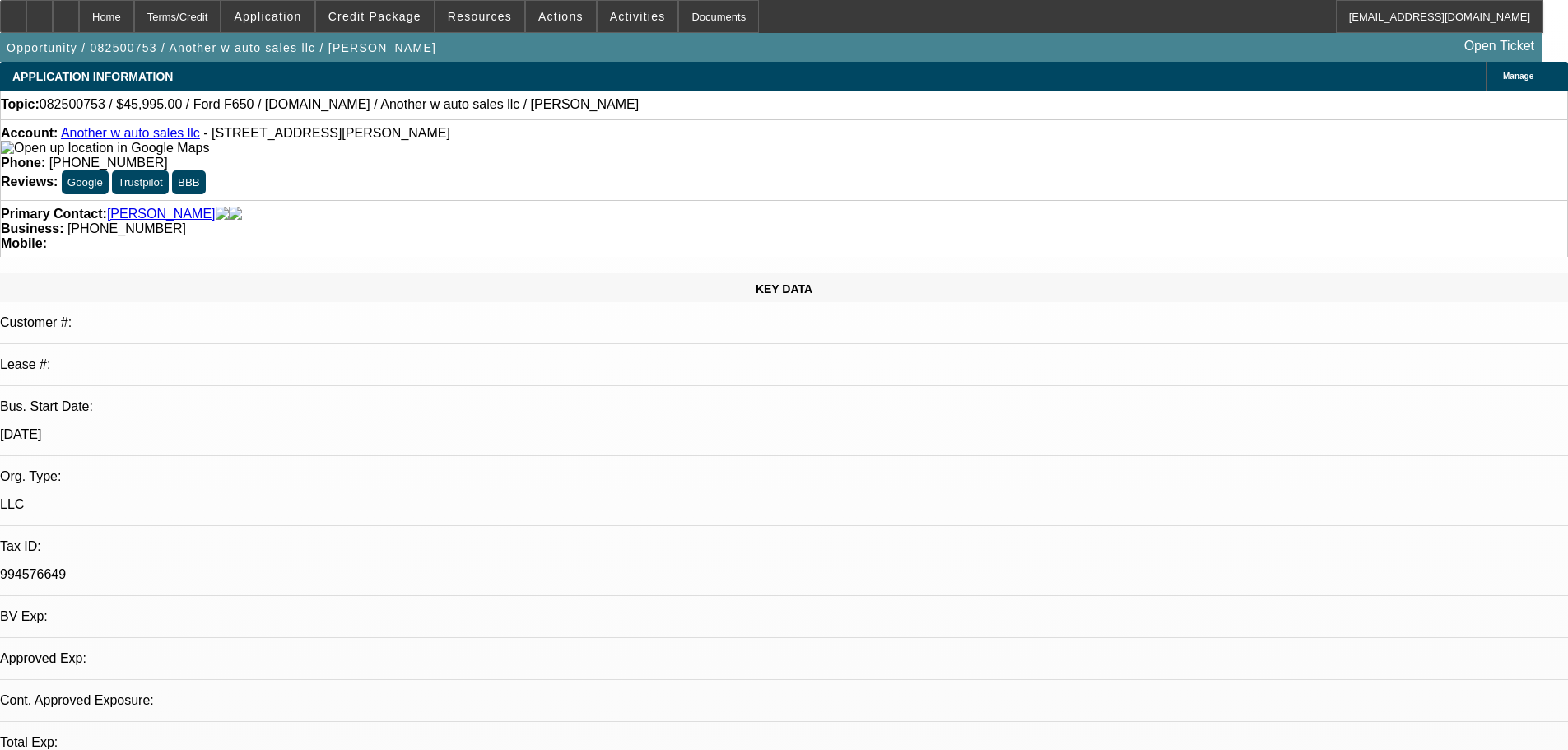
select select "0"
select select "2"
select select "0"
select select "6"
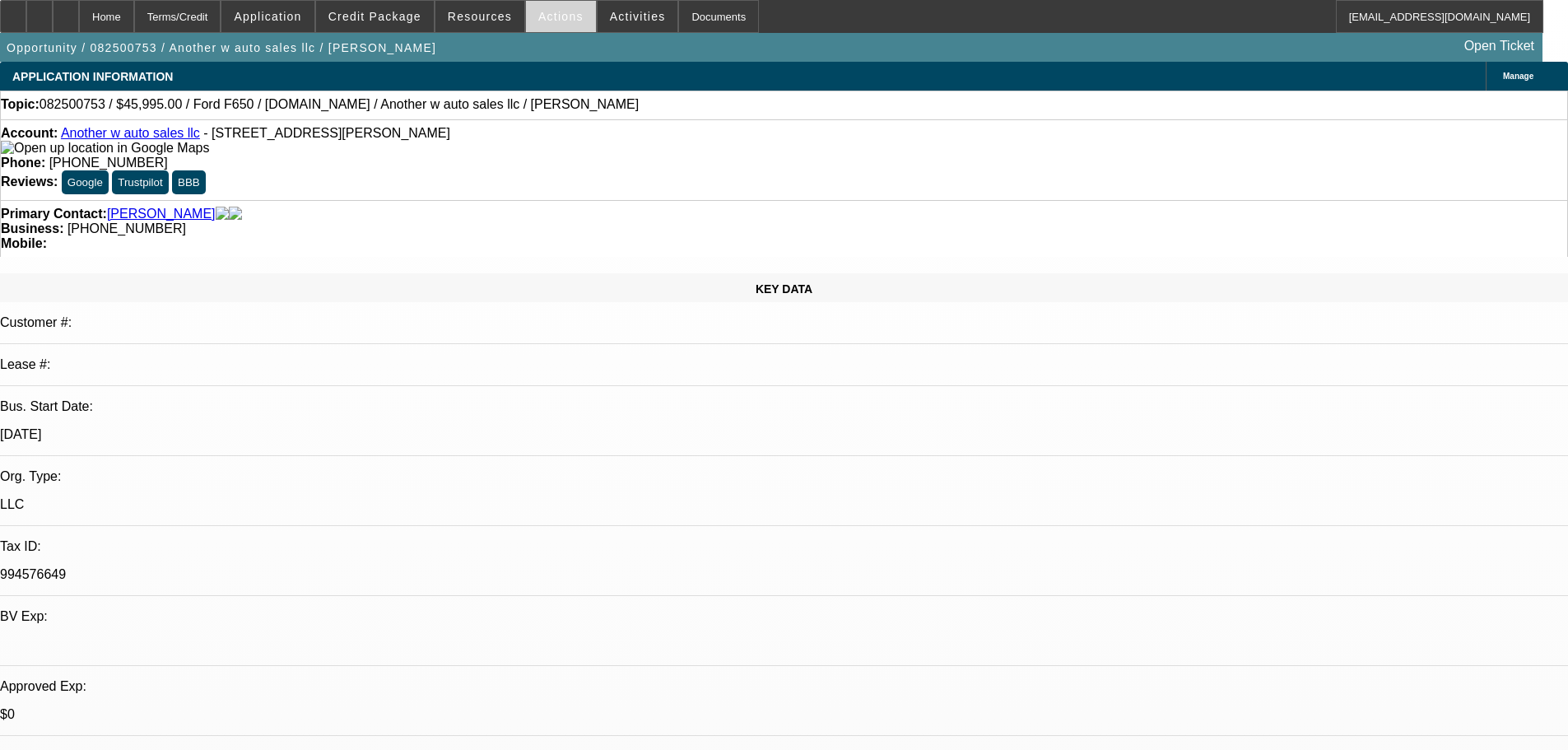
click at [552, 22] on span "Actions" at bounding box center [561, 16] width 45 height 13
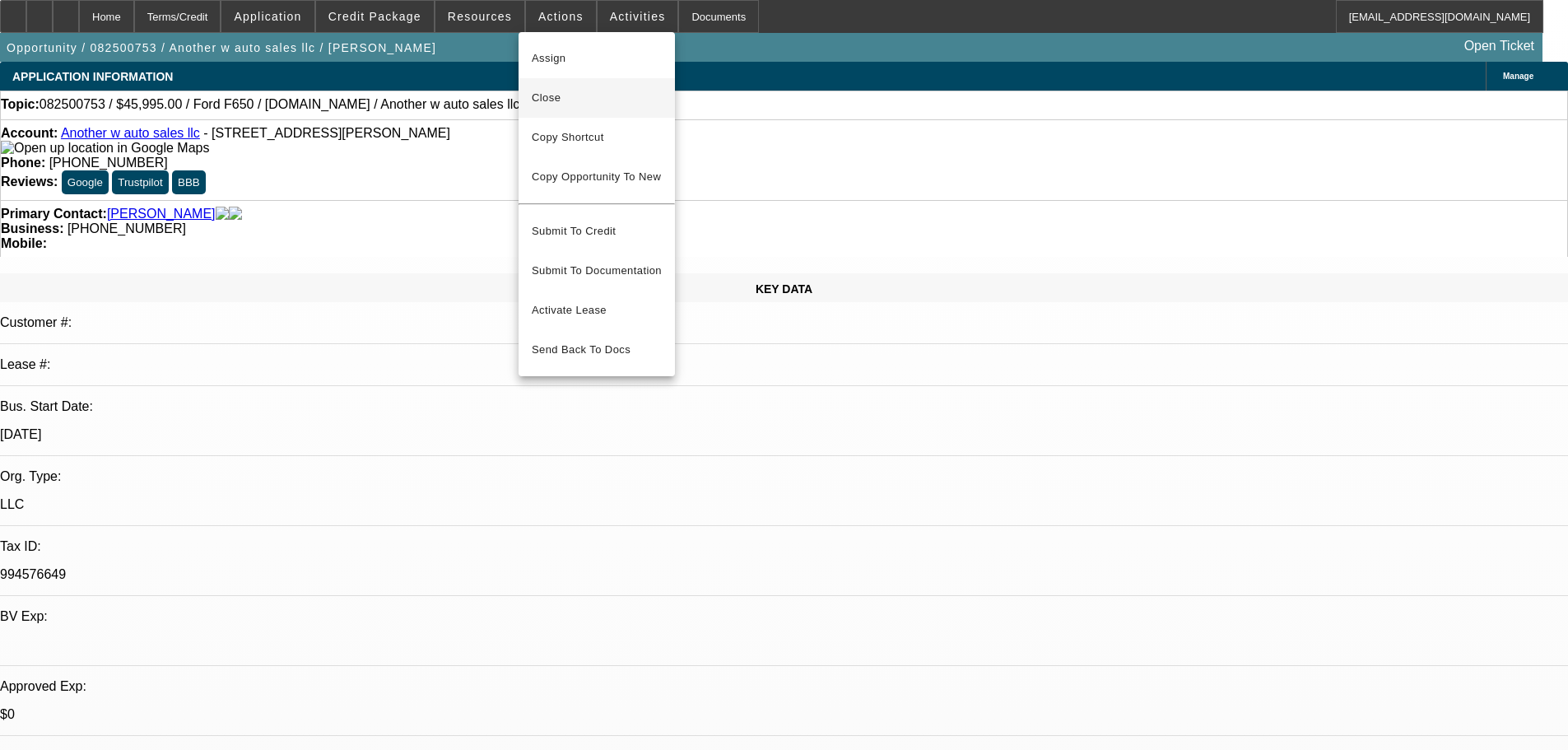
click at [574, 94] on span "Close" at bounding box center [597, 98] width 130 height 20
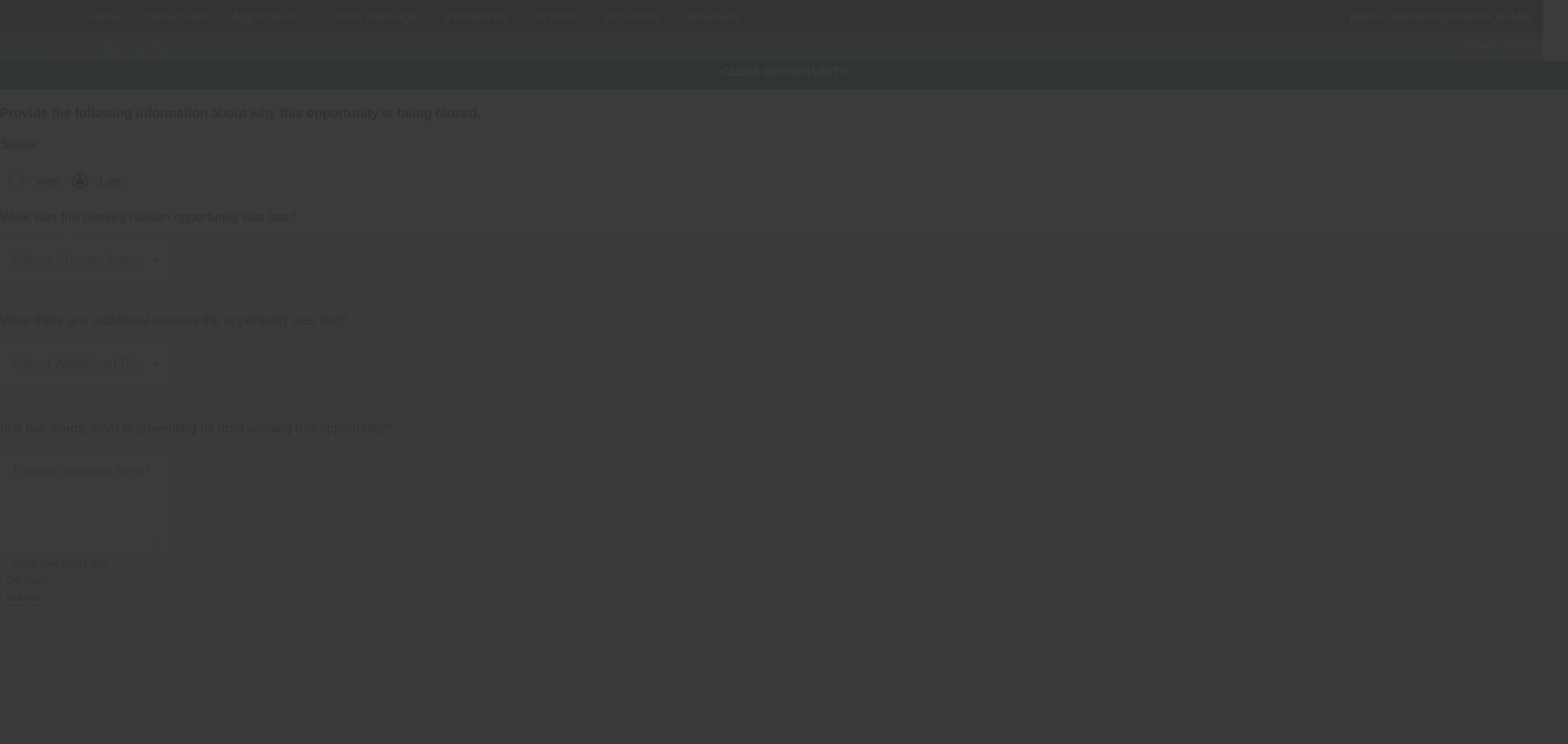
click at [160, 238] on div "Select Primary Lost Reason" at bounding box center [86, 260] width 147 height 45
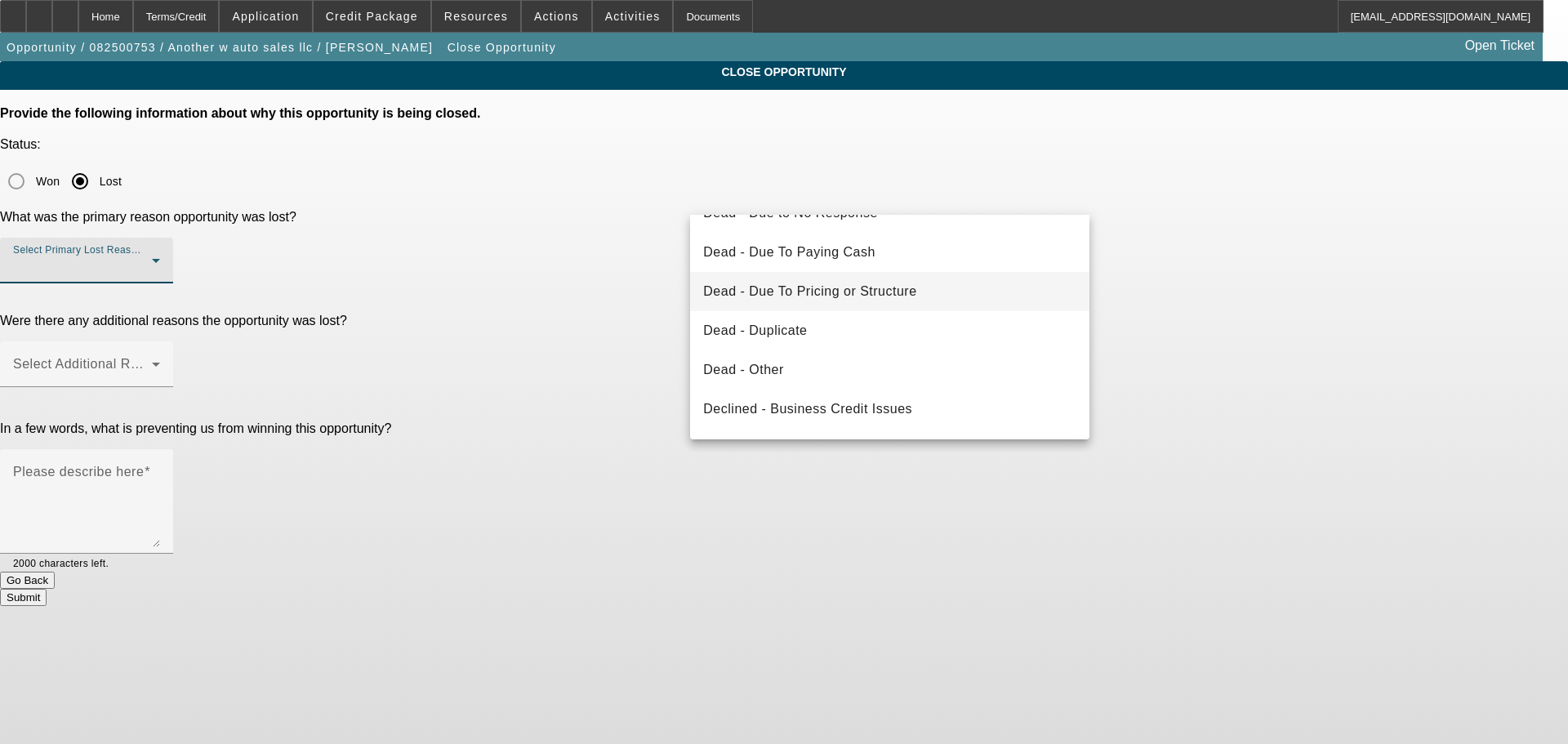
scroll to position [220, 0]
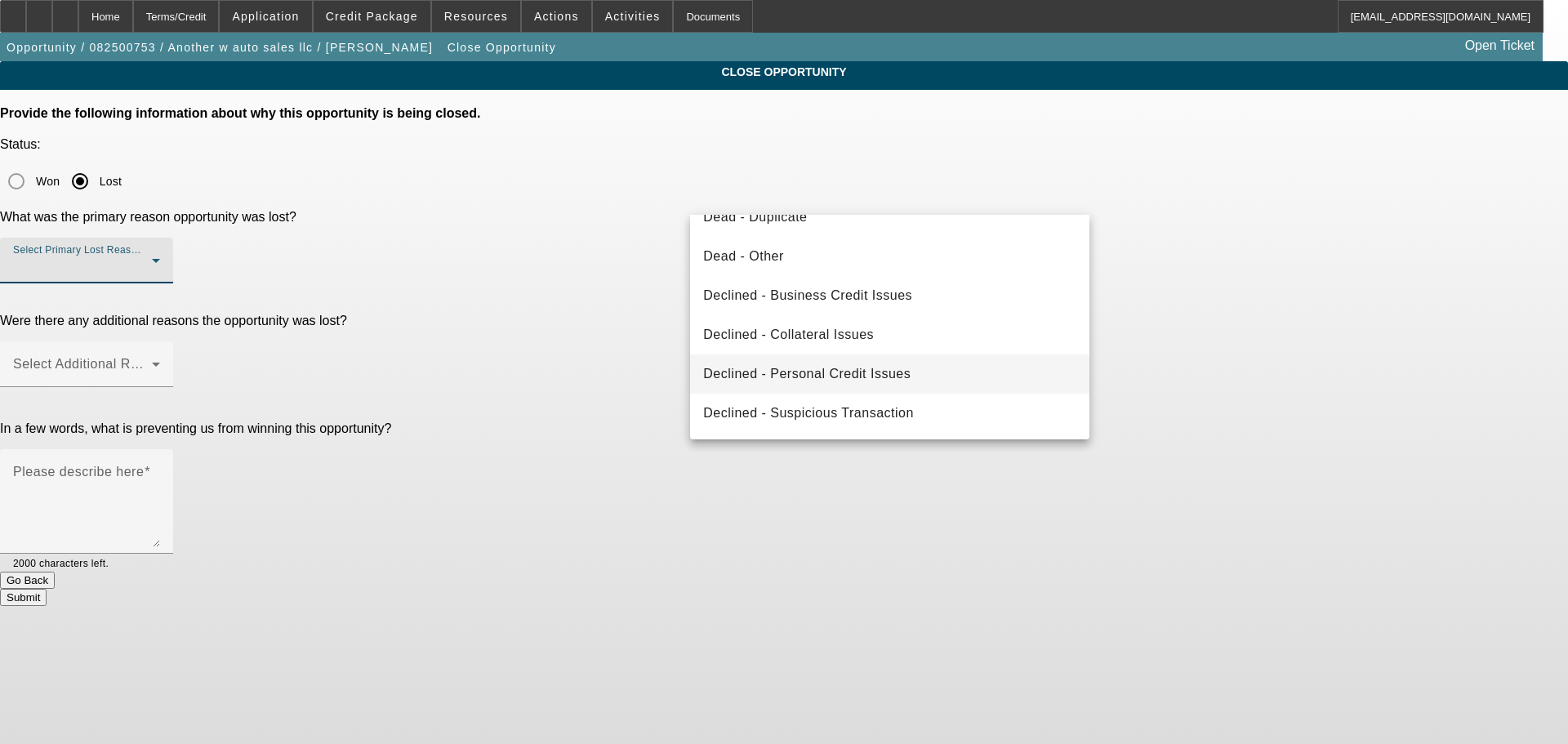
click at [859, 362] on mat-option "Declined - Personal Credit Issues" at bounding box center [889, 374] width 400 height 39
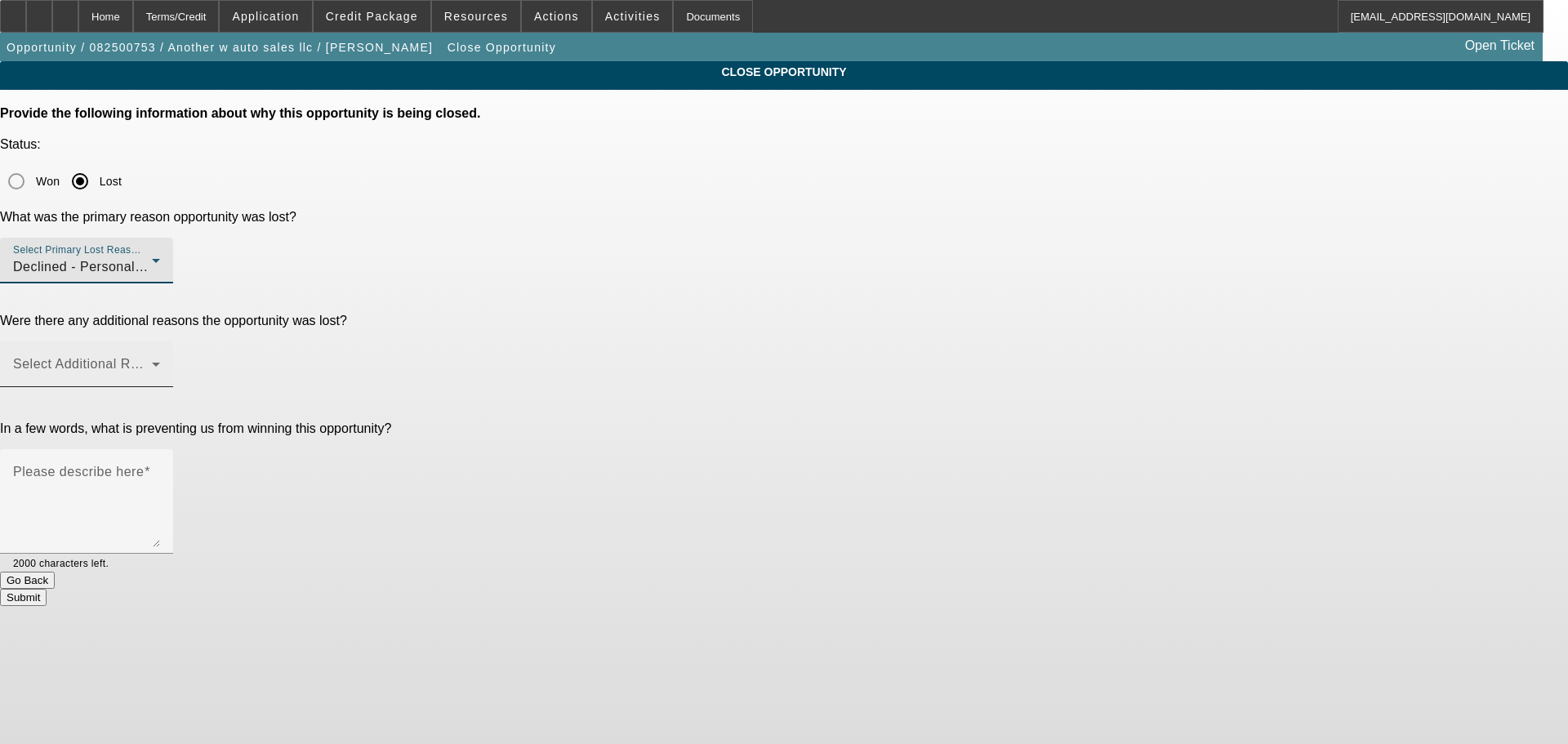
click at [160, 342] on div "Select Additional Reasons" at bounding box center [86, 364] width 147 height 45
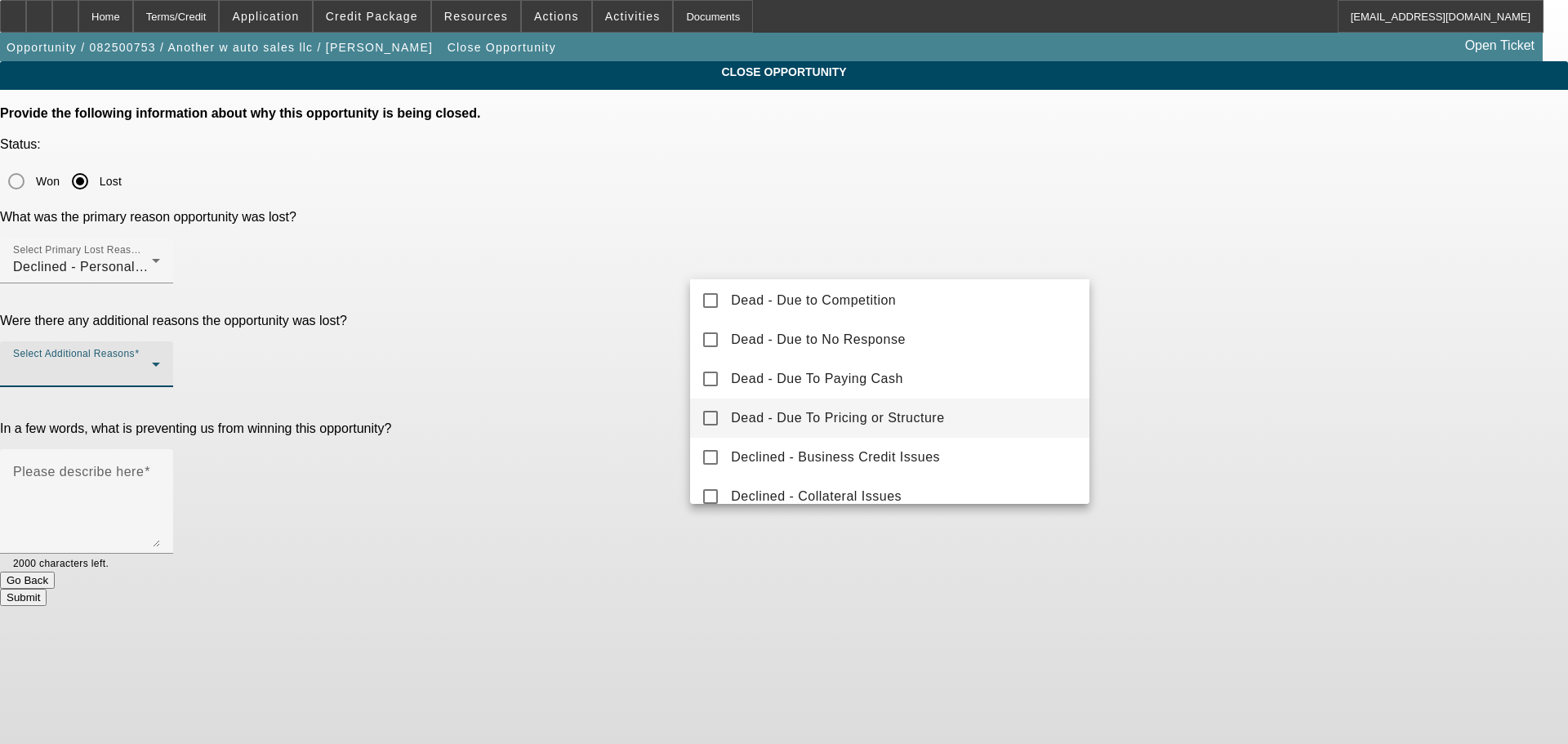
scroll to position [181, 0]
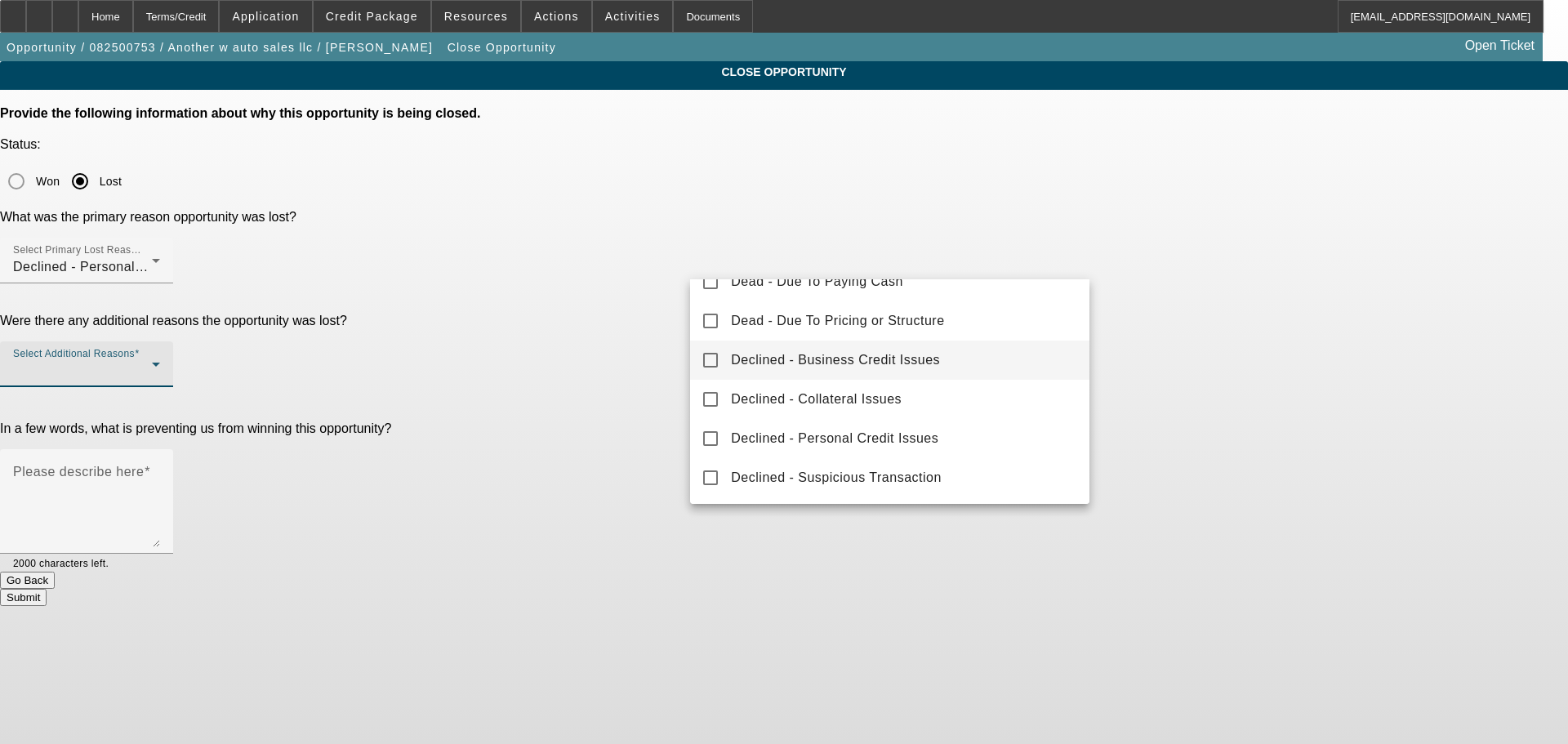
click at [917, 355] on span "Declined - Business Credit Issues" at bounding box center [835, 360] width 209 height 20
click at [652, 376] on div at bounding box center [784, 372] width 1568 height 744
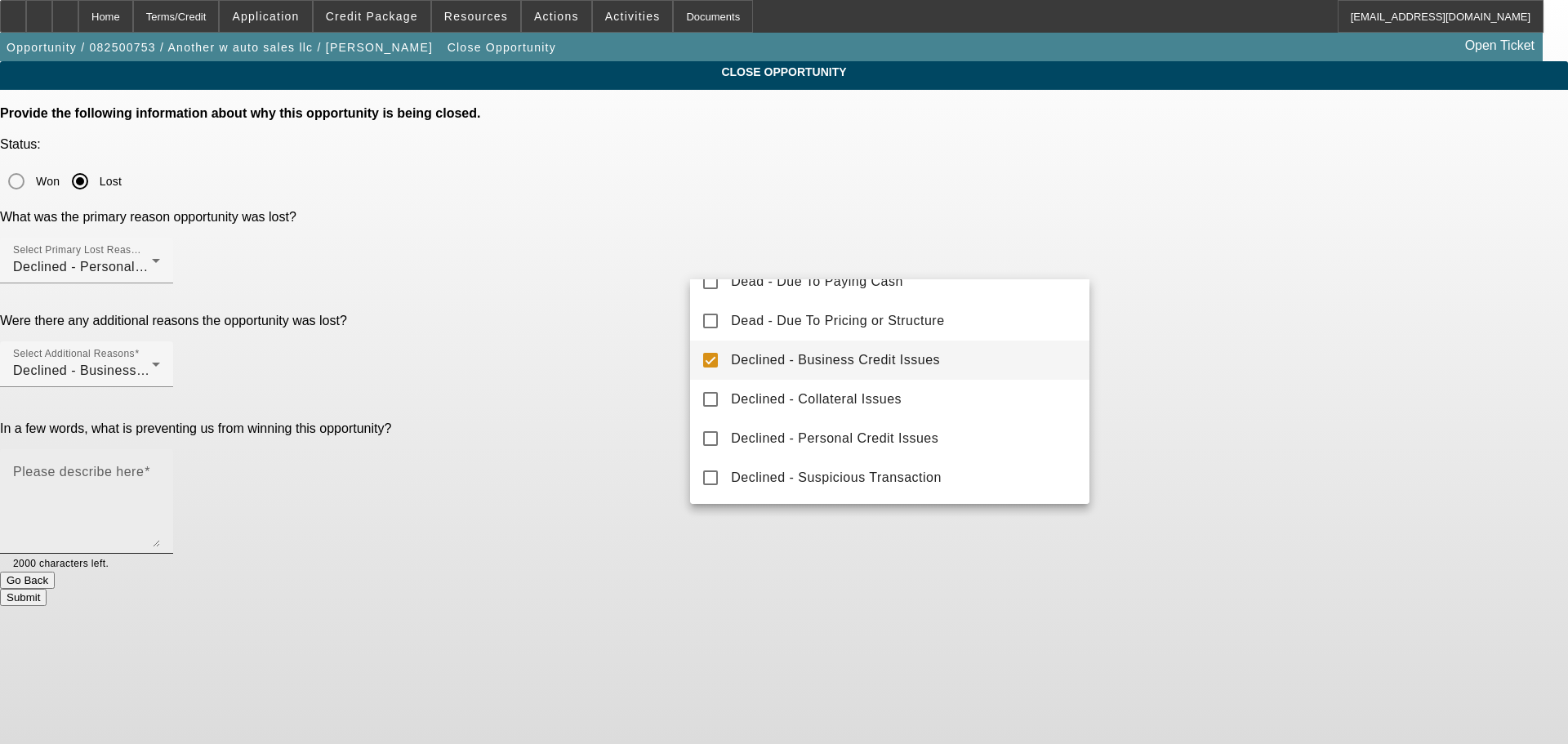
click at [160, 469] on textarea "Please describe here" at bounding box center [86, 509] width 147 height 79
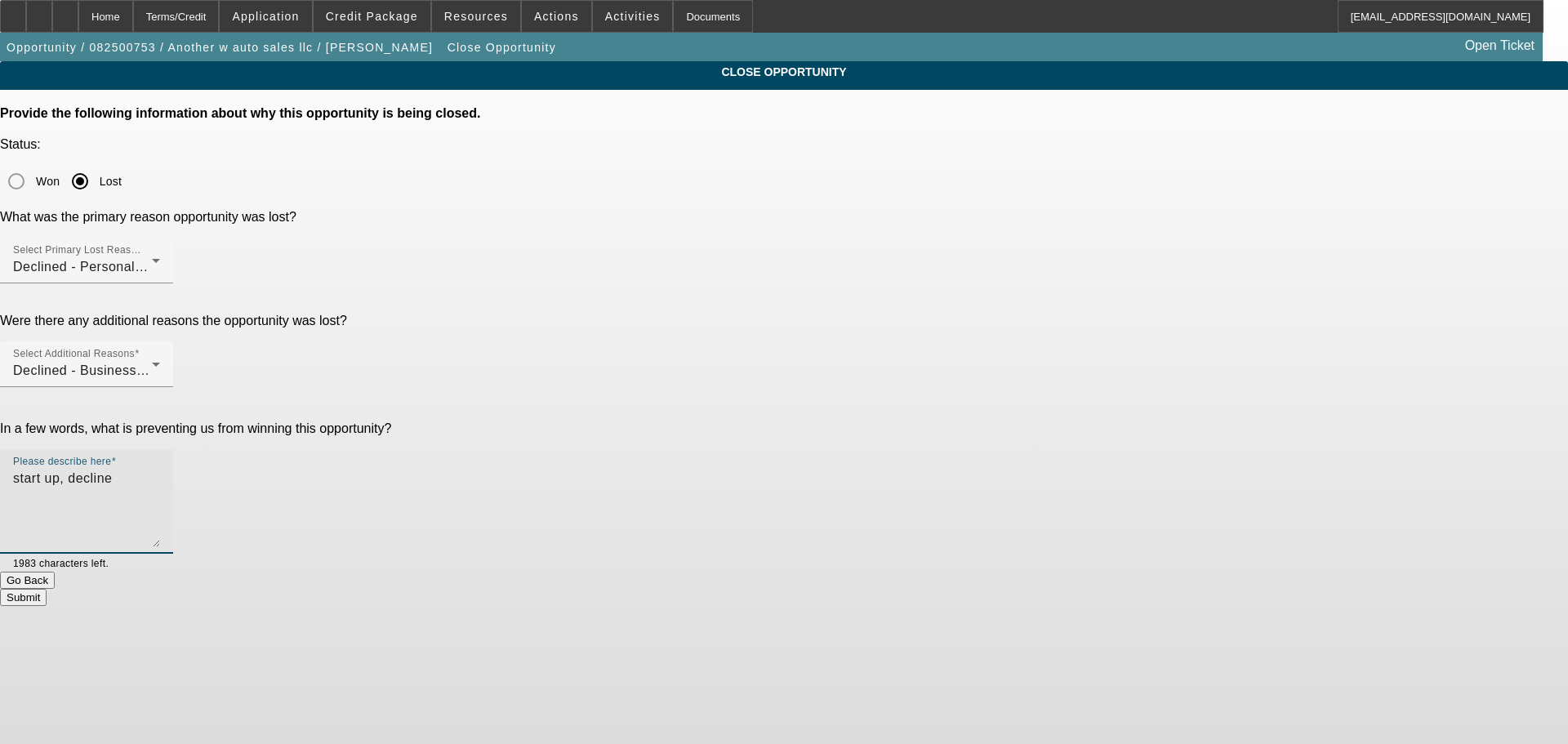
type textarea "start up, decline"
click at [46, 589] on button "Submit" at bounding box center [23, 598] width 46 height 17
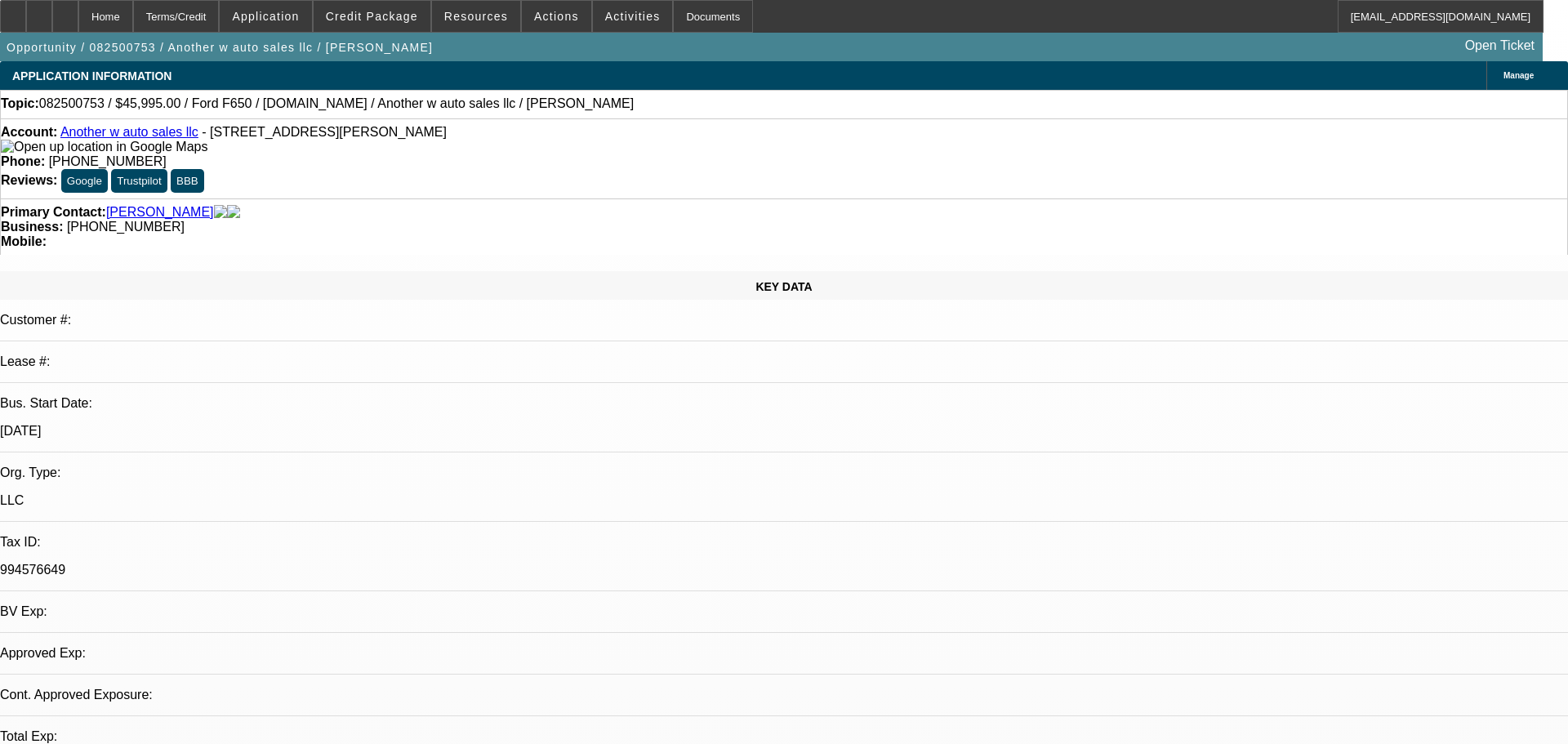
select select "0"
select select "2"
select select "0"
select select "6"
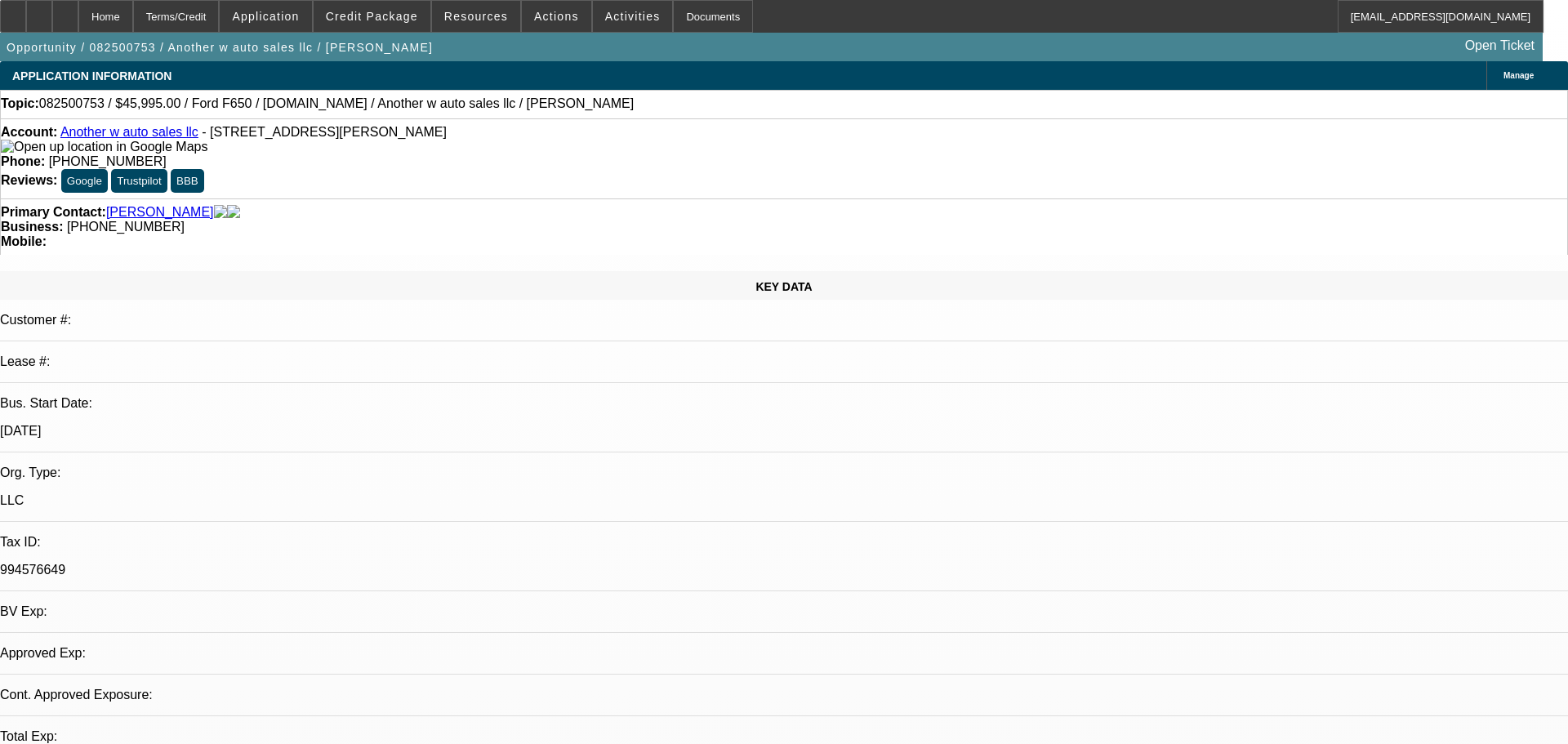
select select "0"
select select "2"
select select "0"
select select "6"
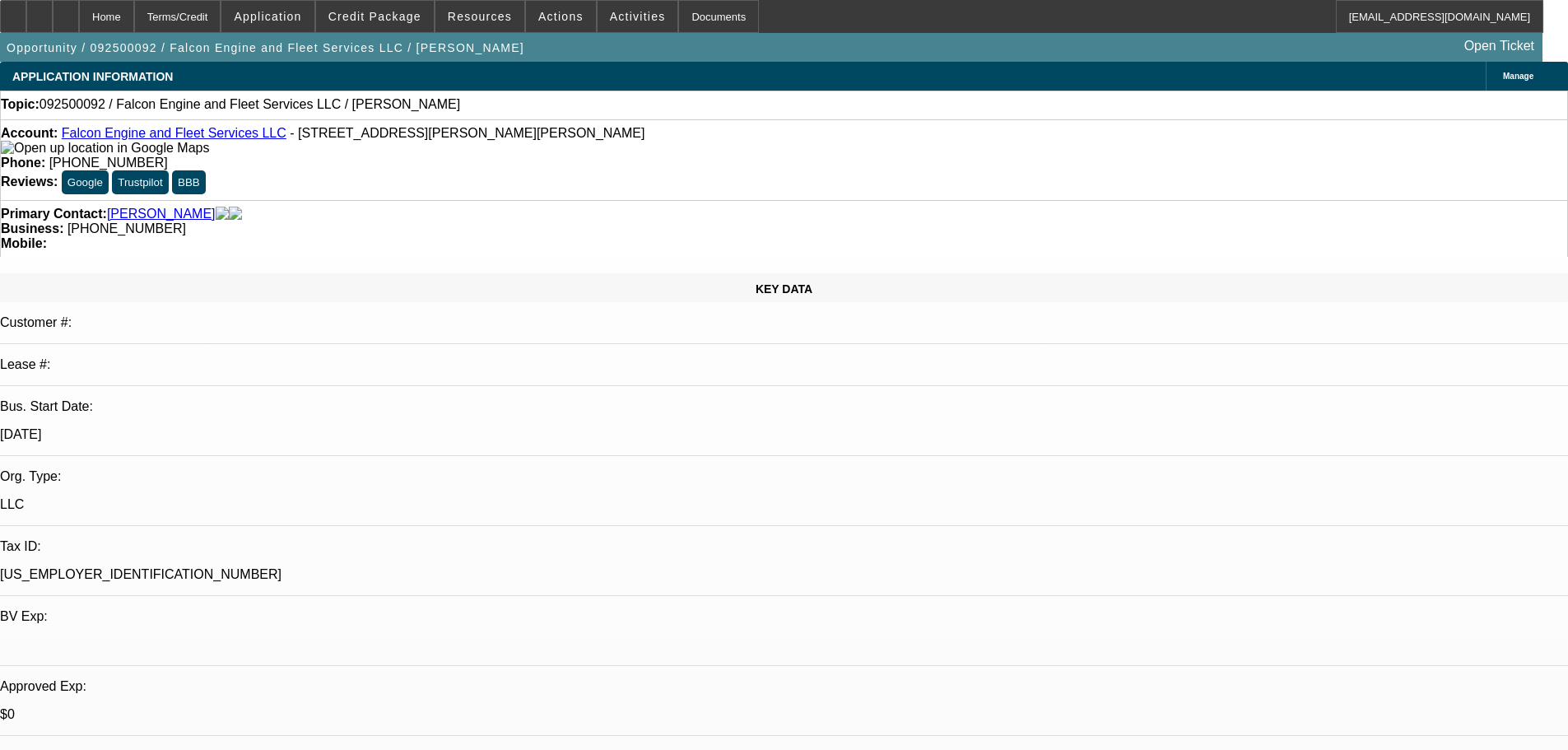
select select "0"
select select "2"
select select "0.1"
select select "4"
